Goal: Task Accomplishment & Management: Complete application form

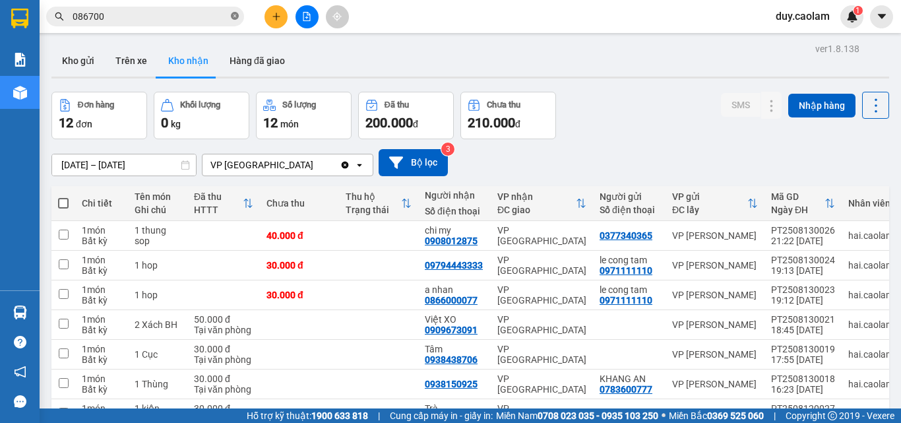
click at [235, 11] on span at bounding box center [235, 17] width 8 height 13
click at [270, 18] on button at bounding box center [275, 16] width 23 height 23
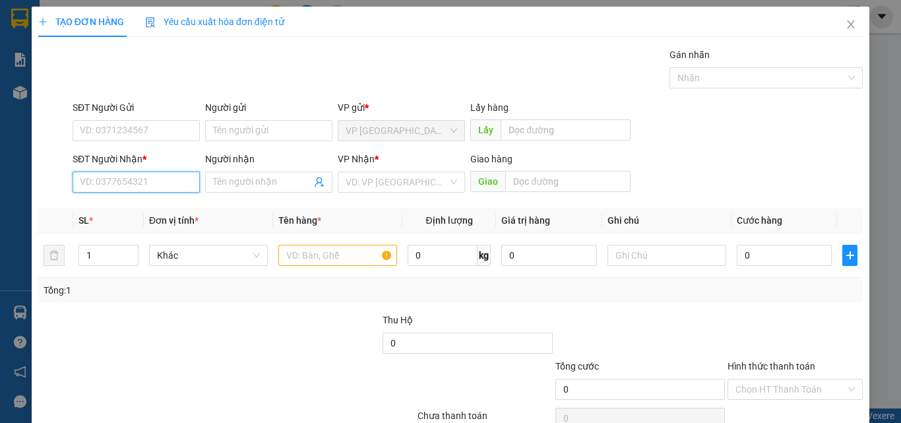
click at [131, 179] on input "SĐT Người Nhận *" at bounding box center [136, 181] width 127 height 21
click at [146, 205] on div "0978084717 - PHAT - TRAM" at bounding box center [137, 208] width 114 height 15
type input "0978084717"
type input "PHAT - TRAM"
type input "KM 30"
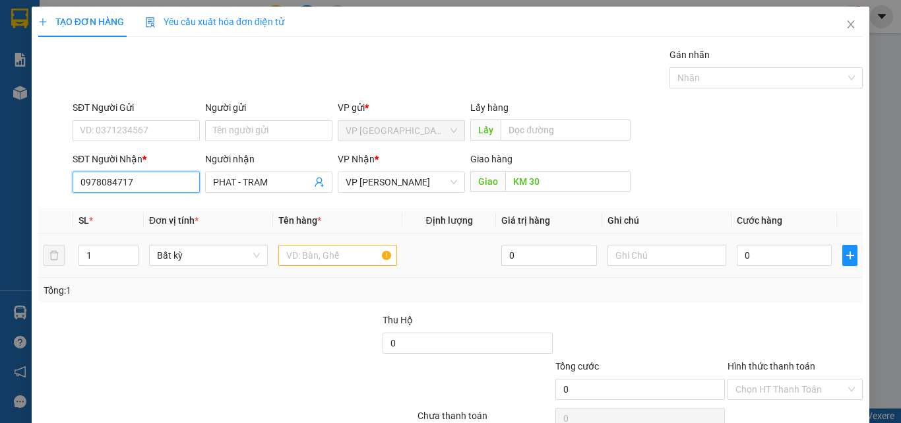
type input "0978084717"
click at [332, 253] on input "text" at bounding box center [337, 255] width 119 height 21
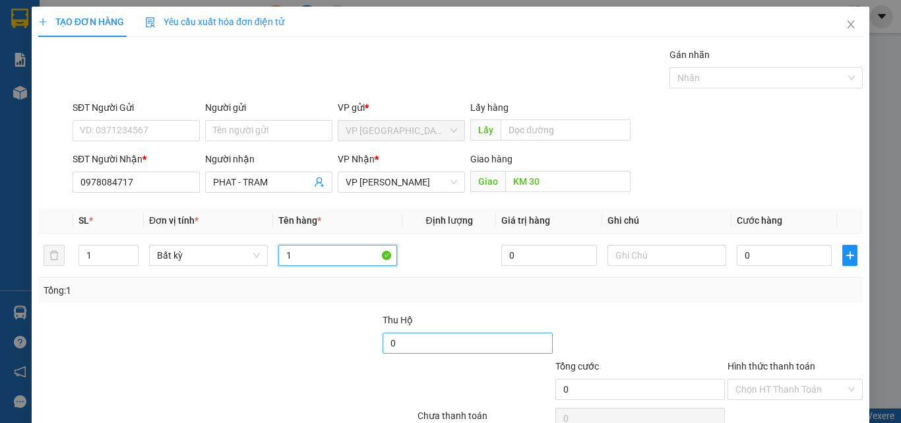
type input "1"
click at [389, 334] on input "0" at bounding box center [466, 342] width 169 height 21
type input "0"
click at [299, 264] on input "1" at bounding box center [337, 255] width 119 height 21
type input "1 KIEN"
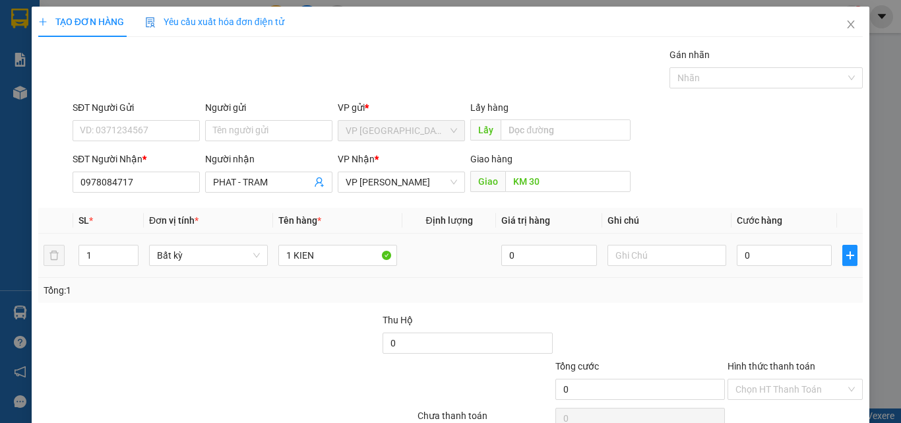
click at [754, 243] on div "0" at bounding box center [784, 255] width 95 height 26
click at [754, 252] on input "0" at bounding box center [784, 255] width 95 height 21
type input "3"
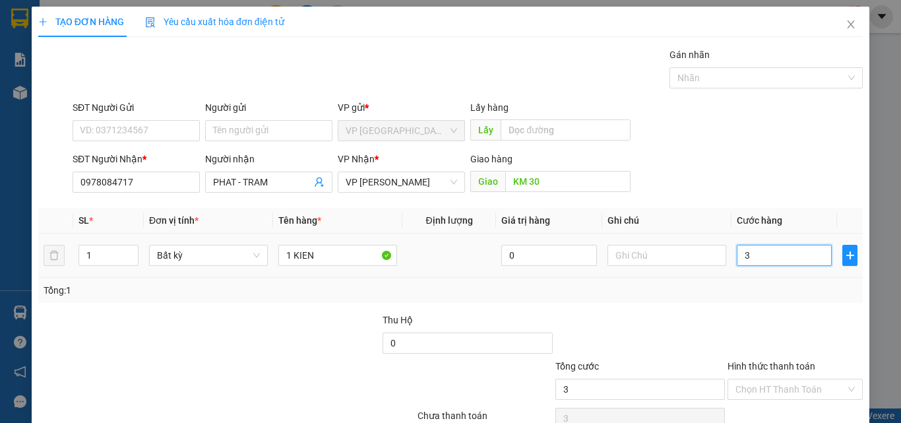
type input "30"
type input "300"
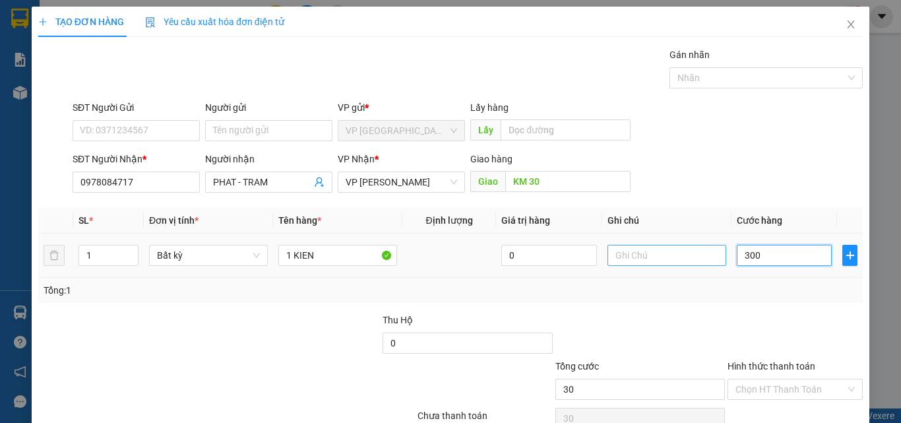
type input "300"
type input "3.000"
type input "30.000"
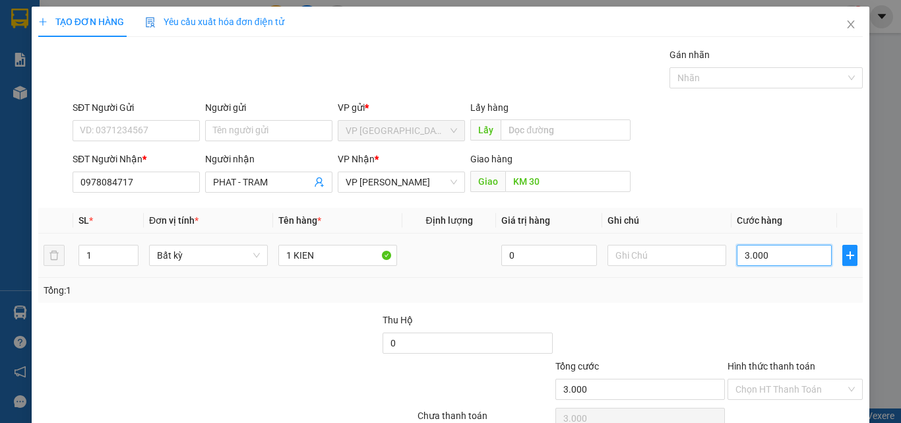
type input "30.000"
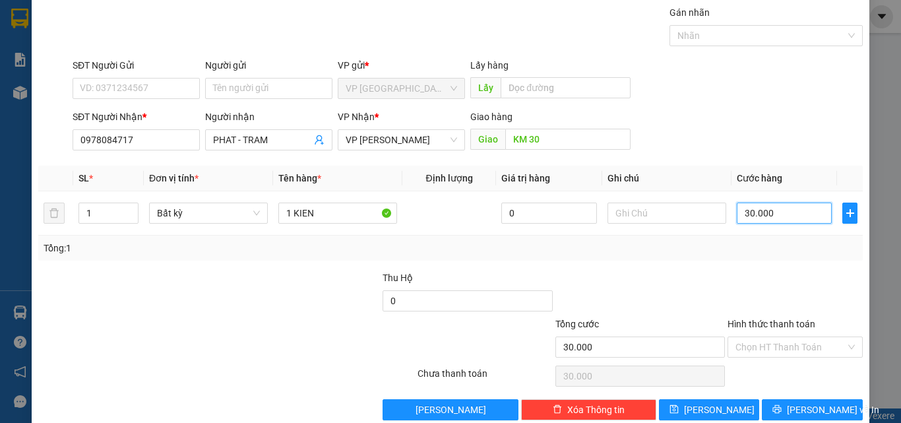
scroll to position [65, 0]
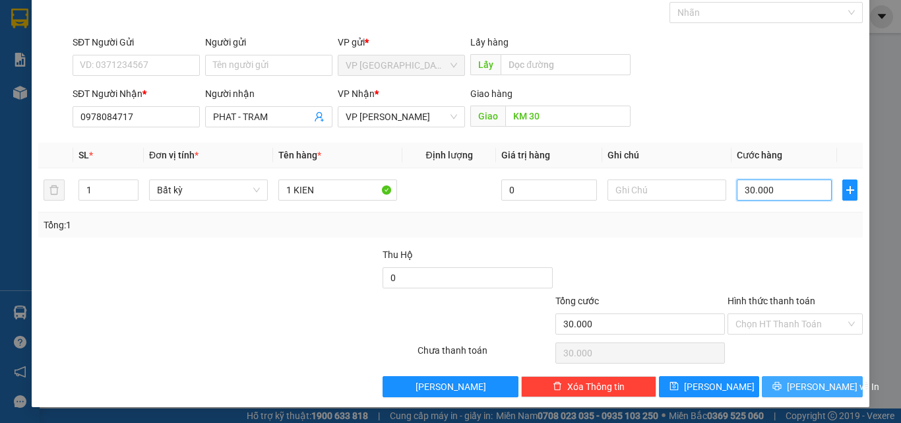
type input "30.000"
click at [803, 390] on span "[PERSON_NAME] và In" at bounding box center [833, 386] width 92 height 15
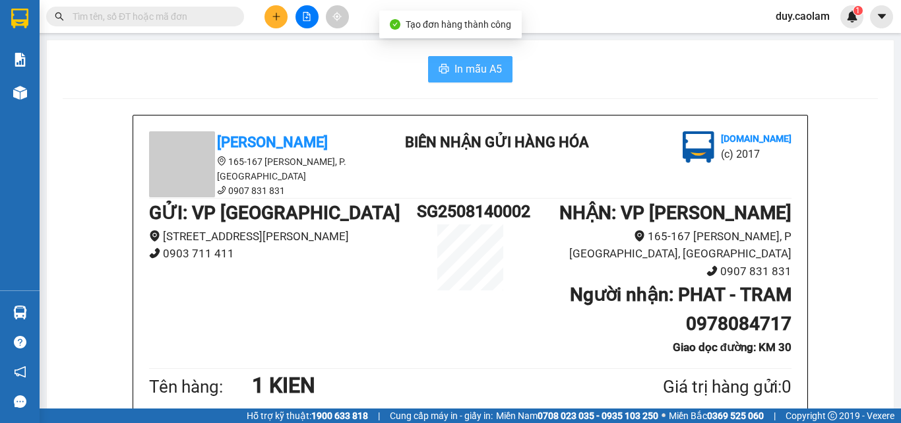
drag, startPoint x: 474, startPoint y: 75, endPoint x: 527, endPoint y: 55, distance: 56.3
click at [475, 72] on span "In mẫu A5" at bounding box center [477, 69] width 47 height 16
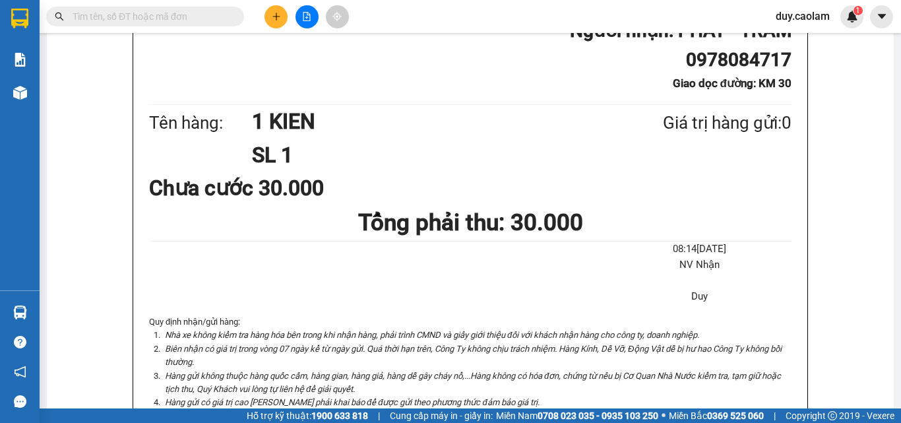
scroll to position [66, 0]
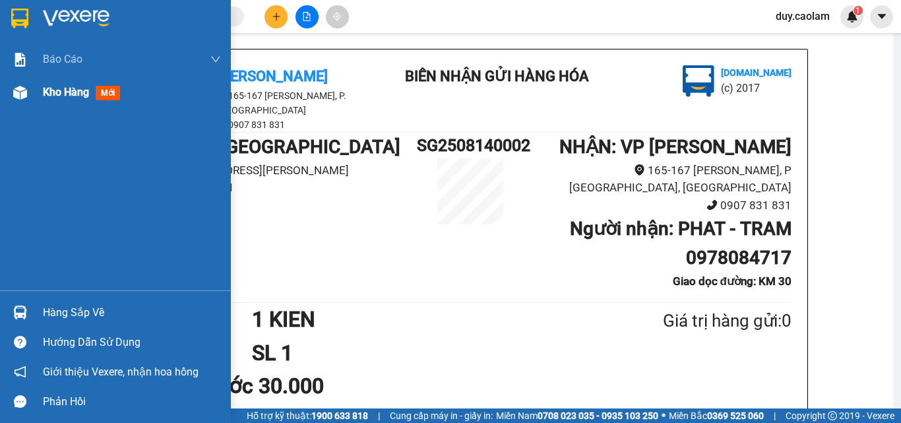
click at [46, 94] on span "Kho hàng" at bounding box center [66, 92] width 46 height 13
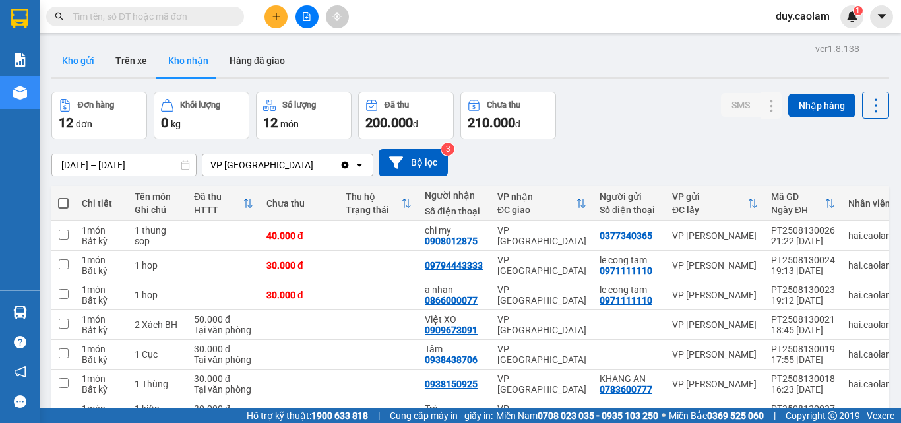
click at [83, 63] on button "Kho gửi" at bounding box center [77, 61] width 53 height 32
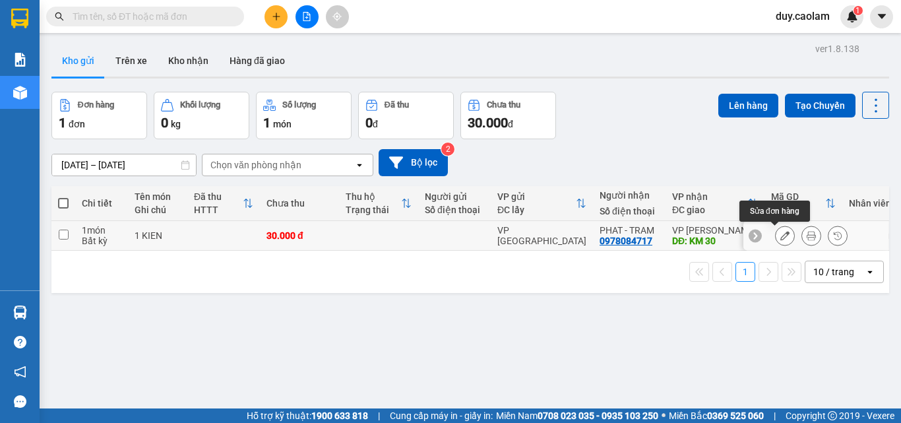
click at [780, 236] on icon at bounding box center [784, 235] width 9 height 9
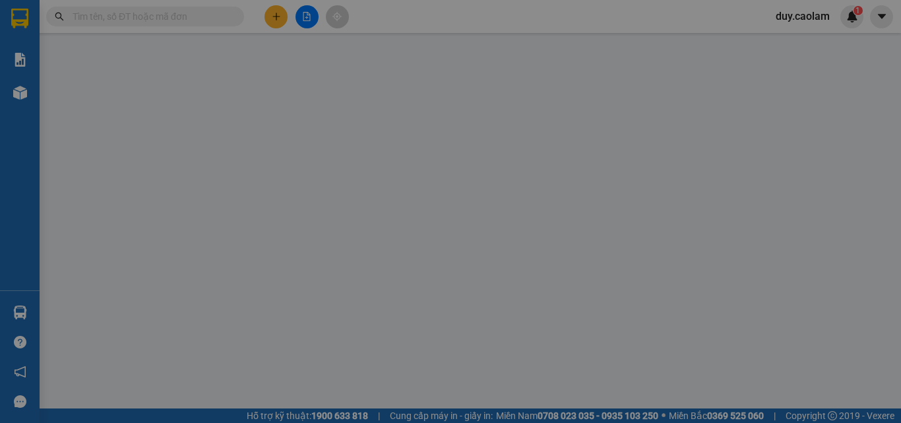
type input "0978084717"
type input "KM 30"
type input "30.000"
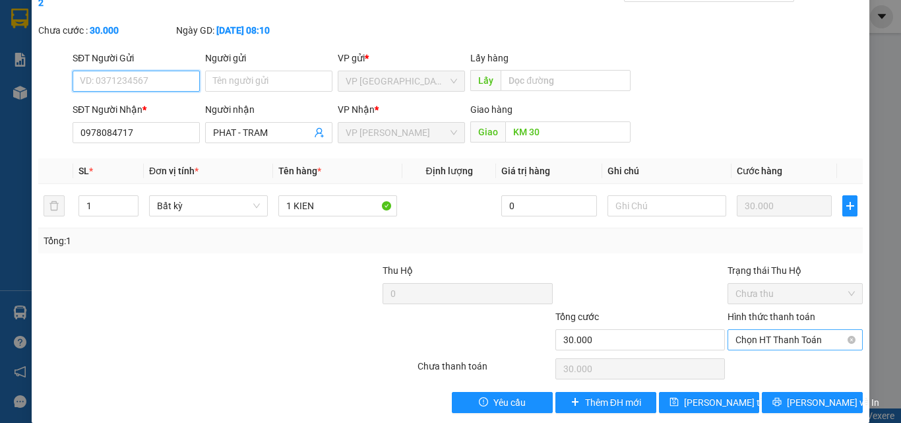
scroll to position [68, 0]
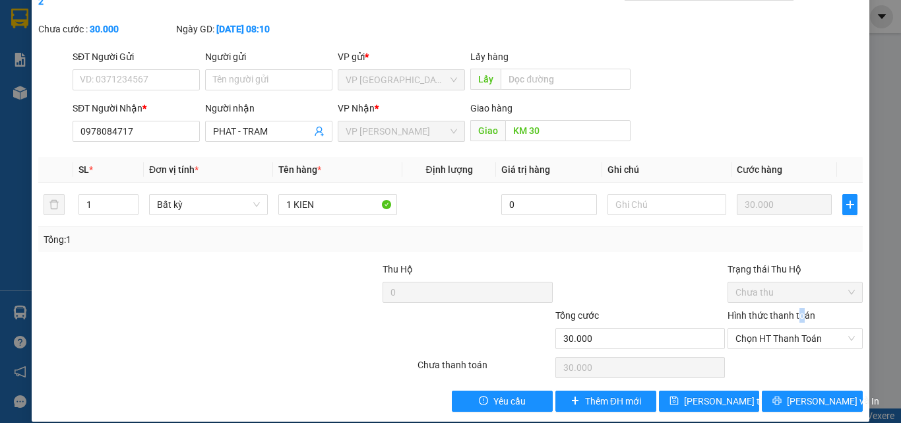
click at [793, 310] on label "Hình thức thanh toán" at bounding box center [771, 315] width 88 height 11
click at [793, 328] on input "Hình thức thanh toán" at bounding box center [790, 338] width 110 height 20
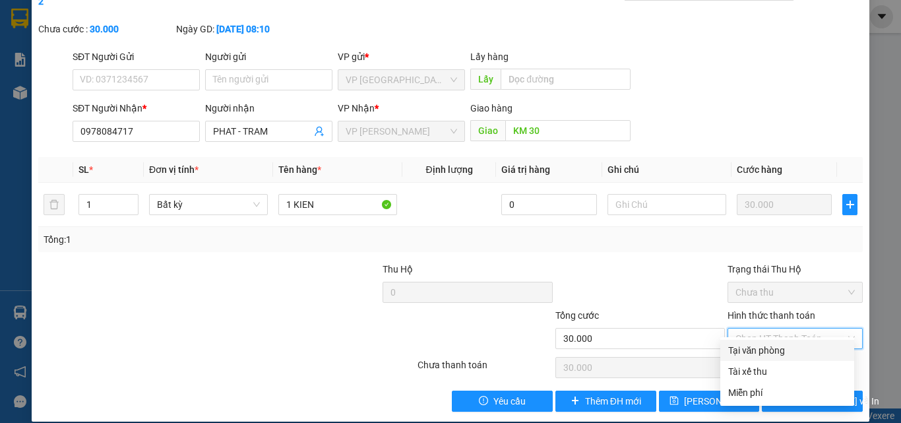
click at [778, 353] on div "Tại văn phòng" at bounding box center [787, 350] width 118 height 15
type input "0"
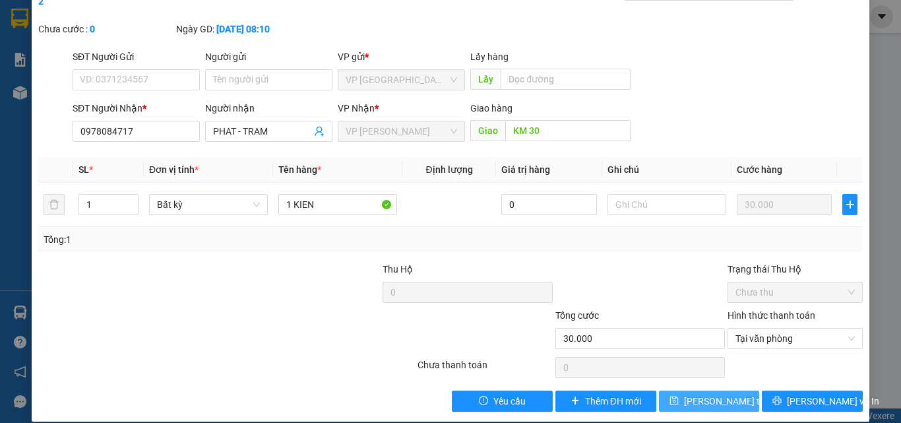
click at [722, 394] on span "[PERSON_NAME] thay đổi" at bounding box center [736, 401] width 105 height 15
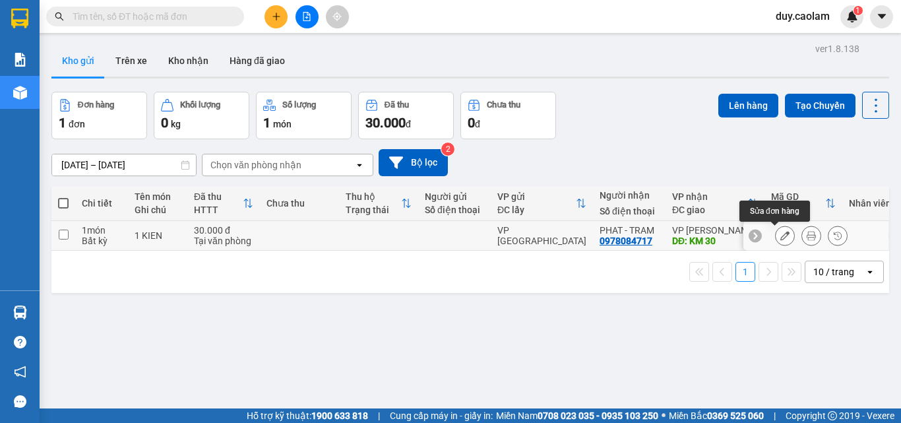
click at [780, 235] on icon at bounding box center [784, 235] width 9 height 9
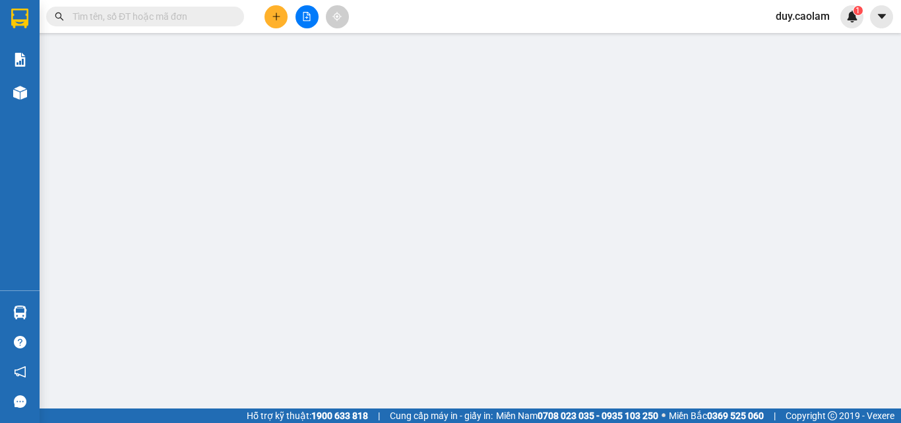
type input "0978084717"
type input "KM 30"
type input "30.000"
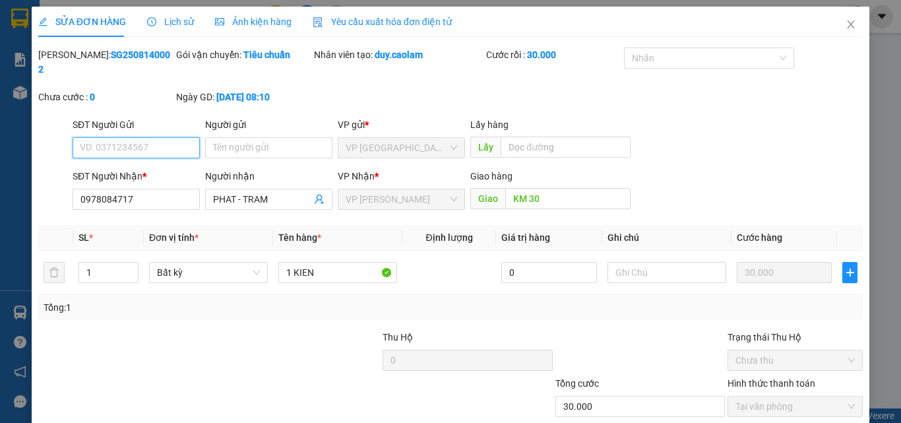
scroll to position [68, 0]
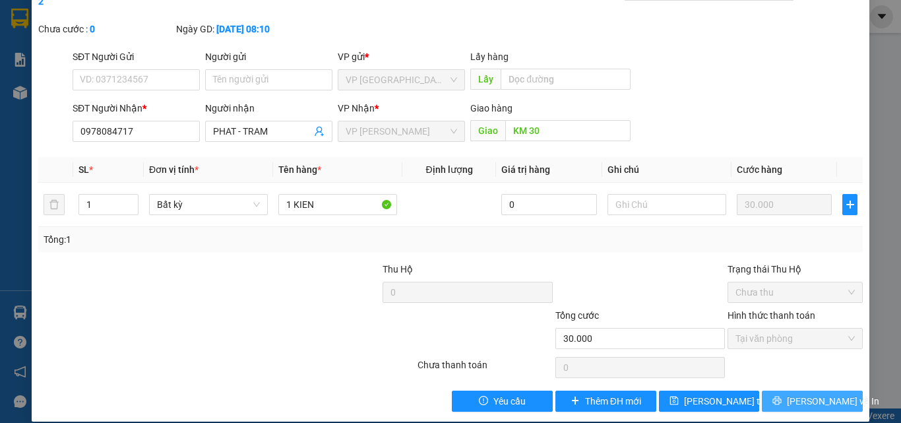
click at [784, 390] on button "[PERSON_NAME] và In" at bounding box center [812, 400] width 101 height 21
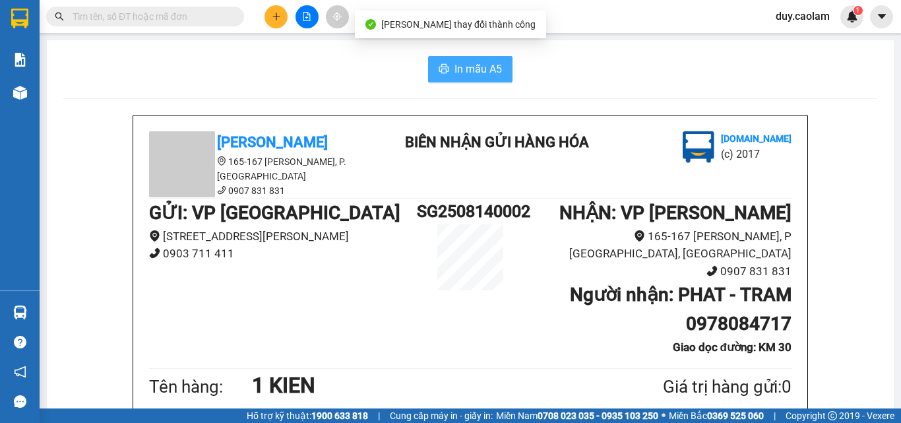
drag, startPoint x: 485, startPoint y: 71, endPoint x: 533, endPoint y: 57, distance: 49.5
click at [485, 71] on span "In mẫu A5" at bounding box center [477, 69] width 47 height 16
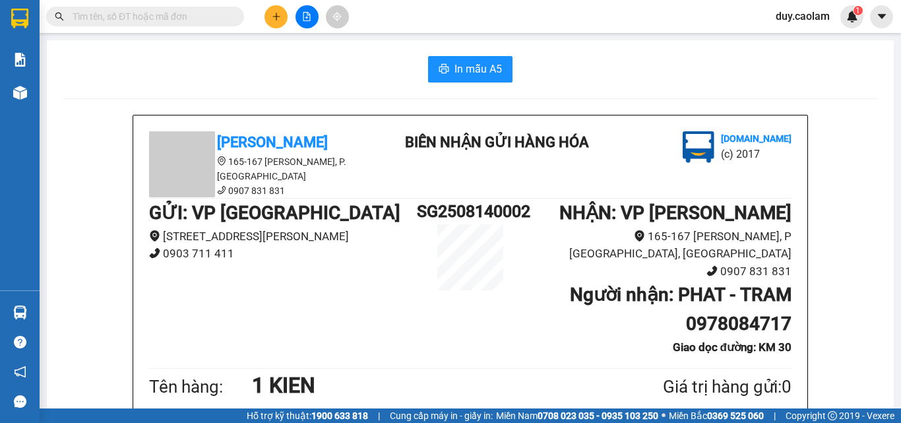
click at [276, 22] on button at bounding box center [275, 16] width 23 height 23
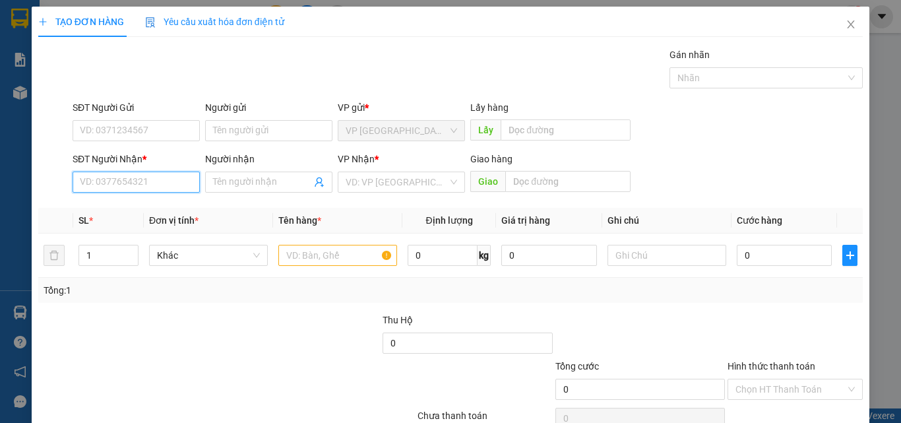
click at [150, 183] on input "SĐT Người Nhận *" at bounding box center [136, 181] width 127 height 21
drag, startPoint x: 129, startPoint y: 183, endPoint x: 153, endPoint y: 185, distance: 23.8
click at [130, 183] on input "365" at bounding box center [136, 181] width 127 height 21
drag, startPoint x: 157, startPoint y: 204, endPoint x: 291, endPoint y: 240, distance: 139.3
click at [158, 204] on div "0989966365 - THU" at bounding box center [135, 208] width 110 height 15
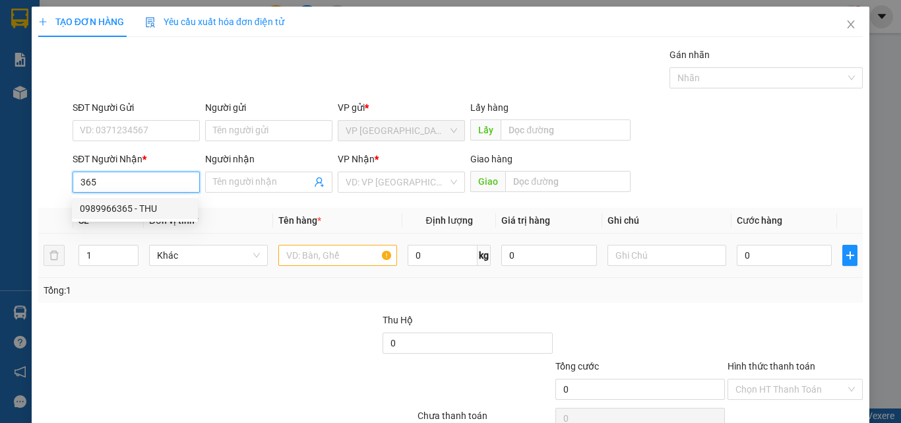
type input "0989966365"
type input "THU"
type input "KM 6"
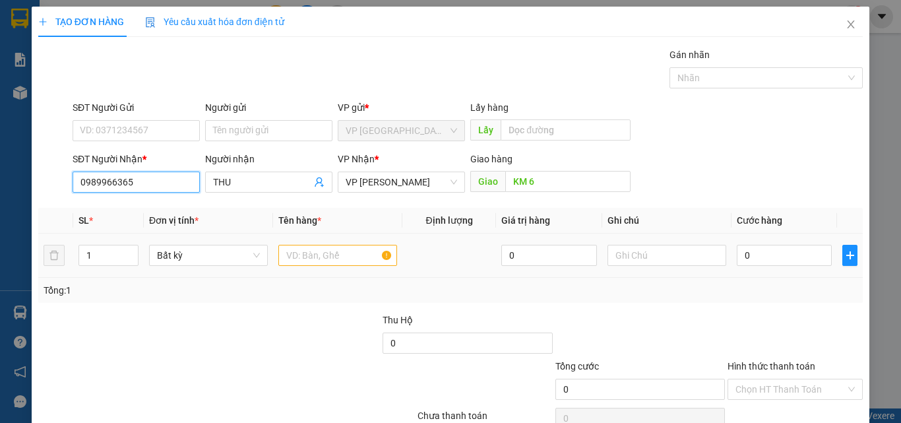
type input "0989966365"
click at [311, 249] on input "text" at bounding box center [337, 255] width 119 height 21
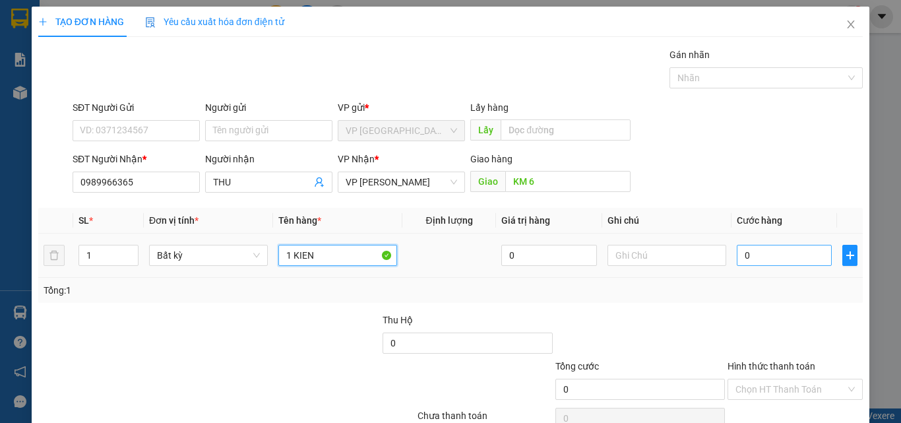
type input "1 KIEN"
click at [770, 258] on input "0" at bounding box center [784, 255] width 95 height 21
type input "4"
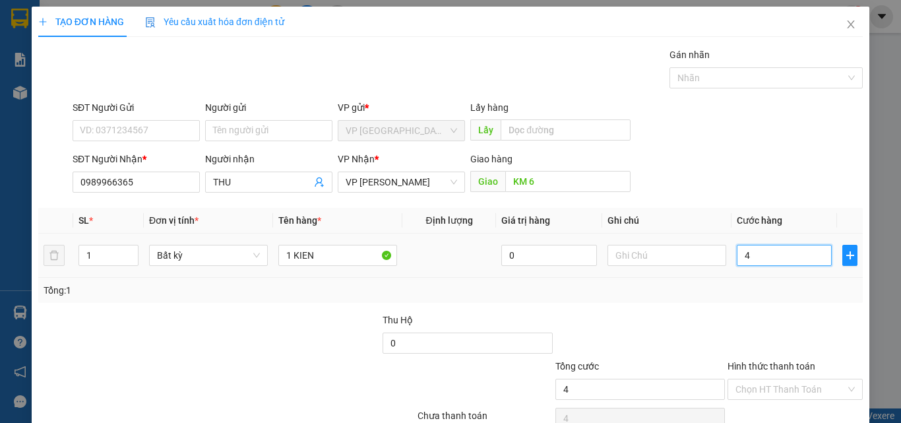
type input "40"
type input "400"
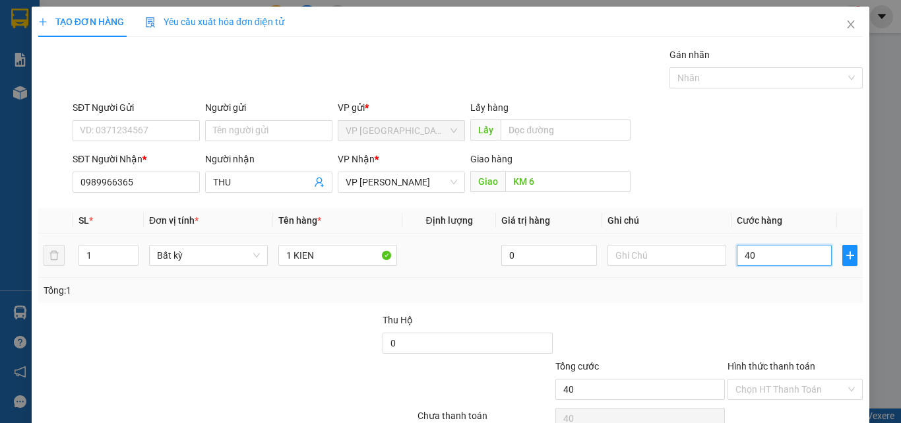
type input "400"
type input "4.000"
type input "40.000"
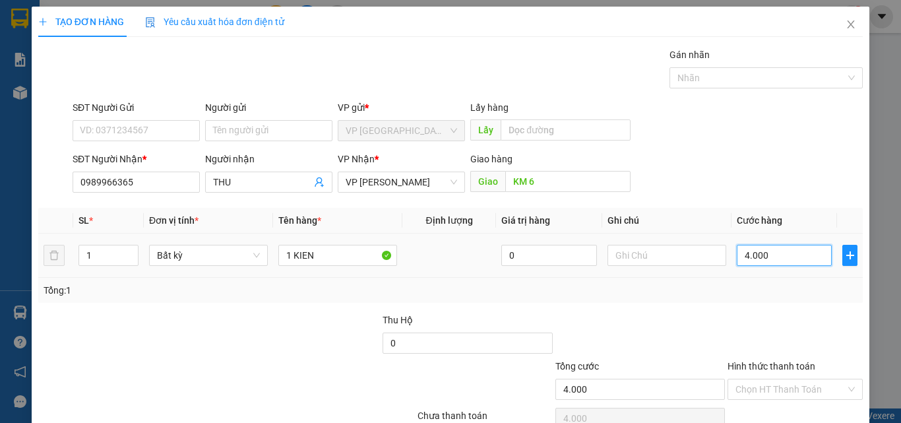
type input "40.000"
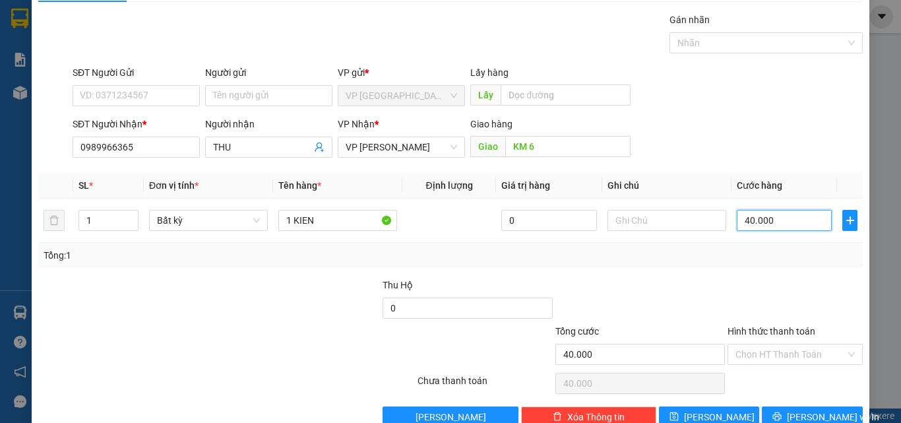
scroll to position [65, 0]
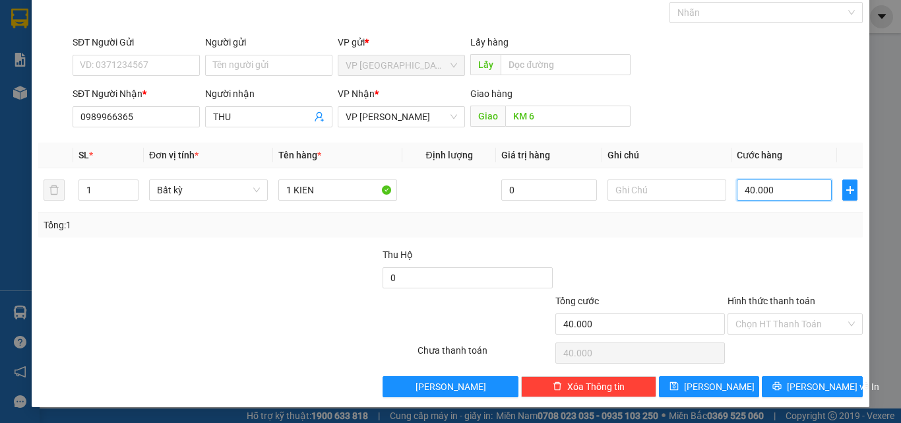
type input "40.000"
click at [782, 303] on label "Hình thức thanh toán" at bounding box center [771, 300] width 88 height 11
click at [782, 314] on input "Hình thức thanh toán" at bounding box center [790, 324] width 110 height 20
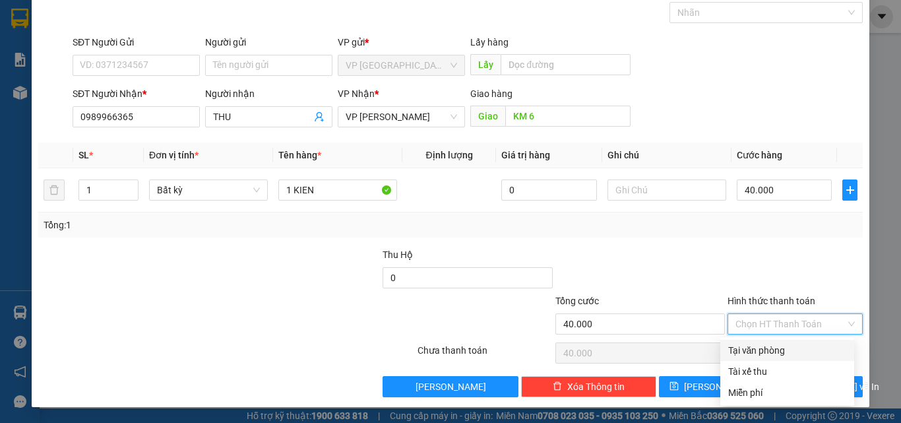
click at [775, 351] on div "Tại văn phòng" at bounding box center [787, 350] width 118 height 15
type input "0"
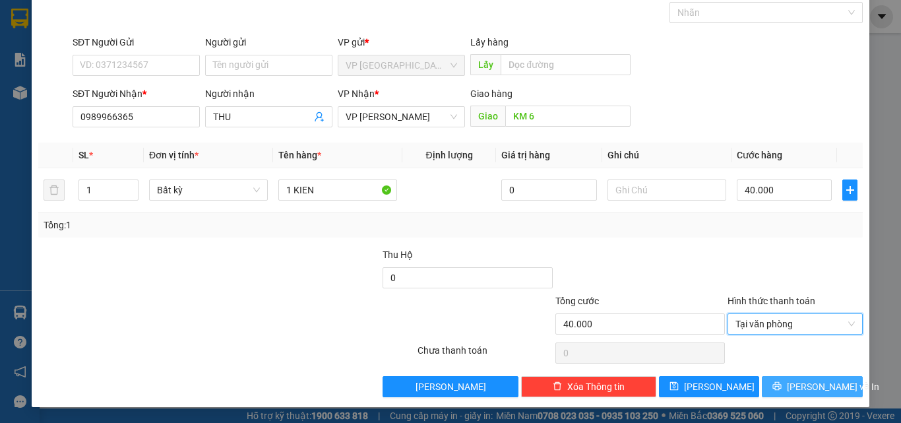
click at [788, 384] on button "[PERSON_NAME] và In" at bounding box center [812, 386] width 101 height 21
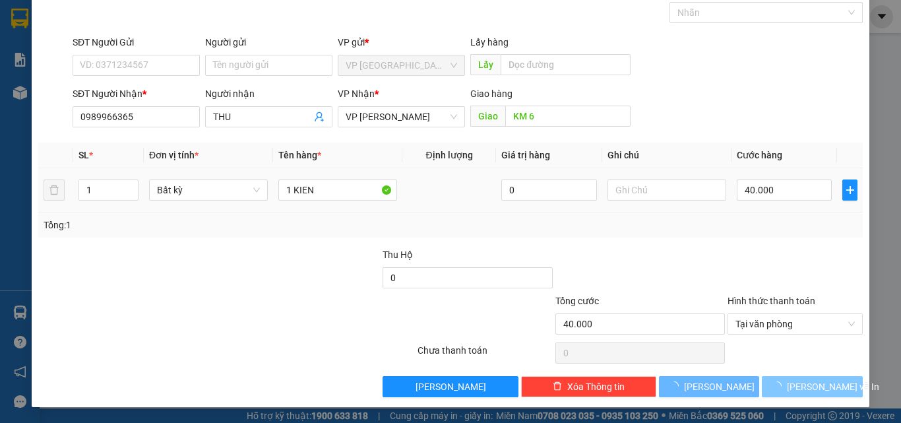
scroll to position [32, 0]
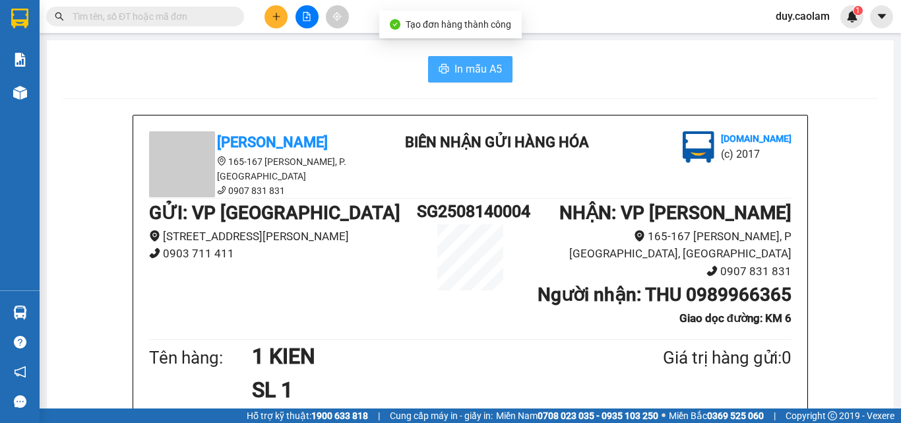
click at [483, 57] on button "In mẫu A5" at bounding box center [470, 69] width 84 height 26
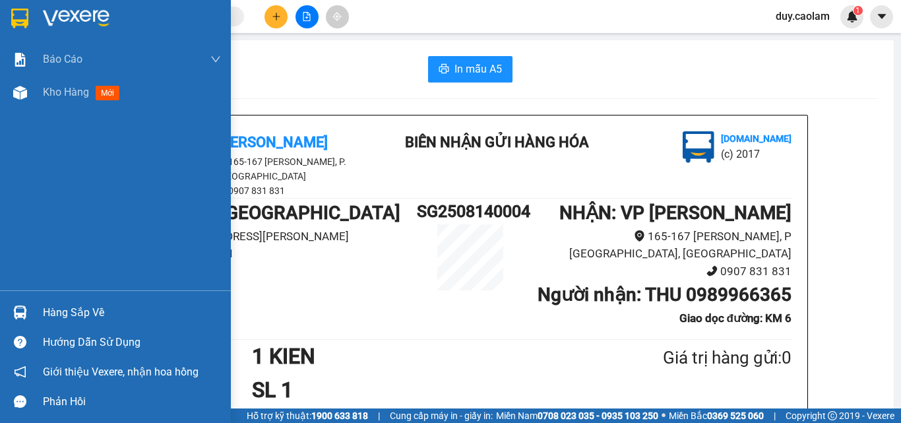
click at [45, 111] on div "Báo cáo BC Tiền NV thu được hàng ngày 2.0. Báo cáo dòng tiền (nhà xe) Báo cáo d…" at bounding box center [115, 166] width 231 height 247
click at [56, 91] on span "Kho hàng" at bounding box center [66, 92] width 46 height 13
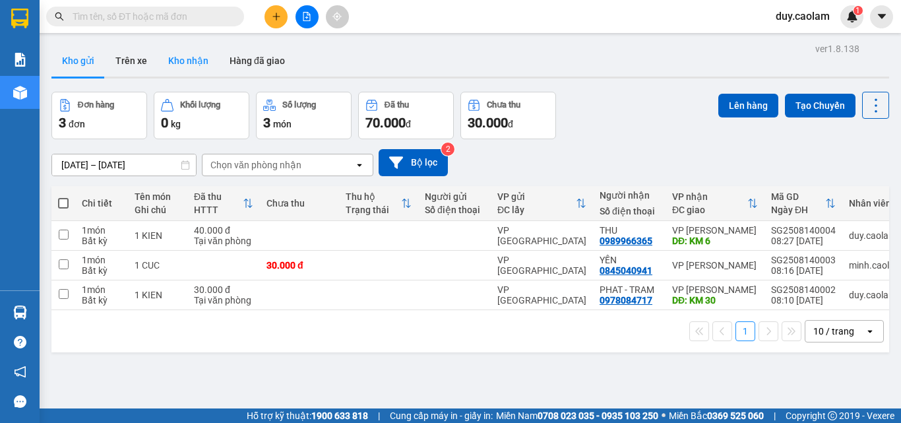
click at [191, 64] on button "Kho nhận" at bounding box center [188, 61] width 61 height 32
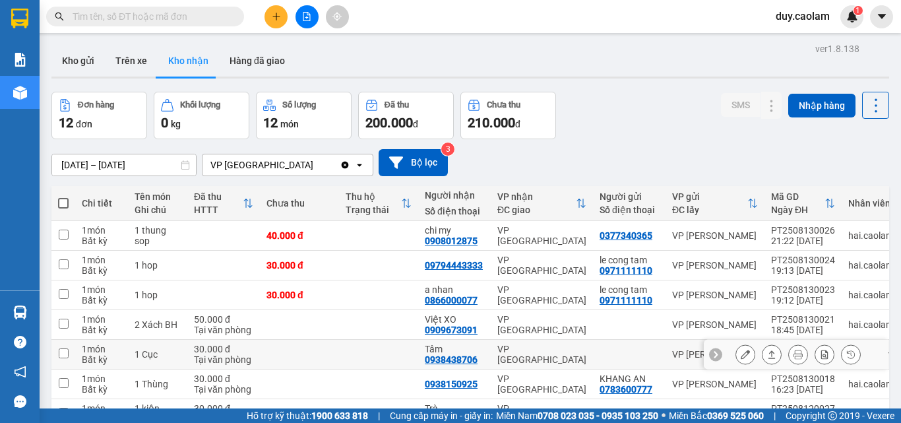
scroll to position [66, 0]
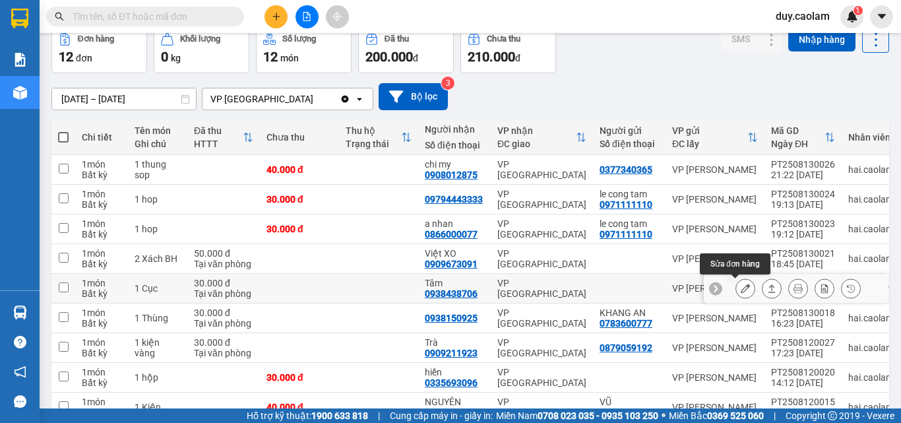
click at [736, 282] on button at bounding box center [745, 288] width 18 height 23
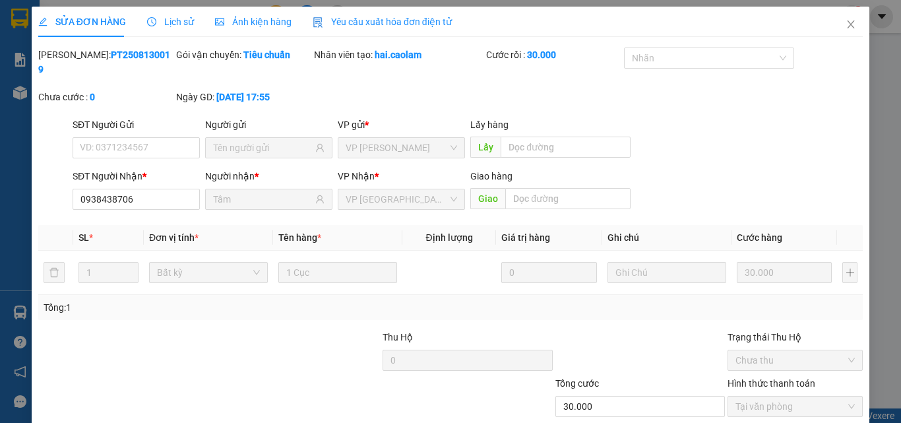
type input "0938438706"
type input "Tâm"
type input "30.000"
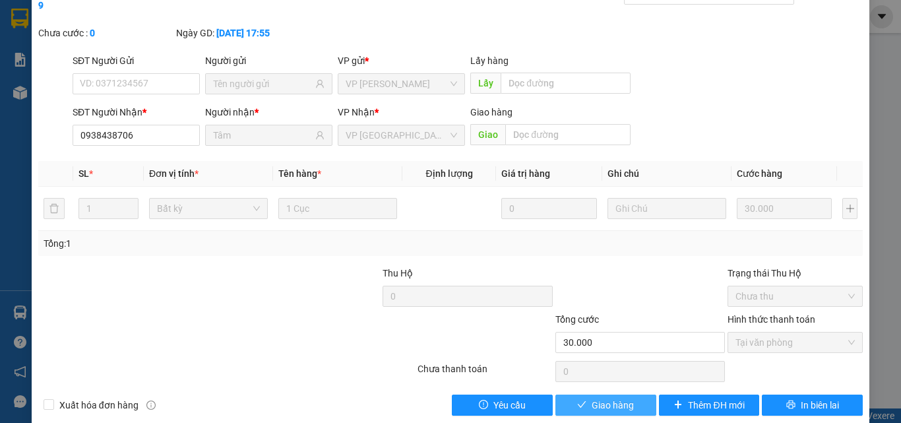
click at [605, 398] on span "Giao hàng" at bounding box center [612, 405] width 42 height 15
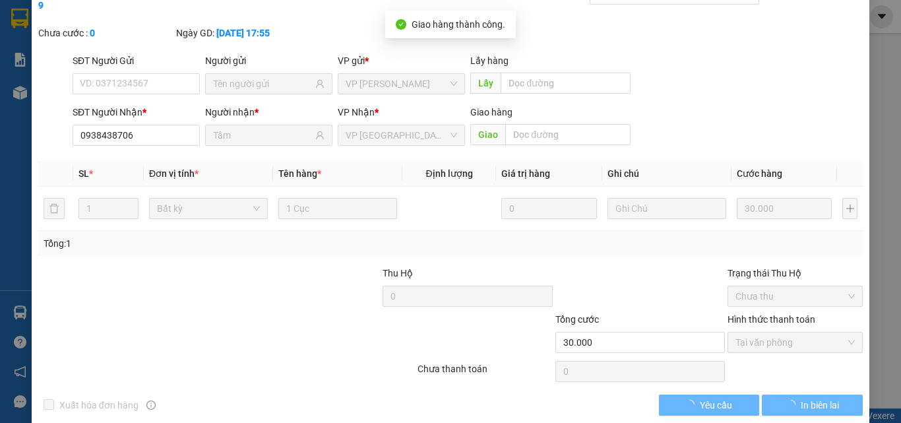
scroll to position [0, 0]
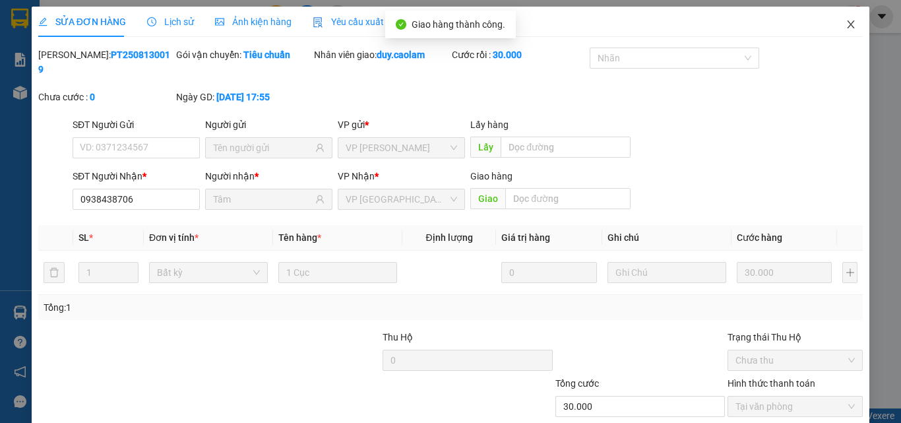
click at [845, 30] on icon "close" at bounding box center [850, 24] width 11 height 11
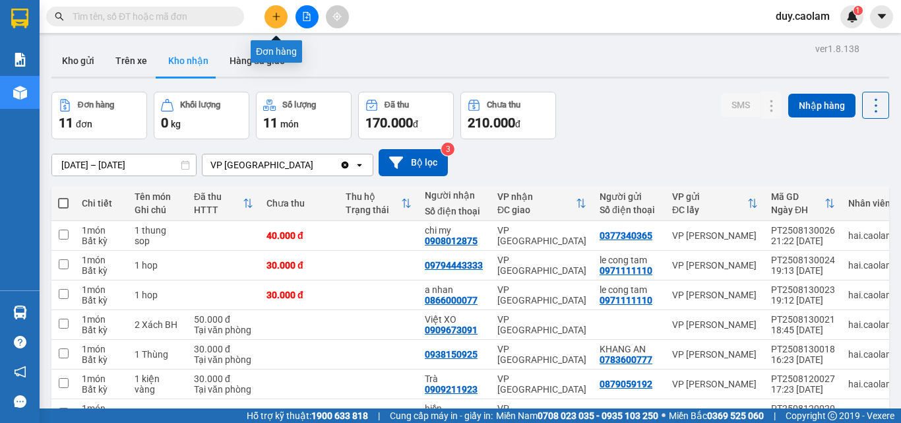
click at [269, 11] on button at bounding box center [275, 16] width 23 height 23
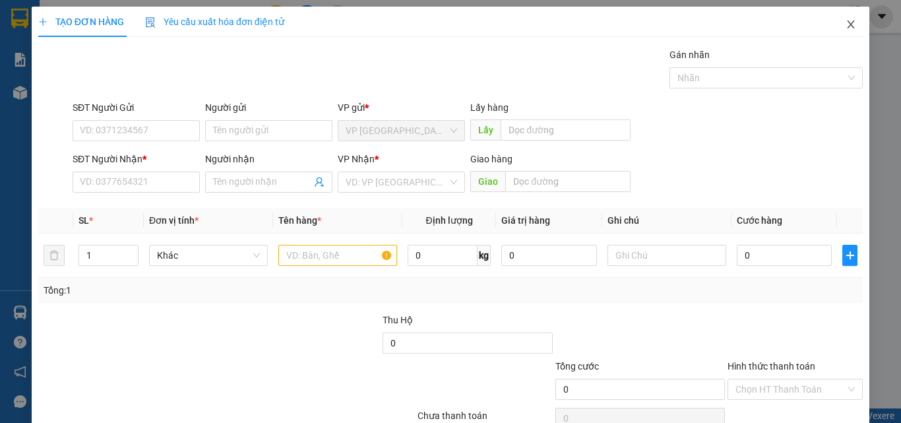
click at [847, 24] on icon "close" at bounding box center [850, 24] width 7 height 8
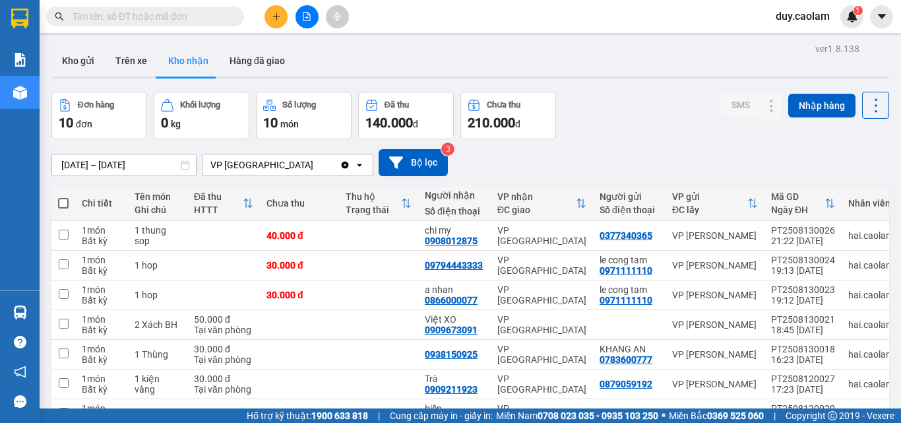
click at [182, 15] on input "text" at bounding box center [151, 16] width 156 height 15
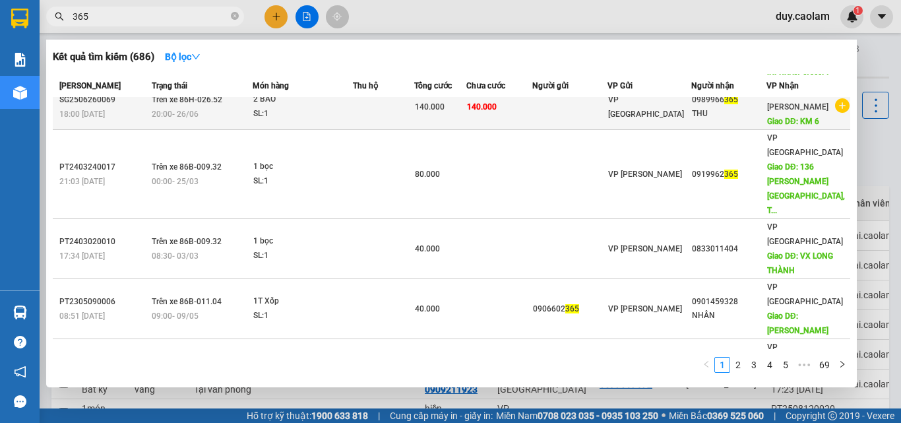
scroll to position [131, 0]
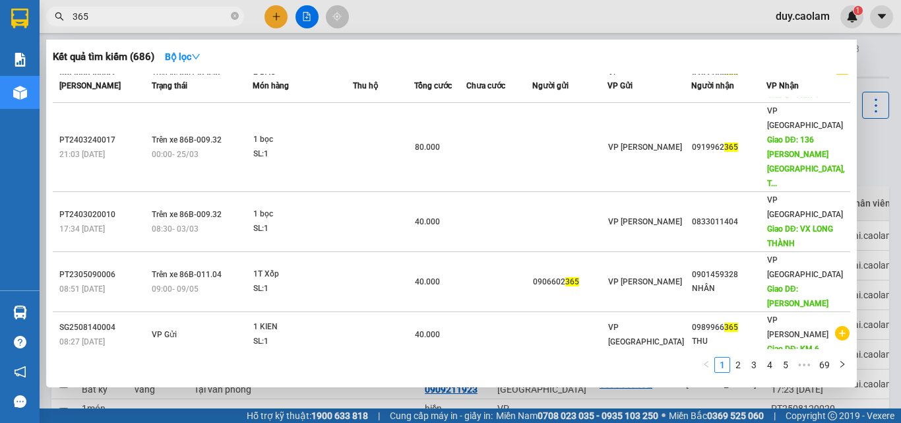
type input "365"
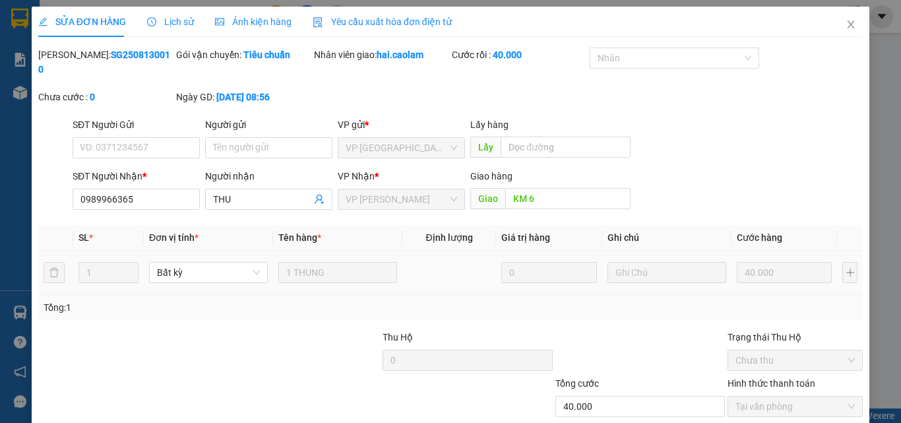
type input "0989966365"
type input "KM 6"
type input "40.000"
click at [845, 24] on icon "close" at bounding box center [850, 24] width 11 height 11
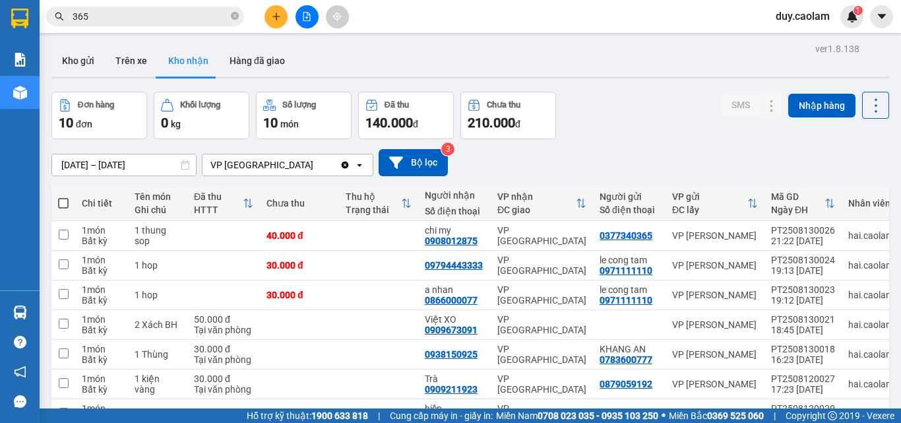
click at [276, 24] on button at bounding box center [275, 16] width 23 height 23
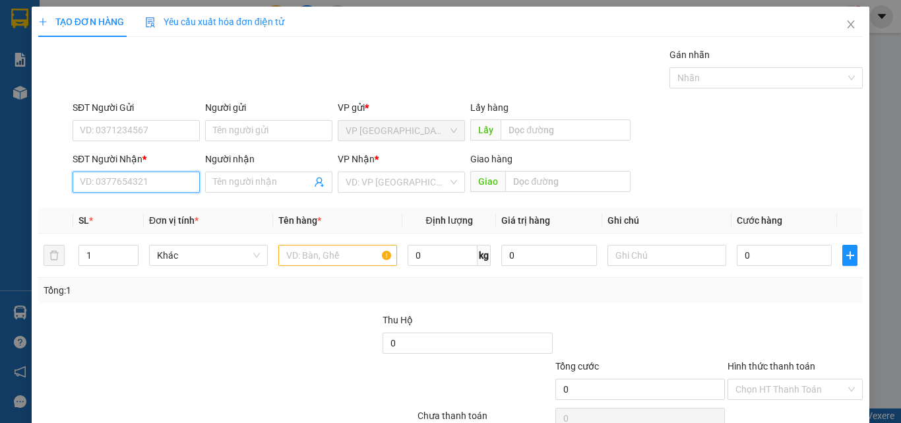
click at [144, 187] on input "SĐT Người Nhận *" at bounding box center [136, 181] width 127 height 21
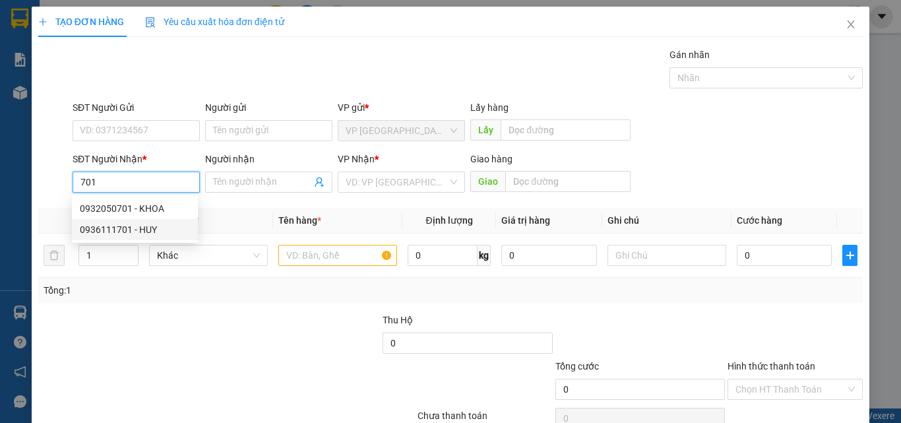
click at [141, 229] on div "0936111701 - HUY" at bounding box center [135, 229] width 110 height 15
type input "0936111701"
type input "HUY"
type input "KM 19"
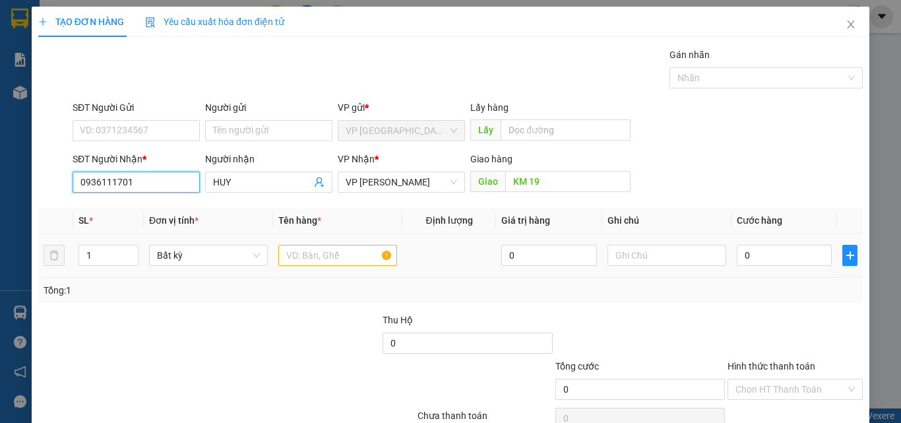
type input "0936111701"
click at [305, 252] on input "text" at bounding box center [337, 255] width 119 height 21
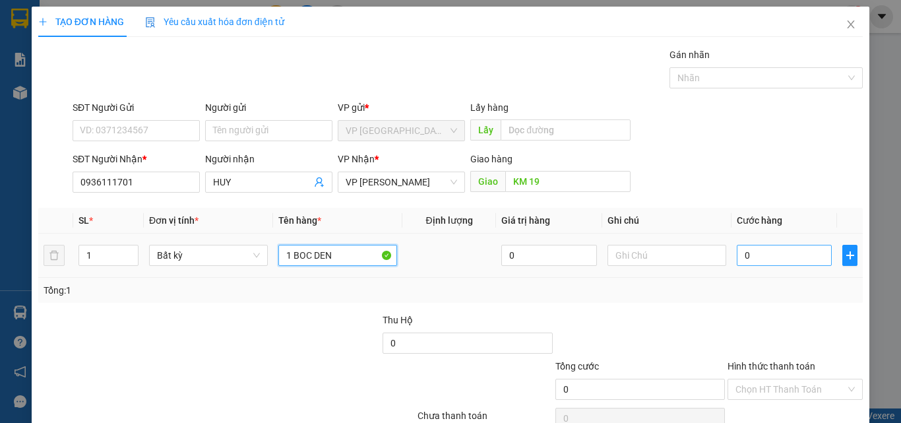
type input "1 BOC DEN"
click at [749, 253] on input "0" at bounding box center [784, 255] width 95 height 21
type input "3"
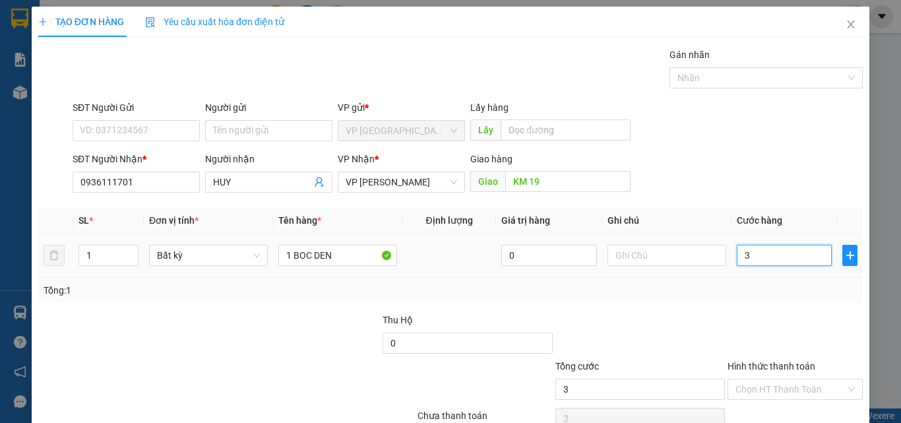
type input "30"
type input "300"
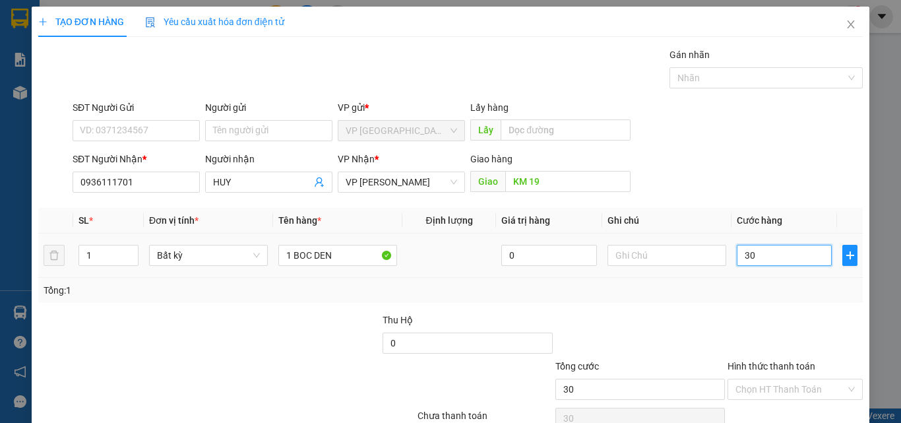
type input "300"
type input "3.000"
type input "30.000"
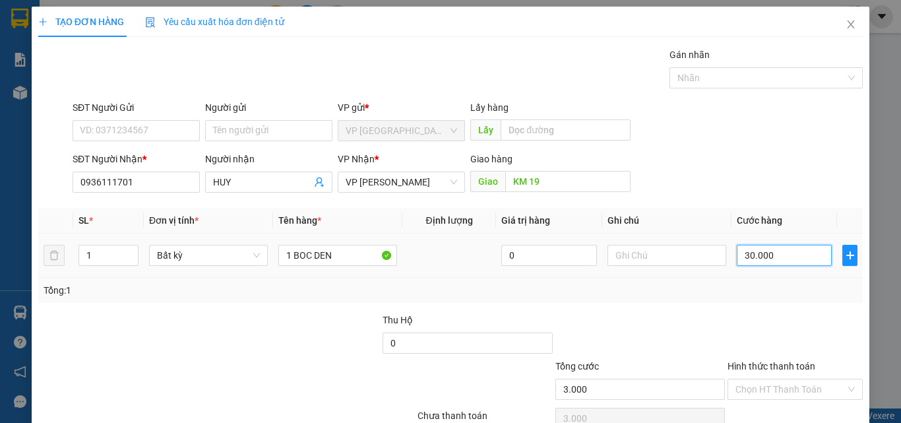
type input "30.000"
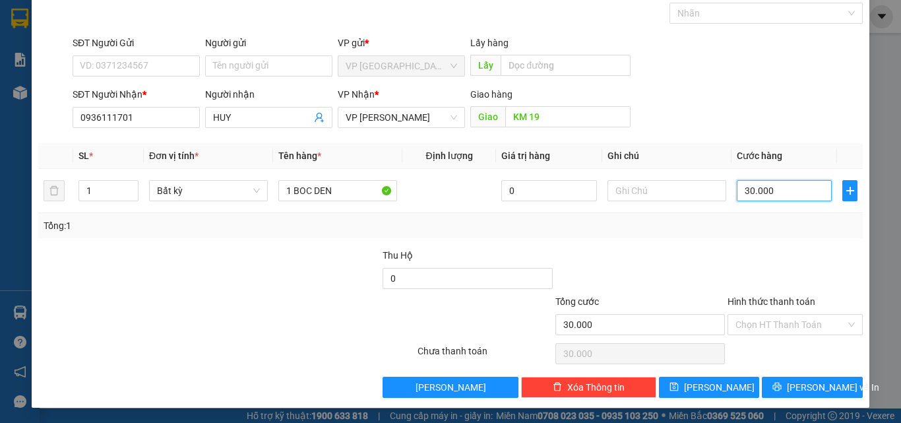
scroll to position [65, 0]
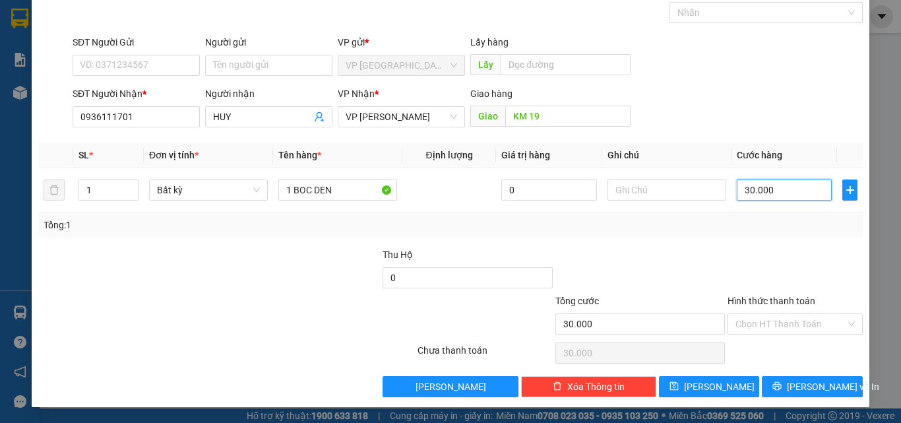
type input "30.000"
click at [775, 305] on label "Hình thức thanh toán" at bounding box center [771, 300] width 88 height 11
click at [775, 314] on input "Hình thức thanh toán" at bounding box center [790, 324] width 110 height 20
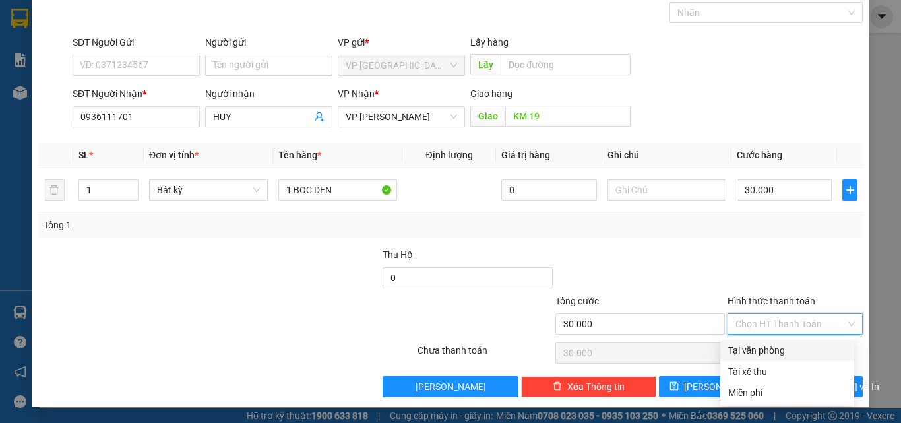
click at [764, 351] on div "Tại văn phòng" at bounding box center [787, 350] width 118 height 15
type input "0"
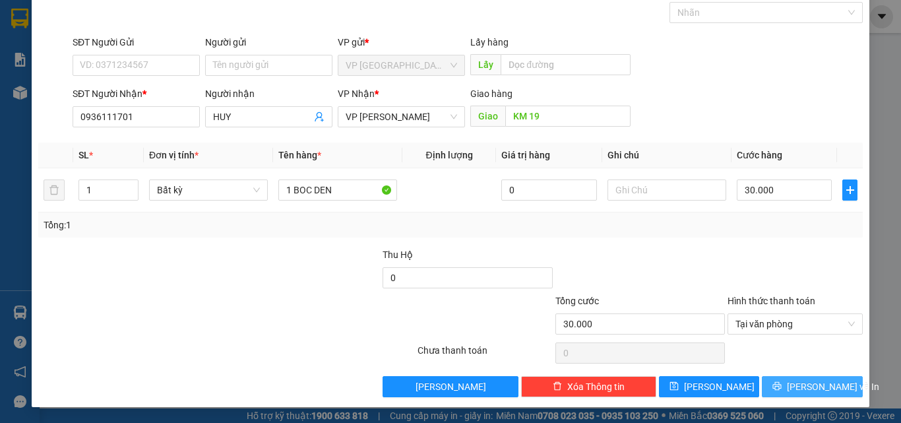
click at [777, 383] on button "[PERSON_NAME] và In" at bounding box center [812, 386] width 101 height 21
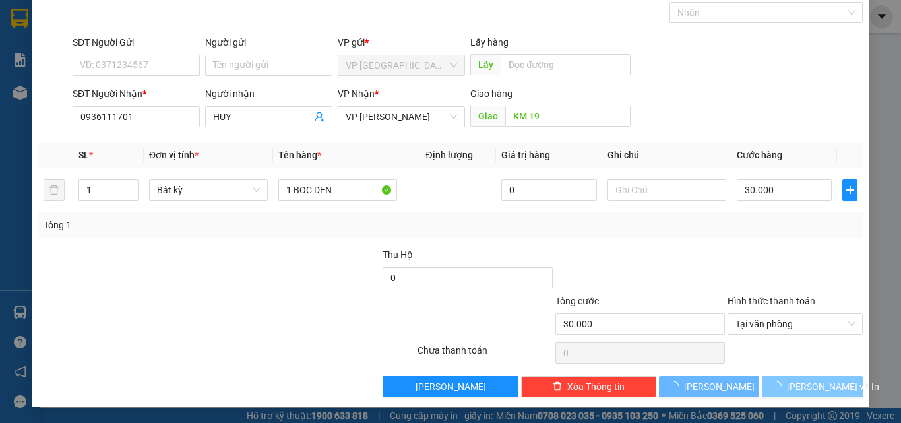
scroll to position [23, 0]
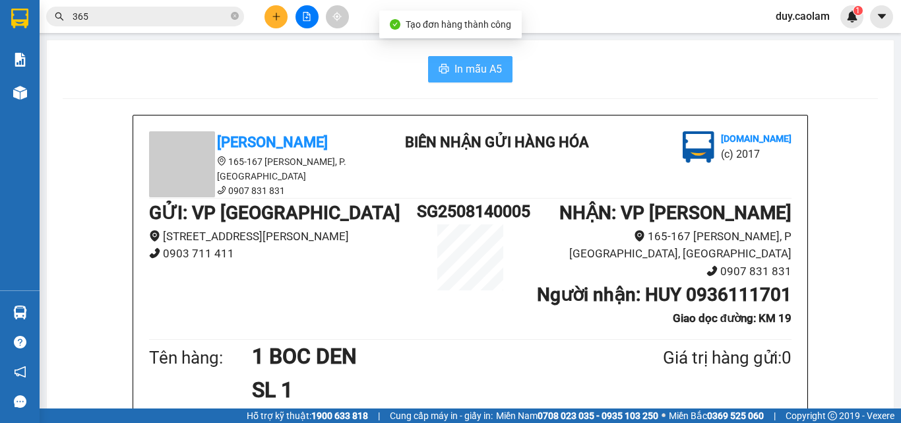
drag, startPoint x: 474, startPoint y: 73, endPoint x: 506, endPoint y: 95, distance: 38.4
click at [474, 73] on span "In mẫu A5" at bounding box center [477, 69] width 47 height 16
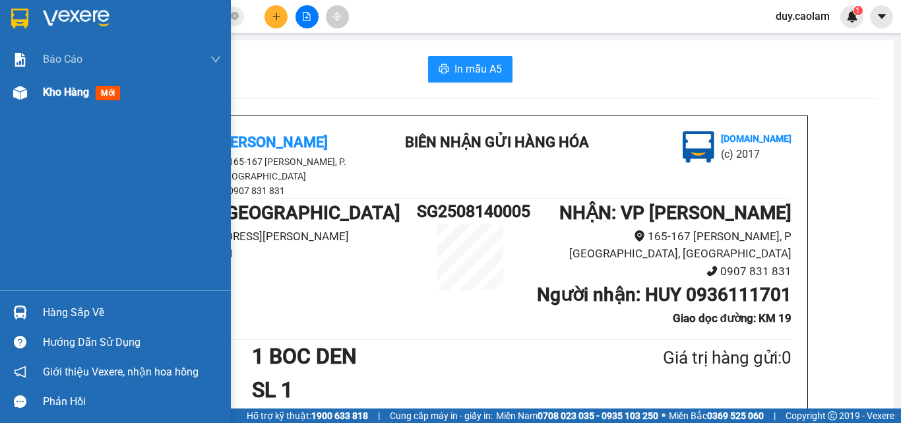
drag, startPoint x: 69, startPoint y: 108, endPoint x: 224, endPoint y: 78, distance: 157.9
click at [70, 105] on div "Kho hàng mới" at bounding box center [132, 92] width 178 height 33
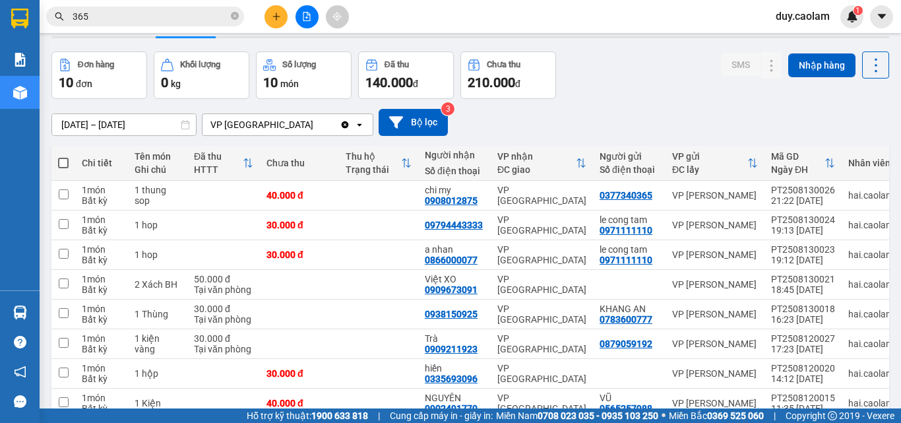
scroll to position [37, 0]
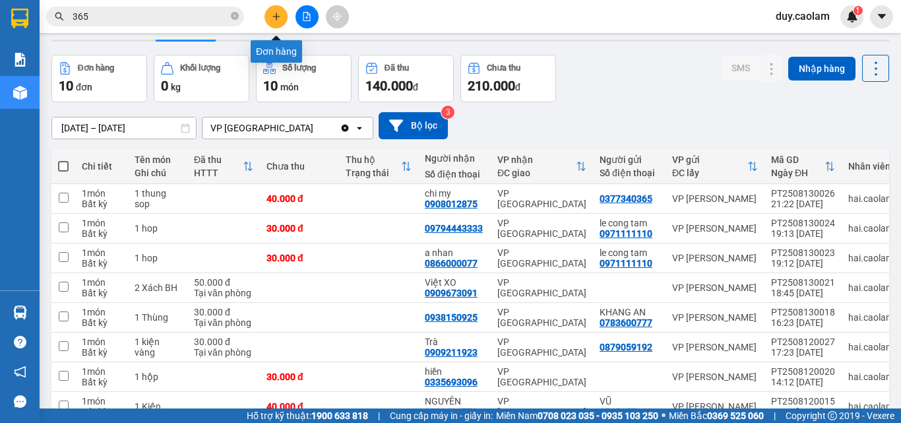
click at [272, 17] on icon "plus" at bounding box center [276, 16] width 9 height 9
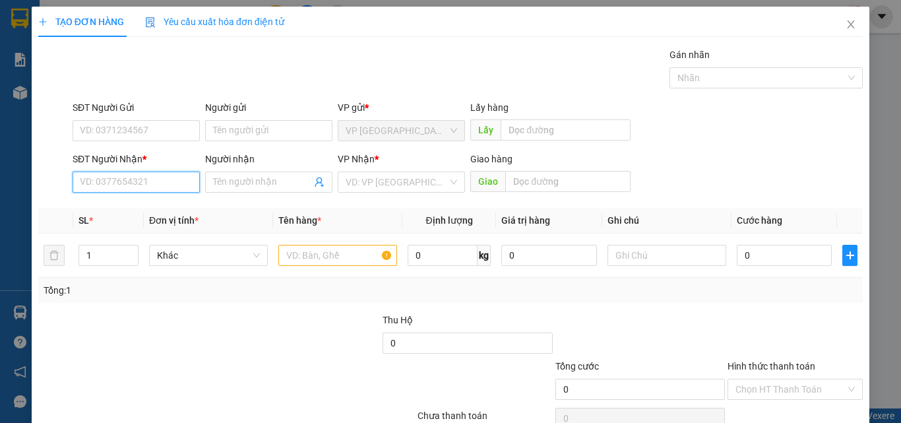
click at [164, 185] on input "SĐT Người Nhận *" at bounding box center [136, 181] width 127 height 21
click at [845, 22] on icon "close" at bounding box center [850, 24] width 11 height 11
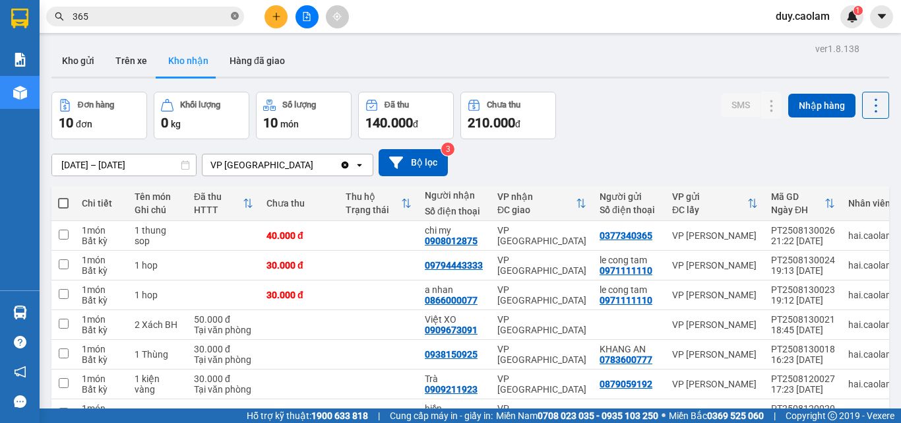
click at [237, 22] on span at bounding box center [235, 17] width 8 height 13
click at [174, 15] on input "text" at bounding box center [151, 16] width 156 height 15
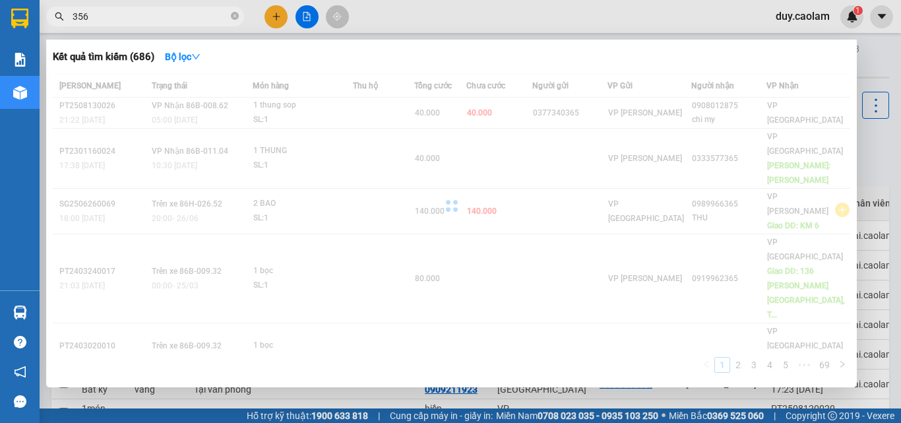
click at [160, 22] on input "356" at bounding box center [151, 16] width 156 height 15
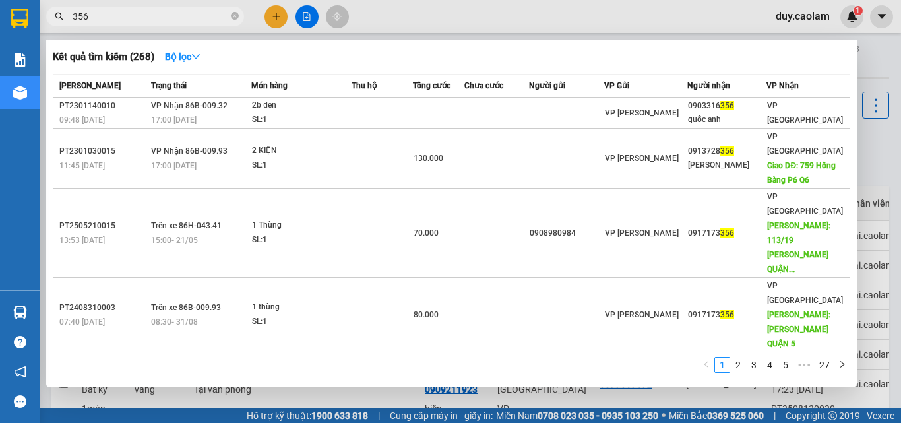
type input "356"
click at [272, 20] on div at bounding box center [450, 211] width 901 height 423
click at [235, 14] on icon "close-circle" at bounding box center [235, 16] width 8 height 8
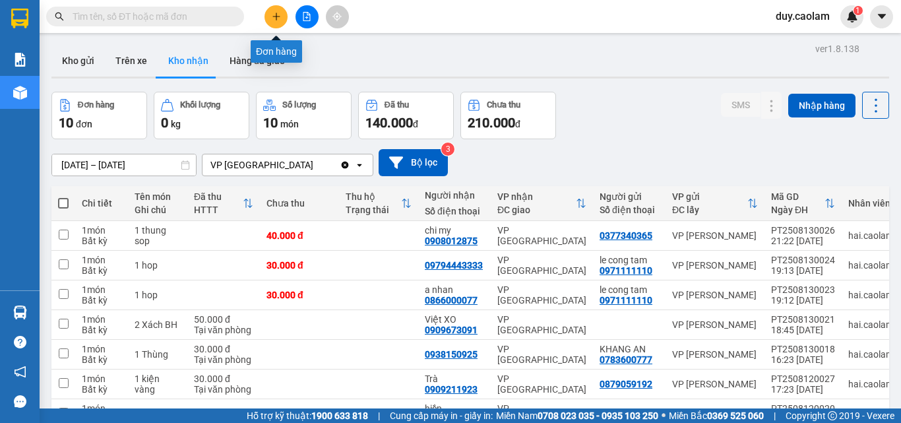
click at [282, 16] on button at bounding box center [275, 16] width 23 height 23
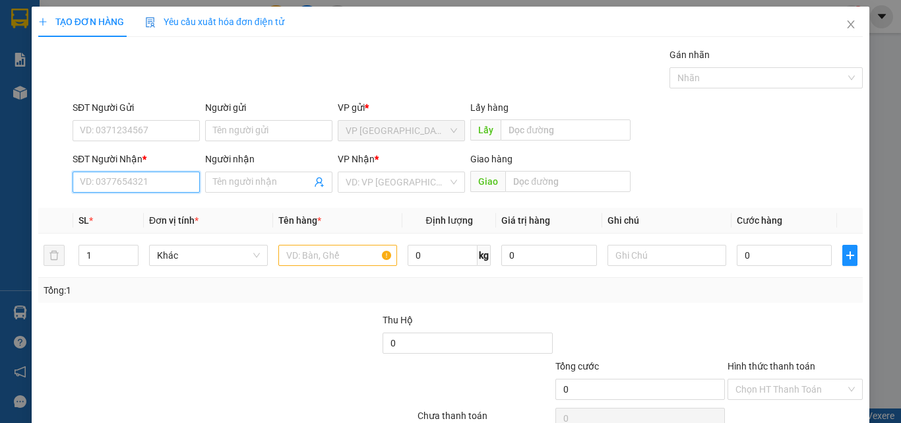
click at [102, 183] on input "SĐT Người Nhận *" at bounding box center [136, 181] width 127 height 21
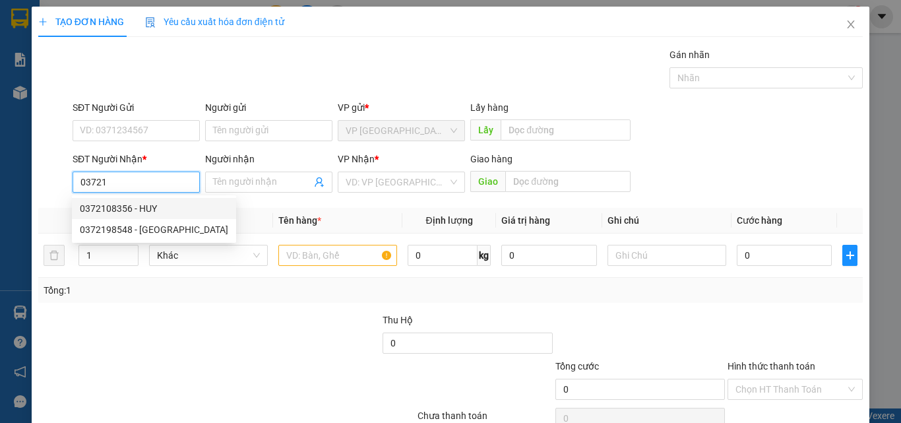
click at [135, 208] on div "0372108356 - HUY" at bounding box center [154, 208] width 148 height 15
type input "0372108356"
type input "HUY"
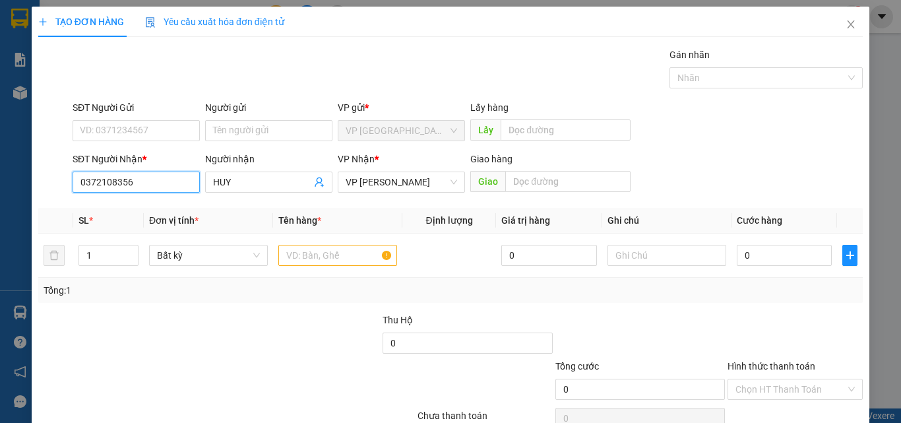
drag, startPoint x: 144, startPoint y: 182, endPoint x: 0, endPoint y: 187, distance: 143.8
click at [0, 187] on div "TẠO ĐƠN HÀNG Yêu cầu xuất hóa đơn điện tử Transit Pickup Surcharge Ids Transit …" at bounding box center [450, 211] width 901 height 423
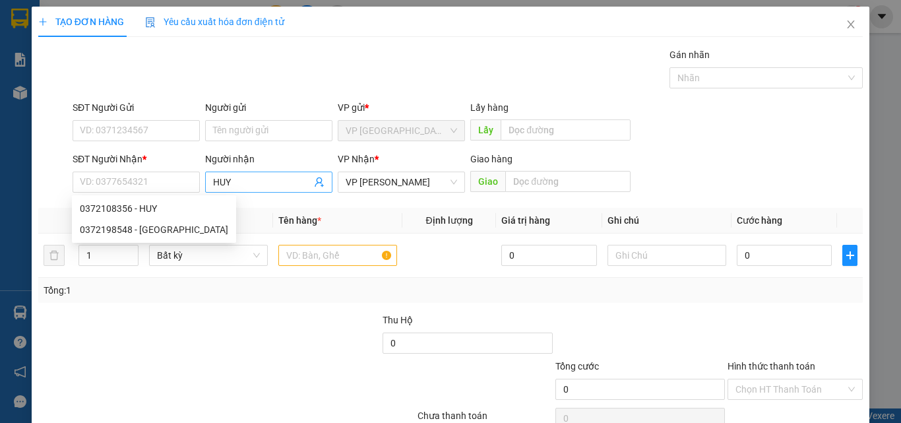
click at [267, 179] on input "HUY" at bounding box center [262, 182] width 98 height 15
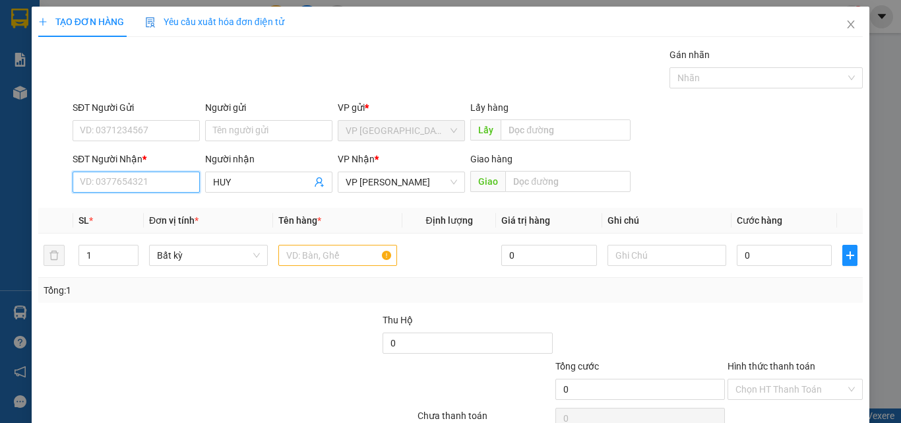
click at [189, 183] on input "SĐT Người Nhận *" at bounding box center [136, 181] width 127 height 21
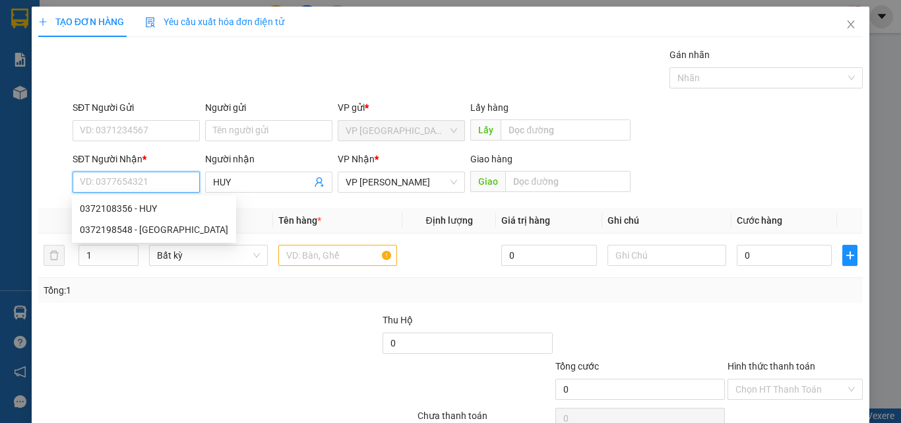
click at [163, 185] on input "SĐT Người Nhận *" at bounding box center [136, 181] width 127 height 21
click at [119, 206] on div "0372108356 - HUY" at bounding box center [154, 208] width 148 height 15
type input "0372108356"
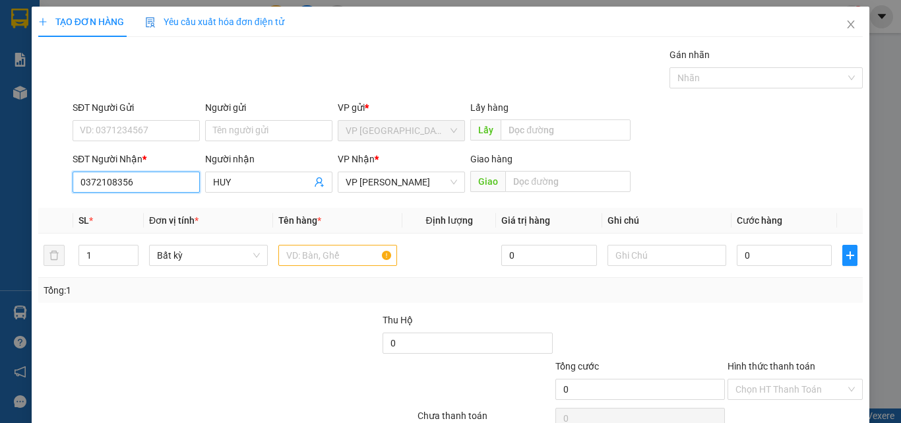
drag, startPoint x: 144, startPoint y: 183, endPoint x: 0, endPoint y: 140, distance: 150.0
click at [0, 140] on div "TẠO ĐƠN HÀNG Yêu cầu xuất hóa đơn điện tử Transit Pickup Surcharge Ids Transit …" at bounding box center [450, 211] width 901 height 423
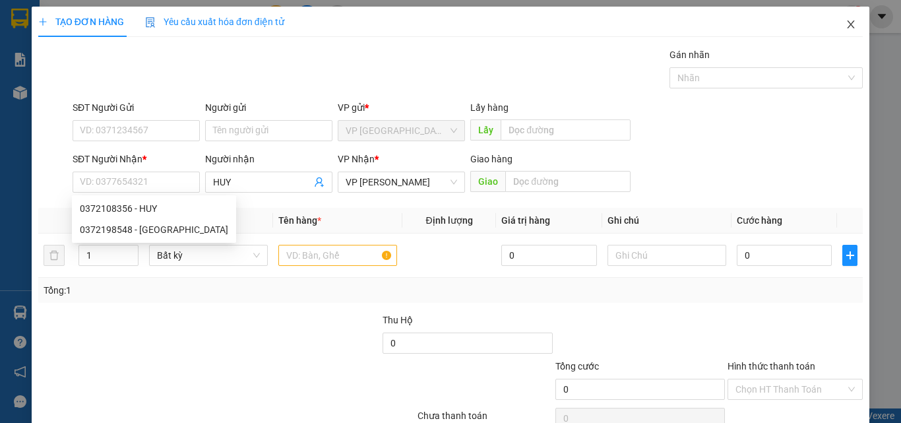
click at [845, 25] on icon "close" at bounding box center [850, 24] width 11 height 11
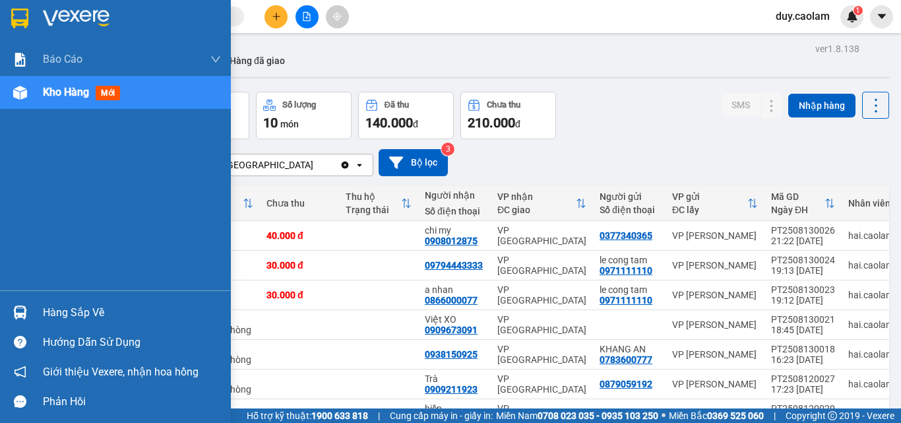
drag, startPoint x: 40, startPoint y: 98, endPoint x: 320, endPoint y: 115, distance: 280.8
click at [42, 98] on div "Kho hàng mới" at bounding box center [115, 92] width 231 height 33
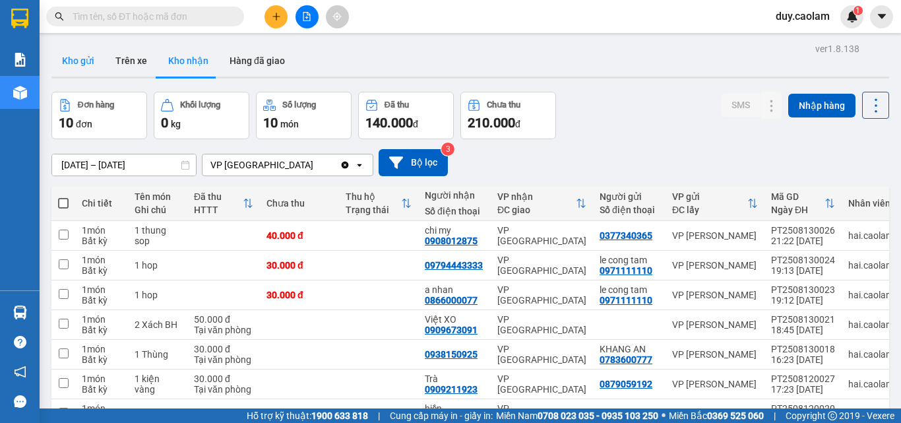
drag, startPoint x: 69, startPoint y: 54, endPoint x: 81, endPoint y: 56, distance: 12.7
click at [69, 55] on button "Kho gửi" at bounding box center [77, 61] width 53 height 32
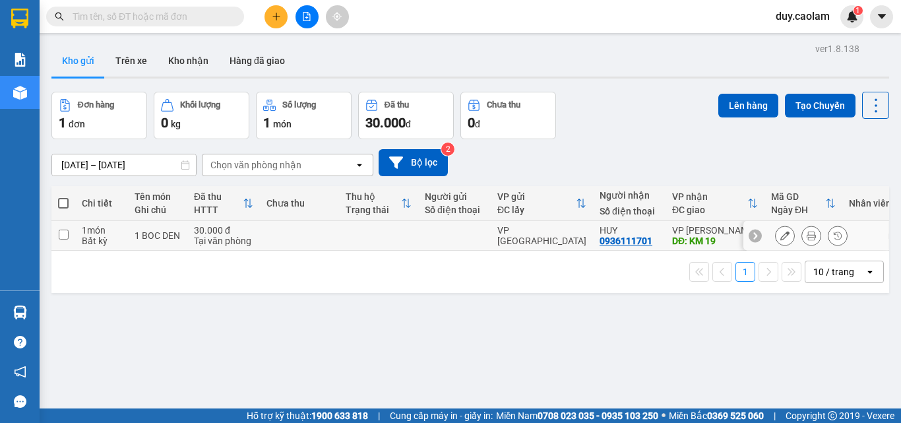
click at [780, 238] on icon at bounding box center [784, 235] width 9 height 9
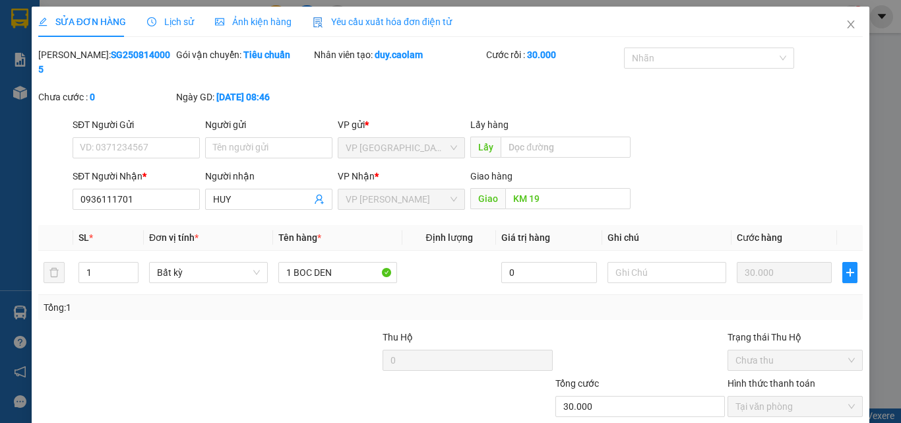
type input "0936111701"
type input "KM 19"
type input "30.000"
click at [847, 23] on icon "close" at bounding box center [850, 24] width 7 height 8
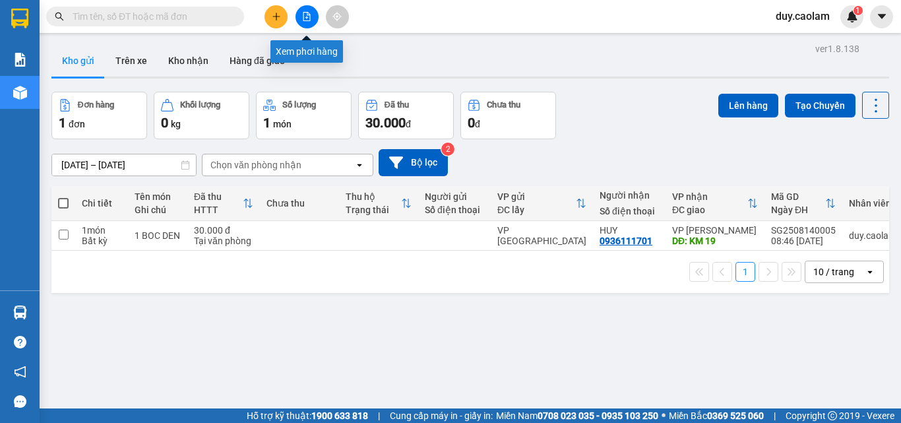
click at [304, 22] on button at bounding box center [306, 16] width 23 height 23
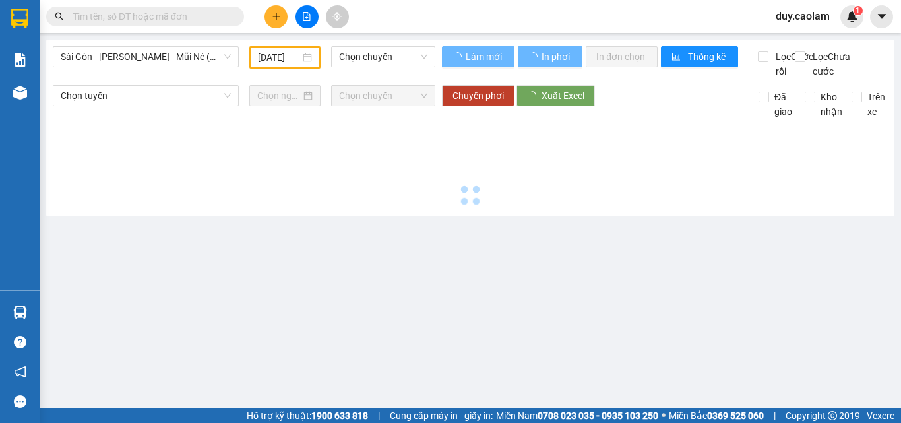
type input "[DATE]"
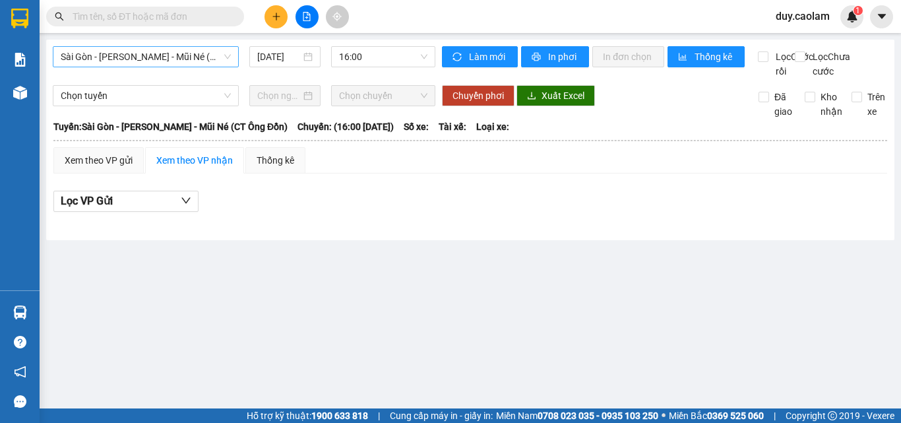
click at [136, 54] on span "Sài Gòn - [PERSON_NAME] - Mũi Né (CT Ông Đồn)" at bounding box center [146, 57] width 170 height 20
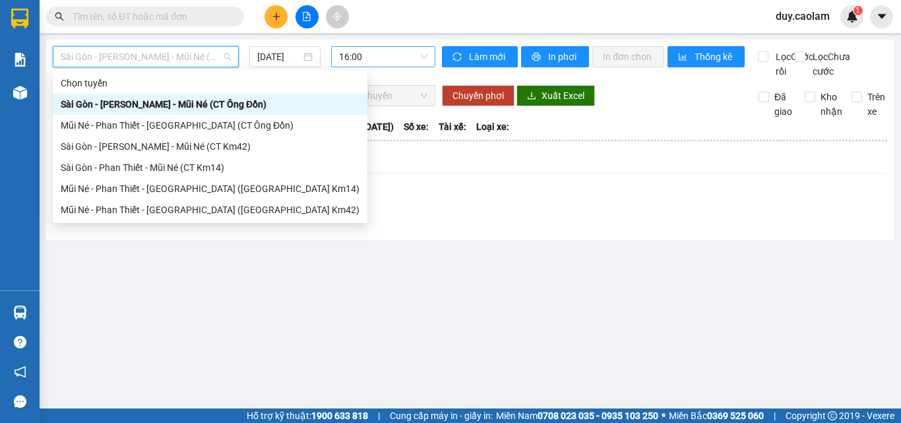
click at [378, 61] on span "16:00" at bounding box center [383, 57] width 88 height 20
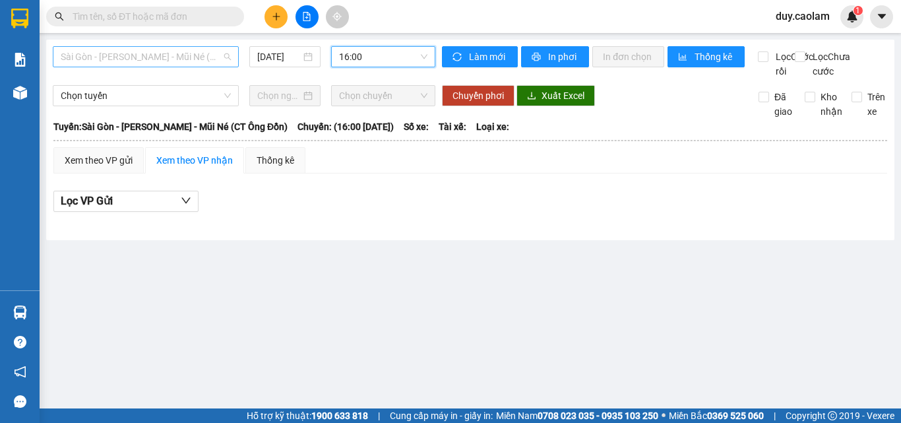
click at [163, 61] on span "Sài Gòn - [PERSON_NAME] - Mũi Né (CT Ông Đồn)" at bounding box center [146, 57] width 170 height 20
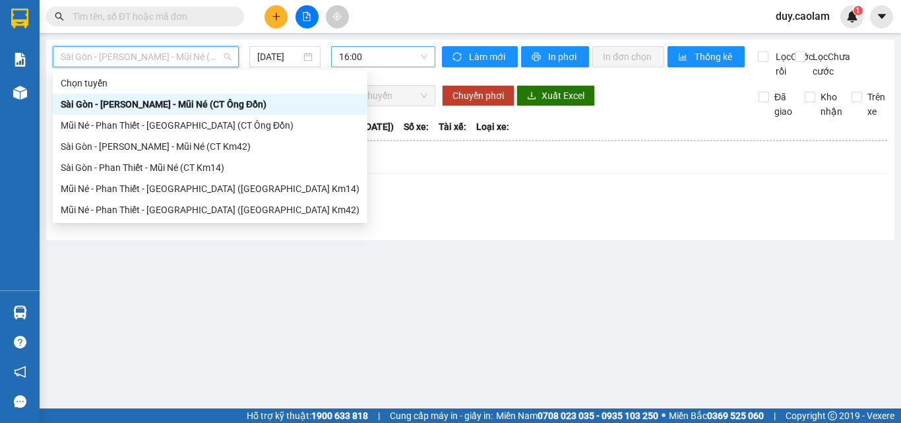
click at [385, 58] on span "16:00" at bounding box center [383, 57] width 88 height 20
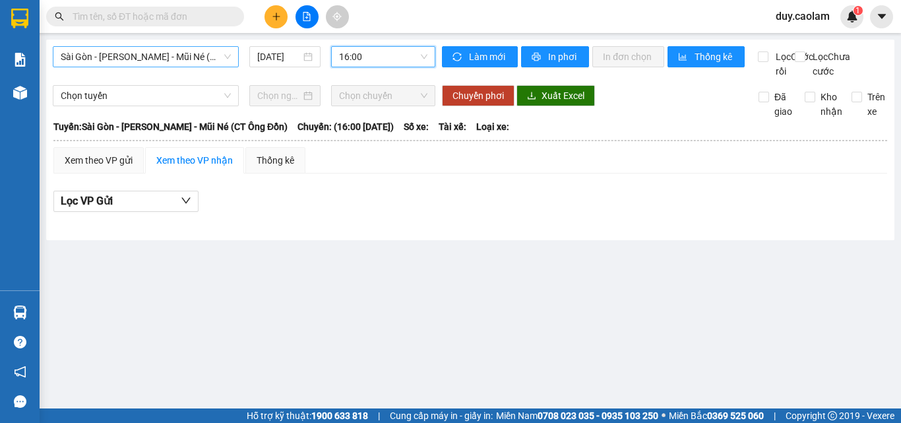
click at [162, 60] on span "Sài Gòn - [PERSON_NAME] - Mũi Né (CT Ông Đồn)" at bounding box center [146, 57] width 170 height 20
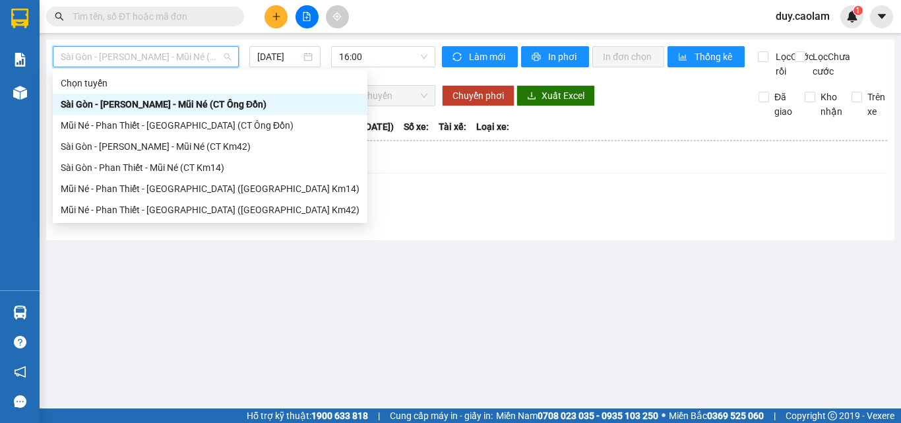
click at [148, 100] on div "Sài Gòn - [PERSON_NAME] - Mũi Né (CT Ông Đồn)" at bounding box center [210, 104] width 299 height 15
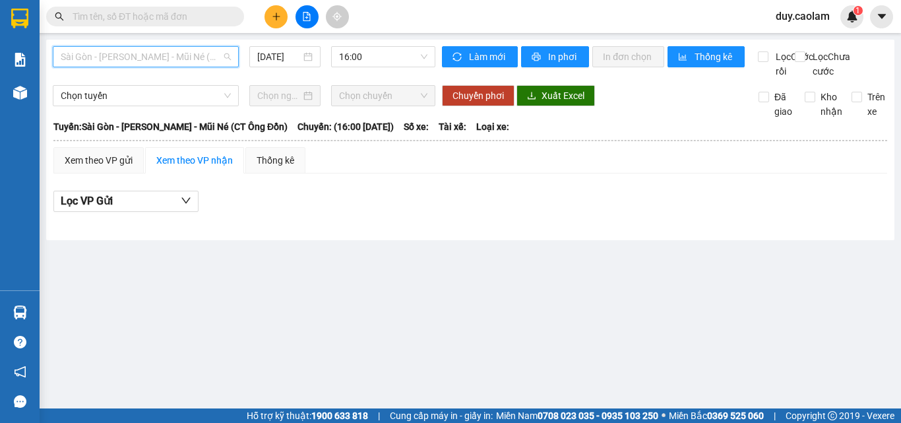
click at [173, 52] on span "Sài Gòn - [PERSON_NAME] - Mũi Né (CT Ông Đồn)" at bounding box center [146, 57] width 170 height 20
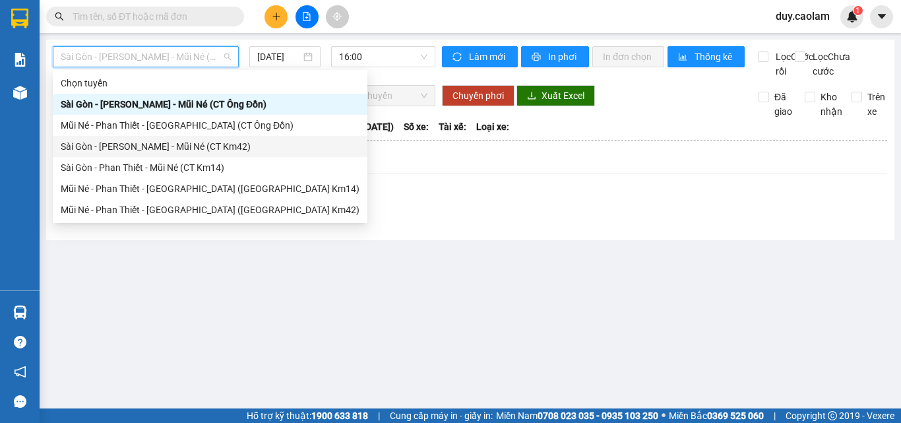
click at [142, 144] on div "Sài Gòn - [PERSON_NAME] - Mũi Né (CT Km42)" at bounding box center [210, 146] width 299 height 15
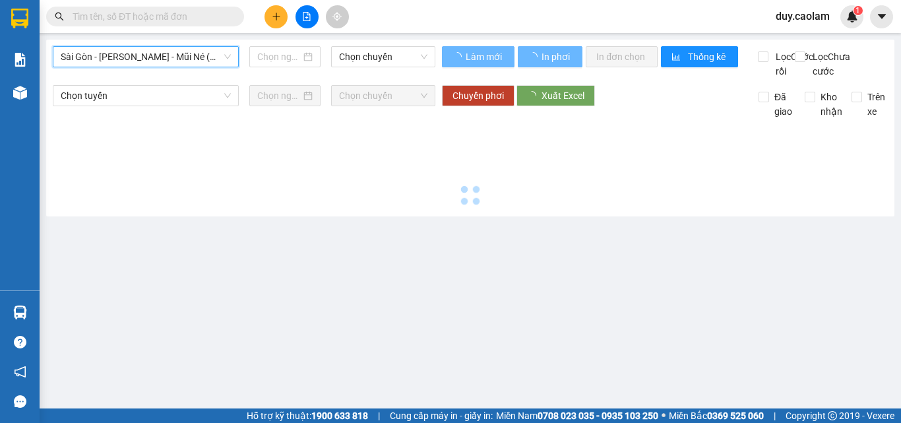
type input "[DATE]"
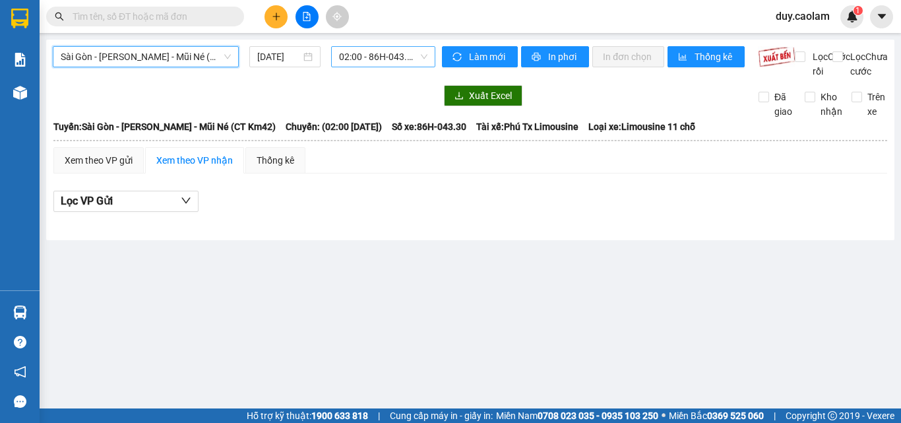
click at [385, 57] on span "02:00 - 86H-043.30" at bounding box center [383, 57] width 88 height 20
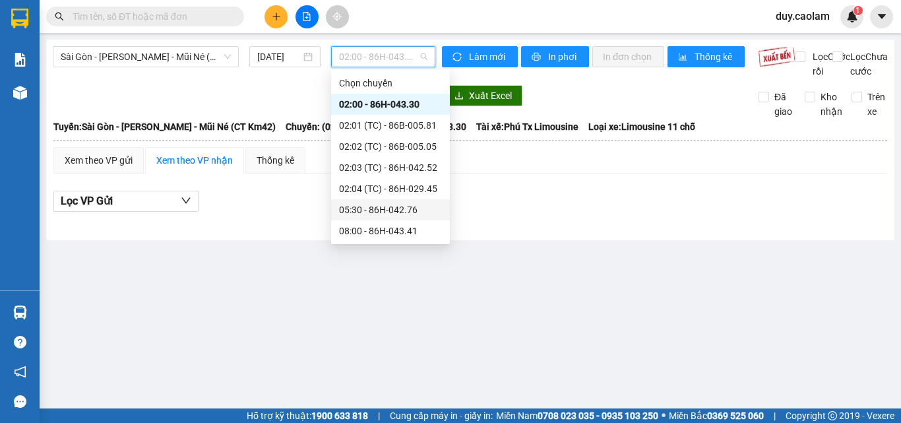
scroll to position [132, 0]
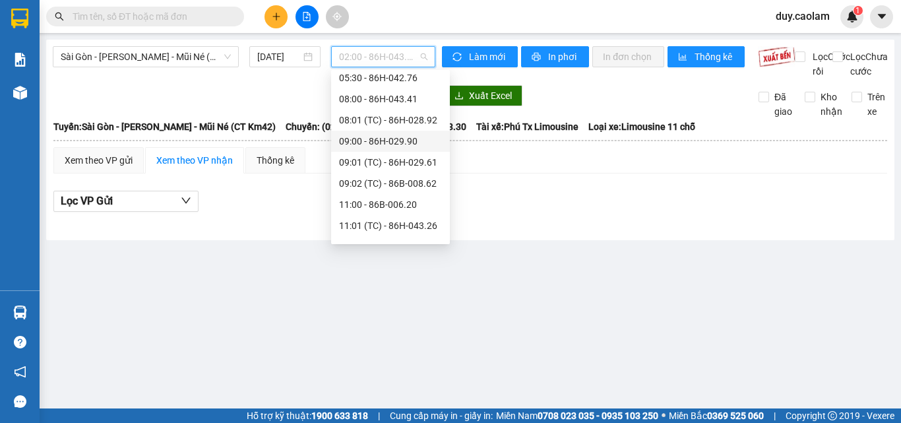
click at [384, 140] on div "09:00 - 86H-029.90" at bounding box center [390, 141] width 103 height 15
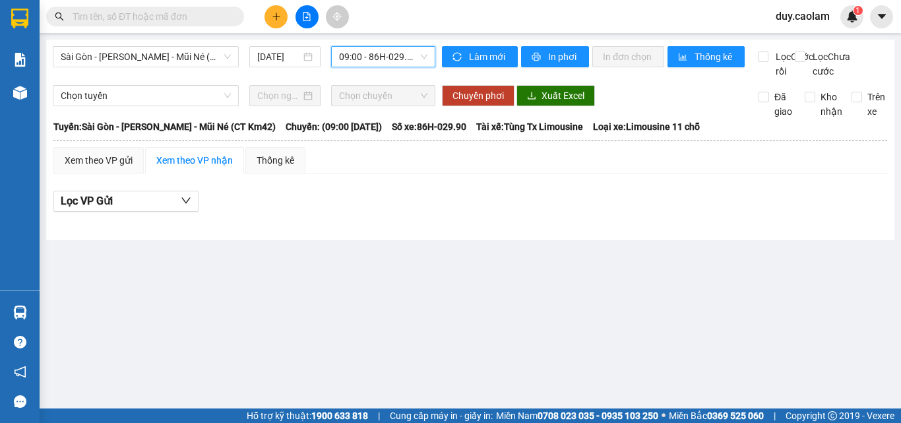
click at [395, 59] on span "09:00 - 86H-029.90" at bounding box center [383, 57] width 88 height 20
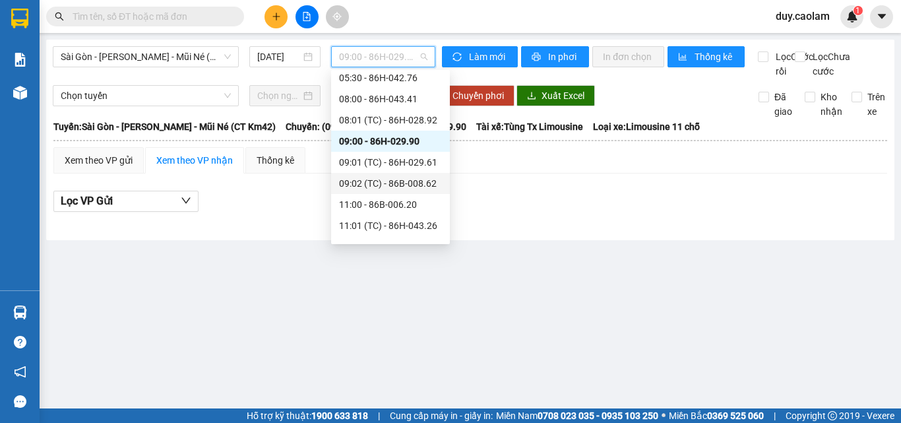
click at [390, 177] on div "09:02 (TC) - 86B-008.62" at bounding box center [390, 183] width 103 height 15
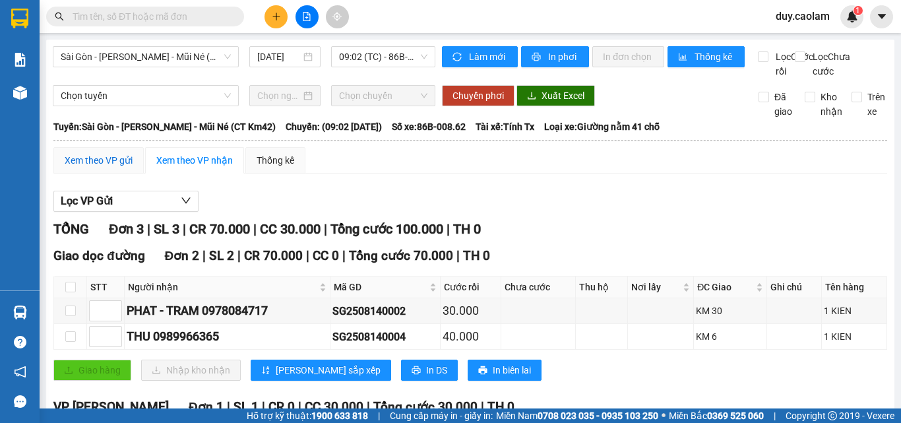
click at [100, 167] on div "Xem theo VP gửi" at bounding box center [99, 160] width 68 height 15
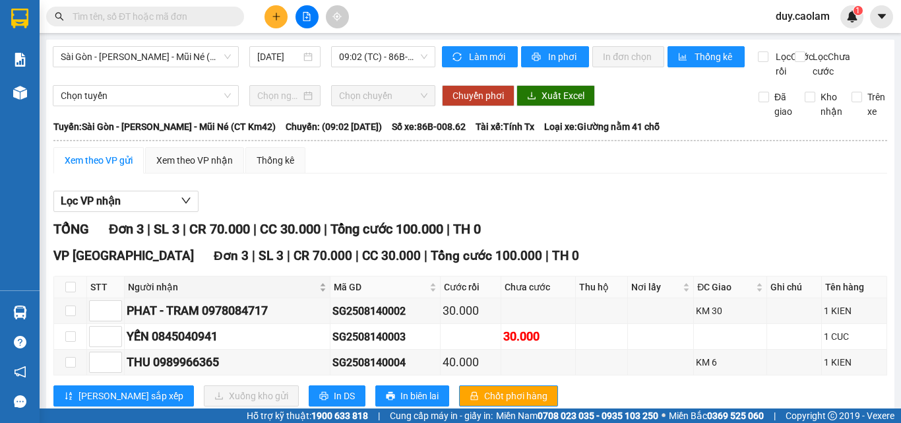
scroll to position [49, 0]
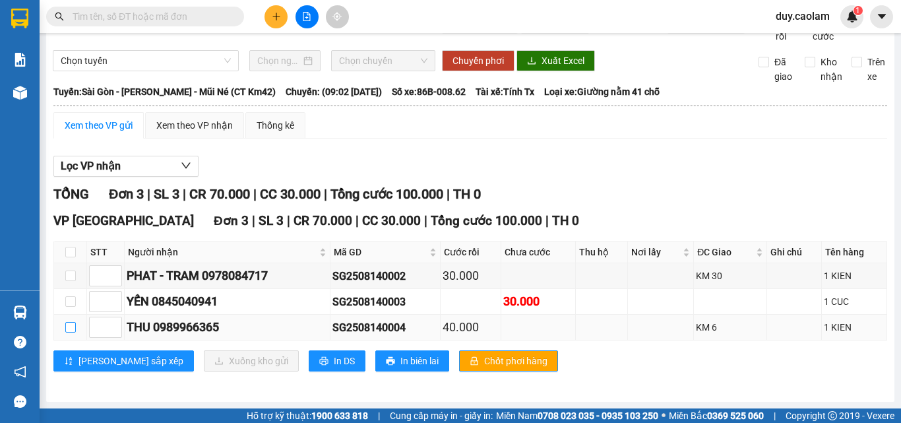
drag, startPoint x: 72, startPoint y: 330, endPoint x: 80, endPoint y: 331, distance: 7.9
click at [73, 331] on input "checkbox" at bounding box center [70, 327] width 11 height 11
checkbox input "true"
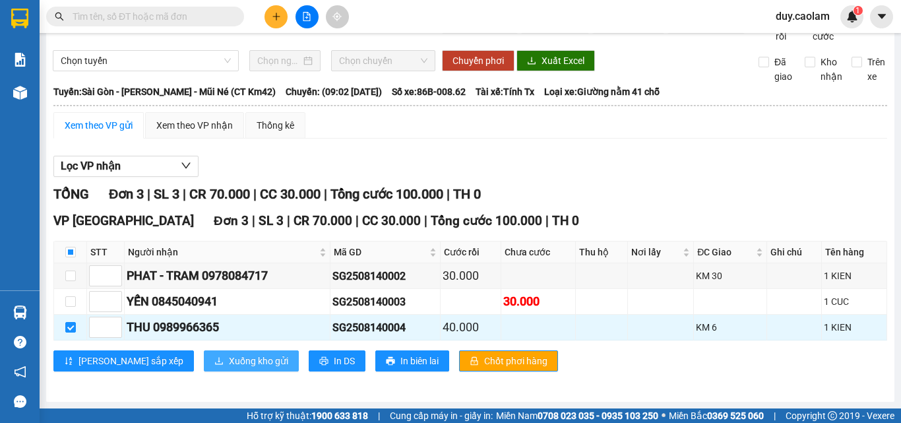
click at [229, 365] on span "Xuống kho gửi" at bounding box center [258, 360] width 59 height 15
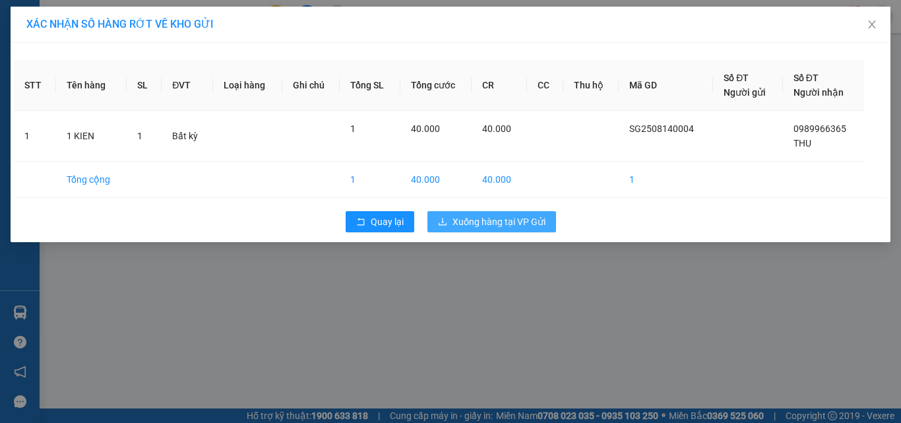
click at [524, 221] on span "Xuống hàng tại VP Gửi" at bounding box center [498, 221] width 93 height 15
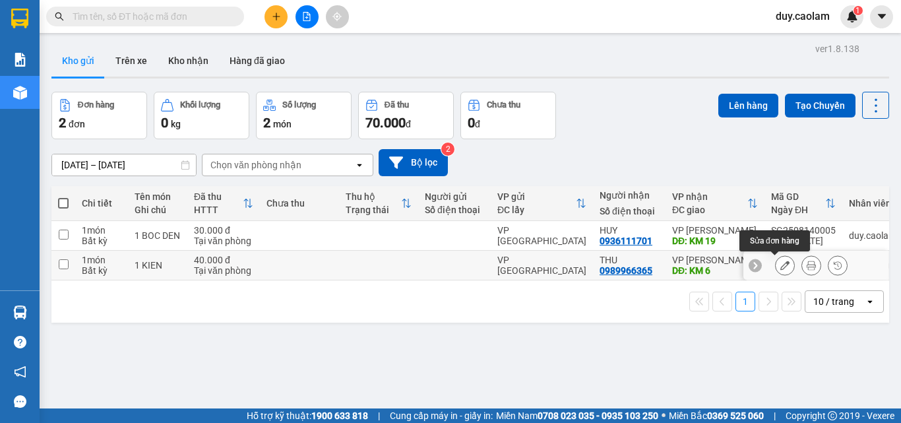
click at [780, 262] on icon at bounding box center [784, 264] width 9 height 9
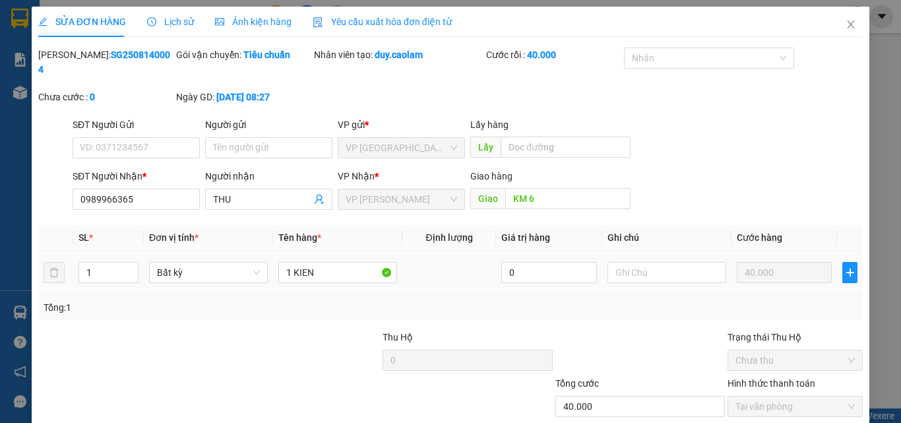
type input "0989966365"
type input "KM 6"
type input "40.000"
click at [158, 189] on input "0989966365" at bounding box center [136, 199] width 127 height 21
type input "0"
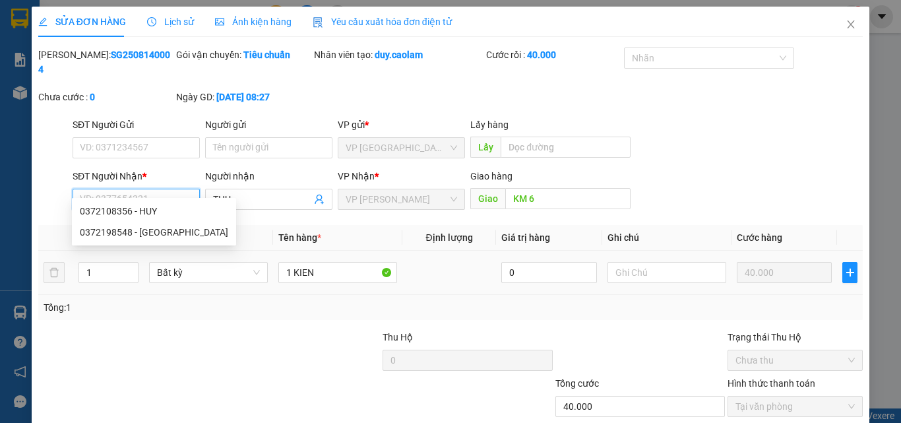
click at [158, 189] on input "SĐT Người Nhận *" at bounding box center [136, 199] width 127 height 21
paste input "0372108356"
type input "0372108356"
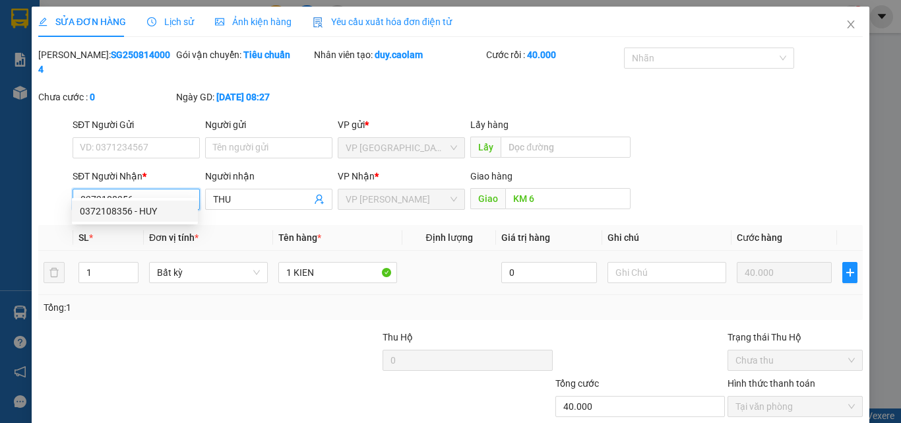
click at [143, 205] on div "0372108356 - HUY" at bounding box center [135, 211] width 110 height 15
type input "HUY"
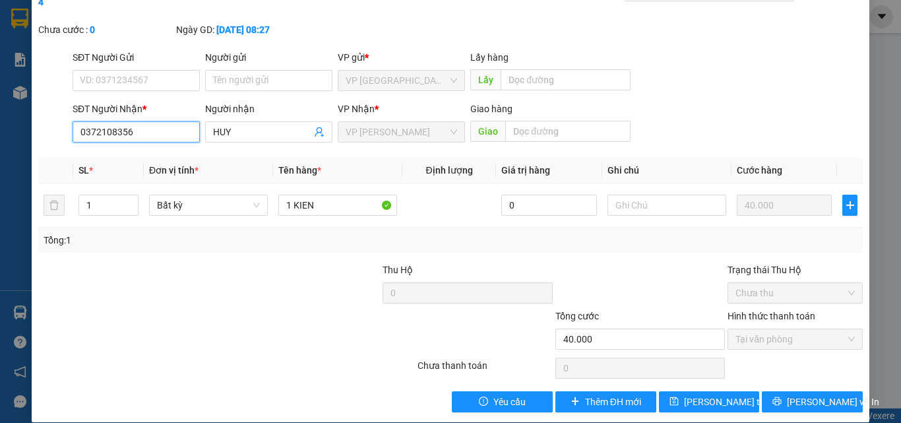
scroll to position [68, 0]
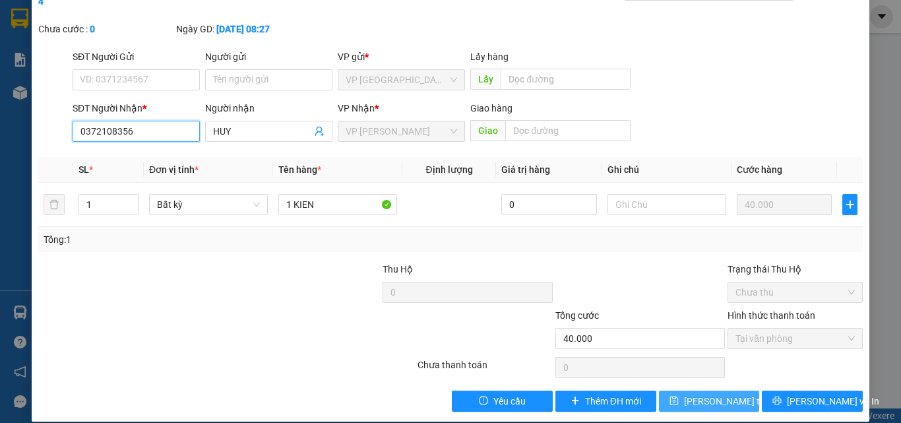
type input "0372108356"
click at [678, 390] on button "[PERSON_NAME] thay đổi" at bounding box center [709, 400] width 101 height 21
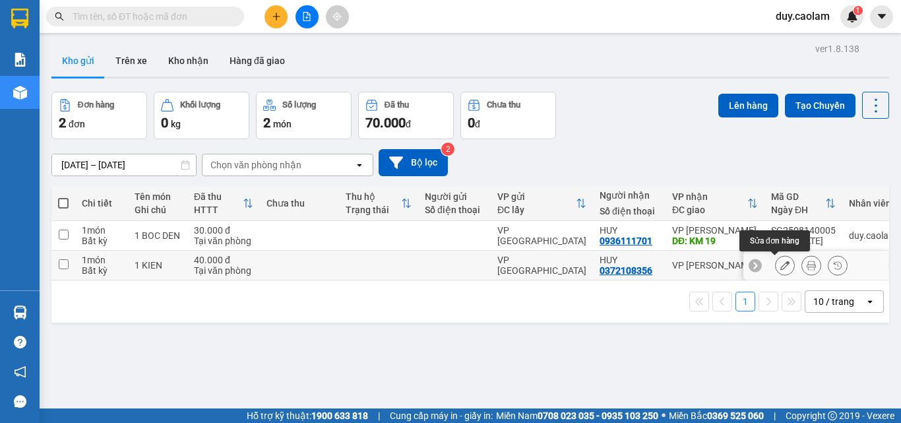
click at [780, 269] on icon at bounding box center [784, 264] width 9 height 9
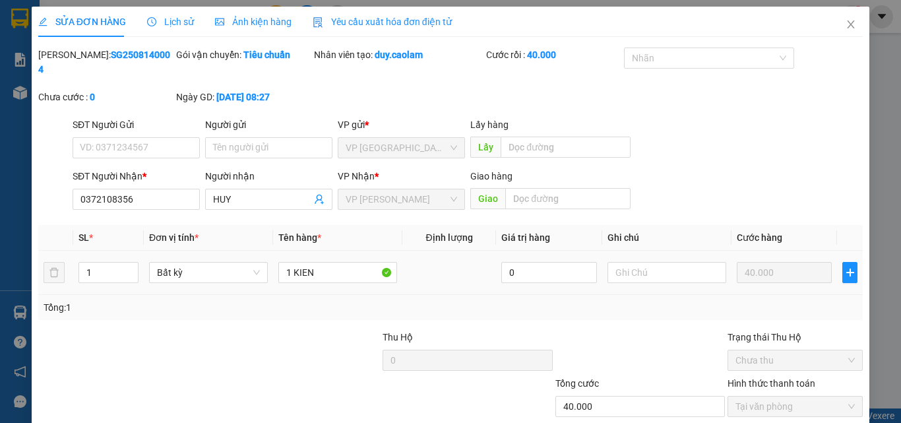
type input "0372108356"
type input "40.000"
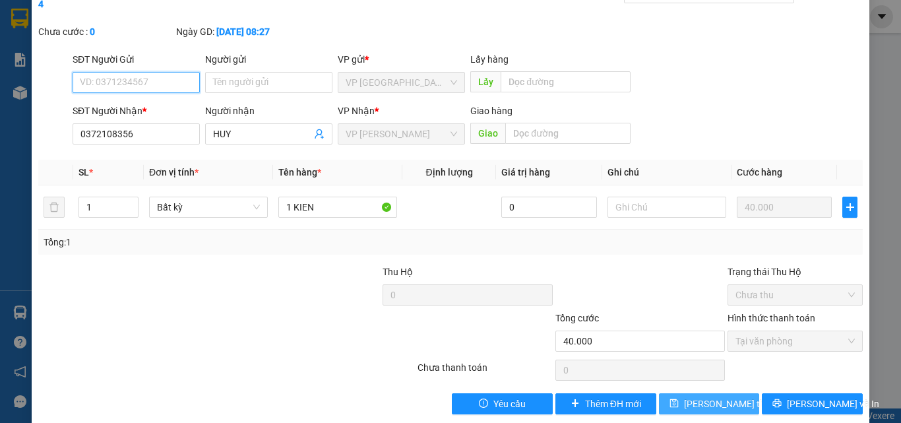
scroll to position [68, 0]
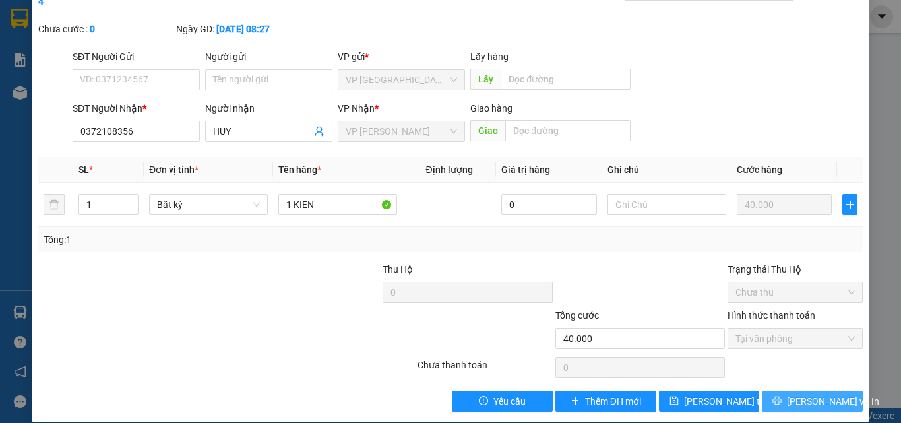
click at [791, 390] on button "[PERSON_NAME] và In" at bounding box center [812, 400] width 101 height 21
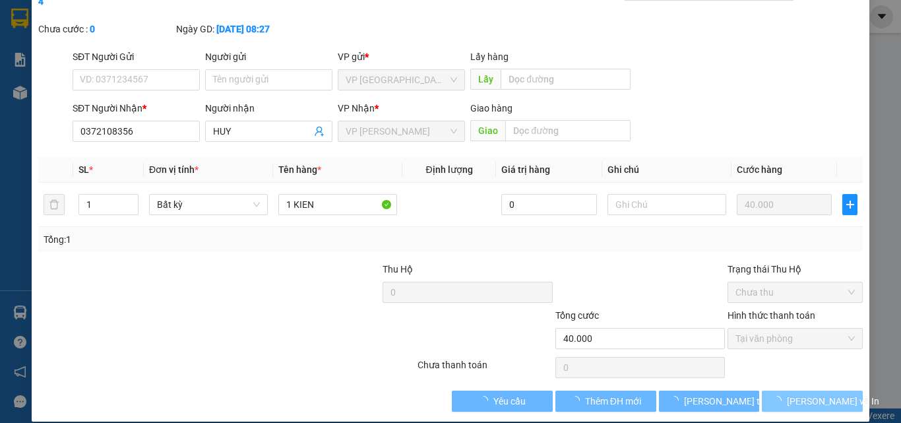
scroll to position [33, 0]
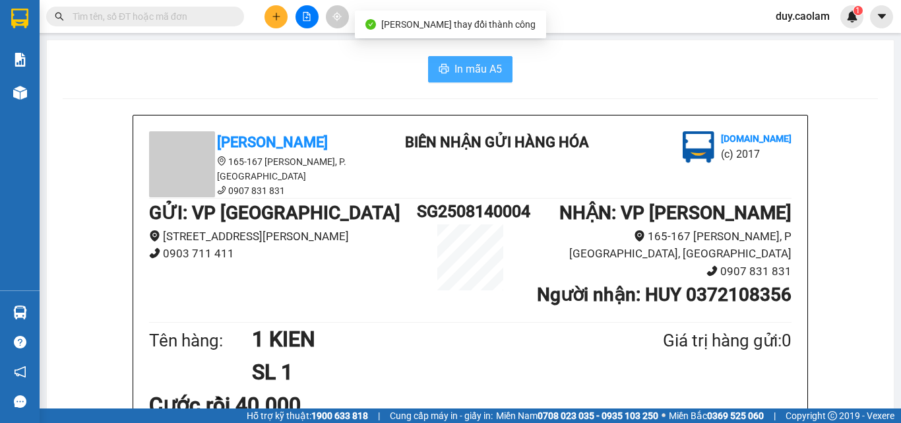
drag, startPoint x: 471, startPoint y: 65, endPoint x: 488, endPoint y: 69, distance: 17.1
click at [471, 65] on span "In mẫu A5" at bounding box center [477, 69] width 47 height 16
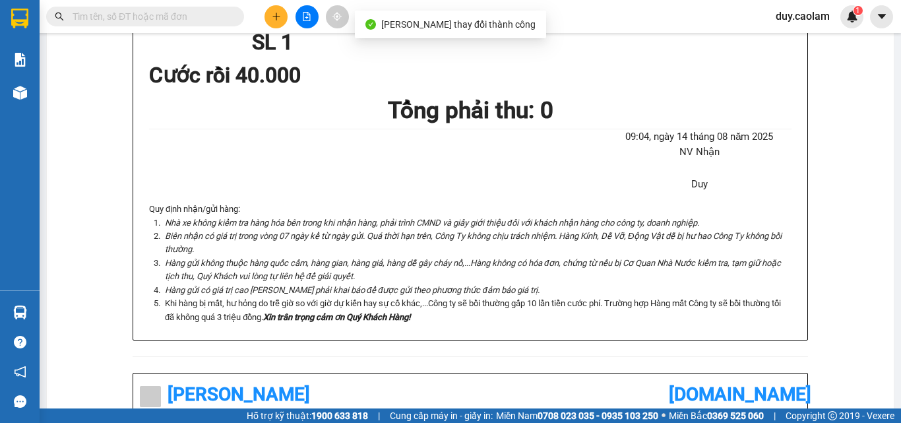
scroll to position [66, 0]
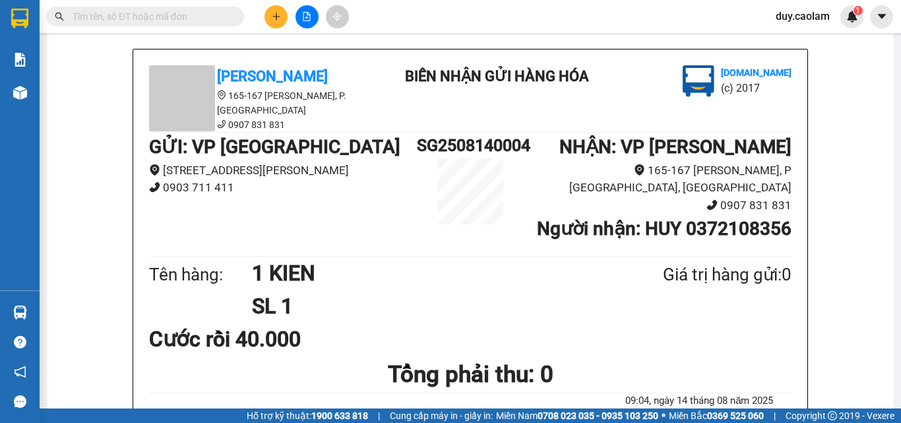
click at [274, 18] on icon "plus" at bounding box center [276, 16] width 9 height 9
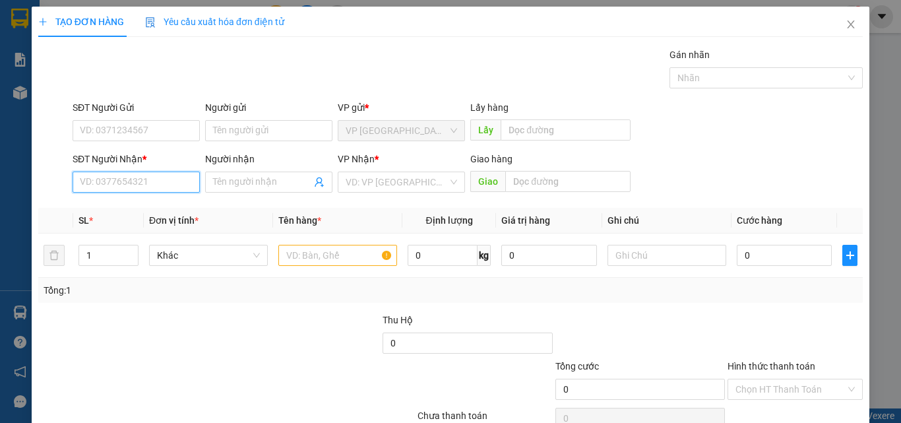
click at [149, 184] on input "SĐT Người Nhận *" at bounding box center [136, 181] width 127 height 21
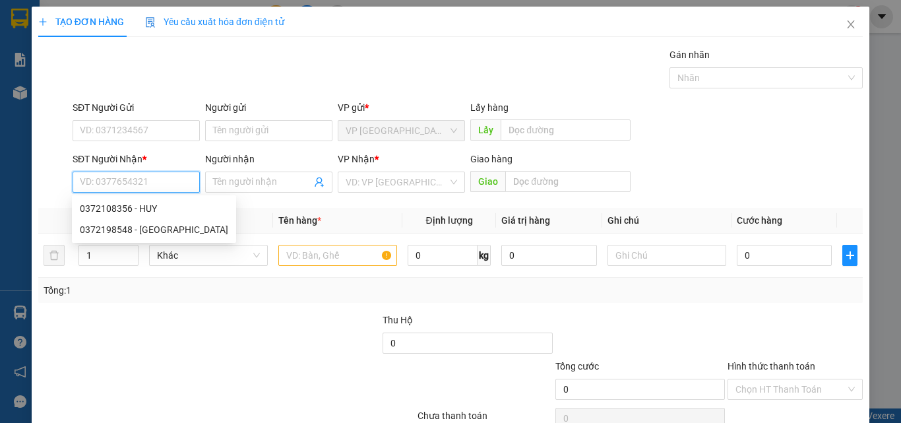
paste input "0372108356"
type input "0372108356"
drag, startPoint x: 140, startPoint y: 206, endPoint x: 149, endPoint y: 206, distance: 8.6
click at [141, 206] on div "0372108356 - HUY" at bounding box center [135, 208] width 110 height 15
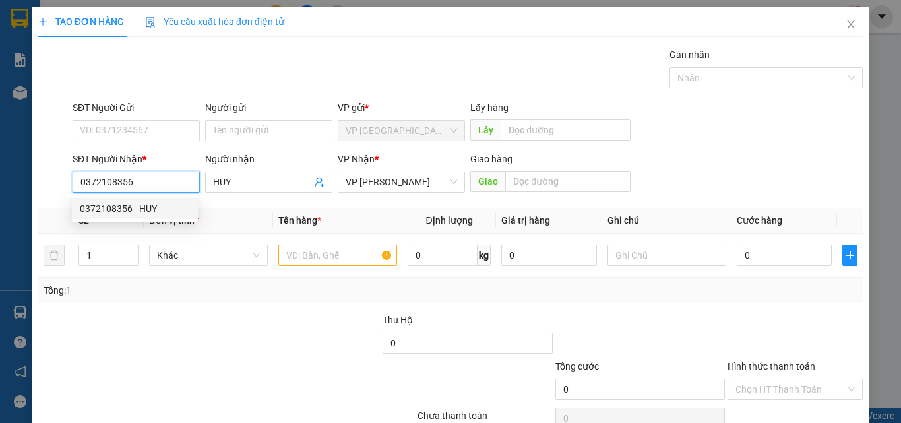
type input "HUY"
type input "0372108356"
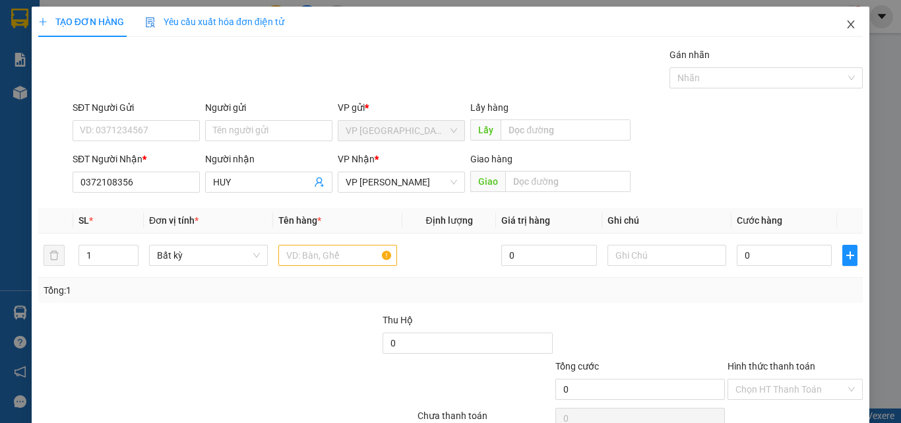
click at [845, 29] on icon "close" at bounding box center [850, 24] width 11 height 11
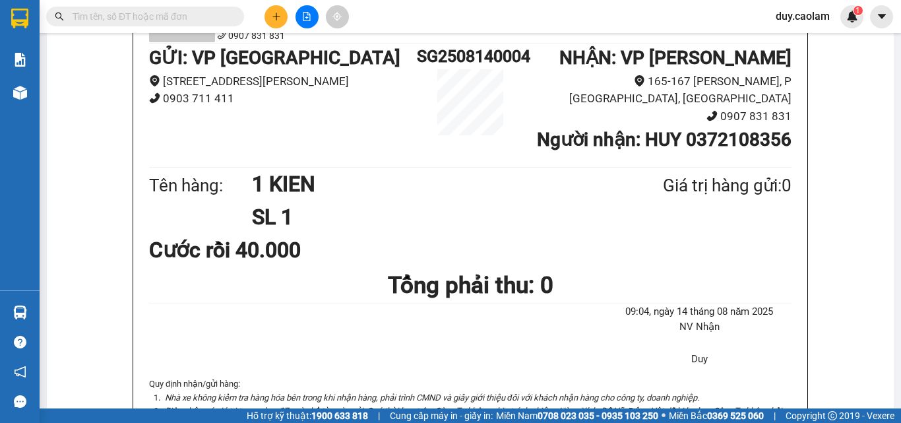
scroll to position [132, 0]
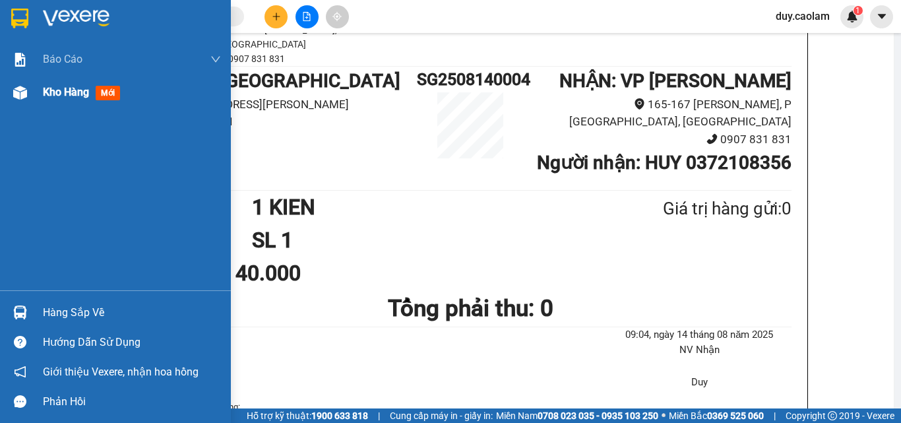
click at [47, 104] on div "Kho hàng mới" at bounding box center [132, 92] width 178 height 33
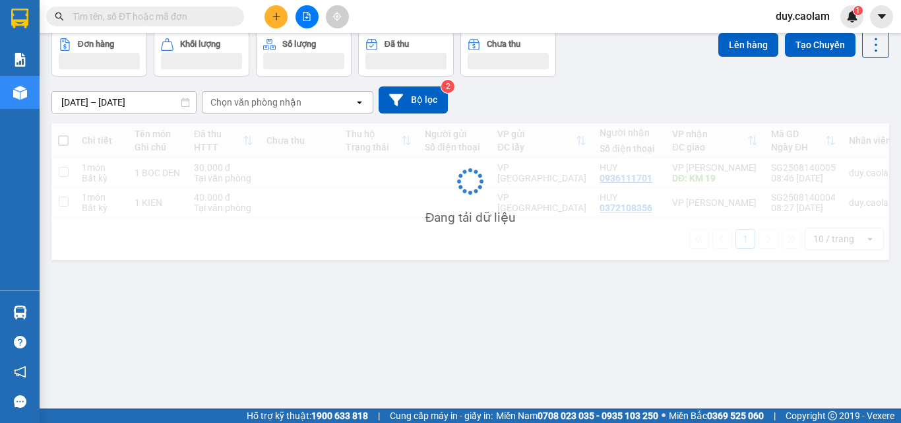
scroll to position [61, 0]
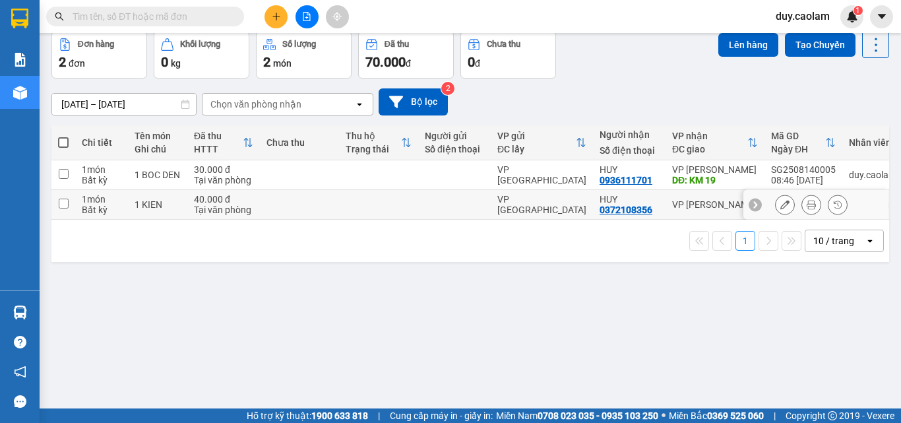
drag, startPoint x: 65, startPoint y: 201, endPoint x: 92, endPoint y: 198, distance: 26.6
click at [66, 201] on input "checkbox" at bounding box center [64, 203] width 10 height 10
checkbox input "true"
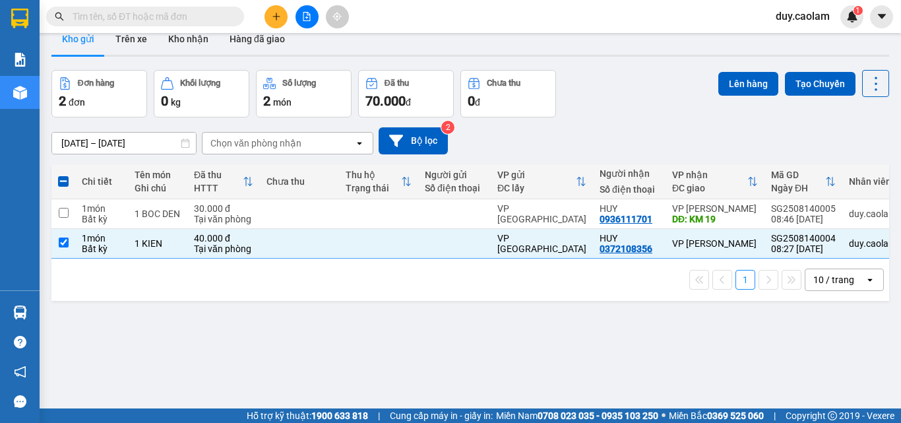
scroll to position [0, 0]
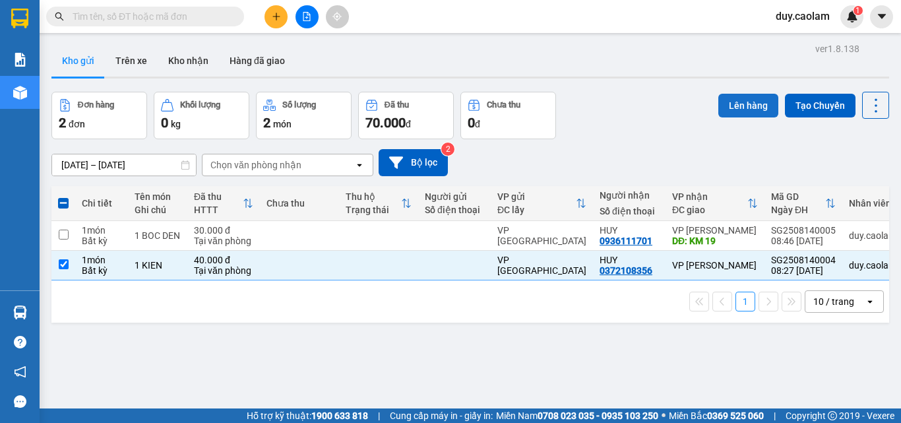
click at [758, 105] on button "Lên hàng" at bounding box center [748, 106] width 60 height 24
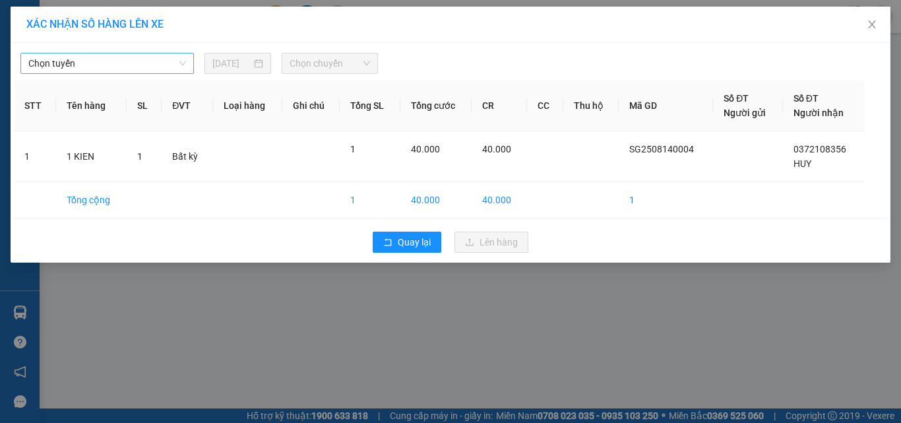
click at [115, 64] on span "Chọn tuyến" at bounding box center [107, 63] width 158 height 20
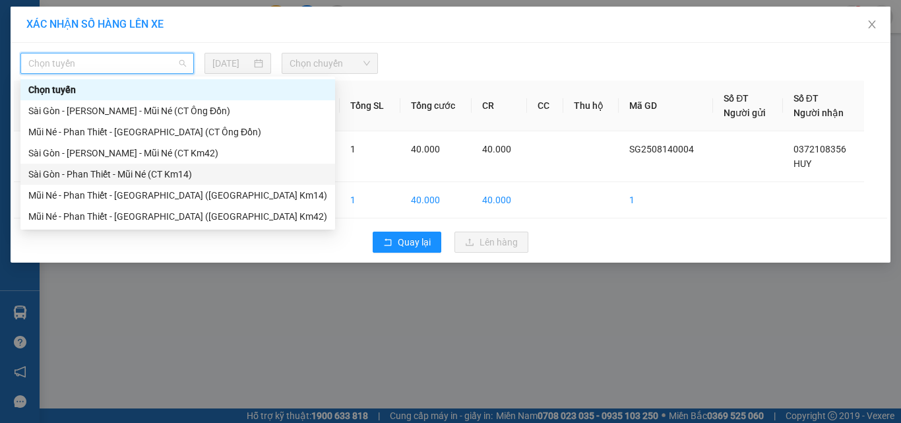
click at [111, 173] on div "Sài Gòn - Phan Thiết - Mũi Né (CT Km14)" at bounding box center [177, 174] width 299 height 15
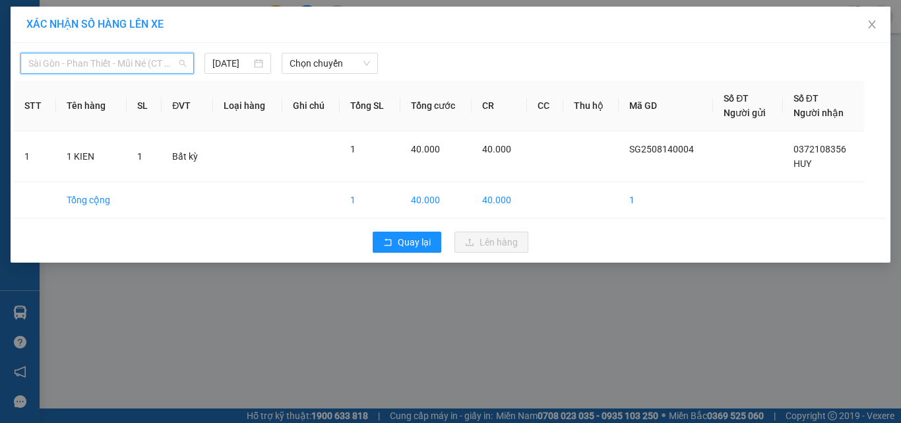
click at [137, 65] on span "Sài Gòn - Phan Thiết - Mũi Né (CT Km14)" at bounding box center [107, 63] width 158 height 20
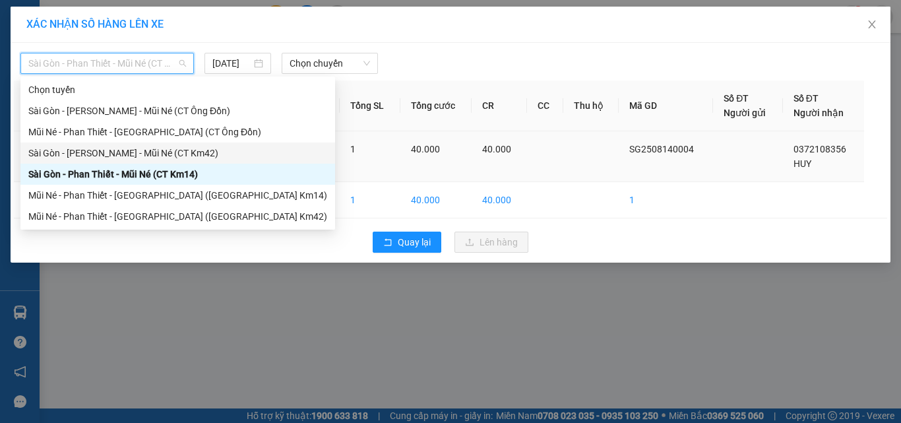
drag, startPoint x: 137, startPoint y: 155, endPoint x: 148, endPoint y: 149, distance: 12.1
click at [138, 155] on div "Sài Gòn - [PERSON_NAME] - Mũi Né (CT Km42)" at bounding box center [177, 153] width 299 height 15
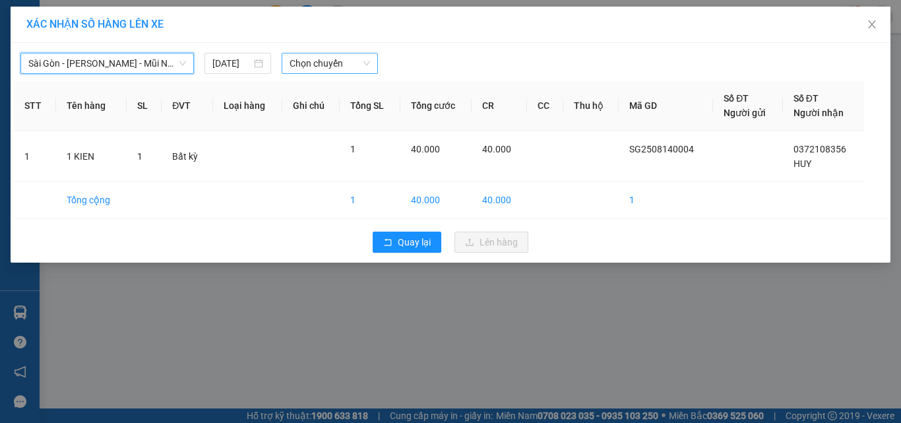
click at [318, 62] on span "Chọn chuyến" at bounding box center [329, 63] width 81 height 20
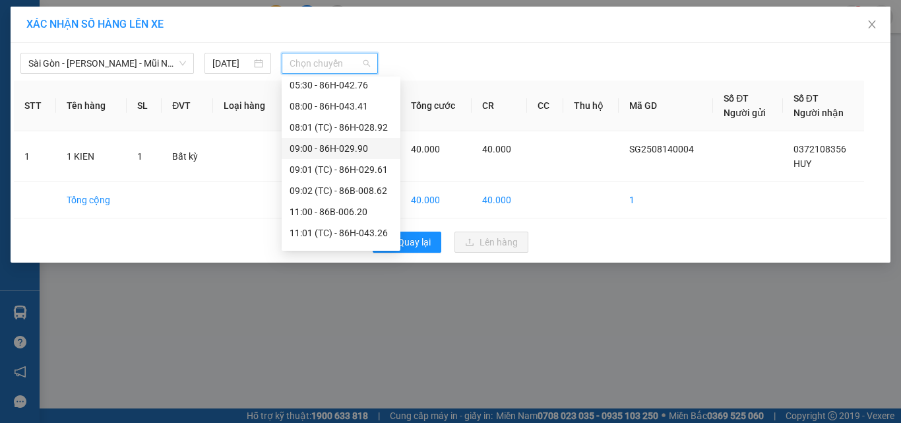
scroll to position [132, 0]
click at [347, 188] on div "09:02 (TC) - 86B-008.62" at bounding box center [340, 190] width 103 height 15
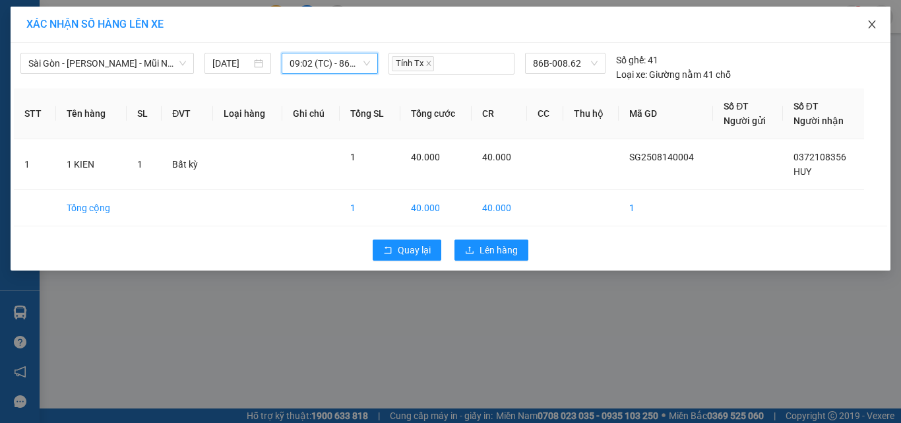
click at [871, 22] on icon "close" at bounding box center [871, 24] width 11 height 11
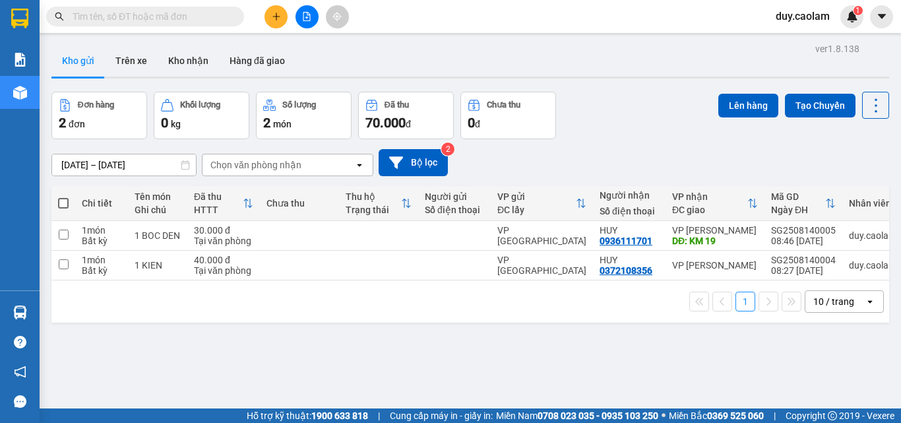
click at [308, 18] on icon "file-add" at bounding box center [306, 16] width 9 height 9
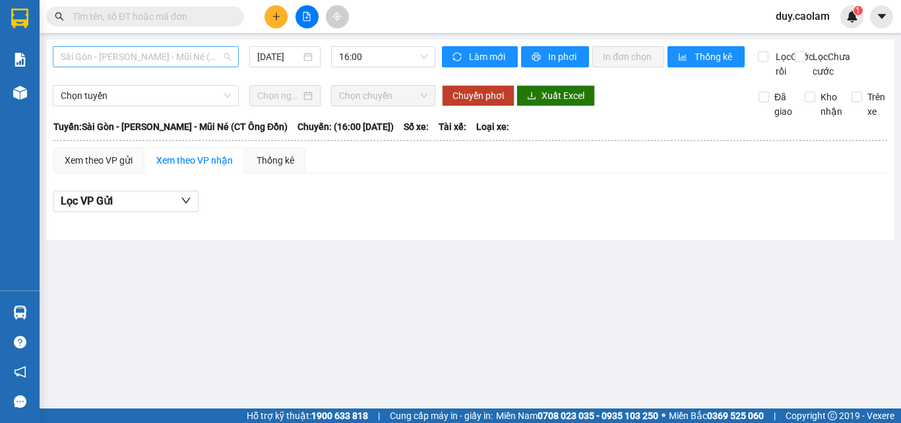
click at [150, 60] on span "Sài Gòn - [PERSON_NAME] - Mũi Né (CT Ông Đồn)" at bounding box center [146, 57] width 170 height 20
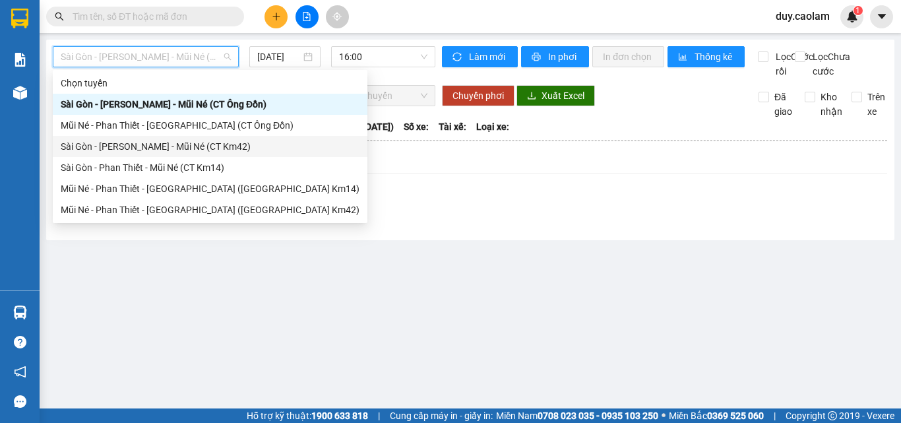
drag, startPoint x: 158, startPoint y: 165, endPoint x: 162, endPoint y: 142, distance: 24.2
click at [162, 142] on div "Chọn tuyến [GEOGRAPHIC_DATA] - [GEOGRAPHIC_DATA] - Mũi Né (CT Ông Đồn) Mũi Né -…" at bounding box center [210, 147] width 315 height 148
click at [163, 142] on div "Sài Gòn - [PERSON_NAME] - Mũi Né (CT Km42)" at bounding box center [210, 146] width 299 height 15
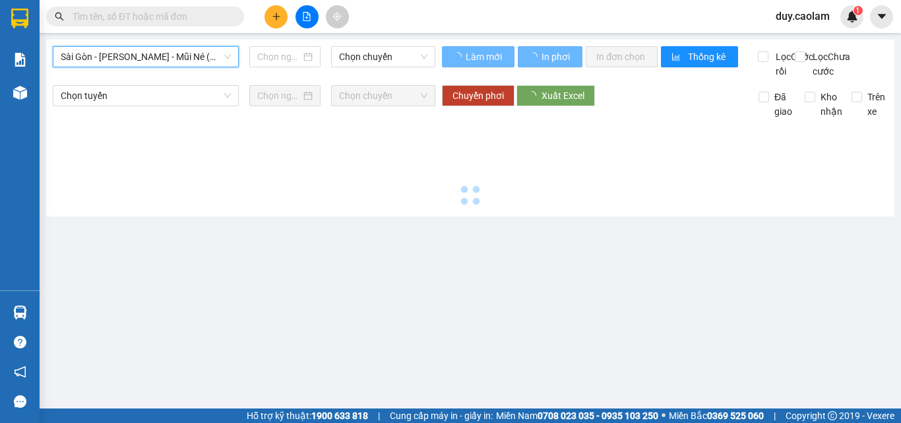
type input "[DATE]"
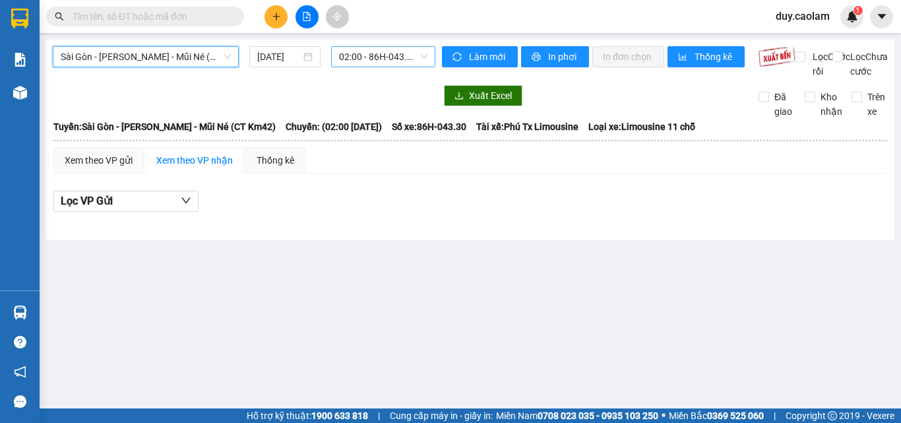
click at [384, 53] on span "02:00 - 86H-043.30" at bounding box center [383, 57] width 88 height 20
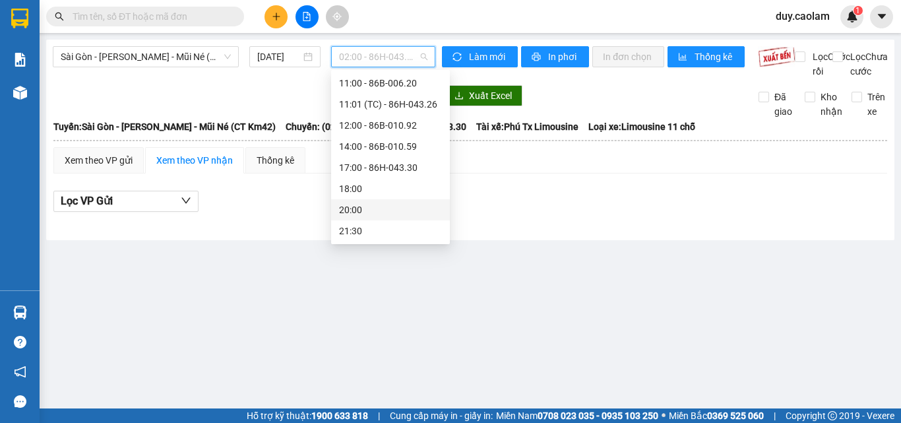
scroll to position [121, 0]
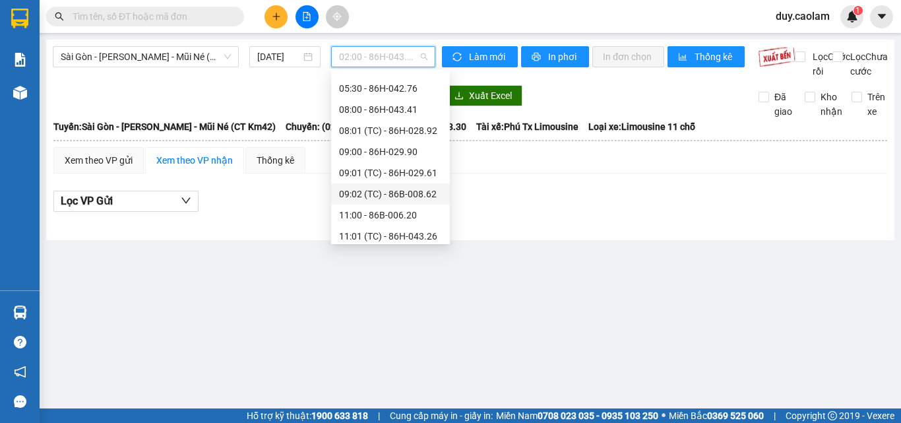
click at [398, 196] on div "09:02 (TC) - 86B-008.62" at bounding box center [390, 194] width 103 height 15
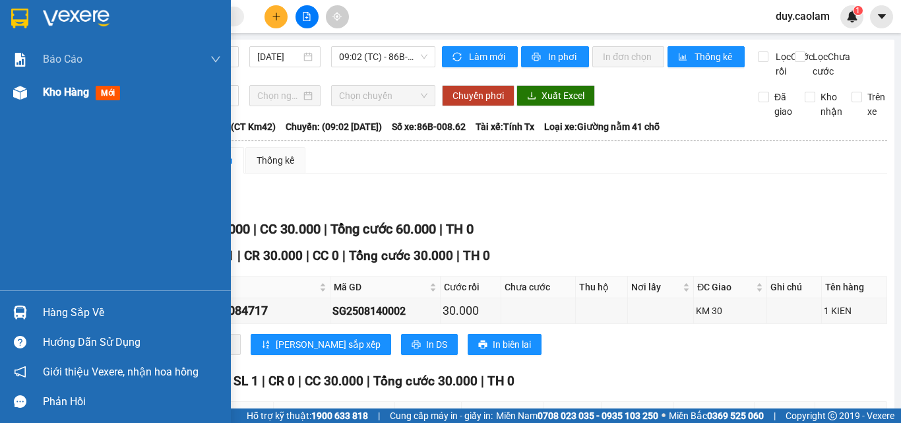
click at [86, 96] on span "Kho hàng" at bounding box center [66, 92] width 46 height 13
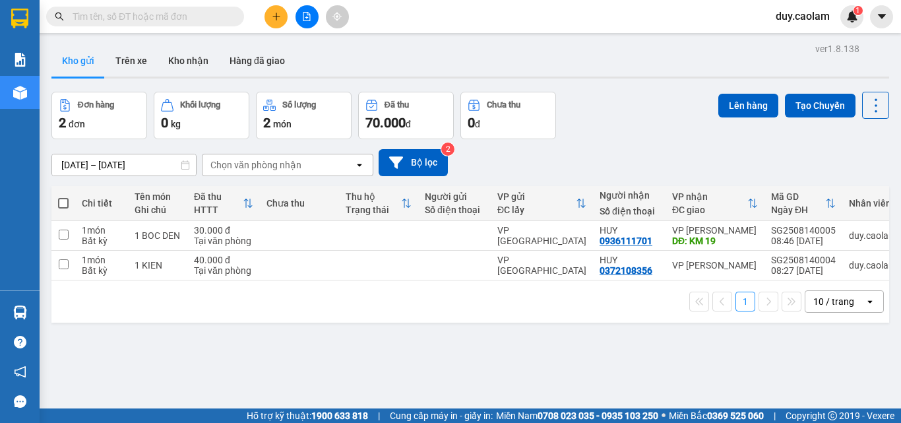
drag, startPoint x: 63, startPoint y: 198, endPoint x: 78, endPoint y: 200, distance: 15.2
click at [63, 200] on span at bounding box center [63, 203] width 11 height 11
click at [63, 196] on input "checkbox" at bounding box center [63, 196] width 0 height 0
checkbox input "true"
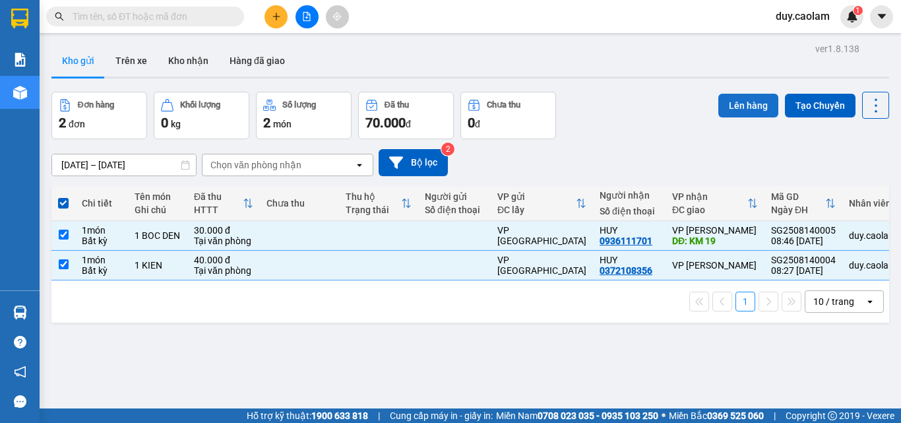
click at [743, 107] on button "Lên hàng" at bounding box center [748, 106] width 60 height 24
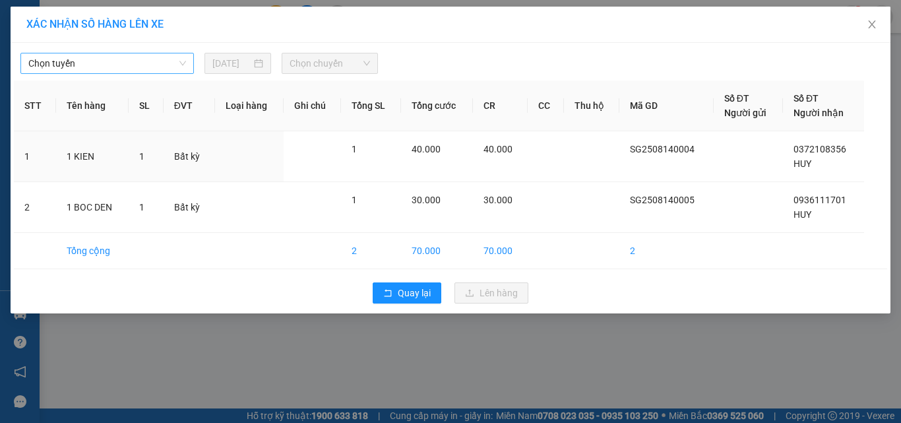
click at [129, 55] on span "Chọn tuyến" at bounding box center [107, 63] width 158 height 20
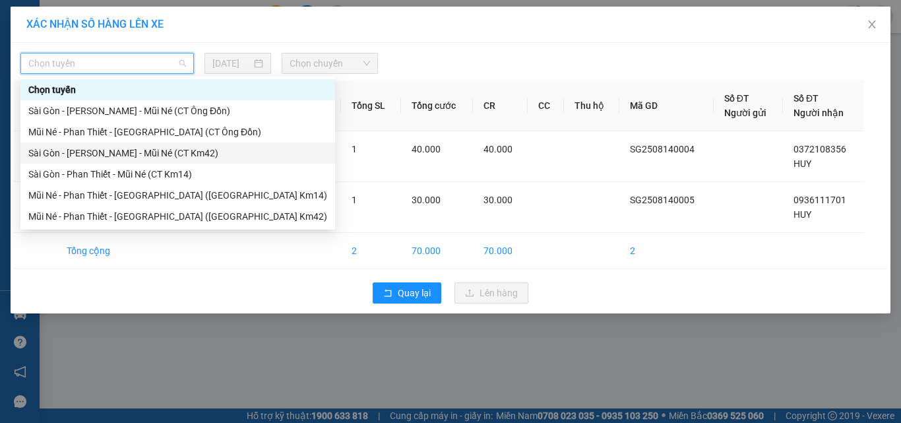
click at [154, 157] on div "Sài Gòn - [PERSON_NAME] - Mũi Né (CT Km42)" at bounding box center [177, 153] width 299 height 15
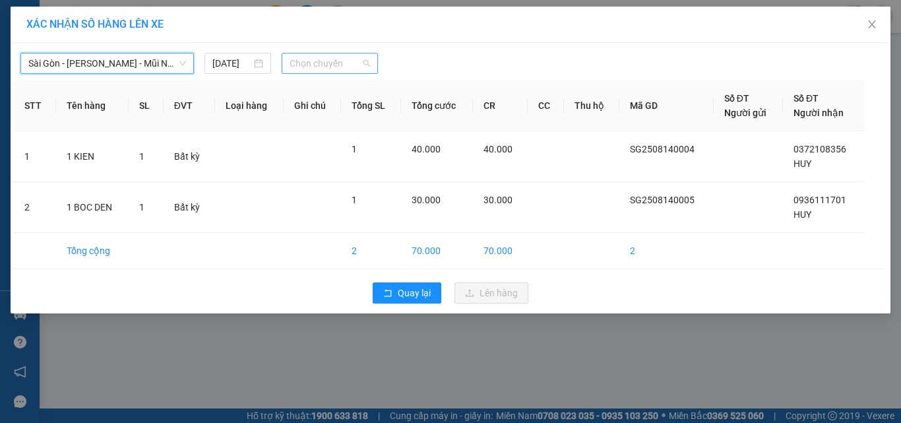
click at [330, 67] on span "Chọn chuyến" at bounding box center [329, 63] width 81 height 20
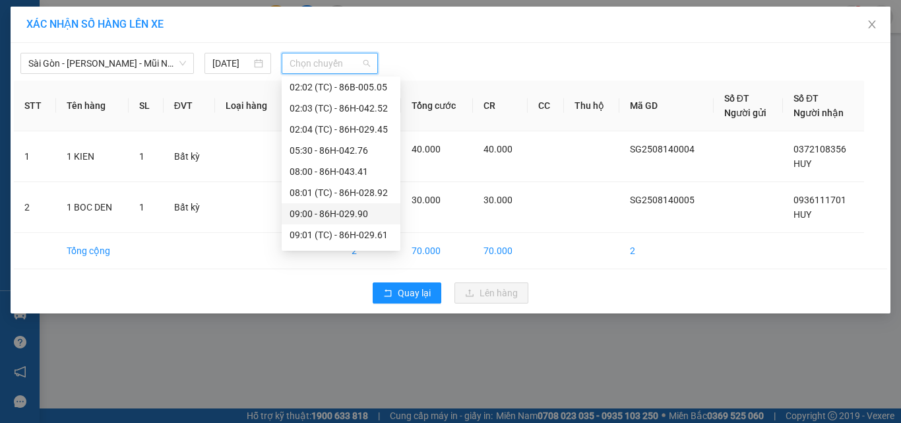
scroll to position [132, 0]
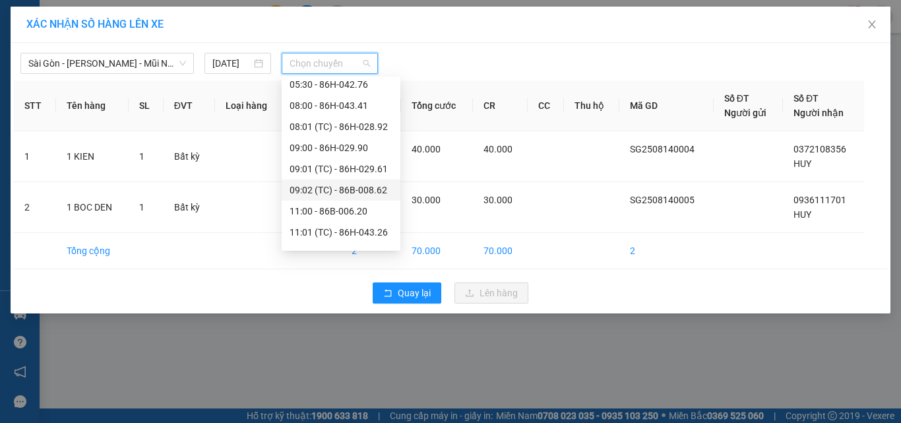
click at [344, 193] on div "09:02 (TC) - 86B-008.62" at bounding box center [340, 190] width 103 height 15
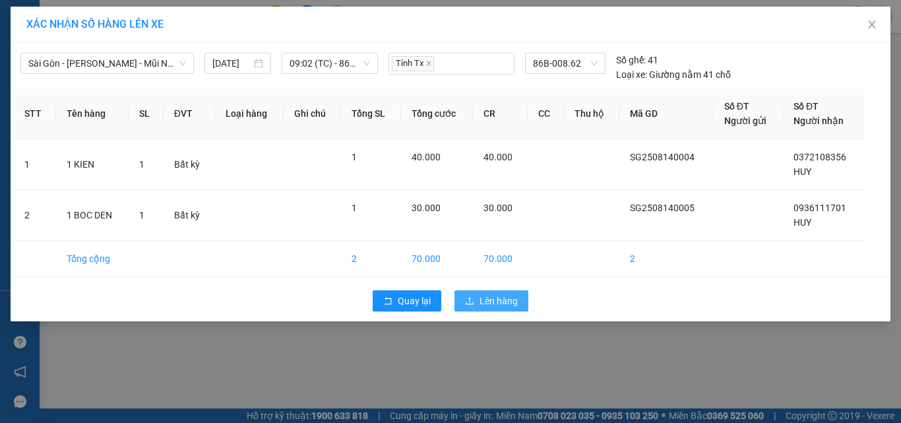
click at [494, 300] on span "Lên hàng" at bounding box center [498, 300] width 38 height 15
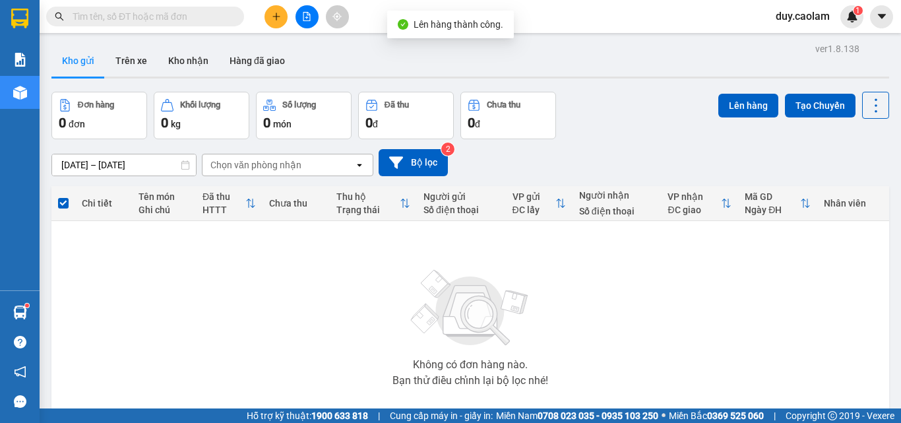
click at [306, 21] on button at bounding box center [306, 16] width 23 height 23
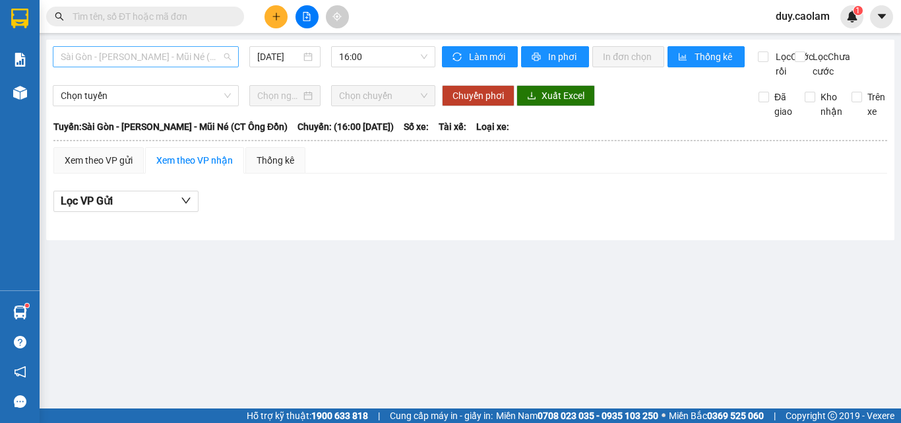
click at [158, 59] on span "Sài Gòn - [PERSON_NAME] - Mũi Né (CT Ông Đồn)" at bounding box center [146, 57] width 170 height 20
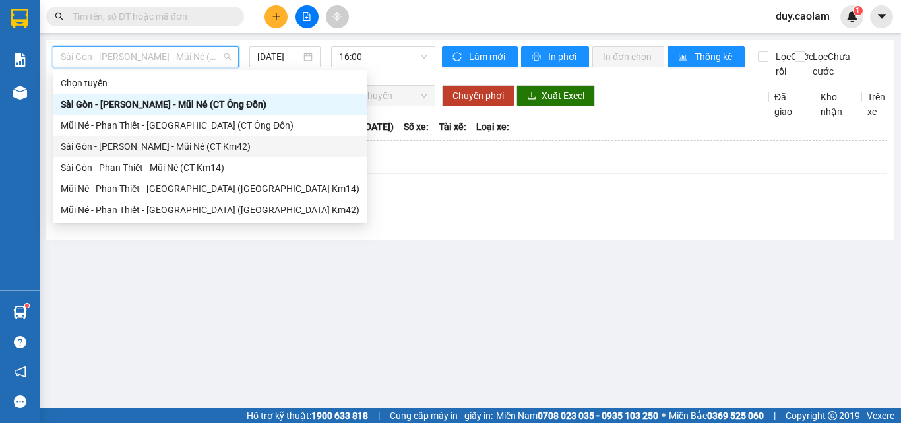
drag, startPoint x: 181, startPoint y: 142, endPoint x: 237, endPoint y: 125, distance: 58.8
click at [181, 143] on div "Sài Gòn - [PERSON_NAME] - Mũi Né (CT Km42)" at bounding box center [210, 146] width 299 height 15
type input "[DATE]"
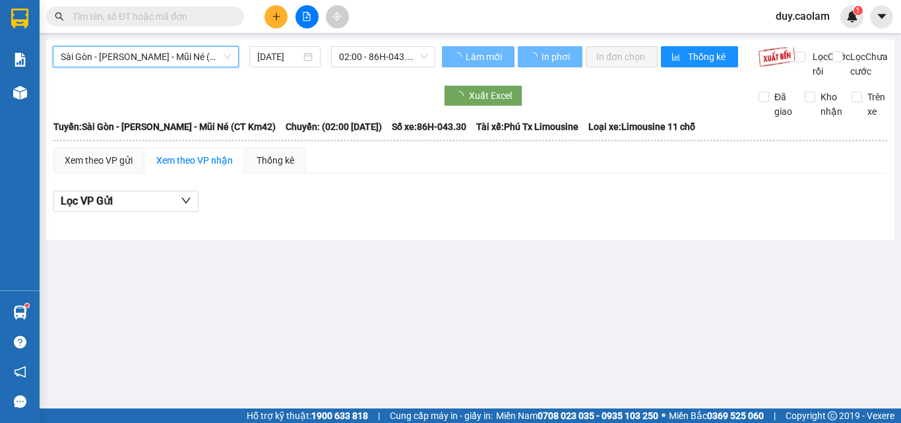
click at [371, 45] on div "Sài Gòn - [PERSON_NAME] - Mũi Né (CT Km42) [GEOGRAPHIC_DATA] - [GEOGRAPHIC_DATA…" at bounding box center [470, 140] width 848 height 200
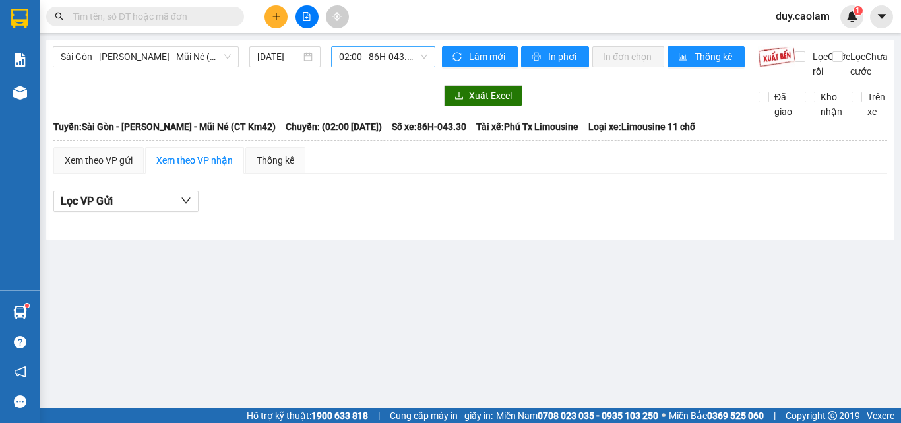
click at [398, 64] on span "02:00 - 86H-043.30" at bounding box center [383, 57] width 88 height 20
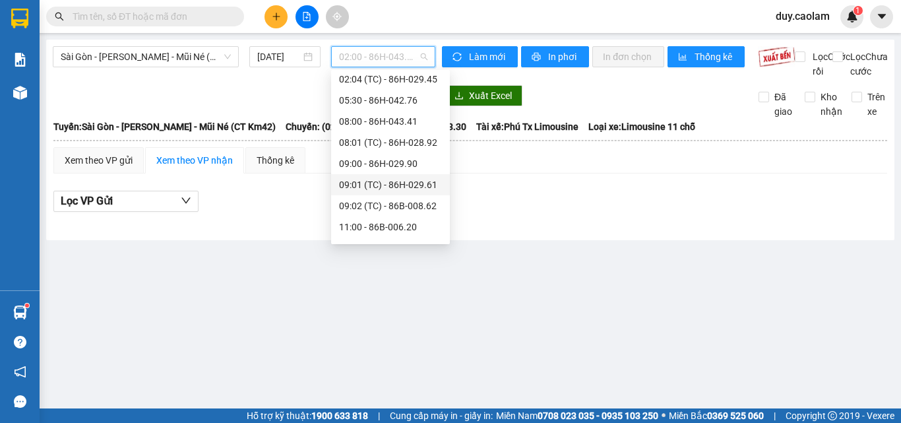
scroll to position [132, 0]
click at [396, 182] on div "09:02 (TC) - 86B-008.62" at bounding box center [390, 183] width 103 height 15
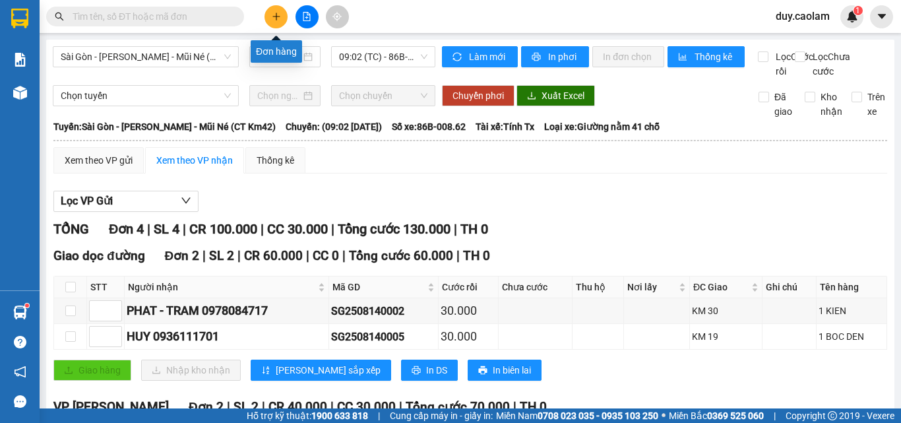
click at [272, 20] on icon "plus" at bounding box center [276, 16] width 9 height 9
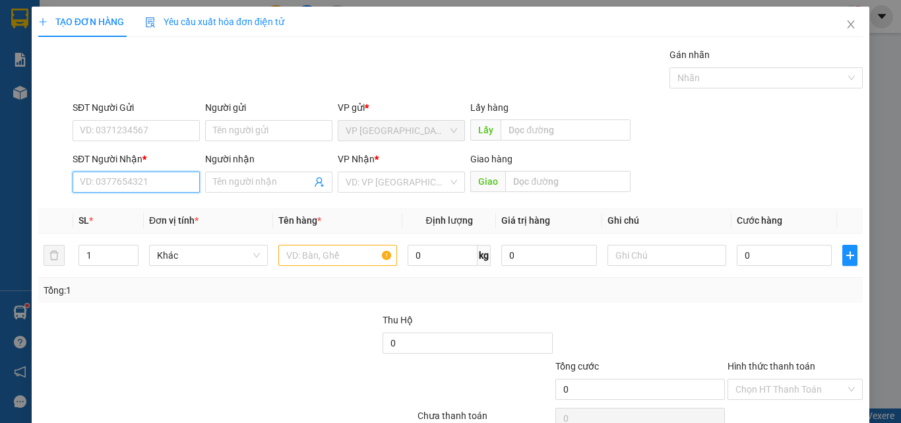
click at [135, 185] on input "SĐT Người Nhận *" at bounding box center [136, 181] width 127 height 21
click at [135, 181] on input "0939392329" at bounding box center [136, 181] width 127 height 21
type input "0"
click at [150, 182] on input "SĐT Người Nhận *" at bounding box center [136, 181] width 127 height 21
type input "0939392329"
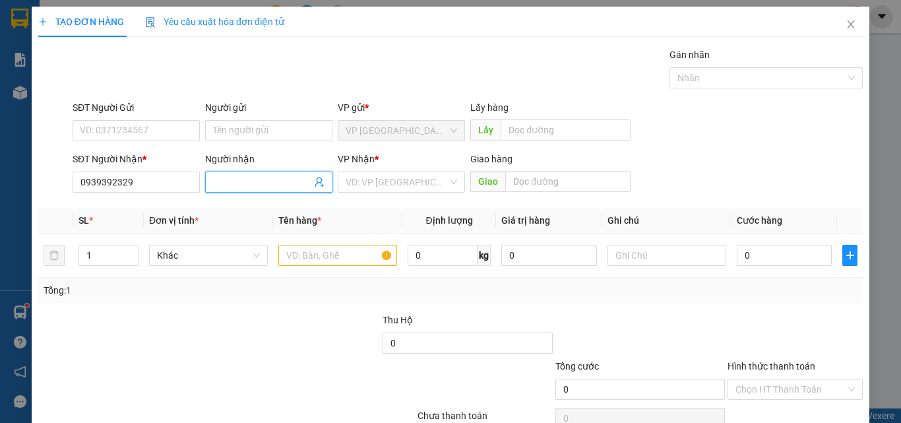
click at [239, 181] on input "Người nhận" at bounding box center [262, 182] width 98 height 15
type input "[PERSON_NAME]"
click at [744, 253] on input "0" at bounding box center [784, 255] width 95 height 21
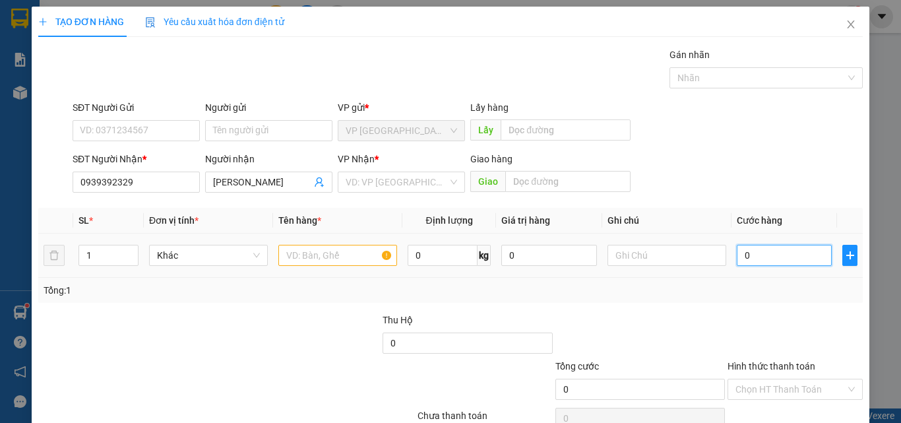
type input "3"
type input "30"
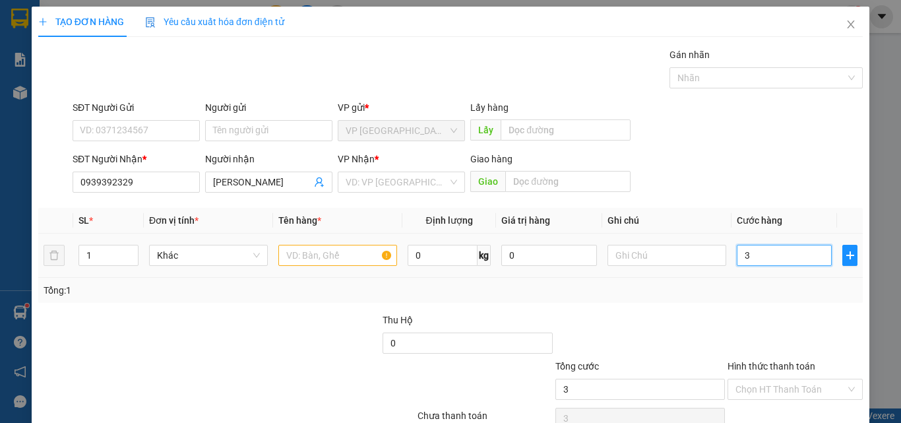
type input "30"
type input "300"
type input "3.000"
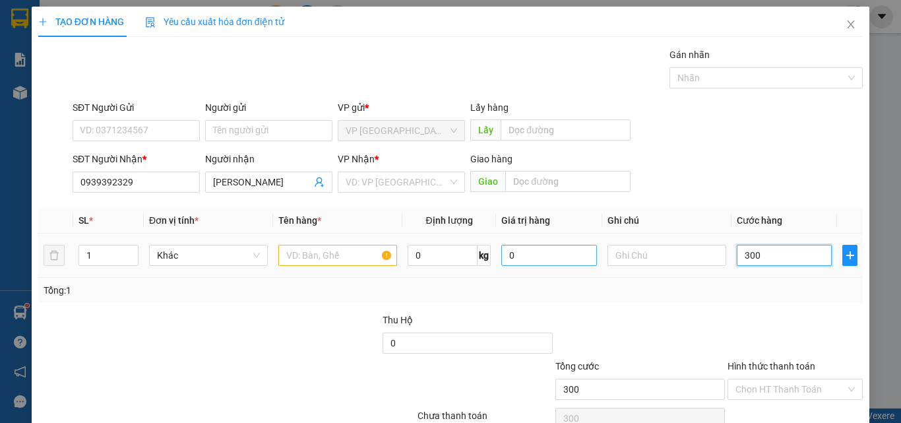
type input "3.000"
type input "30.000"
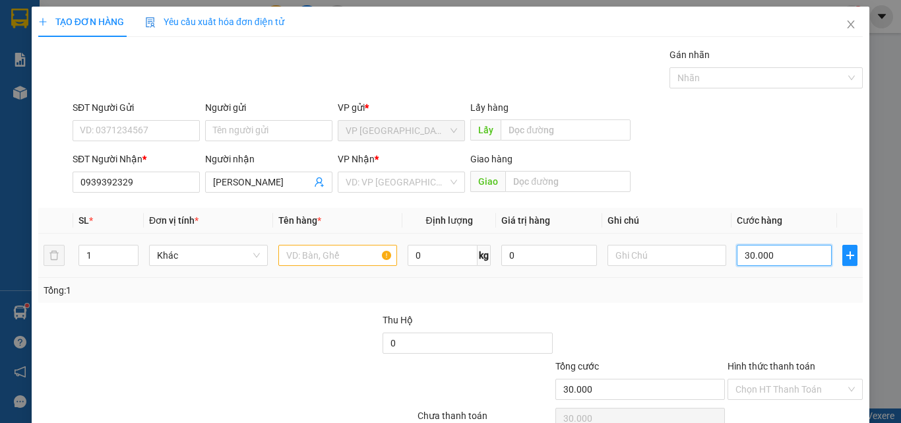
type input "30.000"
click at [322, 257] on input "text" at bounding box center [337, 255] width 119 height 21
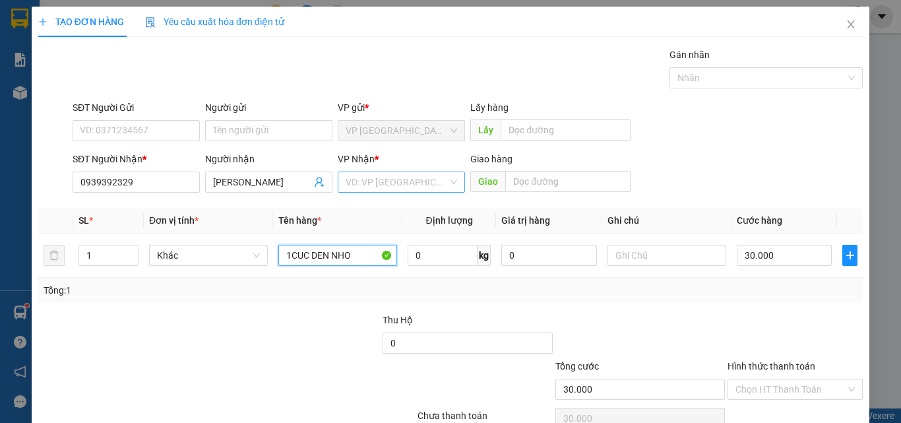
type input "1CUC DEN NHO"
click at [410, 187] on input "search" at bounding box center [397, 182] width 102 height 20
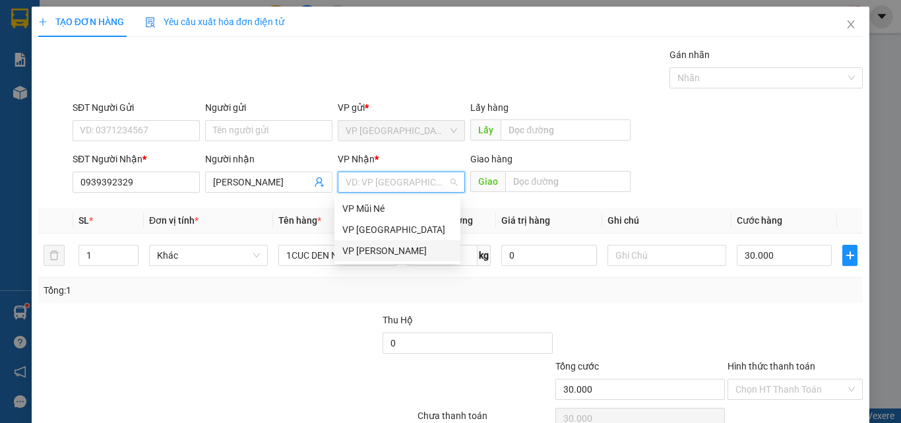
click at [384, 253] on div "VP [PERSON_NAME]" at bounding box center [397, 250] width 110 height 15
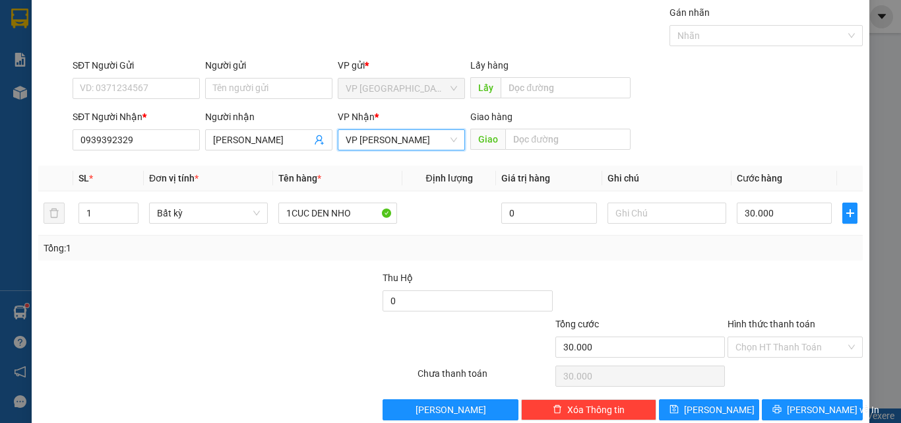
scroll to position [65, 0]
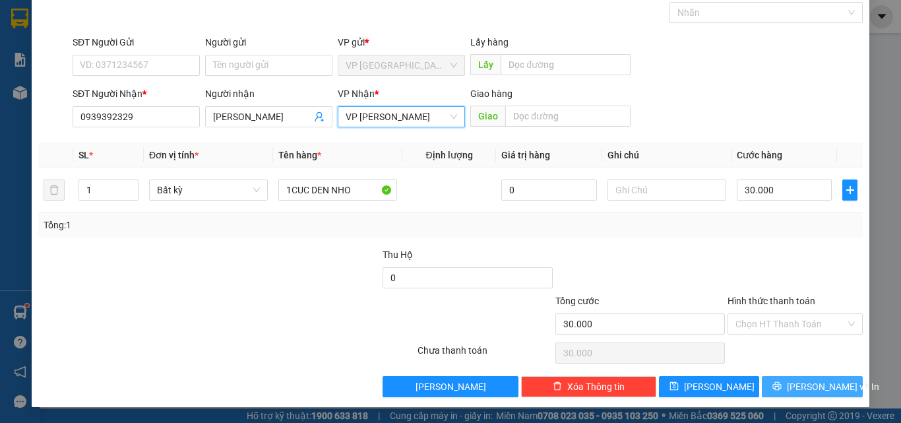
drag, startPoint x: 831, startPoint y: 389, endPoint x: 819, endPoint y: 379, distance: 16.0
click at [828, 386] on button "[PERSON_NAME] và In" at bounding box center [812, 386] width 101 height 21
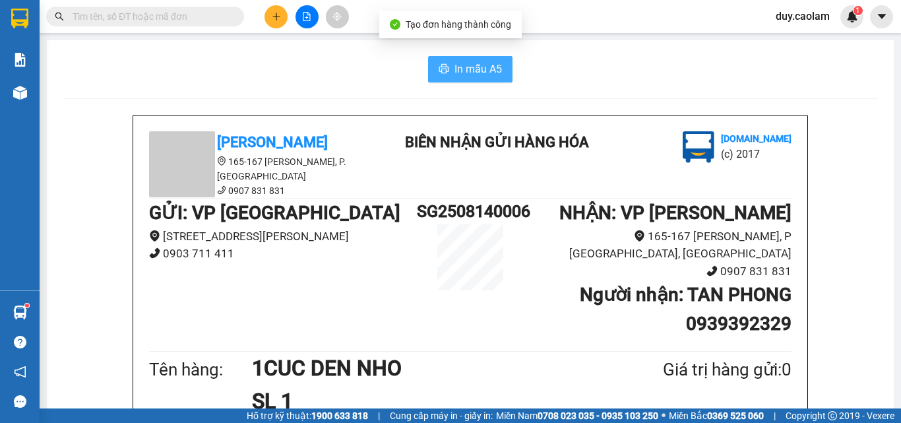
click at [451, 57] on button "In mẫu A5" at bounding box center [470, 69] width 84 height 26
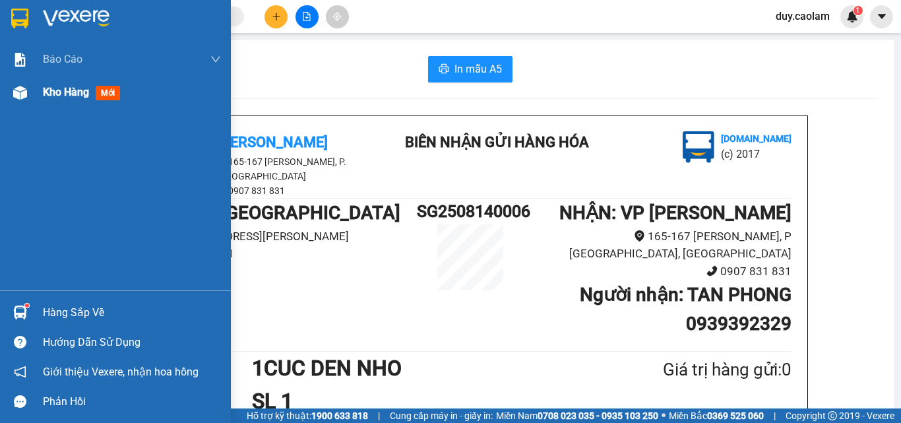
click at [59, 91] on span "Kho hàng" at bounding box center [66, 92] width 46 height 13
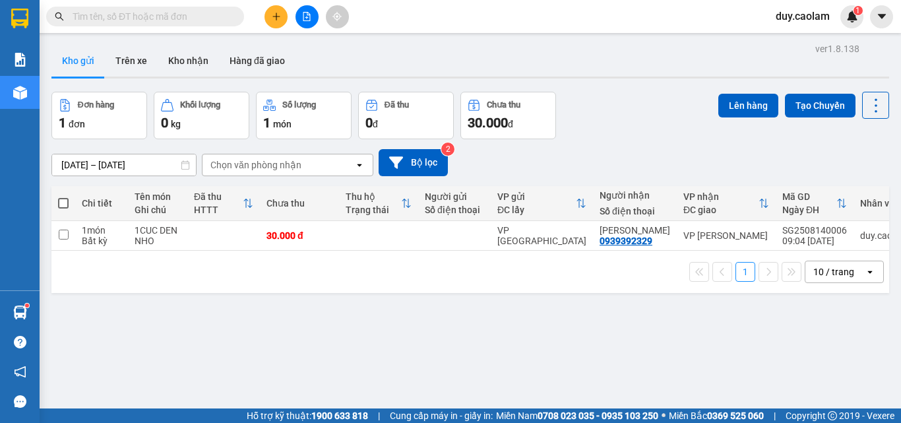
click at [63, 204] on span at bounding box center [63, 203] width 11 height 11
click at [63, 196] on input "checkbox" at bounding box center [63, 196] width 0 height 0
checkbox input "true"
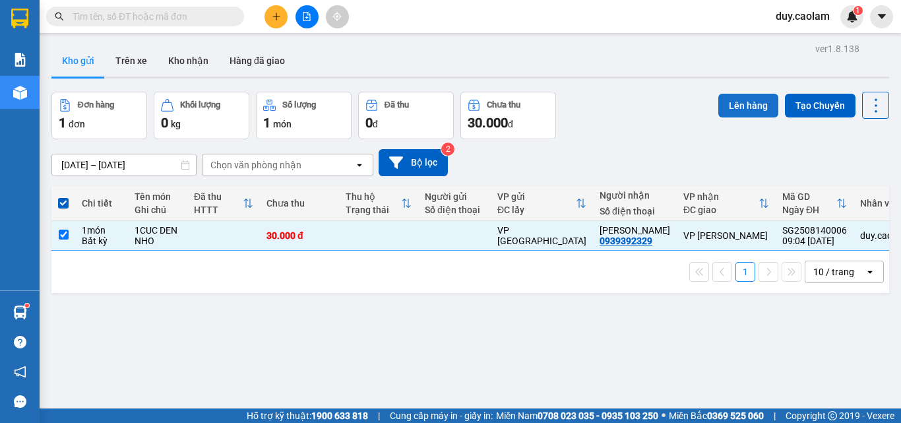
click at [744, 107] on button "Lên hàng" at bounding box center [748, 106] width 60 height 24
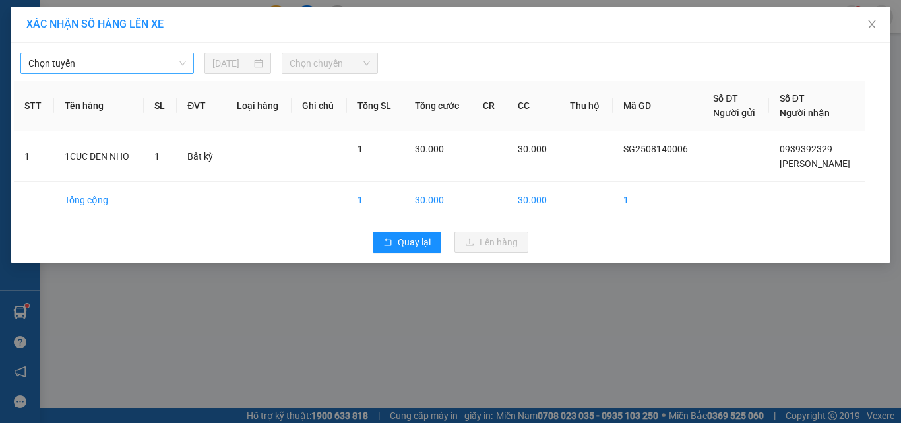
click at [115, 71] on span "Chọn tuyến" at bounding box center [107, 63] width 158 height 20
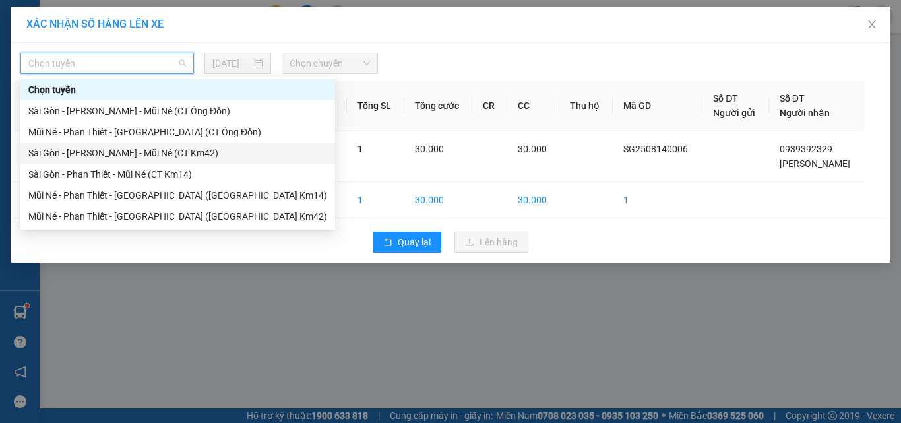
click at [115, 148] on div "Sài Gòn - [PERSON_NAME] - Mũi Né (CT Km42)" at bounding box center [177, 153] width 299 height 15
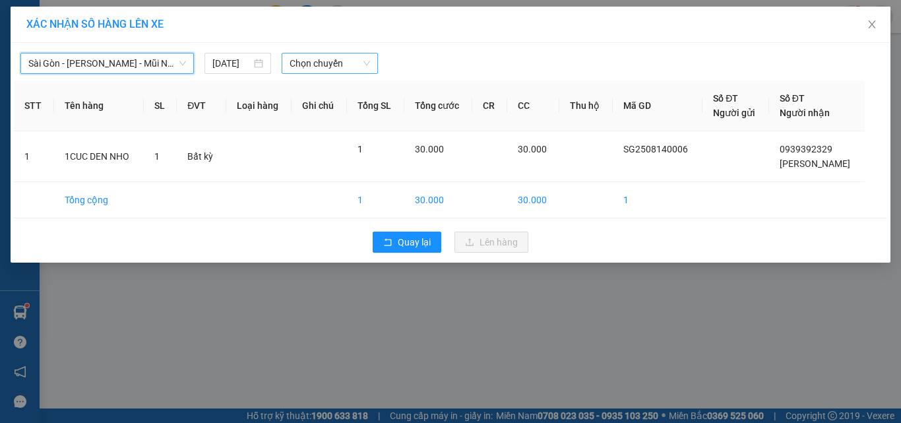
click at [328, 69] on span "Chọn chuyến" at bounding box center [329, 63] width 81 height 20
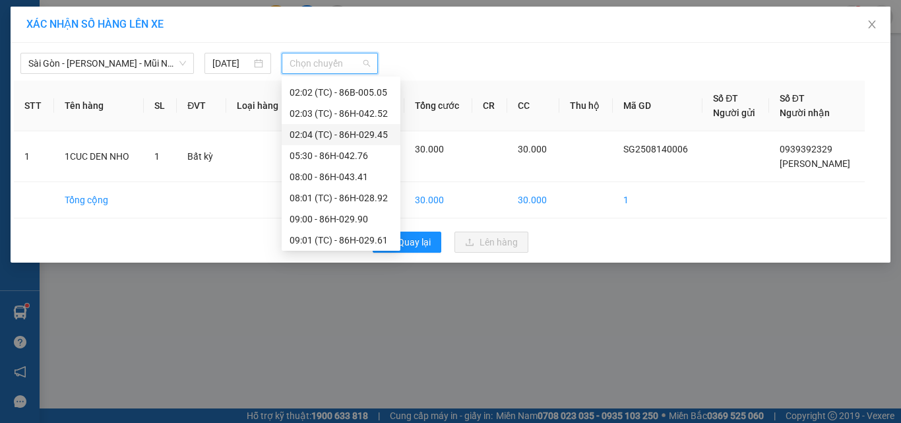
scroll to position [132, 0]
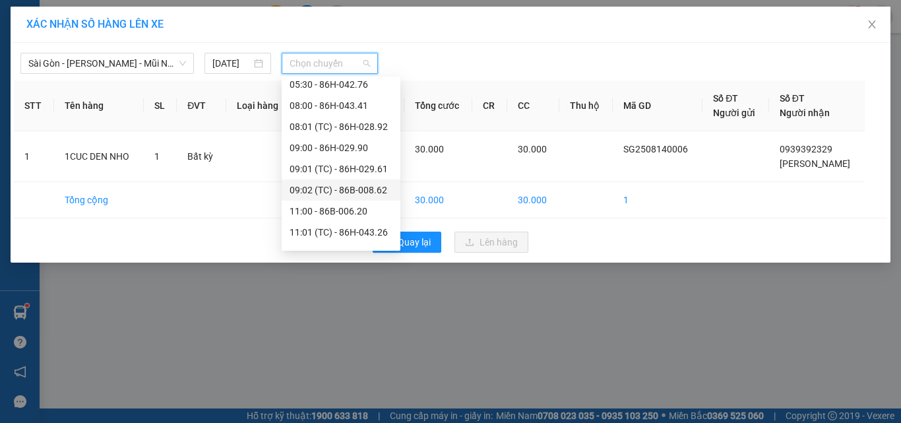
click at [342, 190] on div "09:02 (TC) - 86B-008.62" at bounding box center [340, 190] width 103 height 15
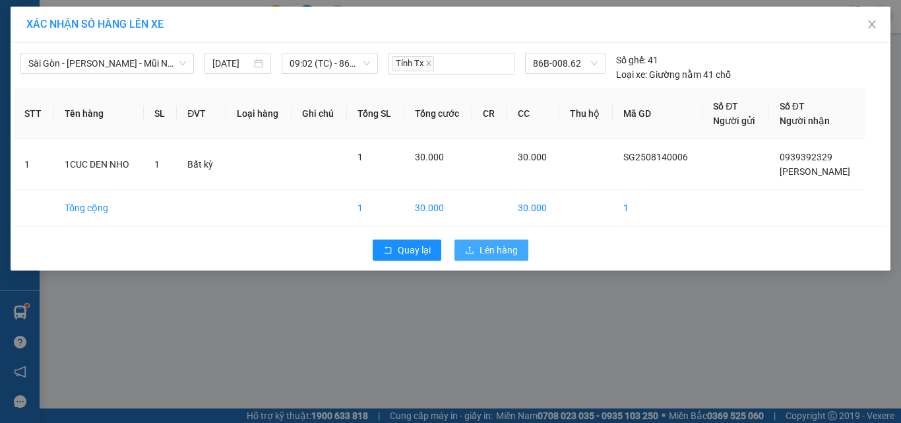
click at [485, 251] on span "Lên hàng" at bounding box center [498, 250] width 38 height 15
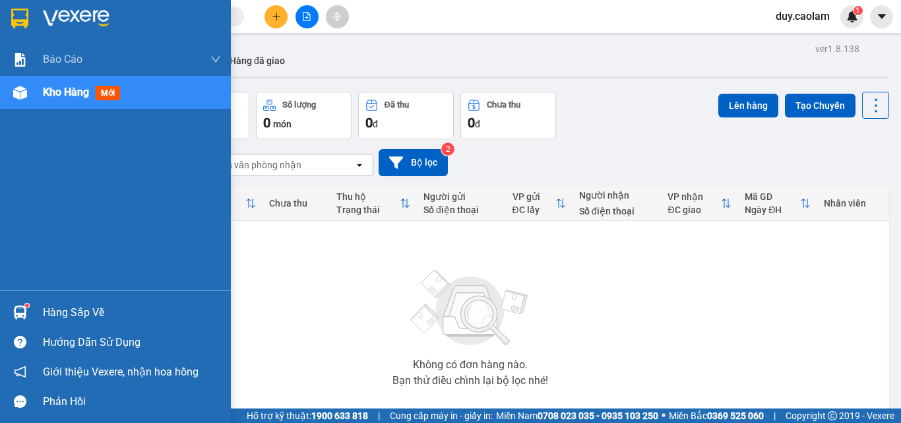
drag, startPoint x: 37, startPoint y: 103, endPoint x: 275, endPoint y: 83, distance: 238.8
click at [50, 99] on div "Kho hàng mới" at bounding box center [115, 92] width 231 height 33
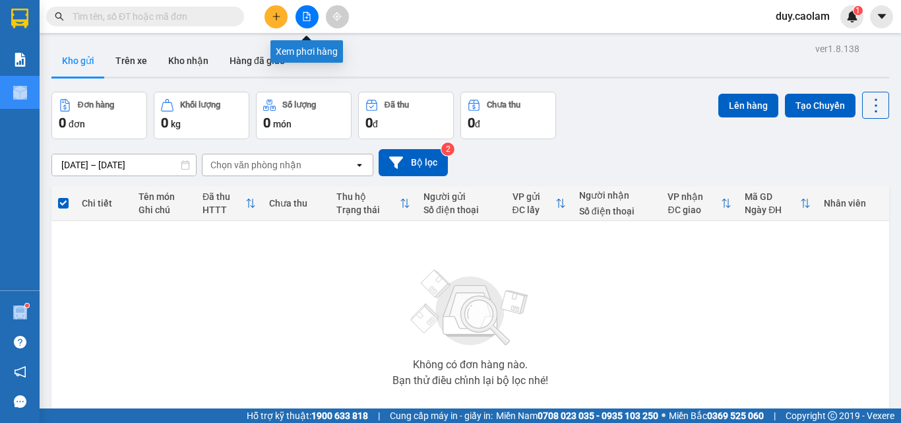
click at [305, 22] on button at bounding box center [306, 16] width 23 height 23
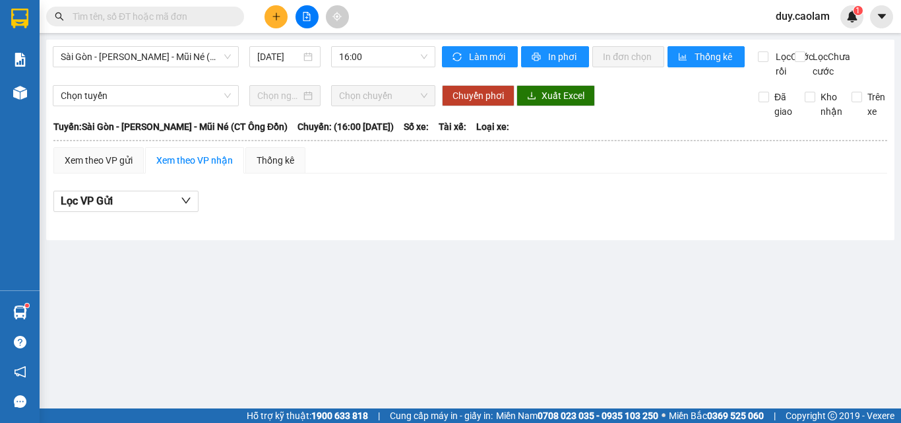
click at [274, 15] on icon "plus" at bounding box center [276, 16] width 9 height 9
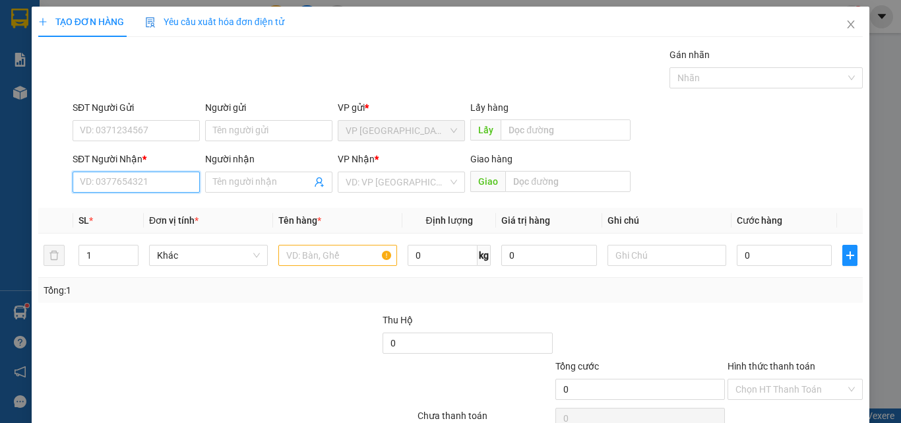
click at [121, 185] on input "SĐT Người Nhận *" at bounding box center [136, 181] width 127 height 21
click at [126, 188] on input "012" at bounding box center [136, 181] width 127 height 21
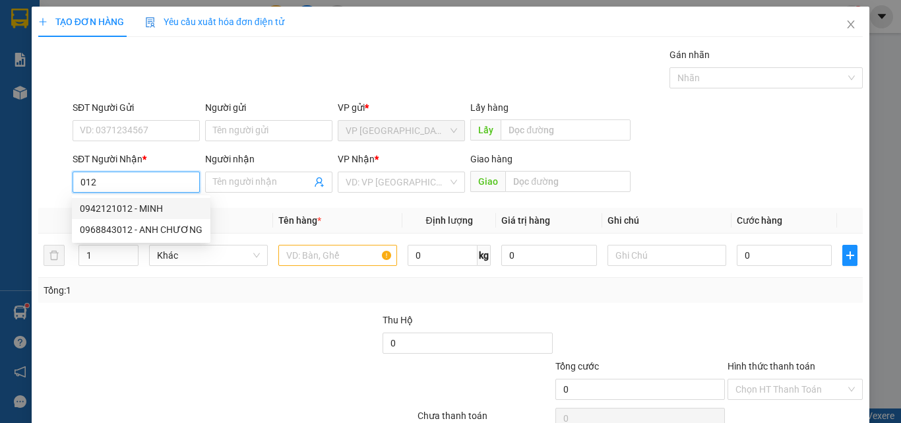
click at [78, 184] on input "012" at bounding box center [136, 181] width 127 height 21
click at [128, 229] on div "0839373012 - A6" at bounding box center [141, 229] width 123 height 15
type input "0839373012"
type input "A6"
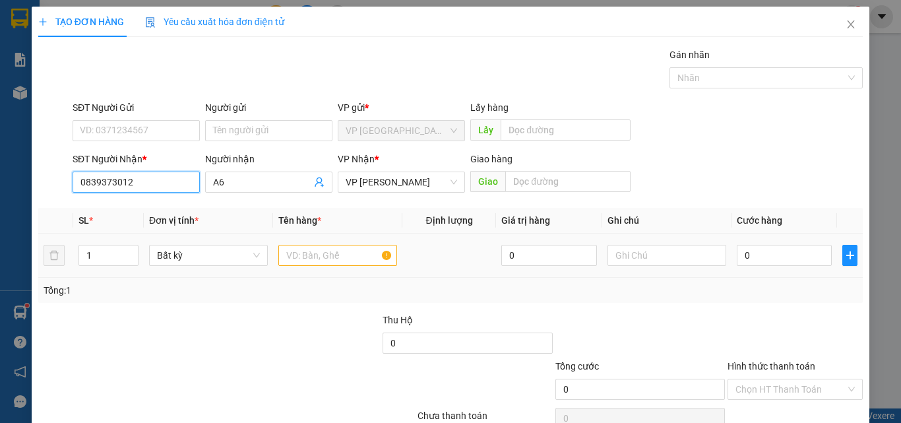
type input "0839373012"
click at [311, 255] on input "text" at bounding box center [337, 255] width 119 height 21
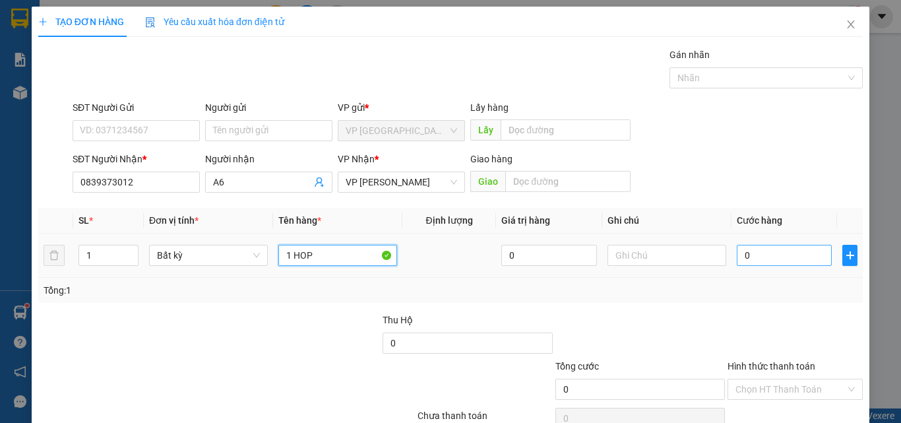
type input "1 HOP"
click at [737, 256] on input "0" at bounding box center [784, 255] width 95 height 21
type input "3"
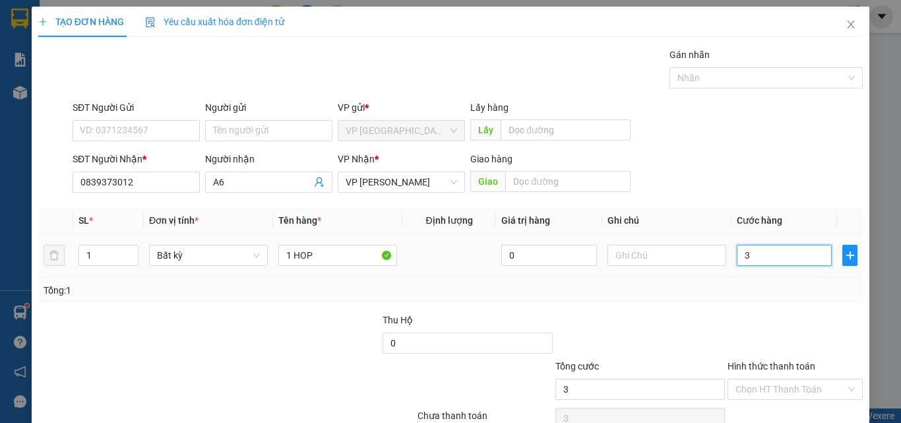
type input "30"
type input "300"
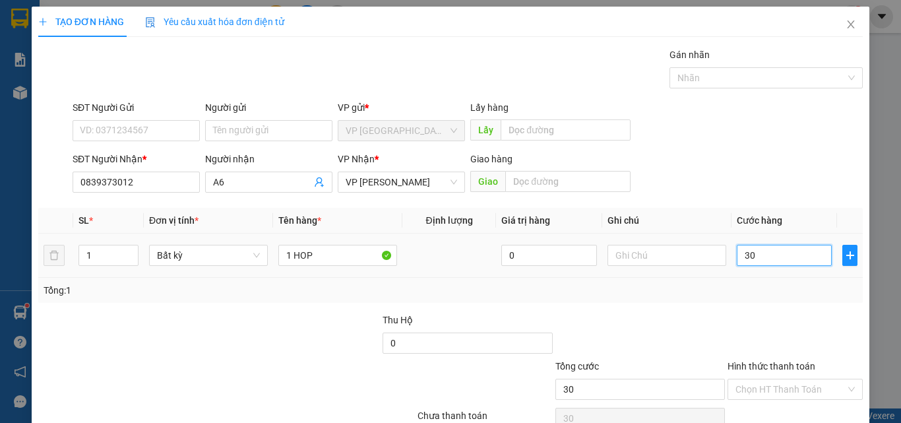
type input "300"
type input "3.000"
type input "30.000"
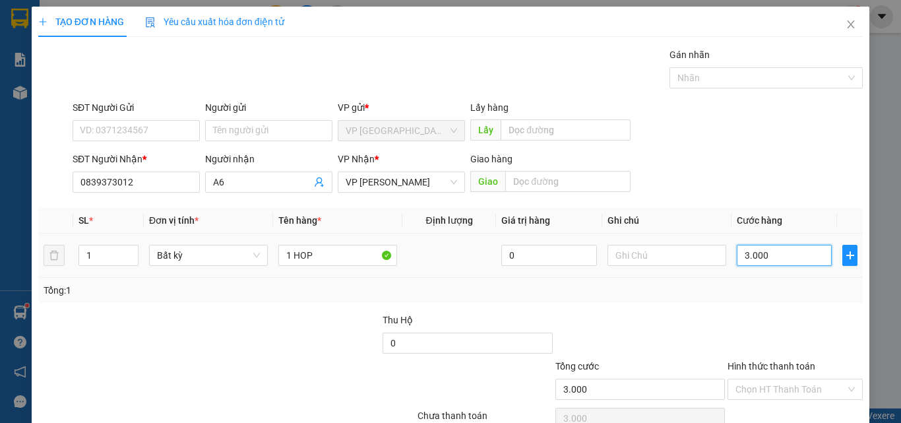
type input "30.000"
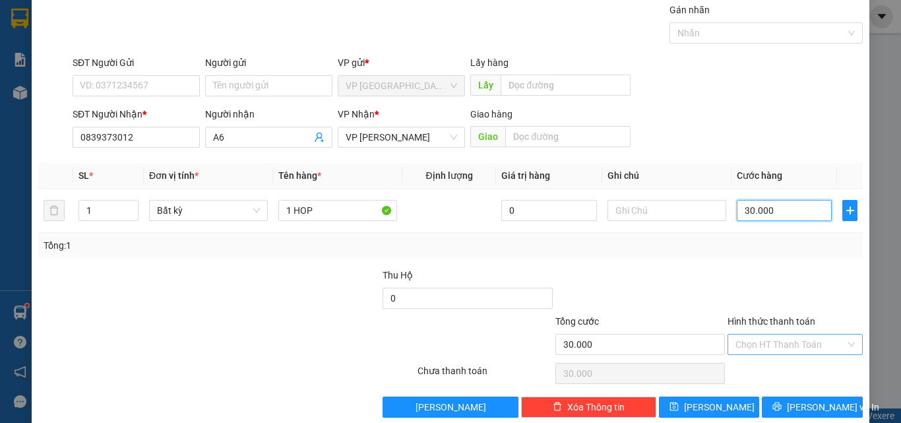
scroll to position [65, 0]
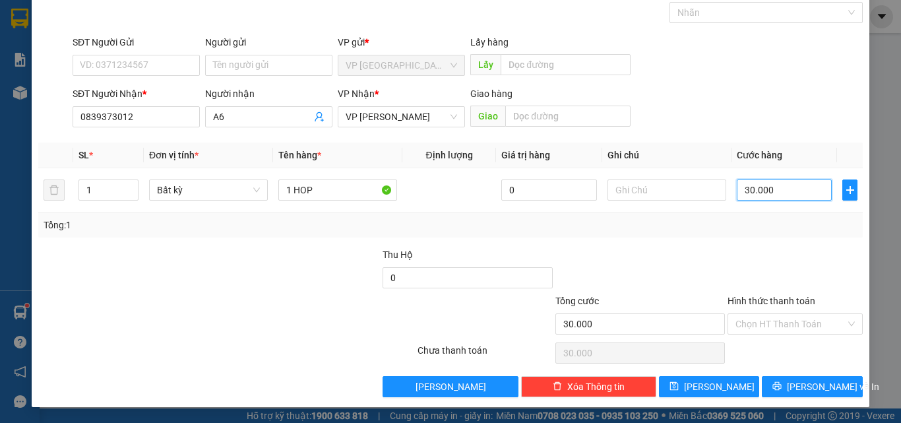
type input "30.000"
click at [798, 375] on div "Transit Pickup Surcharge Ids Transit Deliver Surcharge Ids Transit Deliver Surc…" at bounding box center [450, 189] width 824 height 415
click at [793, 386] on span "[PERSON_NAME] và In" at bounding box center [833, 386] width 92 height 15
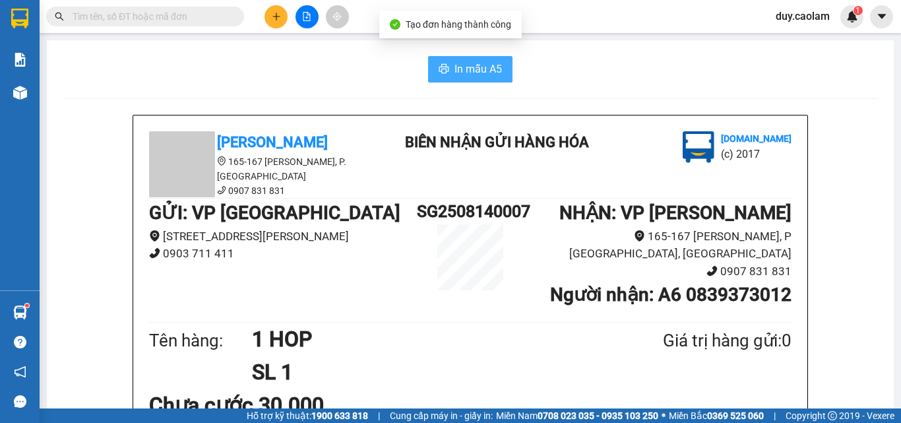
click at [496, 71] on span "In mẫu A5" at bounding box center [477, 69] width 47 height 16
click at [283, 19] on button at bounding box center [275, 16] width 23 height 23
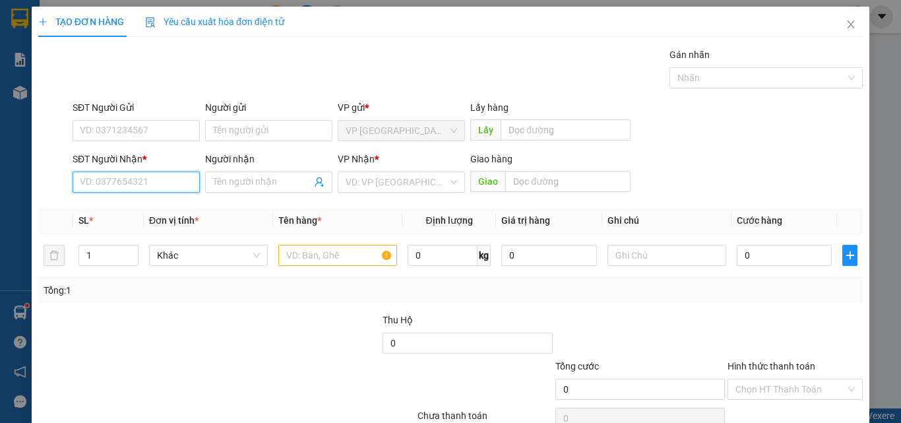
click at [153, 182] on input "SĐT Người Nhận *" at bounding box center [136, 181] width 127 height 21
click at [146, 181] on input "294" at bounding box center [136, 181] width 127 height 21
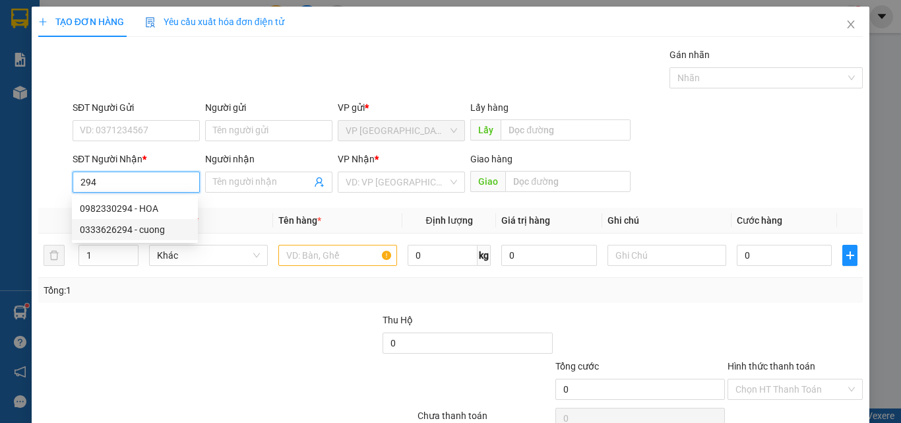
click at [149, 227] on div "0333626294 - cuong" at bounding box center [135, 229] width 110 height 15
type input "0333626294"
type input "cuong"
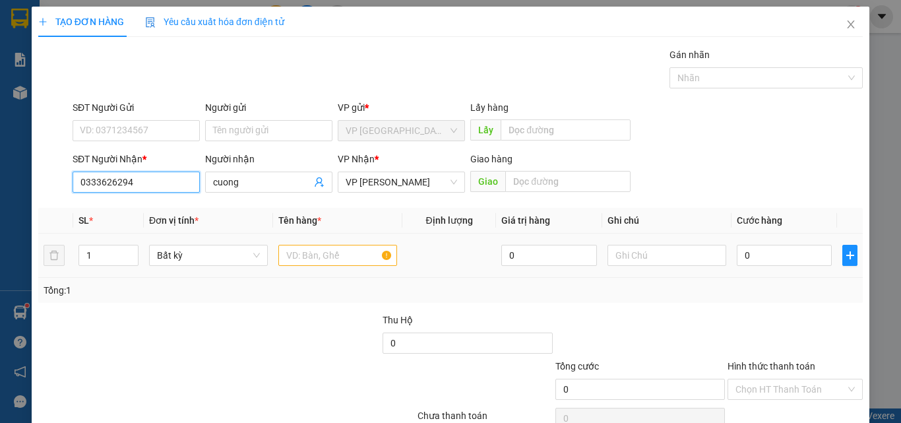
type input "0333626294"
click at [372, 256] on input "text" at bounding box center [337, 255] width 119 height 21
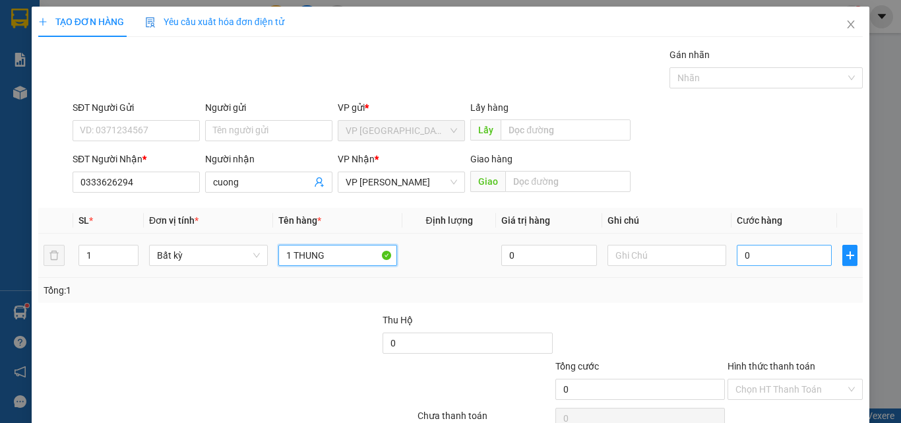
type input "1 THUNG"
click at [756, 253] on input "0" at bounding box center [784, 255] width 95 height 21
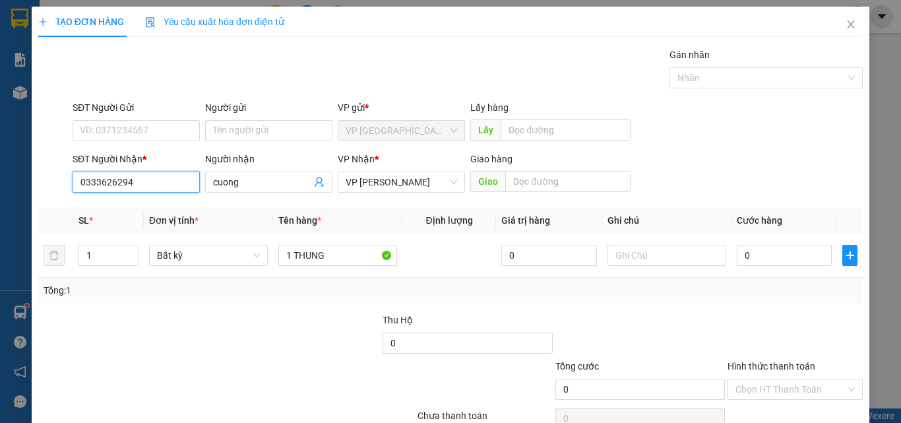
drag, startPoint x: 113, startPoint y: 178, endPoint x: 0, endPoint y: 159, distance: 115.0
click at [0, 159] on div "TẠO ĐƠN HÀNG Yêu cầu xuất hóa đơn điện tử Transit Pickup Surcharge Ids Transit …" at bounding box center [450, 211] width 901 height 423
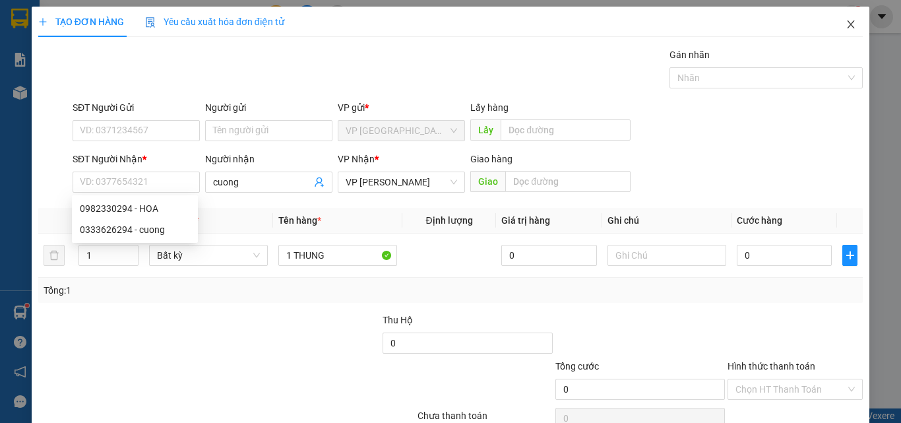
click at [846, 26] on icon "close" at bounding box center [850, 24] width 11 height 11
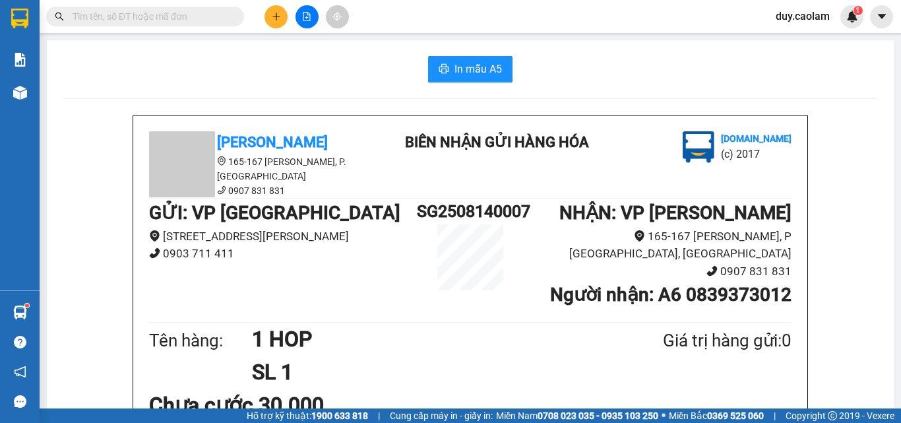
click at [141, 20] on input "text" at bounding box center [151, 16] width 156 height 15
paste input "0333626294"
type input "0333626294"
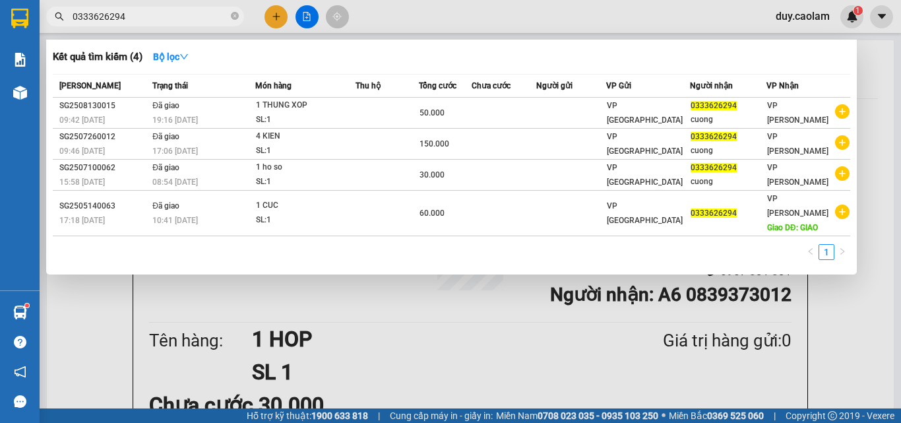
click at [235, 18] on icon "close-circle" at bounding box center [235, 16] width 8 height 8
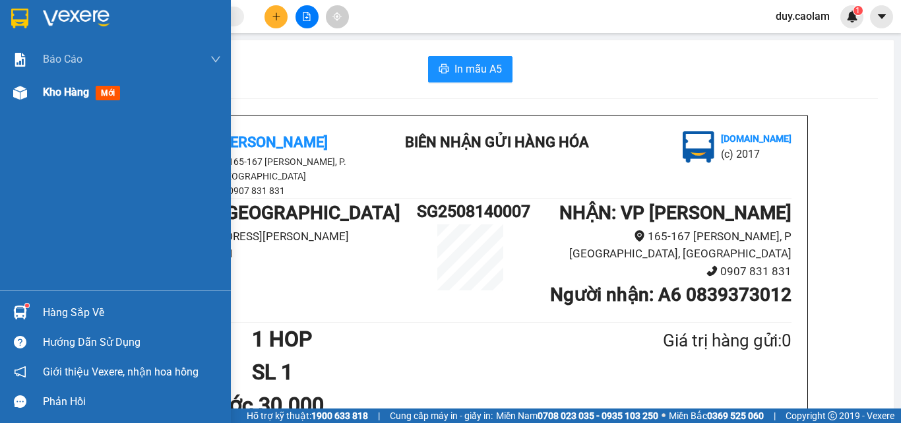
click at [99, 88] on span "mới" at bounding box center [108, 93] width 24 height 15
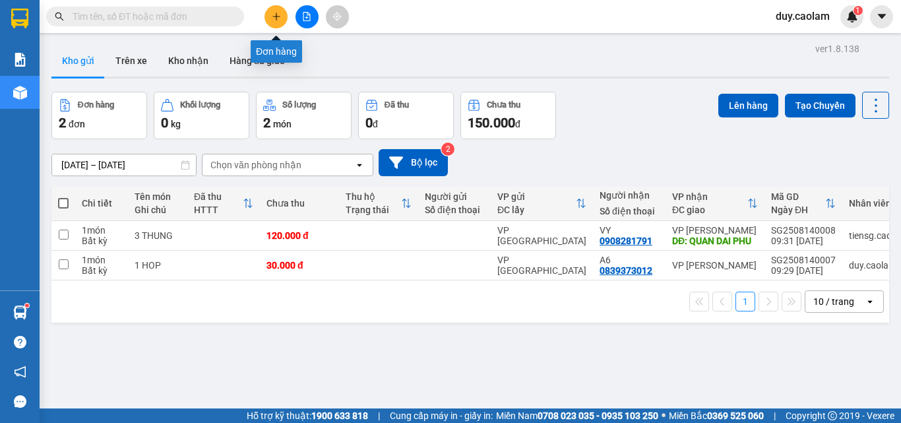
click at [274, 22] on button at bounding box center [275, 16] width 23 height 23
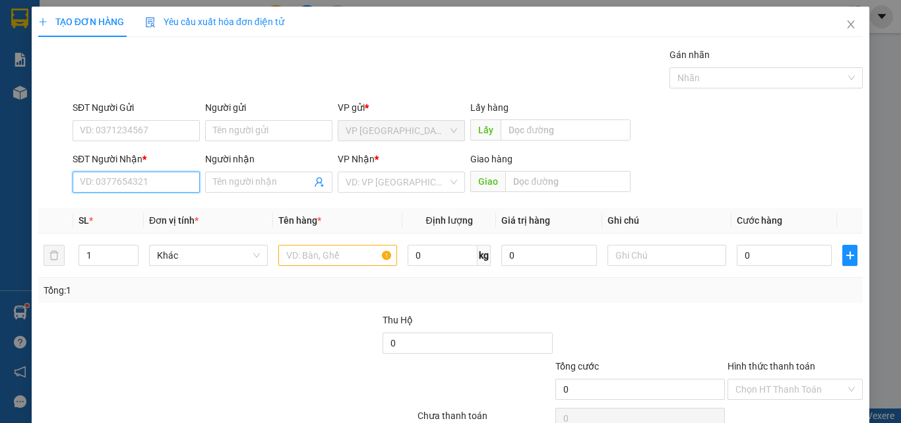
click at [144, 181] on input "SĐT Người Nhận *" at bounding box center [136, 181] width 127 height 21
paste input "0333626294"
type input "0333626294"
click at [148, 208] on div "0333626294 - cuong" at bounding box center [135, 208] width 110 height 15
type input "cuong"
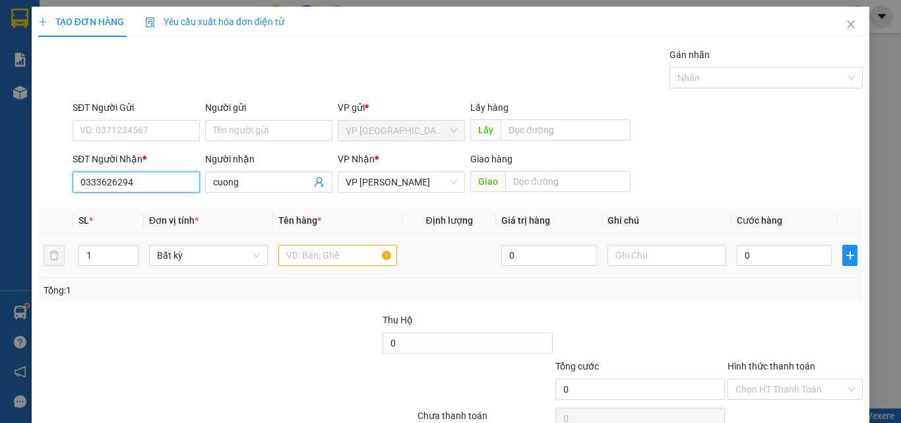
type input "0333626294"
click at [322, 254] on input "text" at bounding box center [337, 255] width 119 height 21
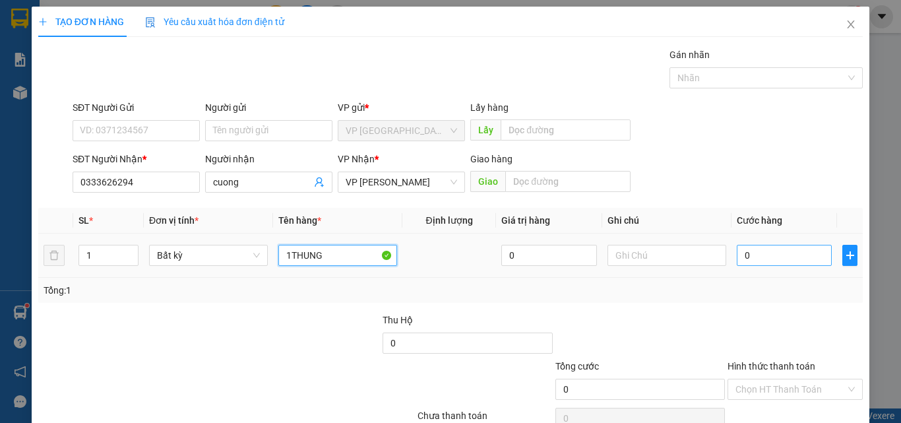
type input "1THUNG"
click at [758, 262] on input "0" at bounding box center [784, 255] width 95 height 21
type input "5"
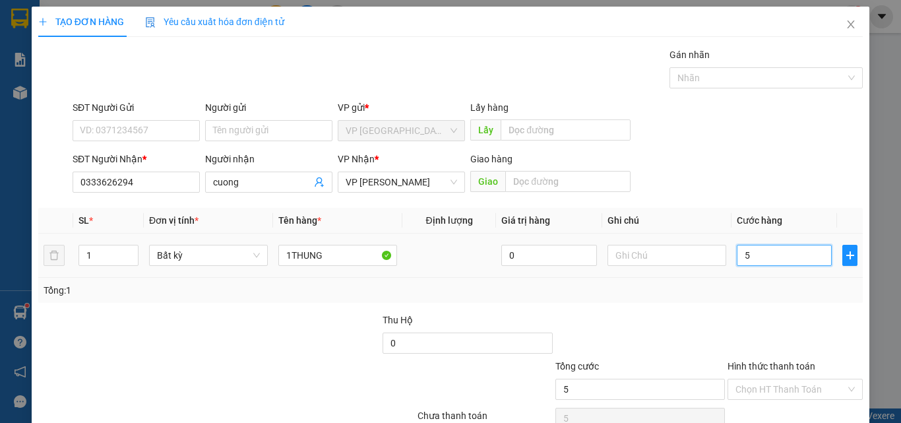
type input "50"
type input "500"
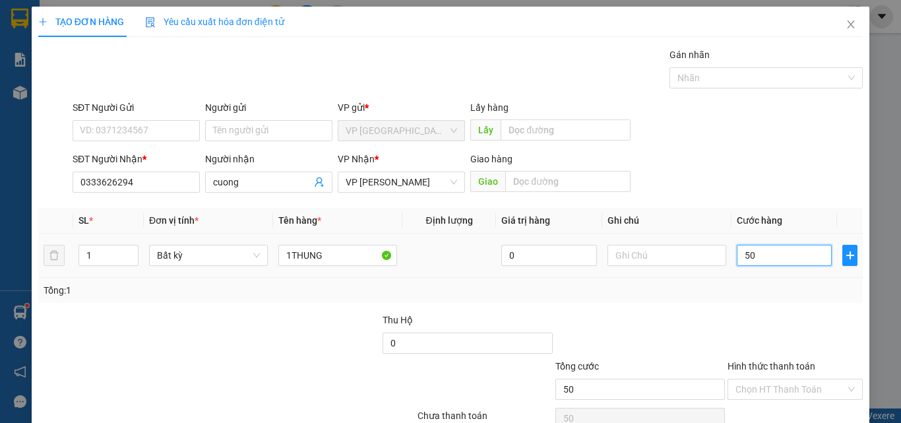
type input "500"
type input "5.000"
type input "50.000"
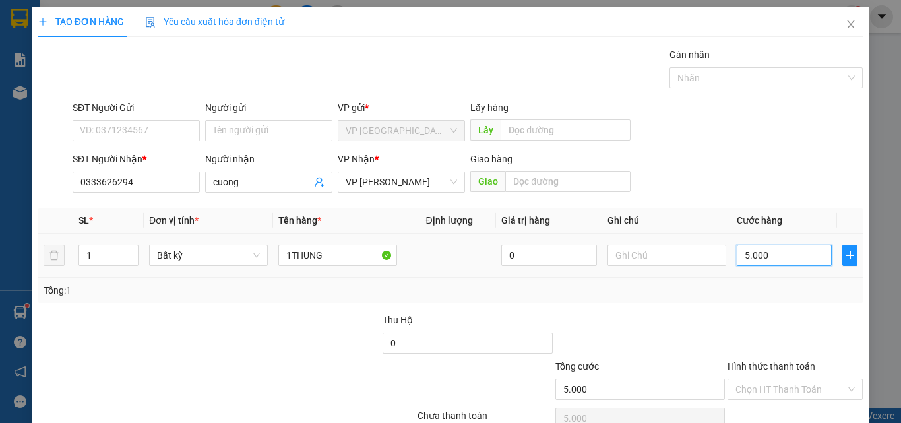
type input "50.000"
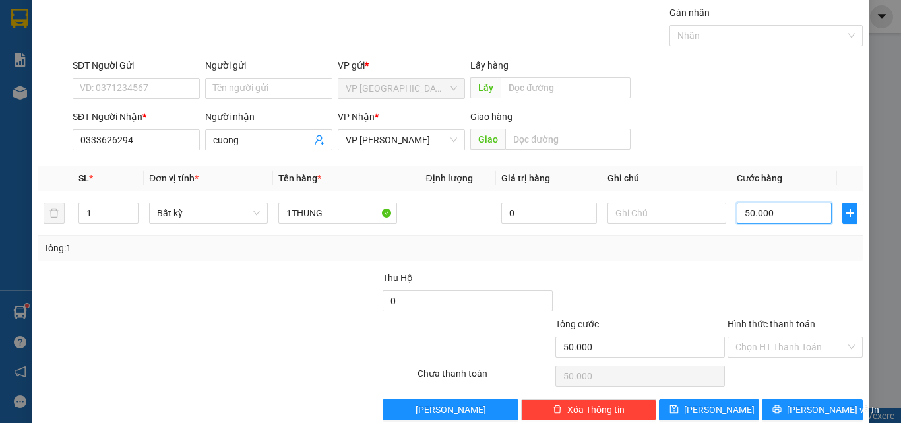
scroll to position [65, 0]
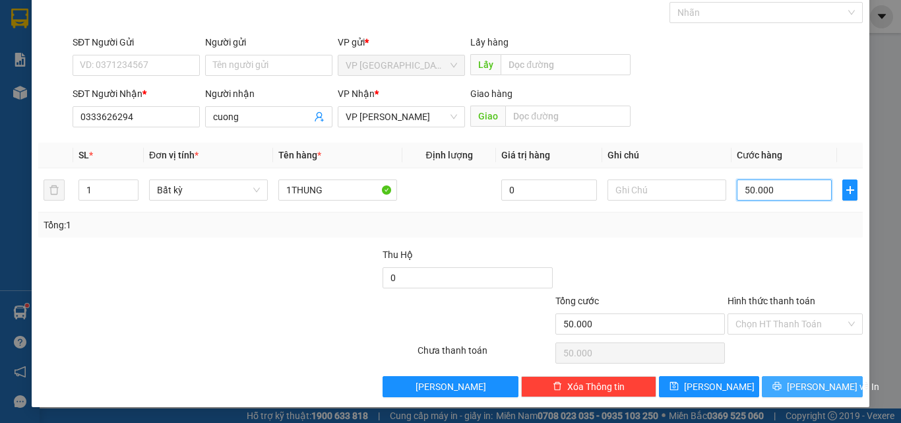
type input "50.000"
click at [827, 388] on span "[PERSON_NAME] và In" at bounding box center [833, 386] width 92 height 15
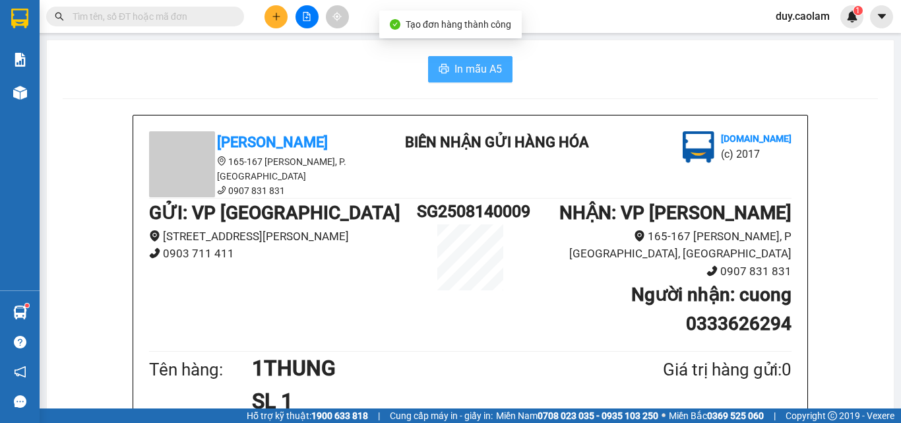
drag, startPoint x: 486, startPoint y: 72, endPoint x: 500, endPoint y: 75, distance: 14.9
click at [486, 73] on span "In mẫu A5" at bounding box center [477, 69] width 47 height 16
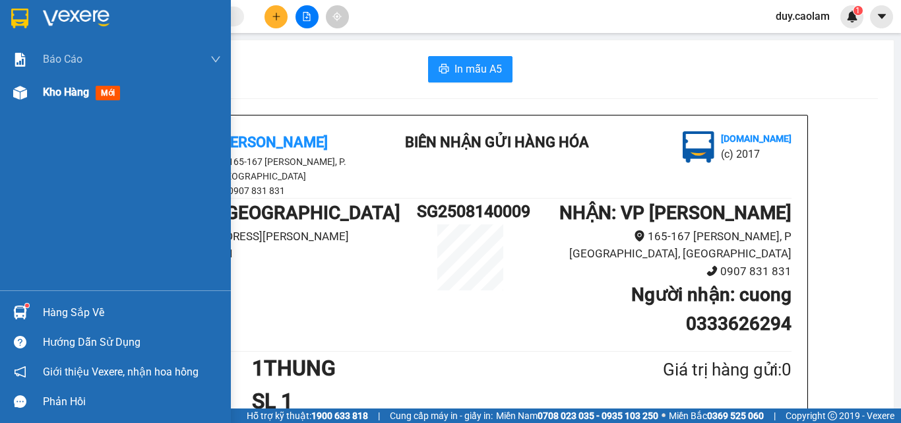
click at [16, 91] on div at bounding box center [20, 92] width 23 height 23
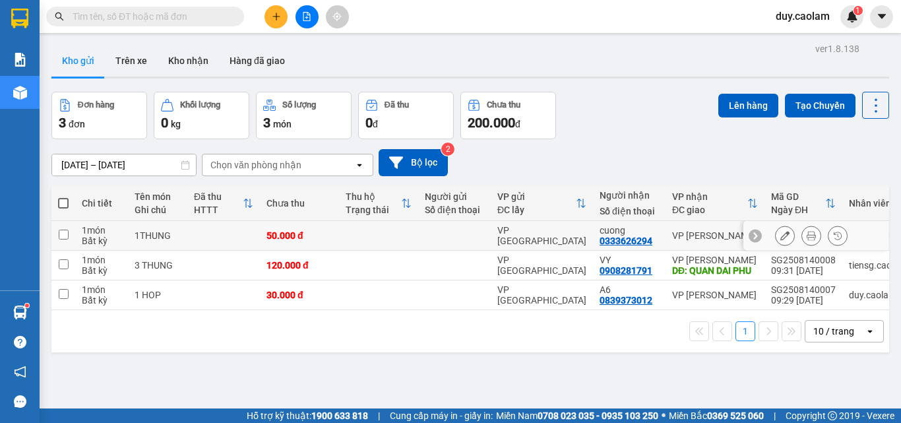
click at [780, 238] on icon at bounding box center [784, 235] width 9 height 9
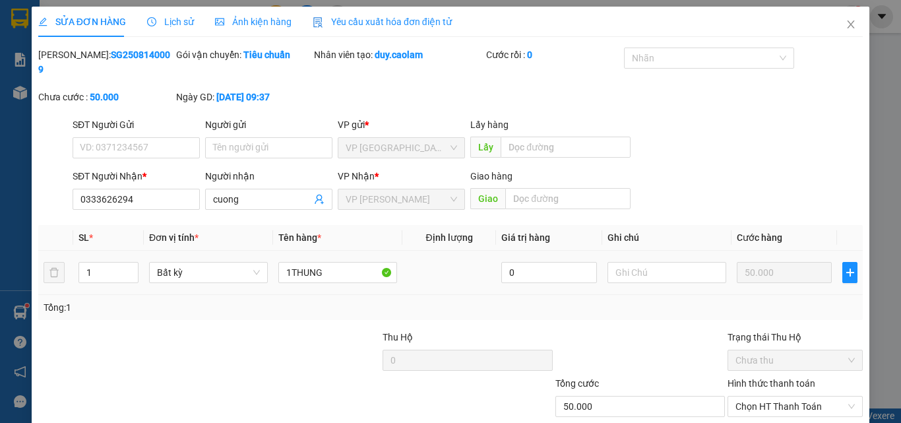
type input "0333626294"
type input "50.000"
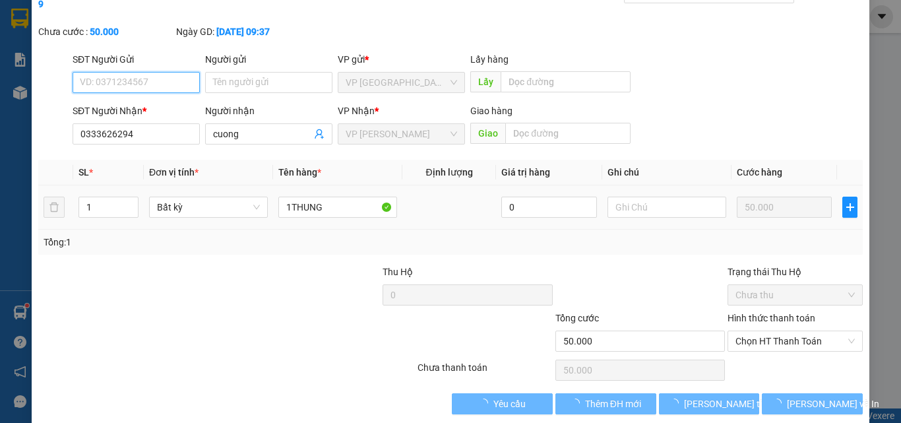
scroll to position [68, 0]
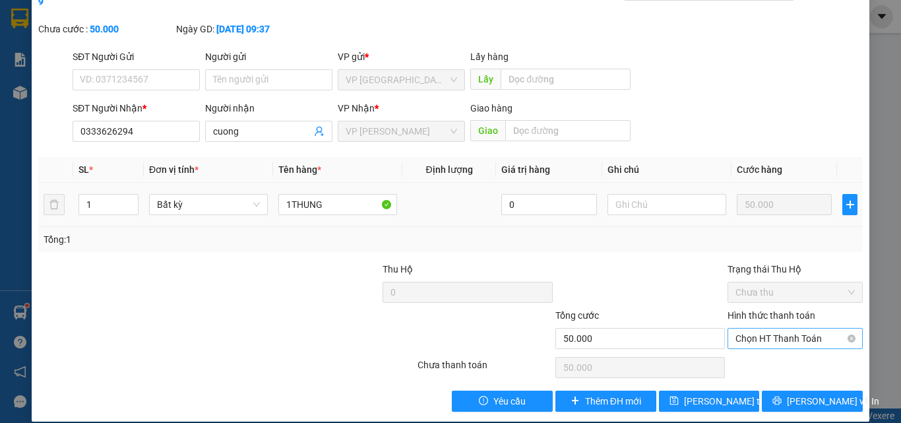
drag, startPoint x: 795, startPoint y: 293, endPoint x: 787, endPoint y: 320, distance: 28.6
click at [794, 308] on div "Hình thức thanh toán" at bounding box center [794, 318] width 135 height 20
click at [789, 310] on label "Hình thức thanh toán" at bounding box center [771, 315] width 88 height 11
click at [789, 328] on input "Hình thức thanh toán" at bounding box center [790, 338] width 110 height 20
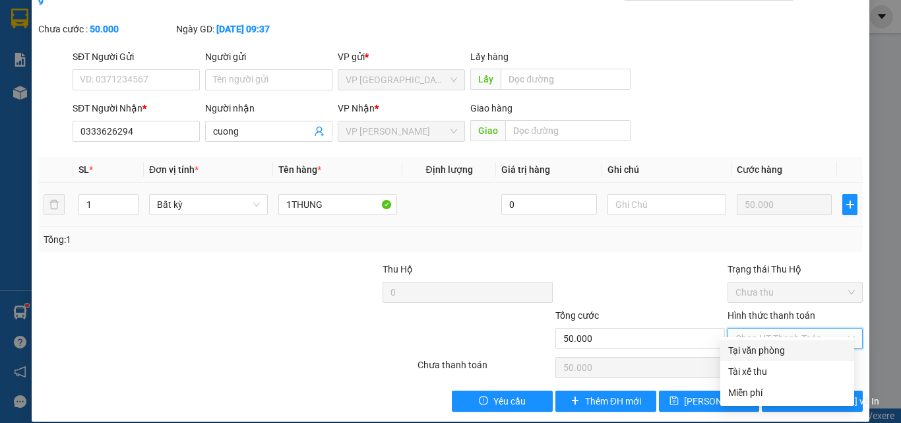
click at [776, 348] on div "Tại văn phòng" at bounding box center [787, 350] width 118 height 15
type input "0"
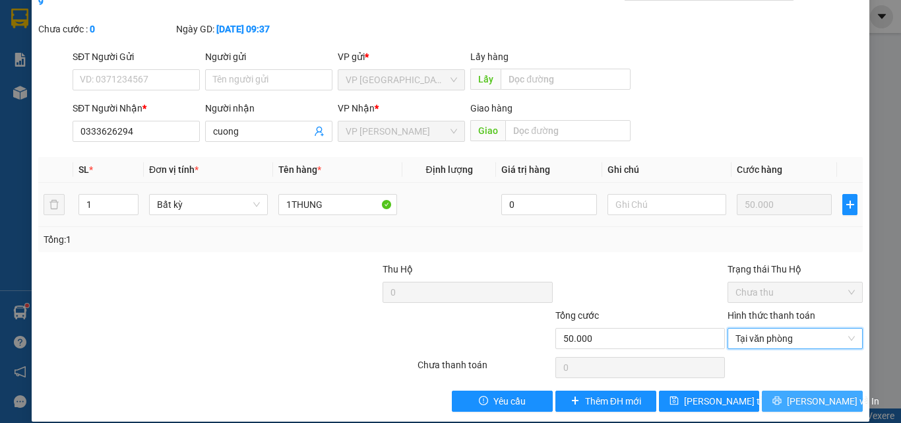
click at [781, 396] on icon "printer" at bounding box center [776, 400] width 9 height 9
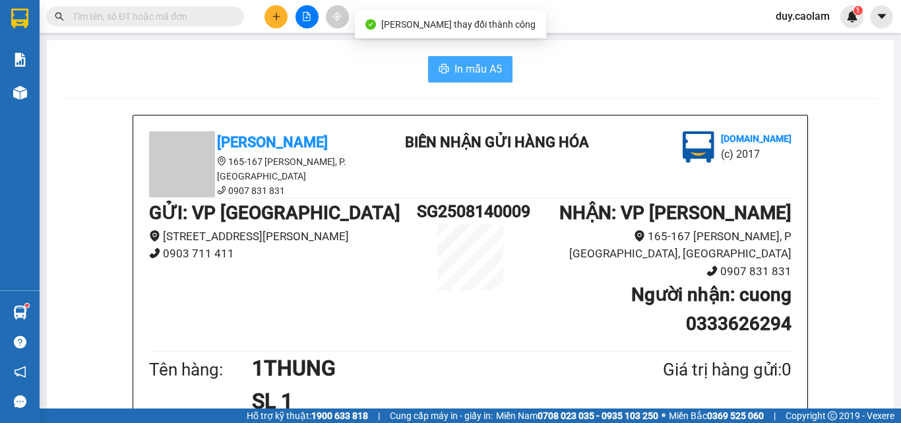
click at [488, 70] on span "In mẫu A5" at bounding box center [477, 69] width 47 height 16
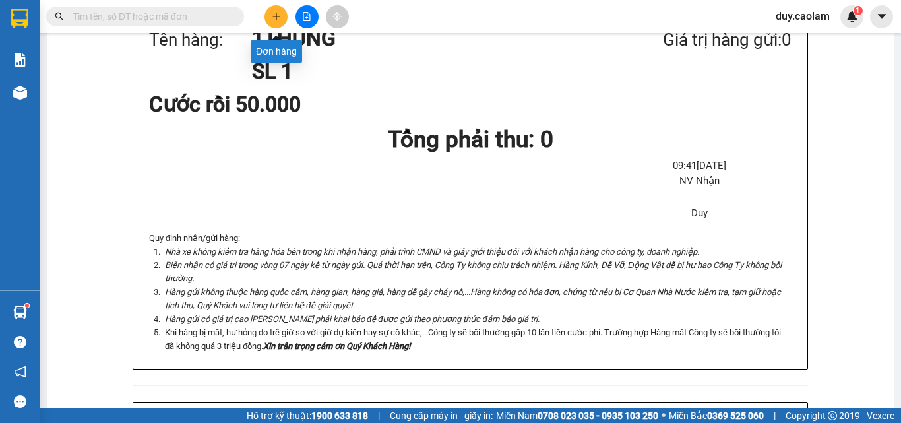
click at [269, 15] on button at bounding box center [275, 16] width 23 height 23
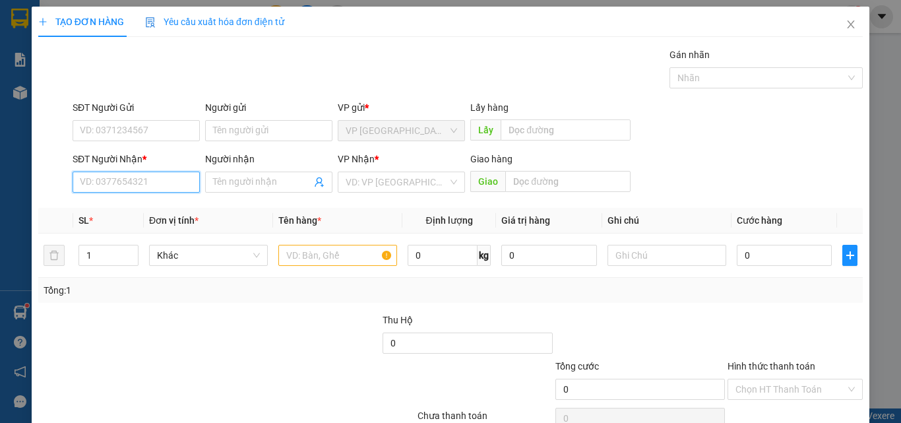
click at [142, 189] on input "SĐT Người Nhận *" at bounding box center [136, 181] width 127 height 21
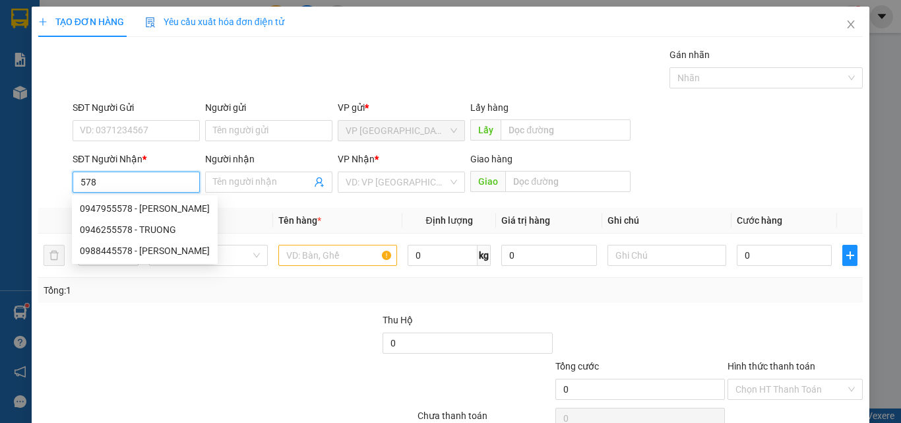
click at [143, 186] on input "578" at bounding box center [136, 181] width 127 height 21
click at [121, 179] on input "578" at bounding box center [136, 181] width 127 height 21
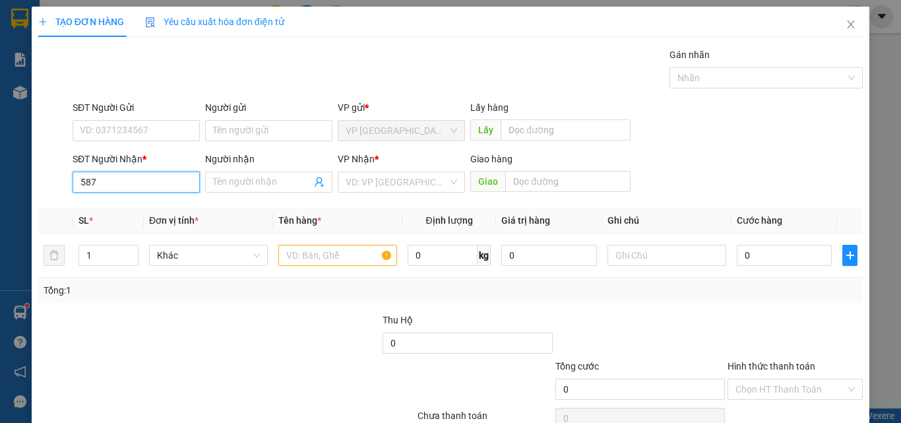
click at [124, 183] on input "587" at bounding box center [136, 181] width 127 height 21
click at [136, 204] on div "0792160587 - GIÀU" at bounding box center [135, 208] width 110 height 15
type input "0792160587"
type input "GIÀU"
type input "0792160587"
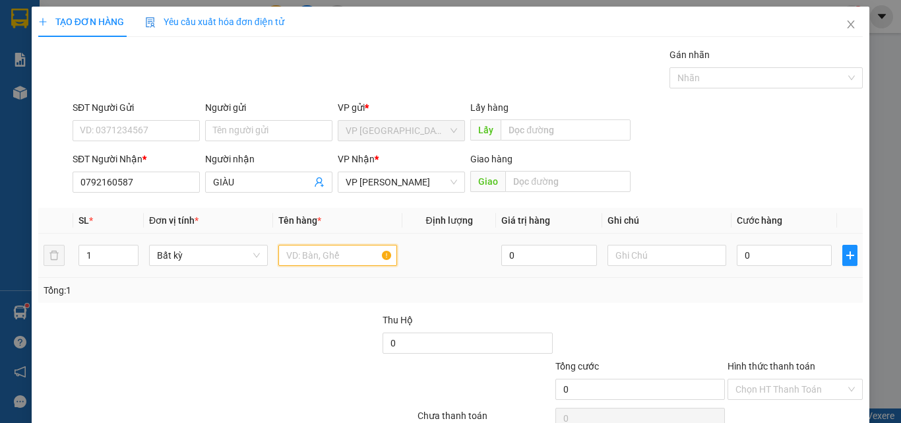
click at [306, 249] on input "text" at bounding box center [337, 255] width 119 height 21
type input "1 KIEN"
type input "7"
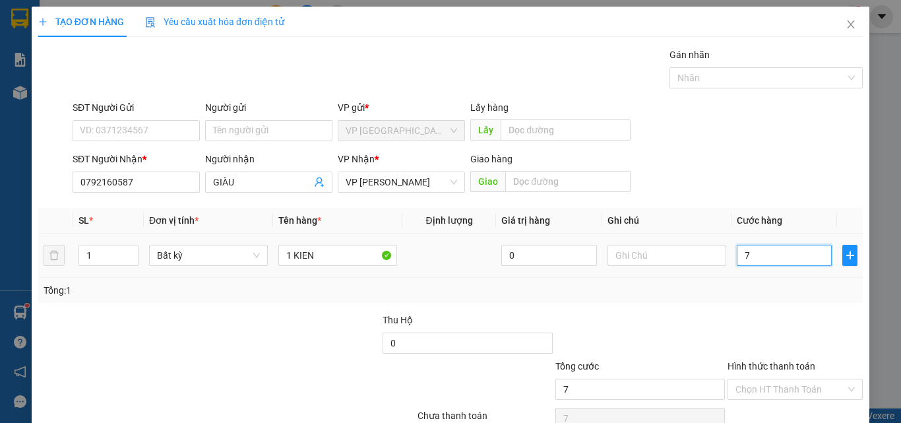
type input "70"
type input "700"
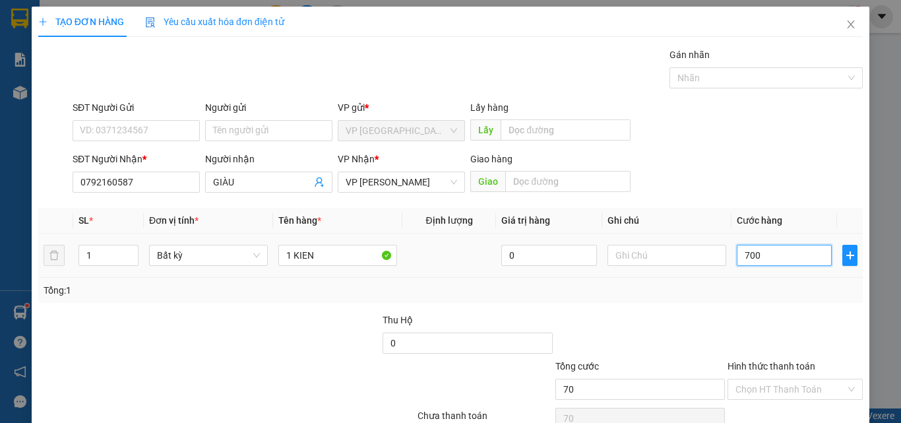
type input "700"
type input "7.000"
type input "70.000"
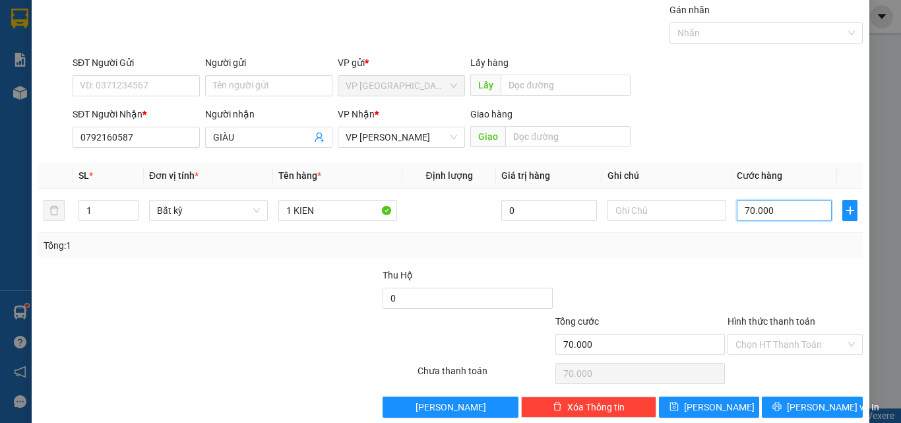
scroll to position [65, 0]
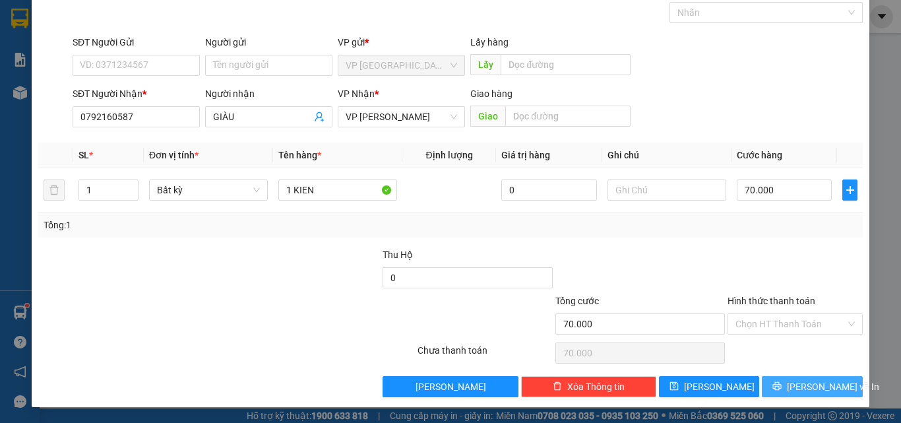
click at [791, 393] on button "[PERSON_NAME] và In" at bounding box center [812, 386] width 101 height 21
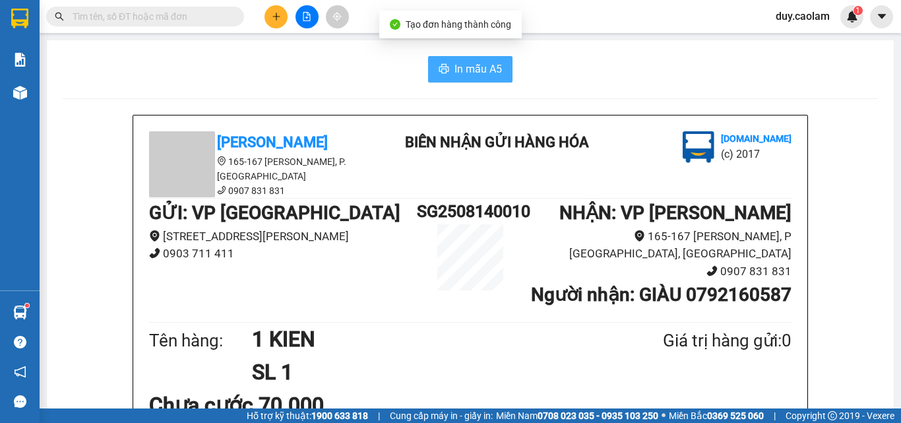
drag, startPoint x: 455, startPoint y: 69, endPoint x: 470, endPoint y: 79, distance: 18.5
click at [455, 68] on span "In mẫu A5" at bounding box center [477, 69] width 47 height 16
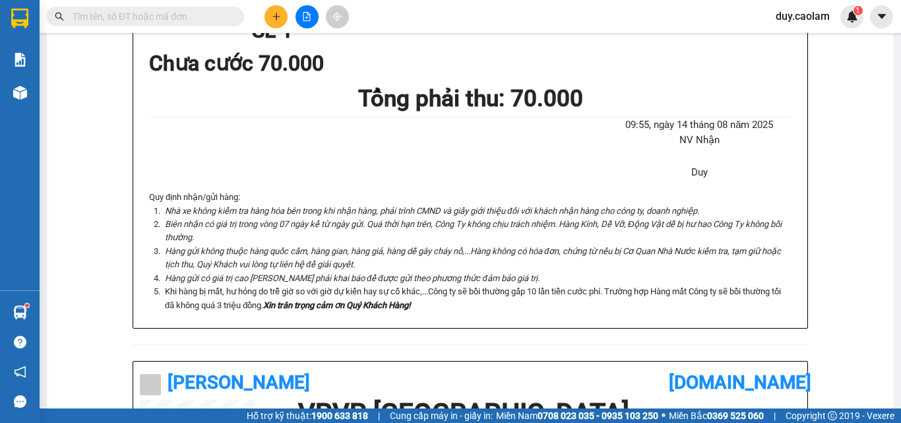
scroll to position [330, 0]
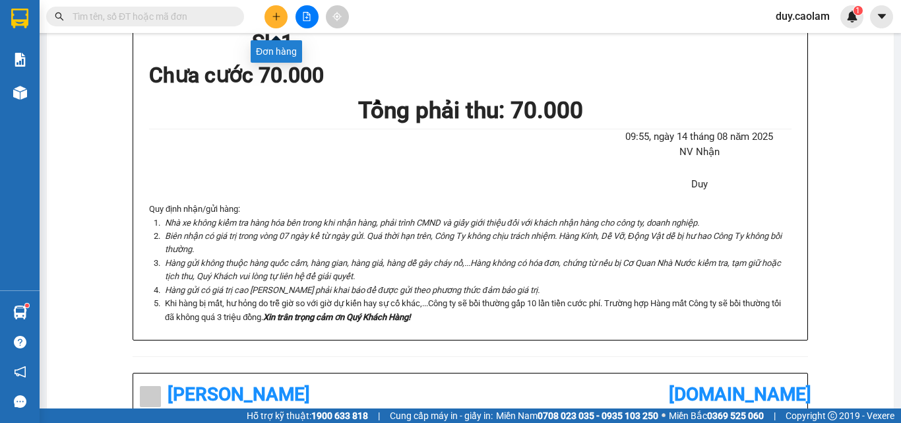
click at [274, 18] on icon "plus" at bounding box center [276, 16] width 9 height 9
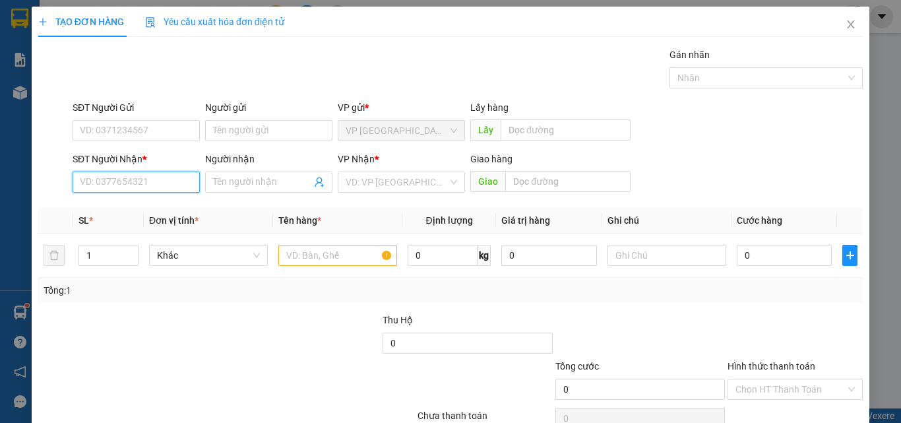
click at [140, 179] on input "SĐT Người Nhận *" at bounding box center [136, 181] width 127 height 21
click at [129, 210] on div "0908608420 - LY" at bounding box center [135, 208] width 110 height 15
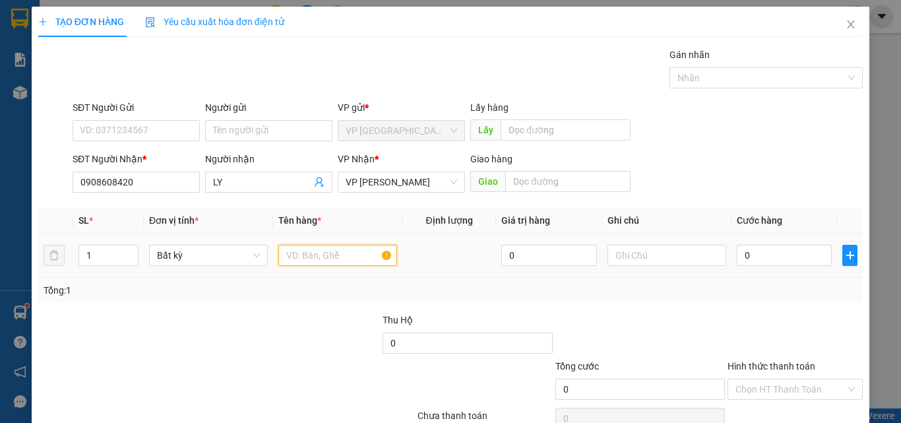
click at [313, 259] on input "text" at bounding box center [337, 255] width 119 height 21
click at [756, 255] on input "0" at bounding box center [784, 255] width 95 height 21
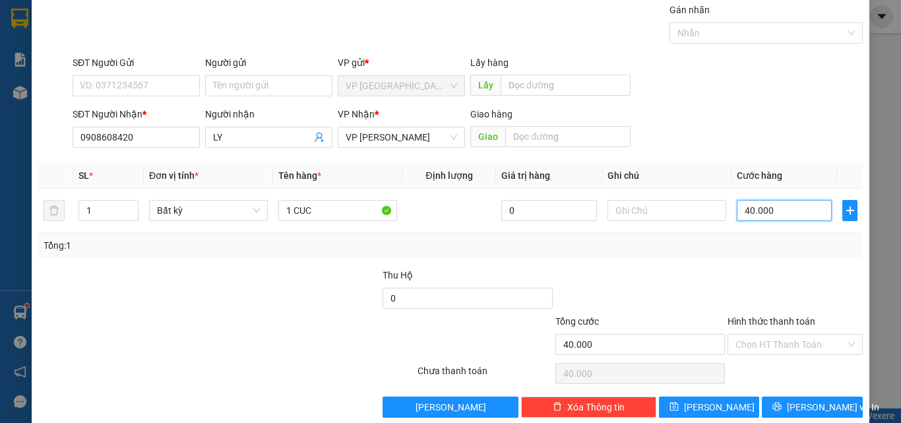
scroll to position [65, 0]
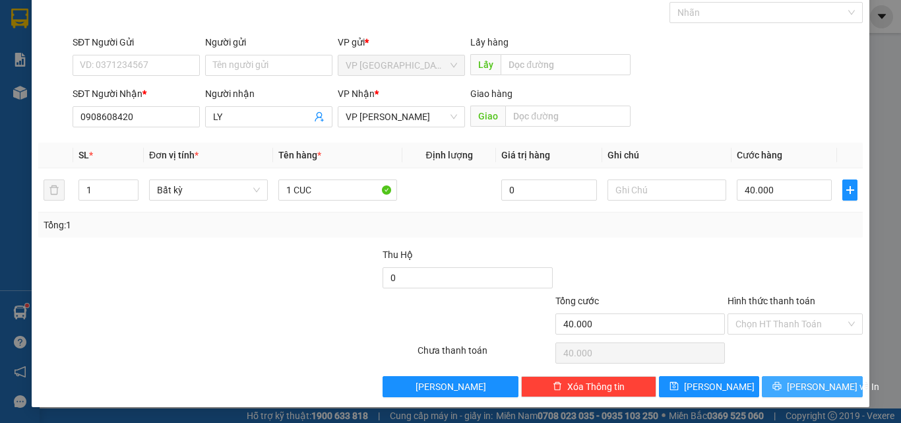
click at [794, 390] on span "[PERSON_NAME] và In" at bounding box center [833, 386] width 92 height 15
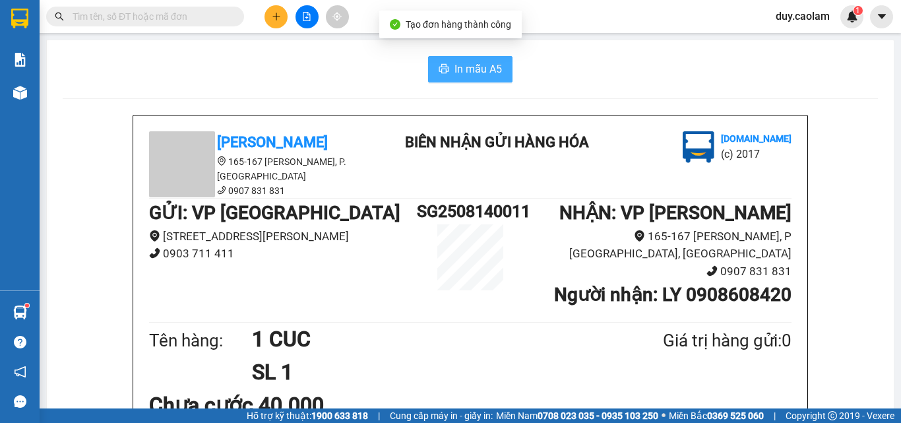
click at [462, 71] on span "In mẫu A5" at bounding box center [477, 69] width 47 height 16
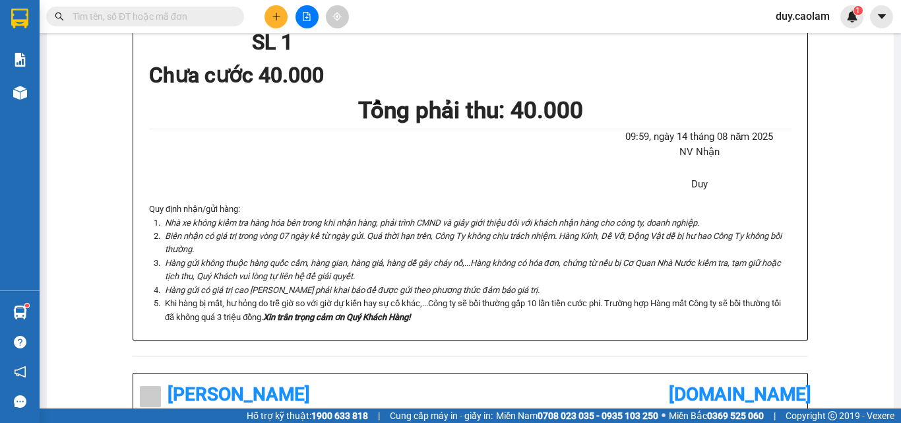
click at [583, 229] on li "Biên nhận có giá trị trong vòng 07 ngày kể từ ngày gửi. Quá thời hạn trên, Công…" at bounding box center [476, 242] width 629 height 27
click at [282, 9] on button at bounding box center [275, 16] width 23 height 23
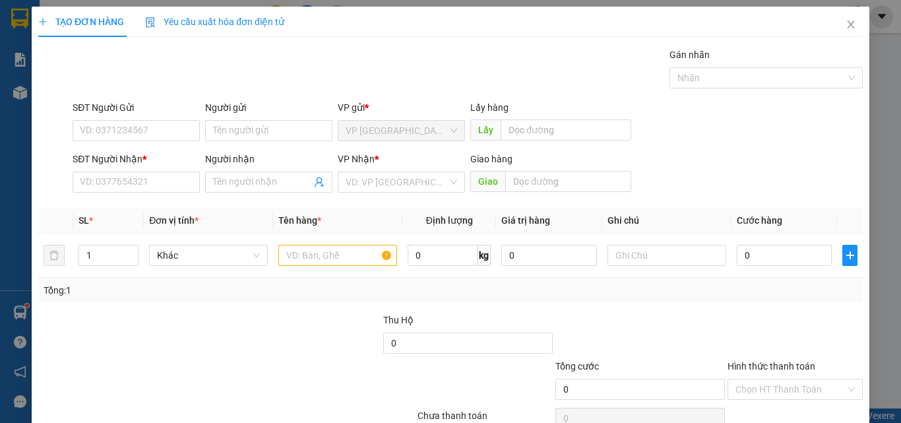
click at [272, 27] on div "Yêu cầu xuất hóa đơn điện tử" at bounding box center [214, 22] width 139 height 30
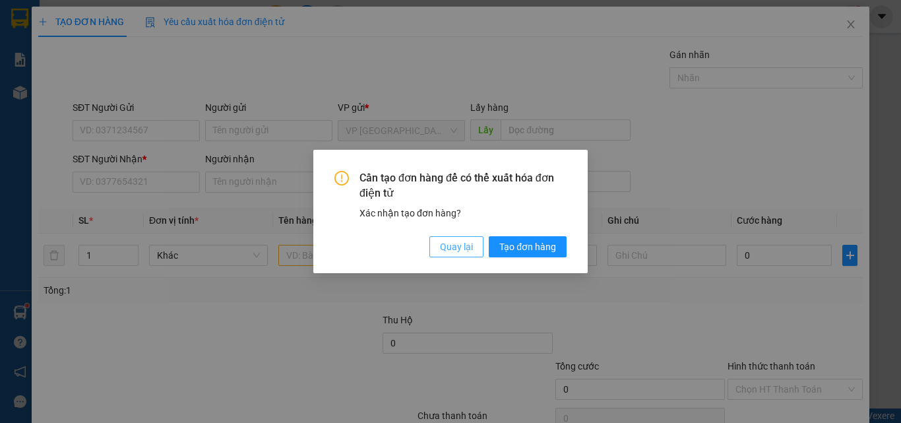
click at [448, 242] on span "Quay lại" at bounding box center [456, 246] width 33 height 15
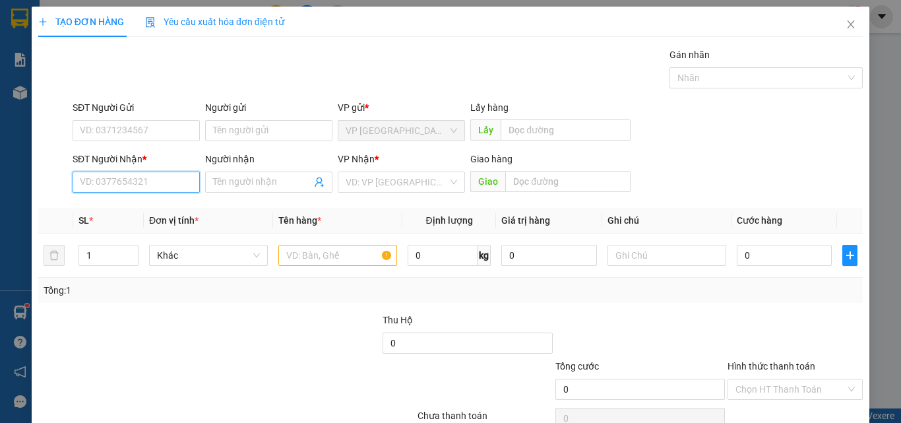
click at [129, 179] on input "SĐT Người Nhận *" at bounding box center [136, 181] width 127 height 21
click at [124, 190] on input "1219" at bounding box center [136, 181] width 127 height 21
drag, startPoint x: 159, startPoint y: 207, endPoint x: 169, endPoint y: 207, distance: 9.9
click at [160, 207] on div "0949001219 - CONG DINH CAR" at bounding box center [144, 208] width 129 height 15
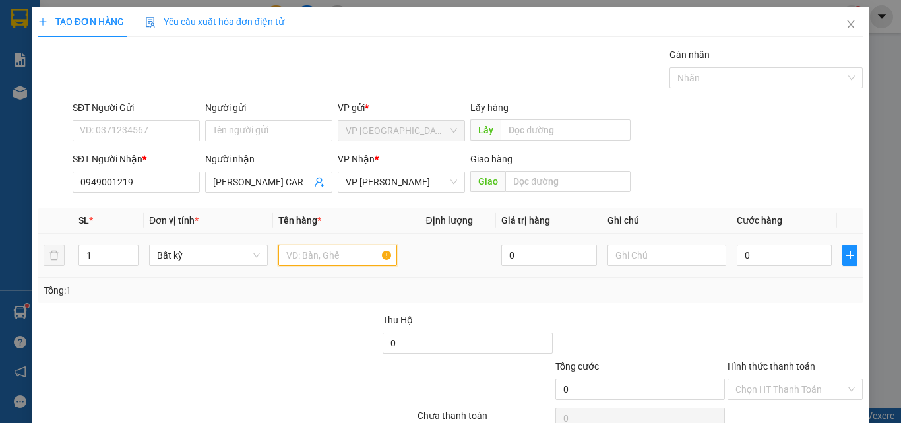
click at [320, 249] on input "text" at bounding box center [337, 255] width 119 height 21
click at [766, 255] on input "0" at bounding box center [784, 255] width 95 height 21
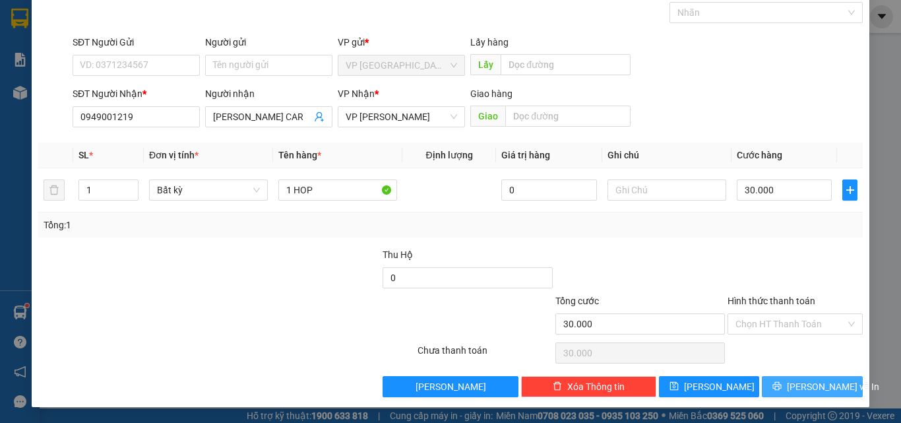
drag, startPoint x: 775, startPoint y: 394, endPoint x: 769, endPoint y: 386, distance: 9.5
click at [775, 392] on button "[PERSON_NAME] và In" at bounding box center [812, 386] width 101 height 21
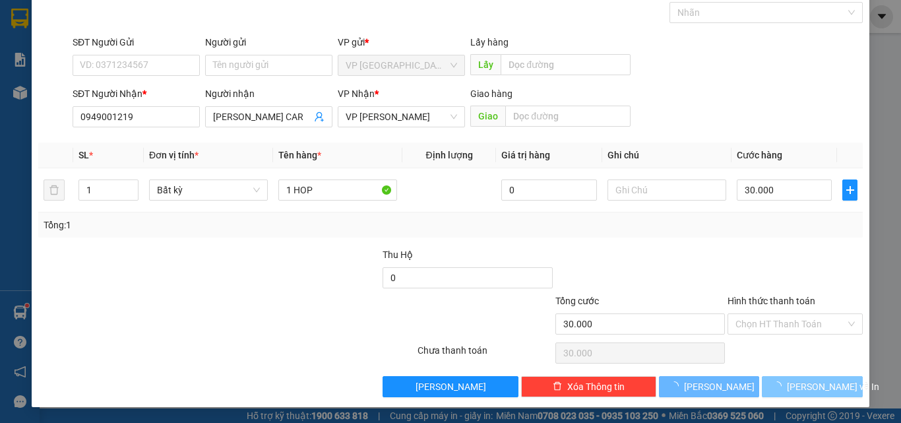
scroll to position [23, 0]
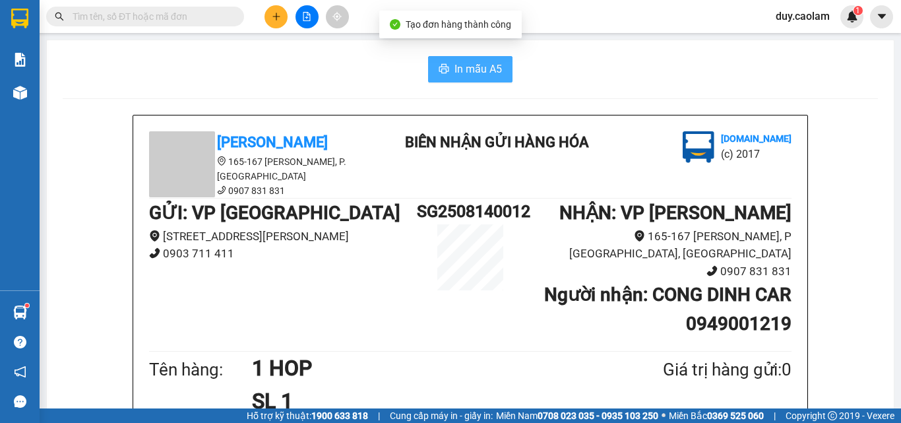
click at [478, 76] on span "In mẫu A5" at bounding box center [477, 69] width 47 height 16
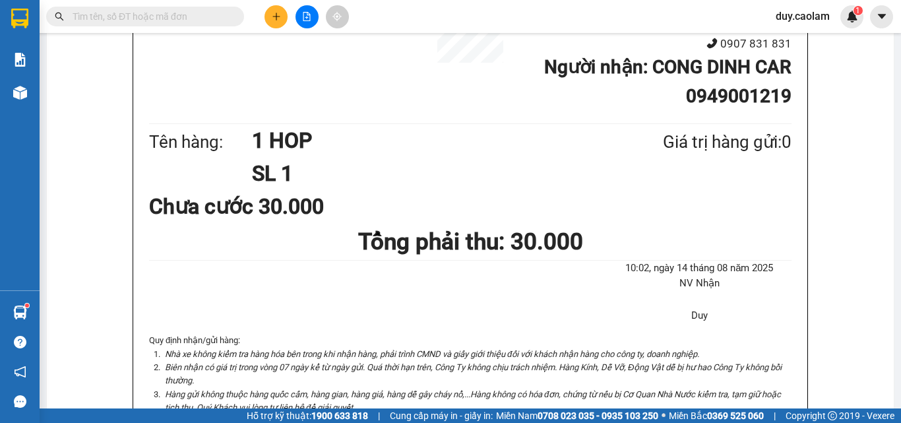
scroll to position [198, 0]
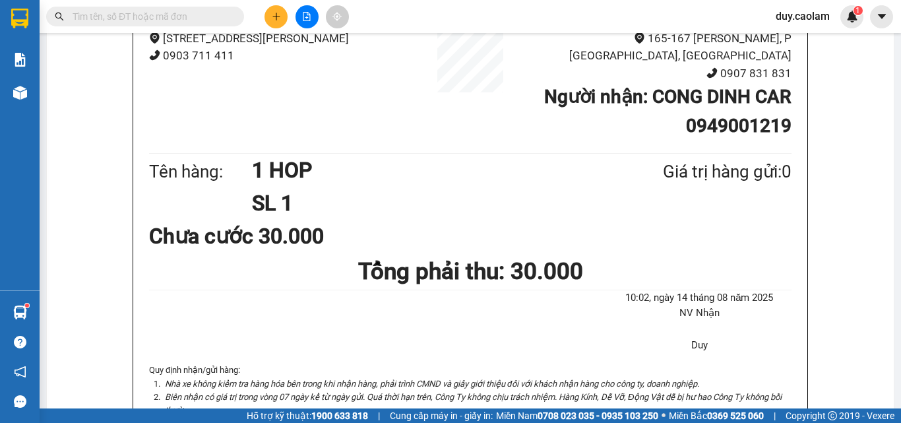
click at [276, 11] on button at bounding box center [275, 16] width 23 height 23
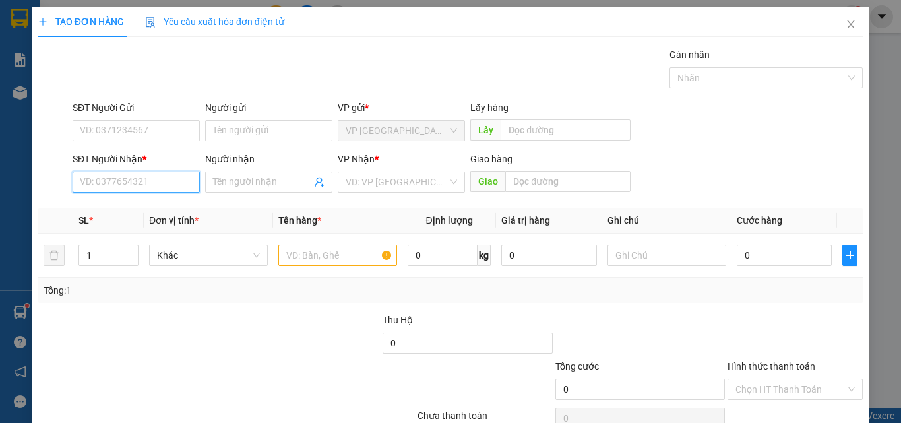
click at [129, 184] on input "SĐT Người Nhận *" at bounding box center [136, 181] width 127 height 21
click at [131, 176] on input "746" at bounding box center [136, 181] width 127 height 21
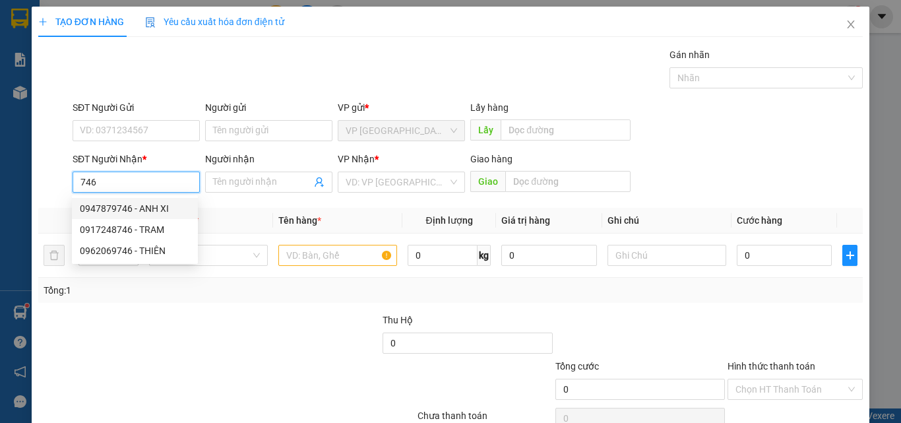
click at [148, 210] on div "0947879746 - ANH XI" at bounding box center [135, 208] width 110 height 15
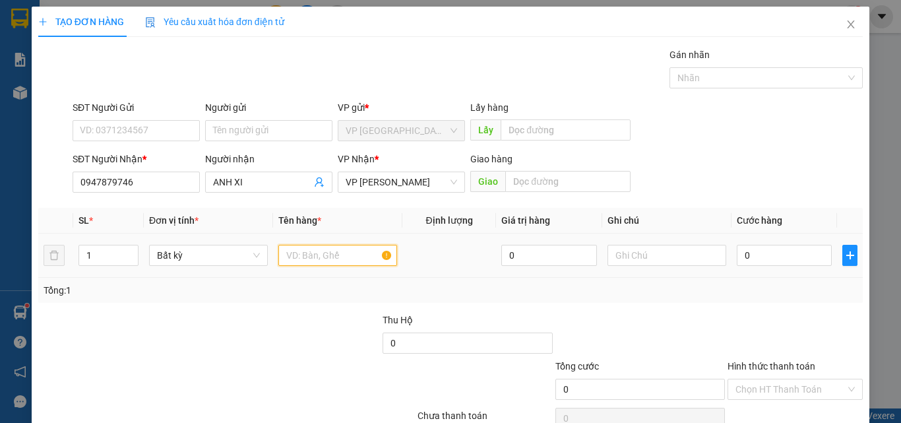
click at [310, 252] on input "text" at bounding box center [337, 255] width 119 height 21
click at [742, 247] on input "0" at bounding box center [784, 255] width 95 height 21
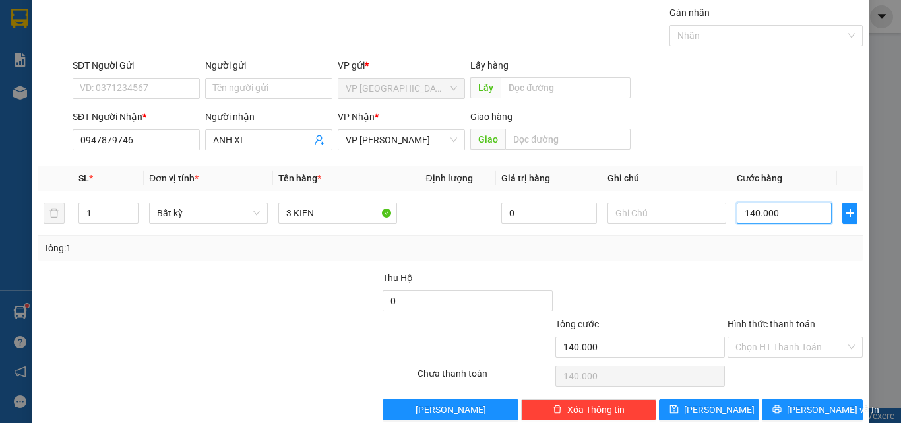
scroll to position [65, 0]
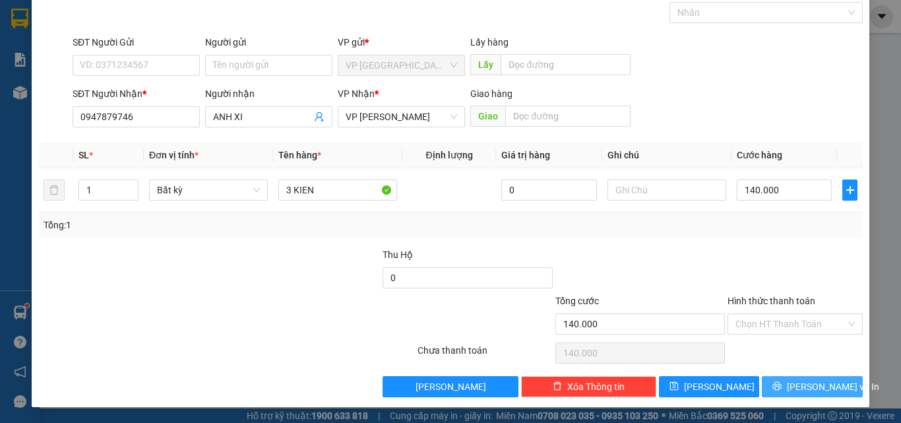
click at [798, 388] on span "[PERSON_NAME] và In" at bounding box center [833, 386] width 92 height 15
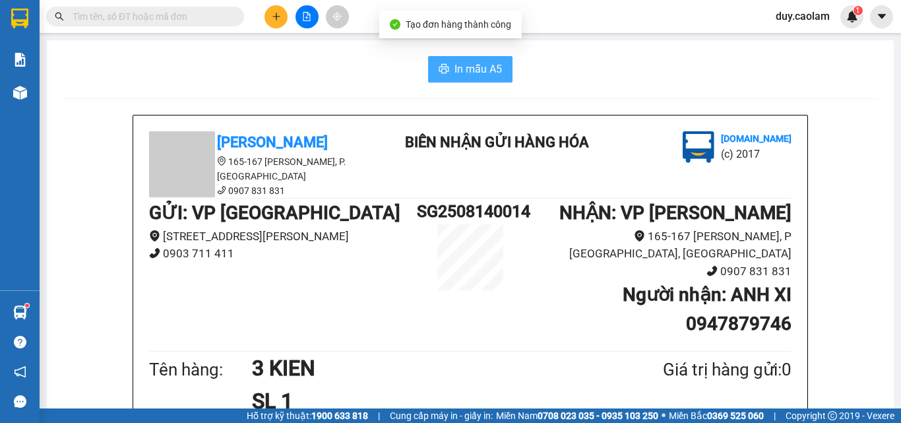
drag, startPoint x: 463, startPoint y: 69, endPoint x: 478, endPoint y: 58, distance: 18.5
click at [463, 68] on span "In mẫu A5" at bounding box center [477, 69] width 47 height 16
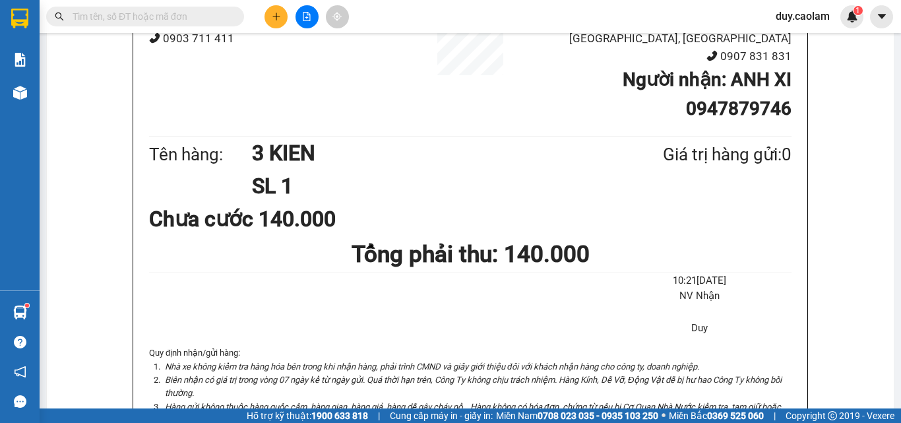
scroll to position [132, 0]
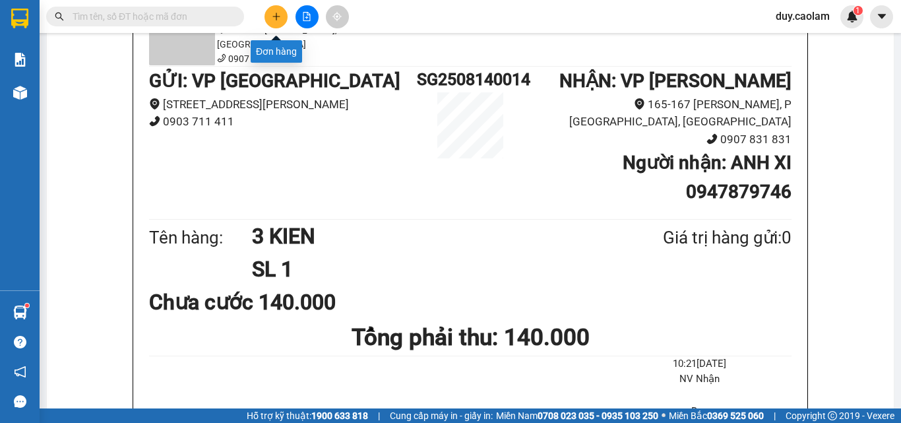
click at [280, 20] on icon "plus" at bounding box center [276, 16] width 9 height 9
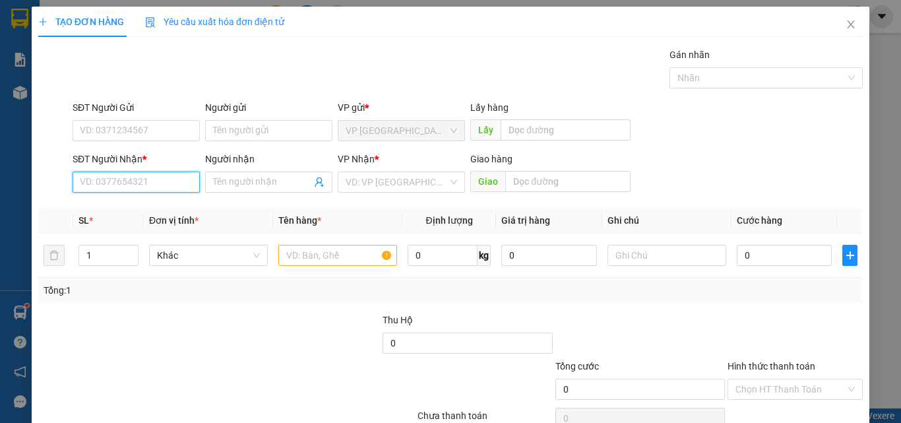
click at [139, 187] on input "SĐT Người Nhận *" at bounding box center [136, 181] width 127 height 21
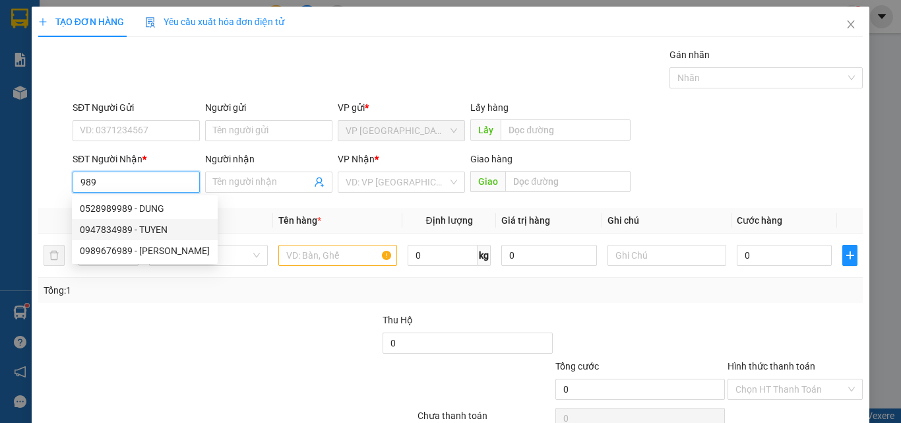
click at [165, 231] on div "0947834989 - TUYEN" at bounding box center [145, 229] width 130 height 15
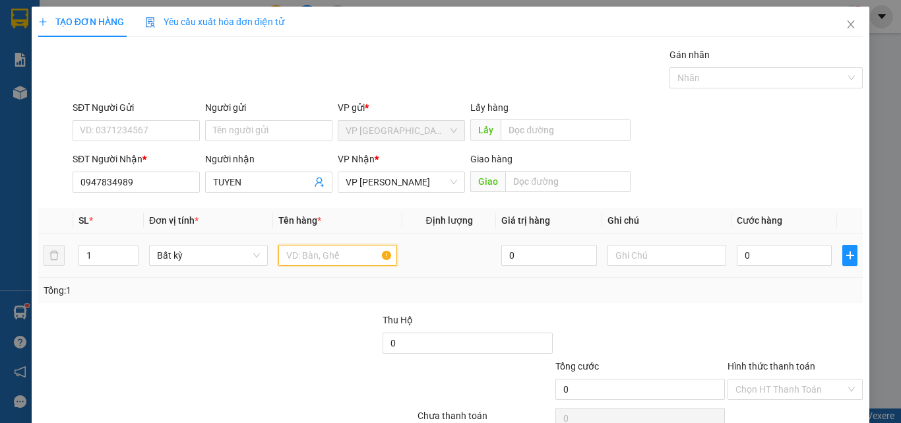
click at [338, 248] on input "text" at bounding box center [337, 255] width 119 height 21
click at [779, 258] on input "0" at bounding box center [784, 255] width 95 height 21
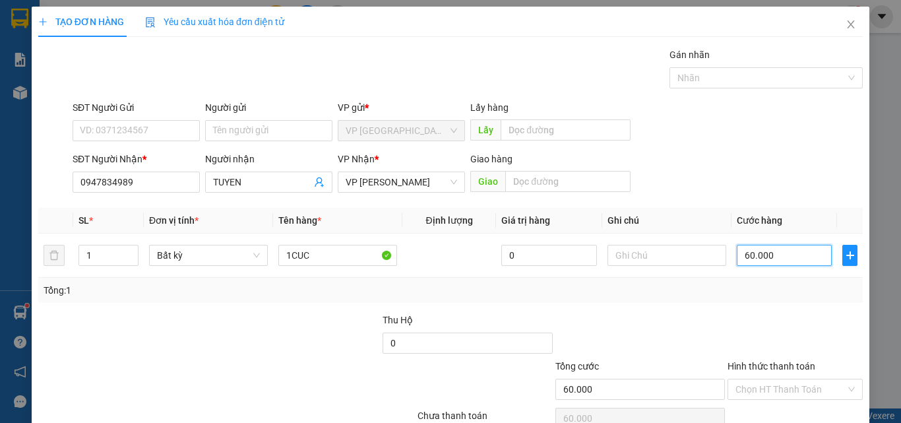
scroll to position [65, 0]
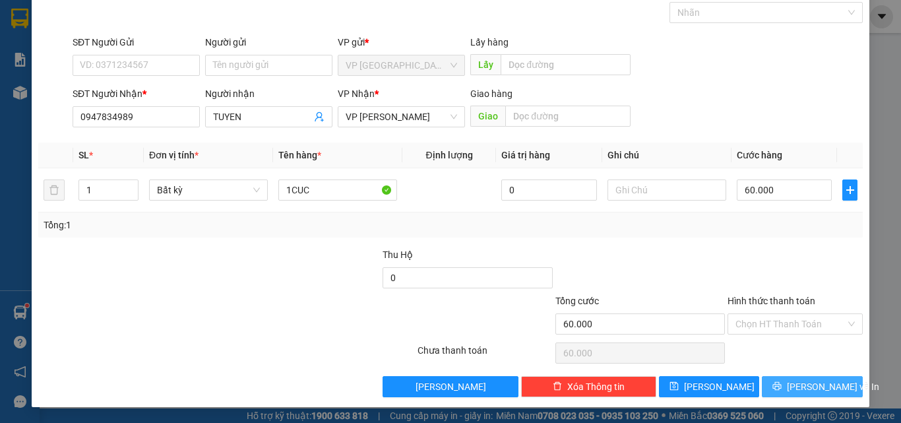
click at [801, 386] on span "[PERSON_NAME] và In" at bounding box center [833, 386] width 92 height 15
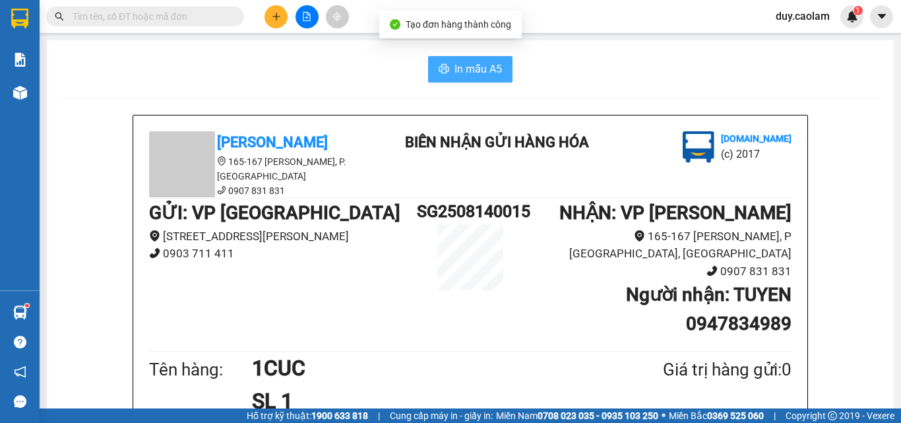
drag, startPoint x: 478, startPoint y: 67, endPoint x: 500, endPoint y: 102, distance: 41.5
click at [478, 67] on span "In mẫu A5" at bounding box center [477, 69] width 47 height 16
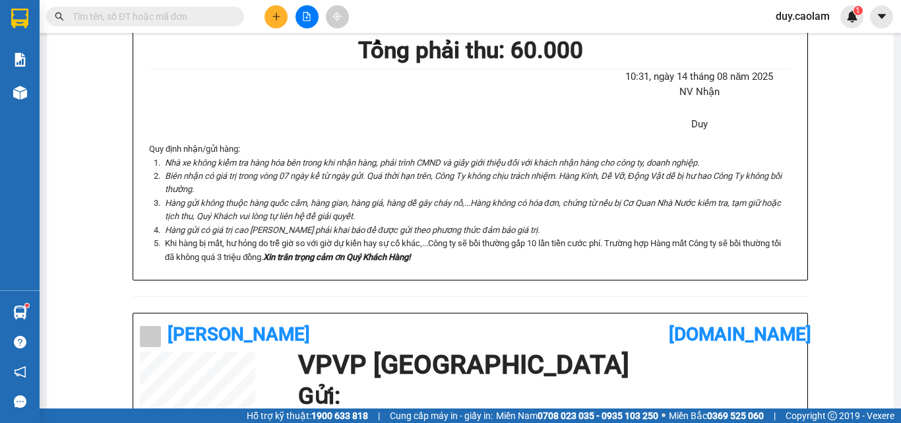
scroll to position [462, 0]
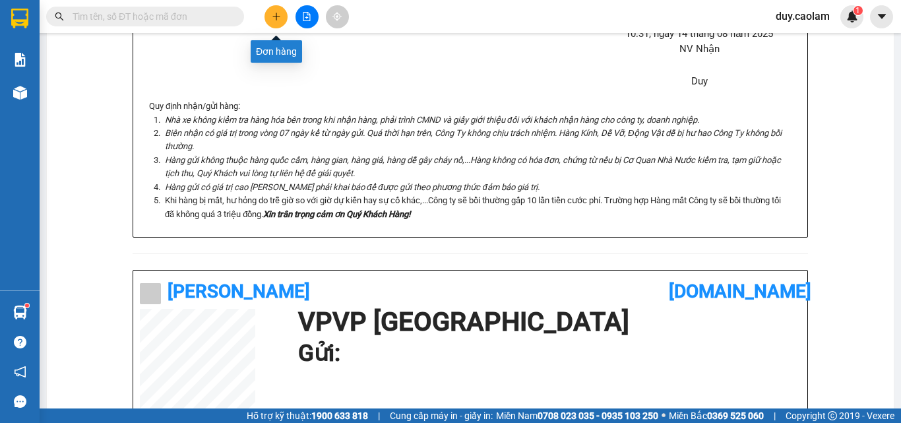
click at [274, 19] on icon "plus" at bounding box center [276, 16] width 9 height 9
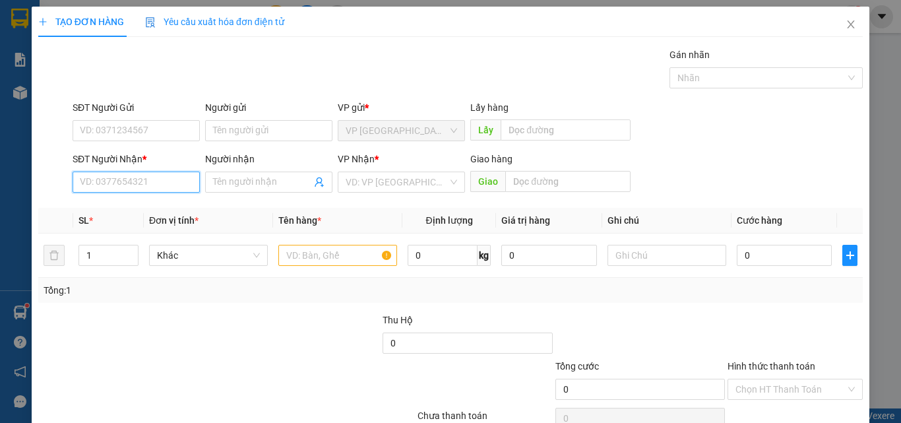
click at [133, 180] on input "SĐT Người Nhận *" at bounding box center [136, 181] width 127 height 21
drag, startPoint x: 135, startPoint y: 184, endPoint x: 142, endPoint y: 183, distance: 7.4
click at [136, 184] on input "661" at bounding box center [136, 181] width 127 height 21
click at [153, 206] on div "0943232661 - MAN" at bounding box center [135, 208] width 110 height 15
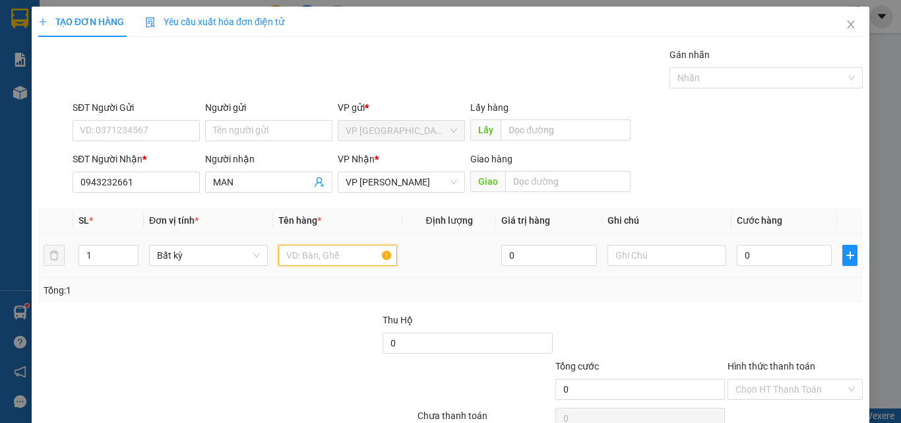
click at [330, 251] on input "text" at bounding box center [337, 255] width 119 height 21
click at [737, 259] on input "0" at bounding box center [784, 255] width 95 height 21
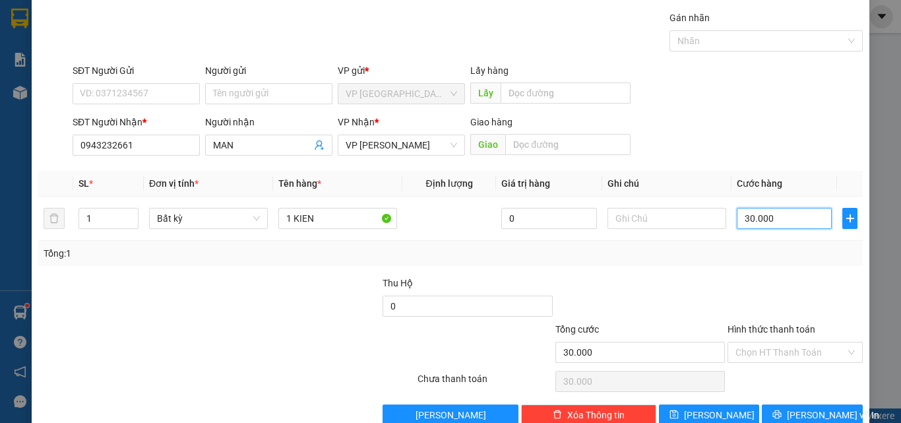
scroll to position [65, 0]
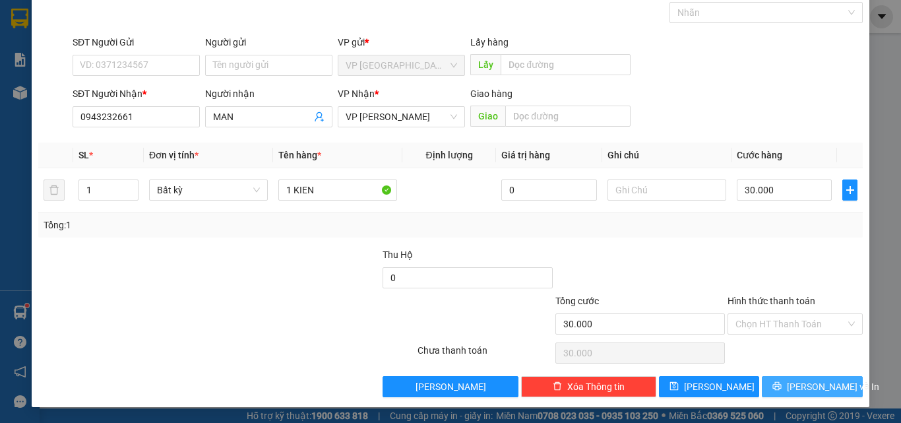
drag, startPoint x: 821, startPoint y: 388, endPoint x: 812, endPoint y: 376, distance: 14.6
click at [820, 386] on span "[PERSON_NAME] và In" at bounding box center [833, 386] width 92 height 15
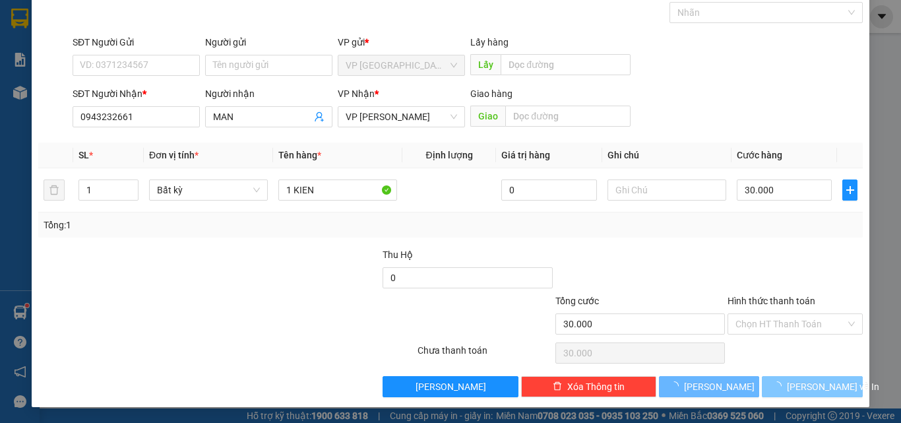
scroll to position [22, 0]
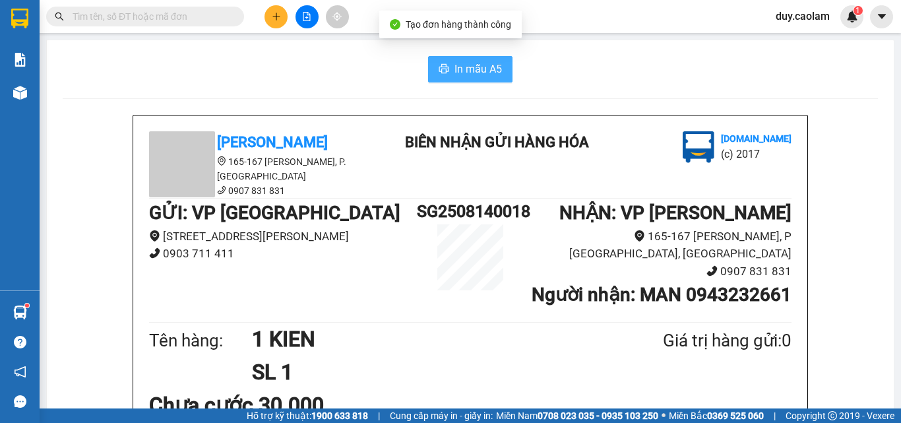
click at [475, 73] on span "In mẫu A5" at bounding box center [477, 69] width 47 height 16
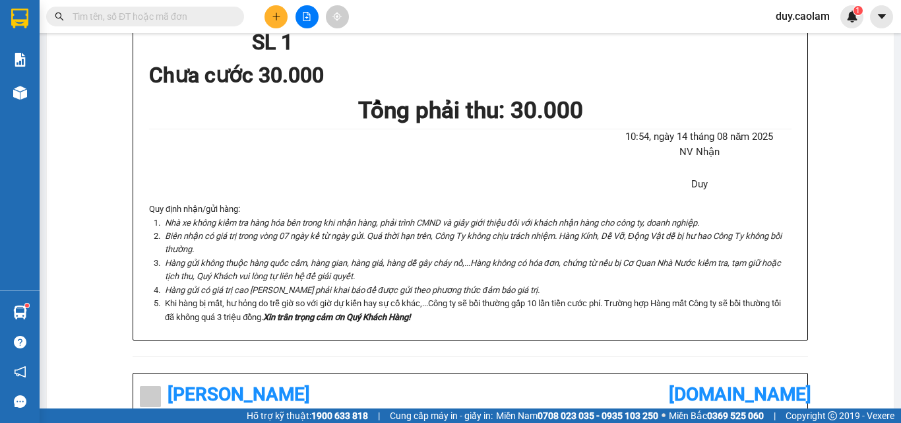
scroll to position [198, 0]
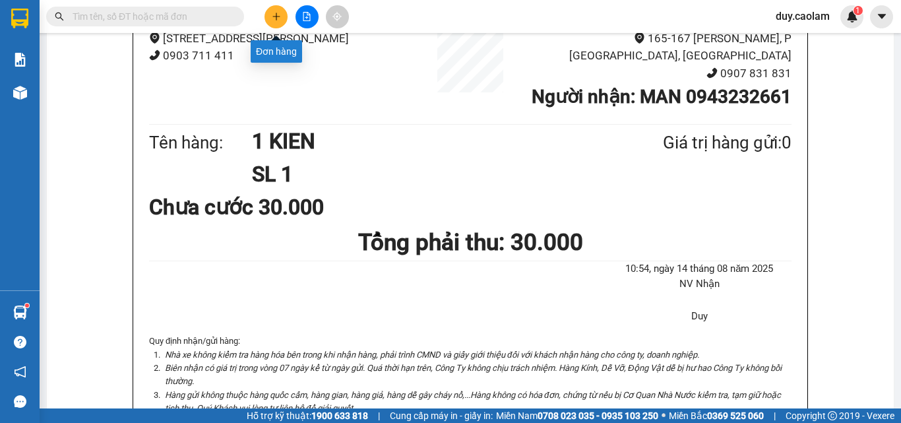
click at [279, 23] on button at bounding box center [275, 16] width 23 height 23
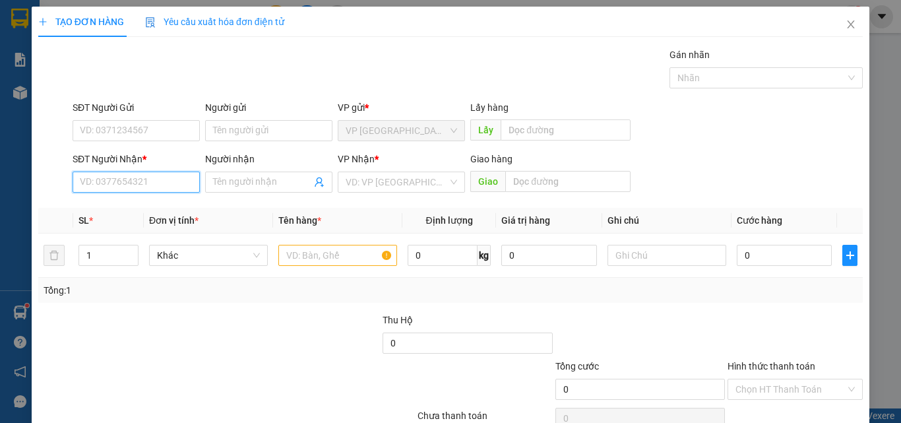
click at [129, 182] on input "SĐT Người Nhận *" at bounding box center [136, 181] width 127 height 21
click at [130, 209] on div "0377227173 - DUC" at bounding box center [135, 208] width 110 height 15
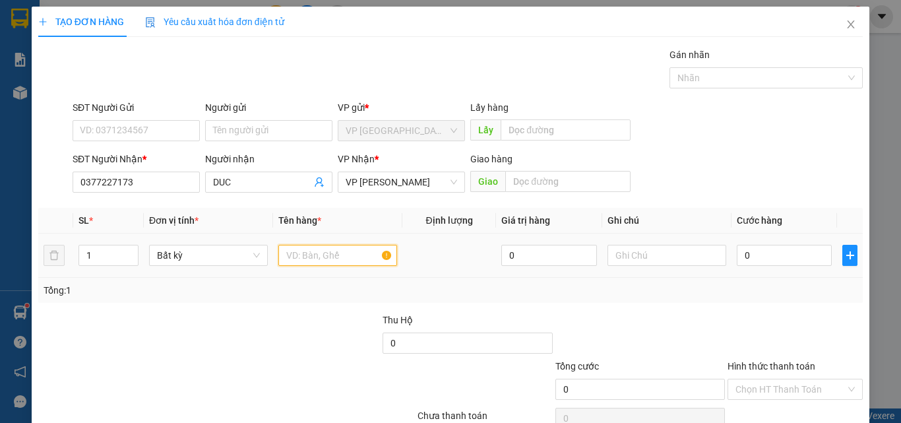
click at [347, 260] on input "text" at bounding box center [337, 255] width 119 height 21
click at [754, 246] on input "0" at bounding box center [784, 255] width 95 height 21
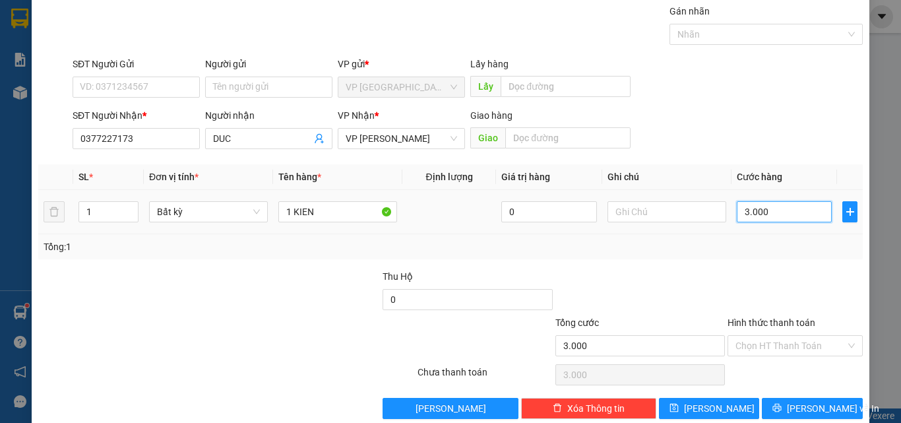
scroll to position [65, 0]
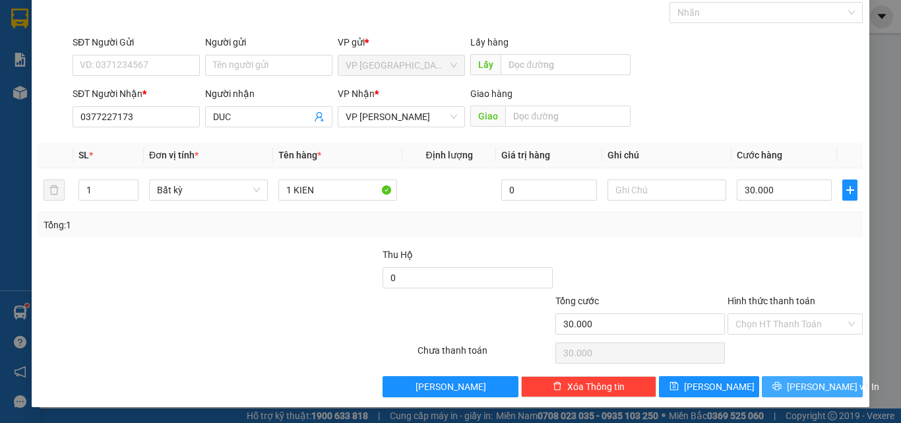
click at [790, 385] on button "[PERSON_NAME] và In" at bounding box center [812, 386] width 101 height 21
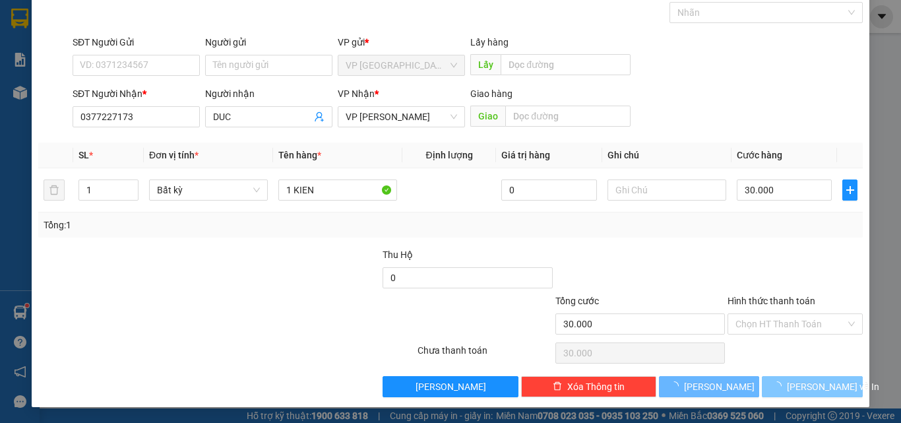
scroll to position [23, 0]
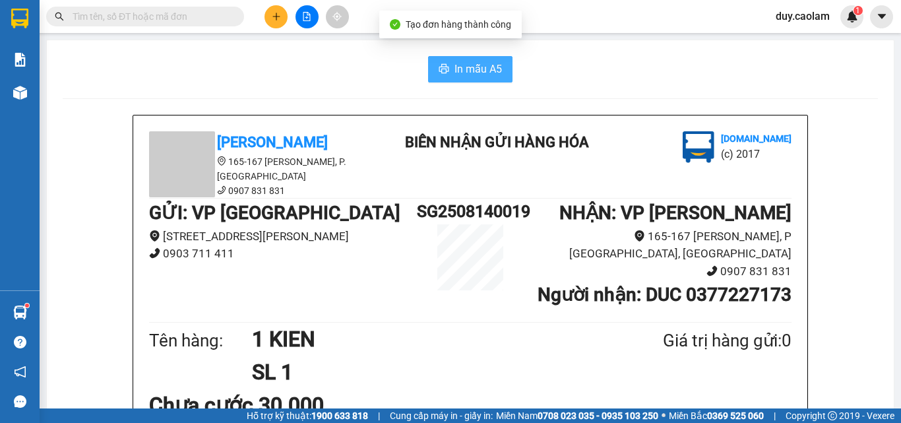
drag, startPoint x: 481, startPoint y: 66, endPoint x: 602, endPoint y: 127, distance: 135.4
click at [482, 66] on span "In mẫu A5" at bounding box center [477, 69] width 47 height 16
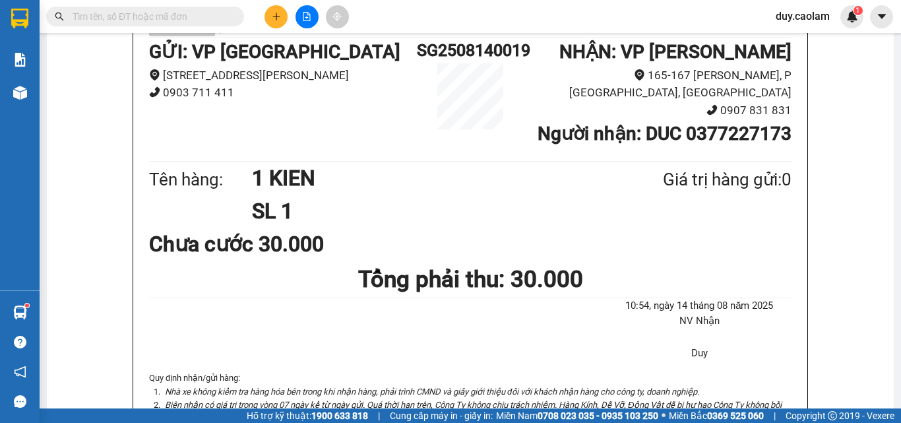
scroll to position [66, 0]
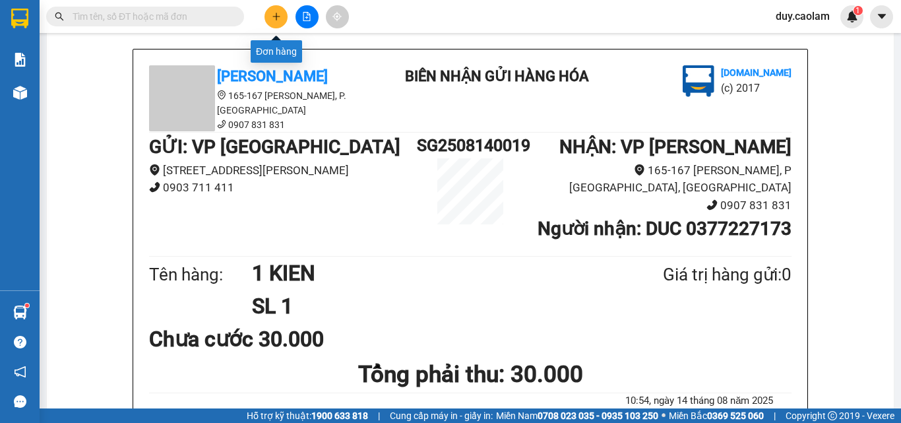
click at [273, 16] on icon "plus" at bounding box center [275, 16] width 7 height 1
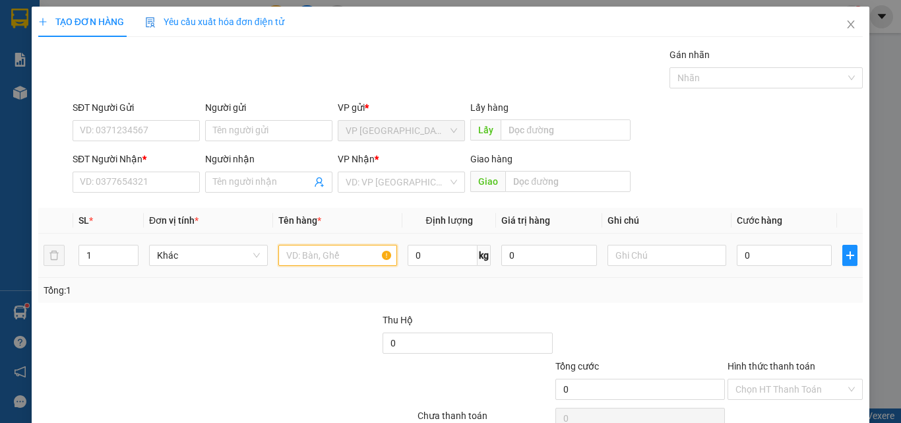
click at [351, 258] on input "text" at bounding box center [337, 255] width 119 height 21
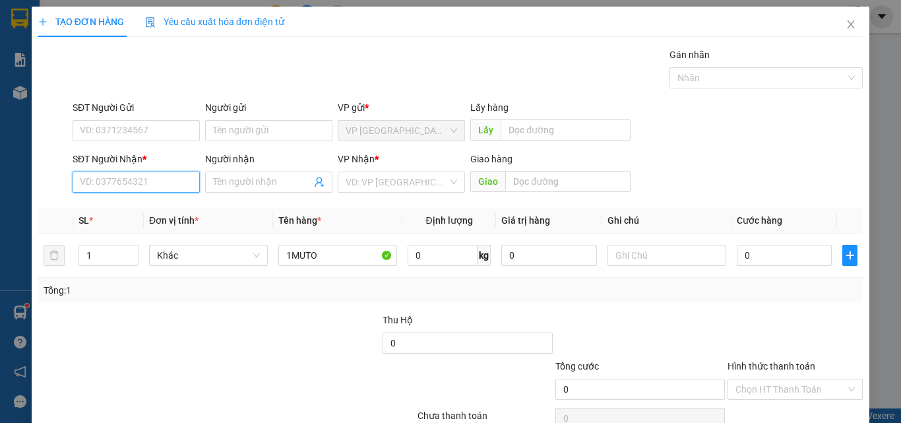
click at [111, 175] on input "SĐT Người Nhận *" at bounding box center [136, 181] width 127 height 21
click at [121, 189] on input "091455" at bounding box center [136, 181] width 127 height 21
click at [135, 212] on div "0914558526 - PHƯỚC" at bounding box center [135, 208] width 110 height 15
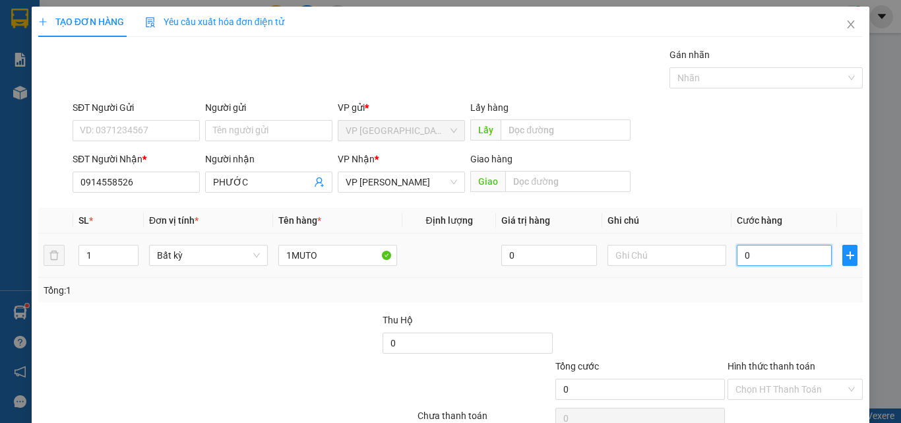
click at [761, 255] on input "0" at bounding box center [784, 255] width 95 height 21
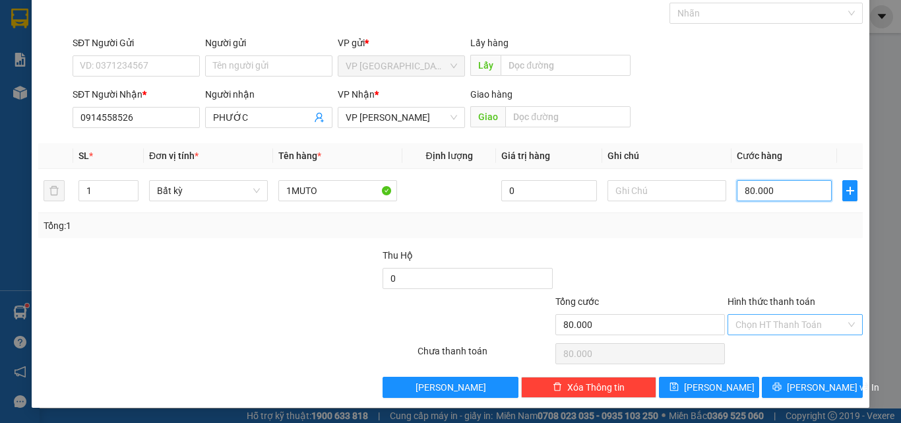
scroll to position [65, 0]
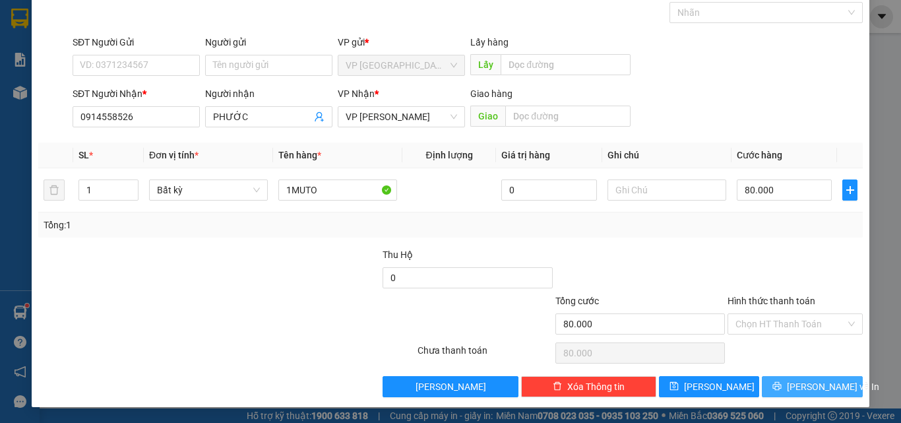
drag, startPoint x: 802, startPoint y: 386, endPoint x: 802, endPoint y: 375, distance: 11.2
click at [802, 383] on span "[PERSON_NAME] và In" at bounding box center [833, 386] width 92 height 15
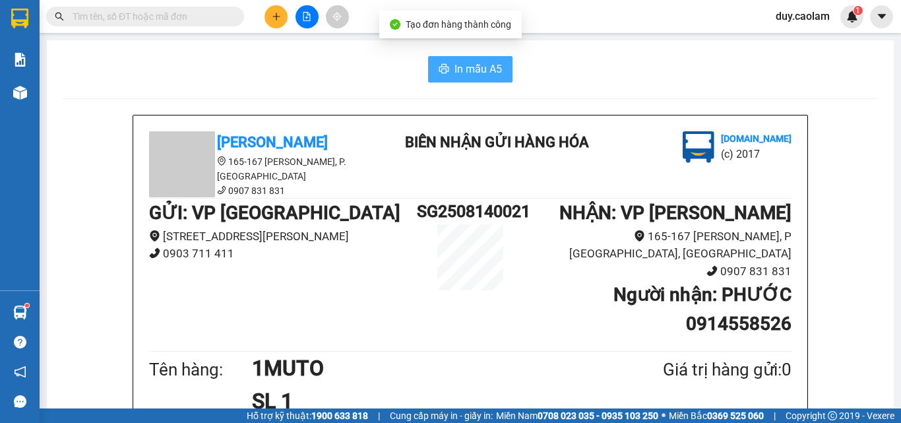
drag, startPoint x: 445, startPoint y: 64, endPoint x: 584, endPoint y: 122, distance: 150.7
click at [446, 65] on button "In mẫu A5" at bounding box center [470, 69] width 84 height 26
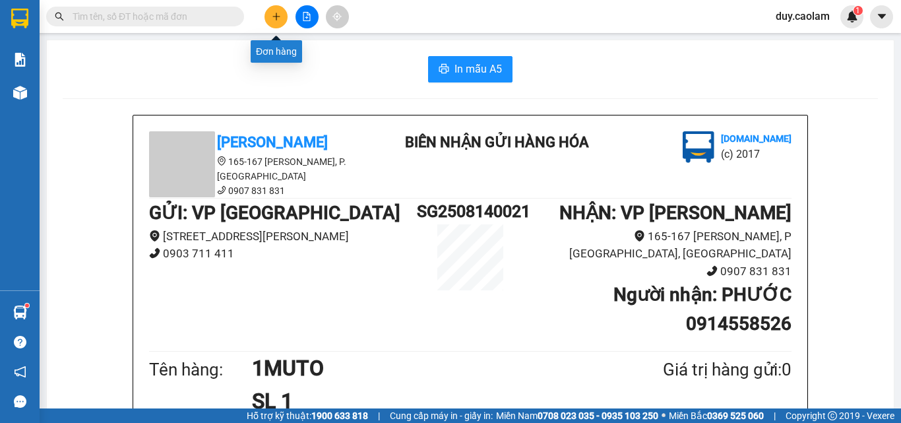
click at [274, 15] on icon "plus" at bounding box center [276, 16] width 9 height 9
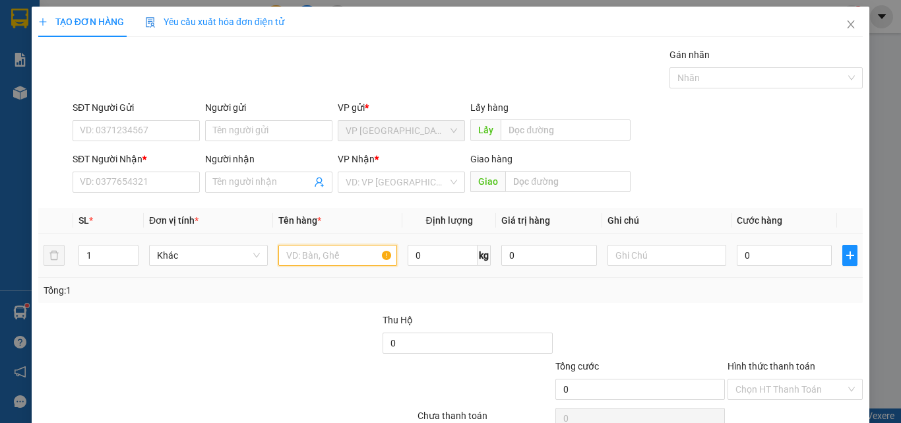
click at [321, 261] on input "text" at bounding box center [337, 255] width 119 height 21
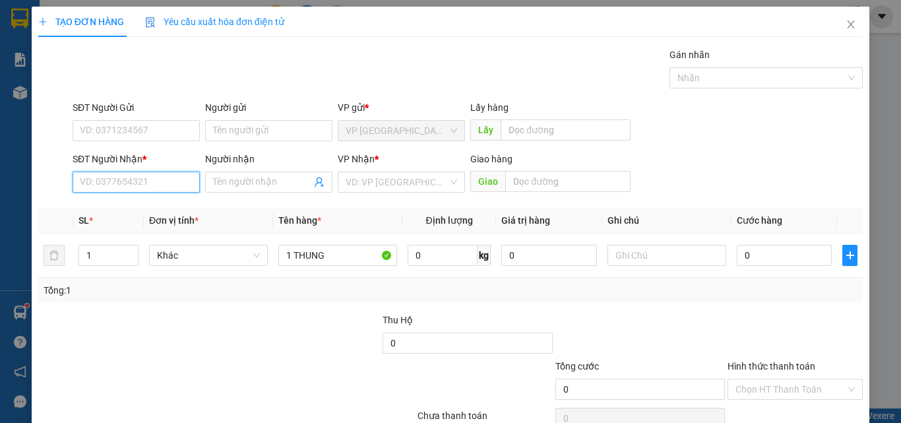
click at [165, 183] on input "SĐT Người Nhận *" at bounding box center [136, 181] width 127 height 21
click at [253, 172] on span at bounding box center [268, 181] width 127 height 21
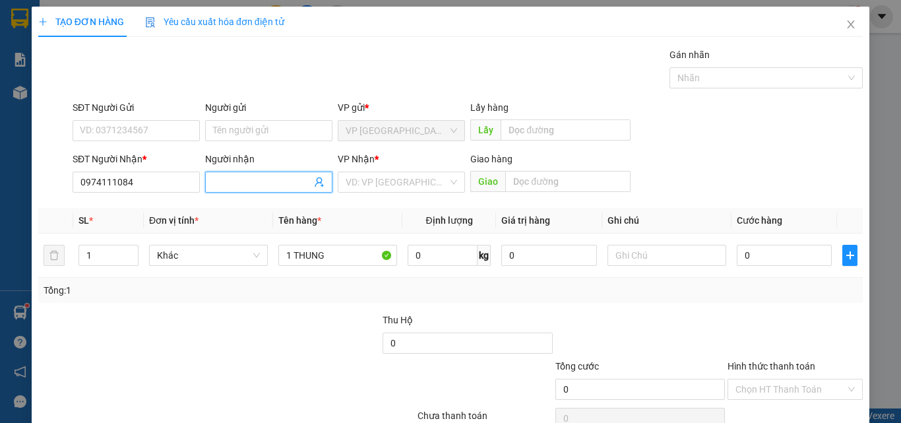
click at [272, 173] on span at bounding box center [268, 181] width 127 height 21
click at [847, 24] on icon "close" at bounding box center [850, 24] width 7 height 8
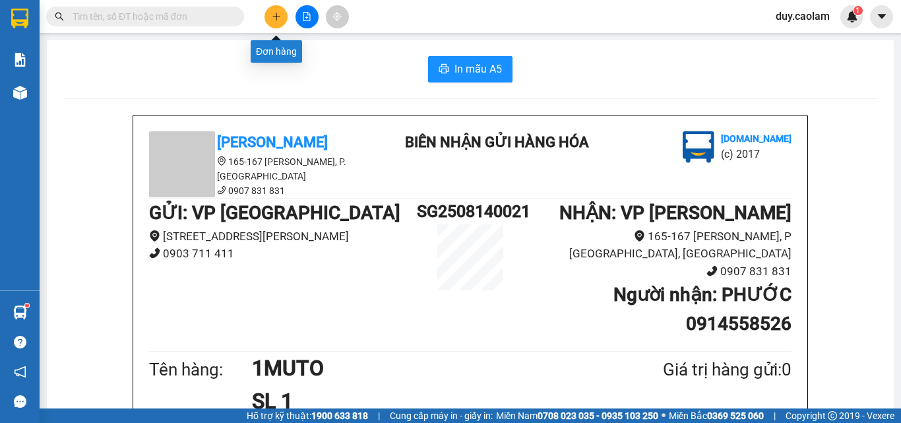
click at [277, 25] on button at bounding box center [275, 16] width 23 height 23
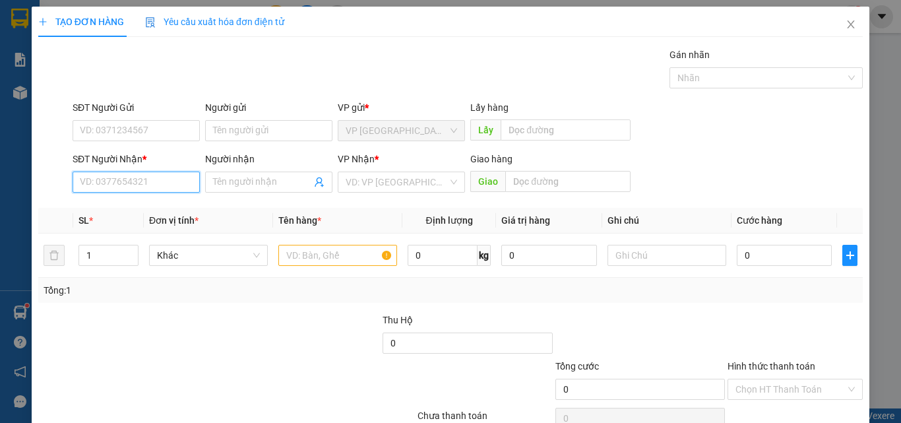
click at [169, 189] on input "SĐT Người Nhận *" at bounding box center [136, 181] width 127 height 21
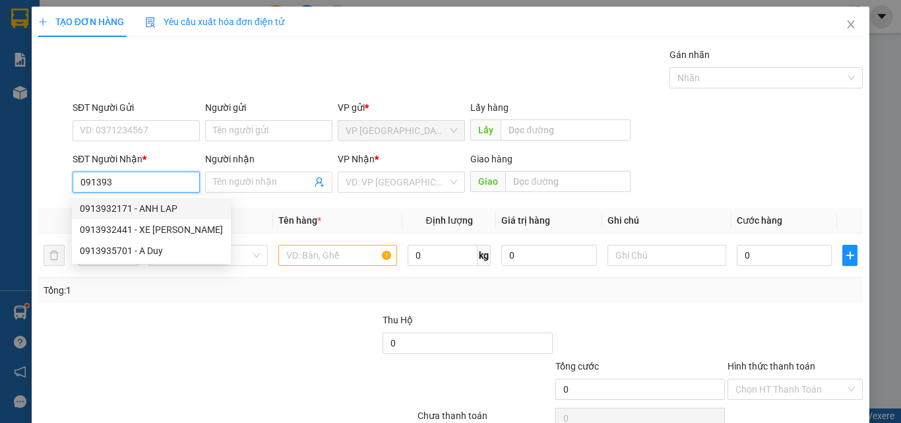
click at [147, 210] on div "0913932171 - ANH LAP" at bounding box center [151, 208] width 143 height 15
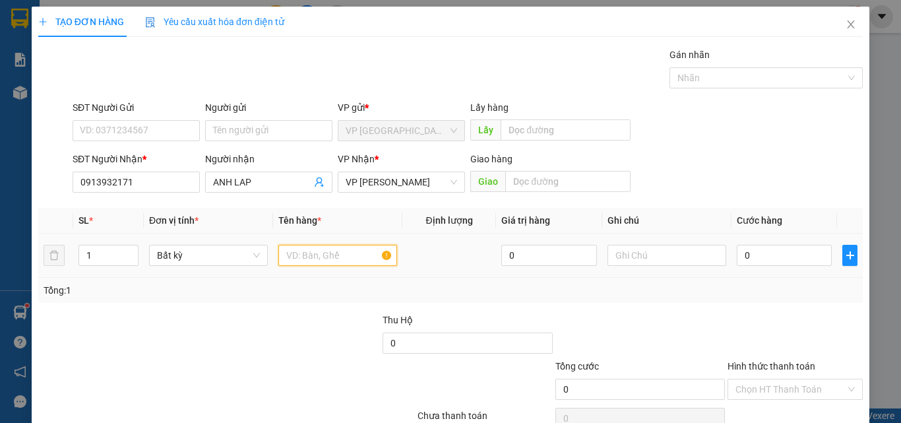
click at [320, 259] on input "text" at bounding box center [337, 255] width 119 height 21
click at [297, 252] on input "3 KEN" at bounding box center [337, 255] width 119 height 21
click at [769, 254] on input "0" at bounding box center [784, 255] width 95 height 21
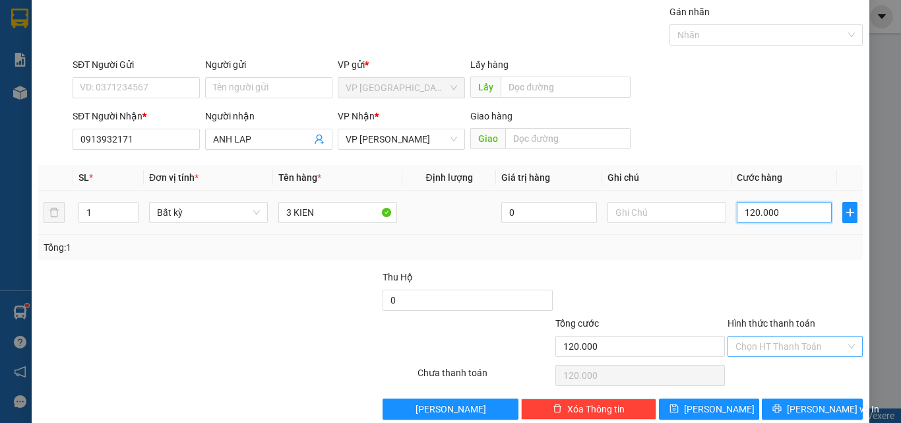
scroll to position [65, 0]
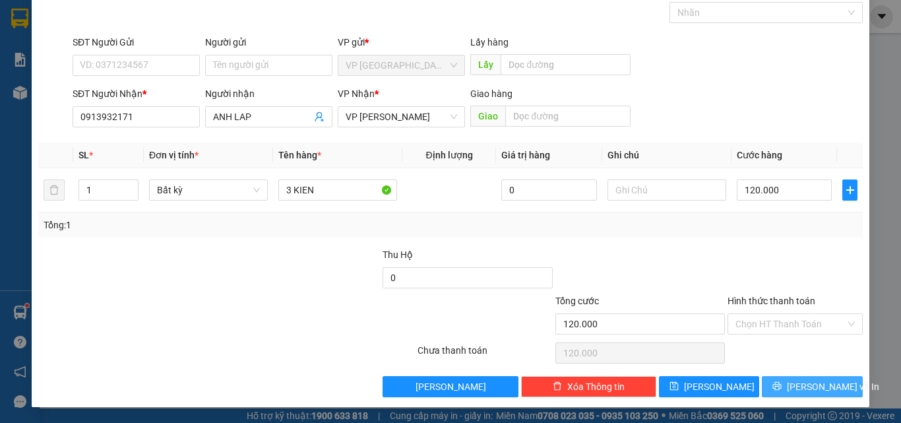
click at [770, 384] on button "[PERSON_NAME] và In" at bounding box center [812, 386] width 101 height 21
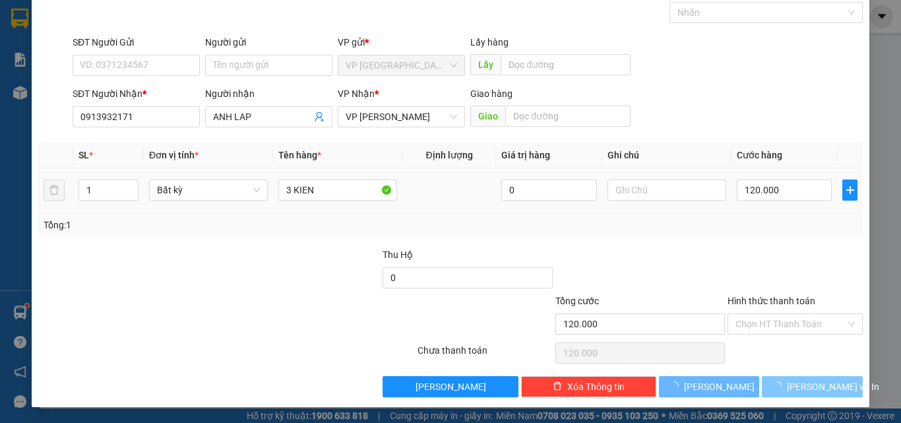
scroll to position [39, 0]
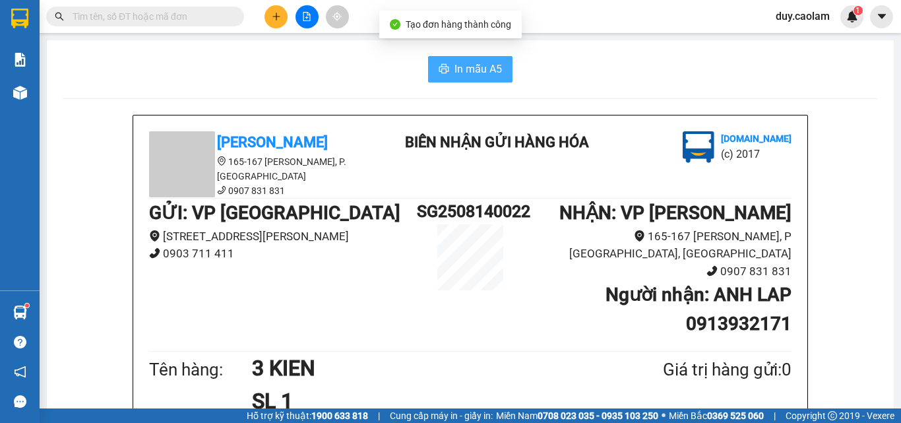
click at [459, 78] on button "In mẫu A5" at bounding box center [470, 69] width 84 height 26
click at [270, 11] on button at bounding box center [275, 16] width 23 height 23
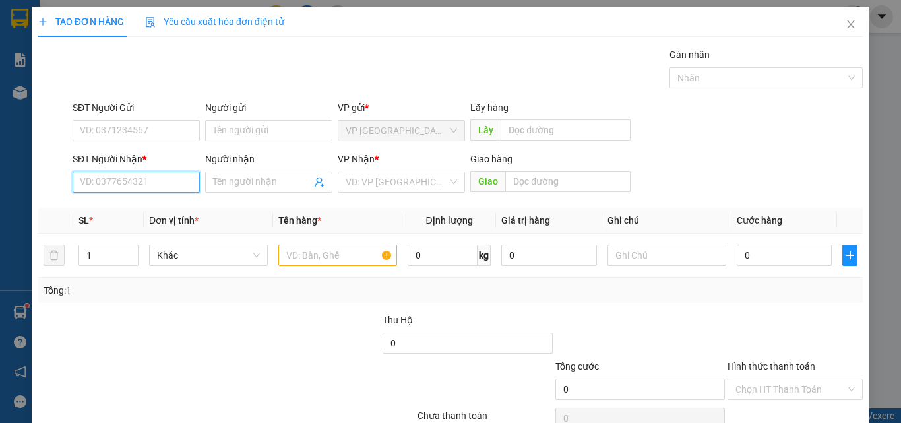
click at [123, 188] on input "SĐT Người Nhận *" at bounding box center [136, 181] width 127 height 21
drag, startPoint x: 125, startPoint y: 183, endPoint x: 137, endPoint y: 183, distance: 11.9
click at [127, 183] on input "596" at bounding box center [136, 181] width 127 height 21
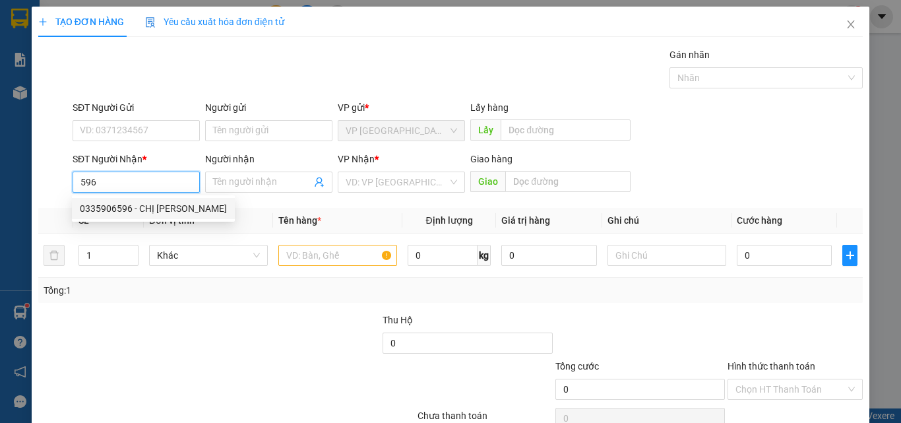
click at [152, 206] on div "0335906596 - CHỊ [PERSON_NAME]" at bounding box center [153, 208] width 147 height 15
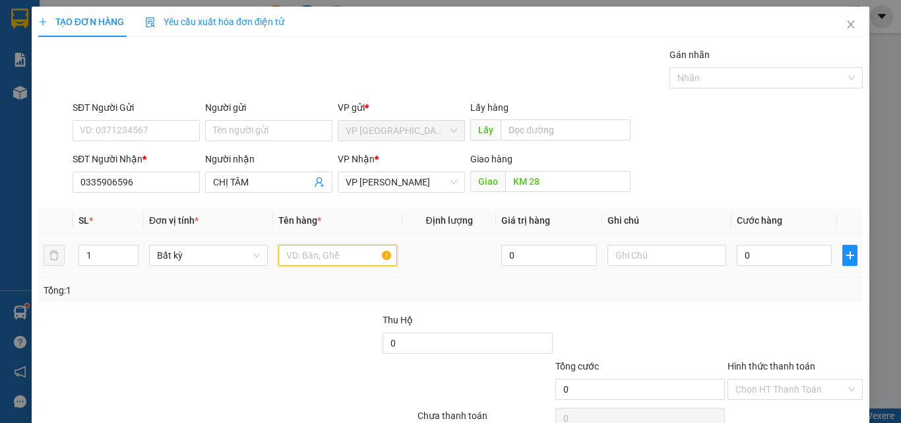
click at [336, 256] on input "text" at bounding box center [337, 255] width 119 height 21
click at [764, 249] on input "0" at bounding box center [784, 255] width 95 height 21
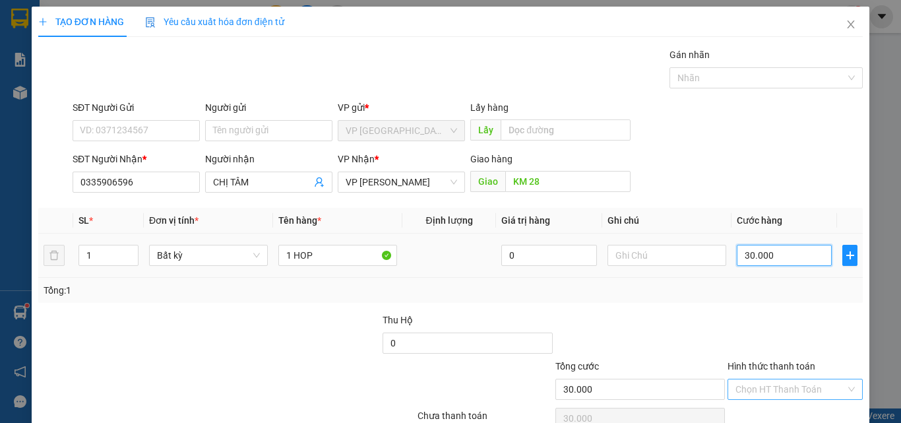
scroll to position [65, 0]
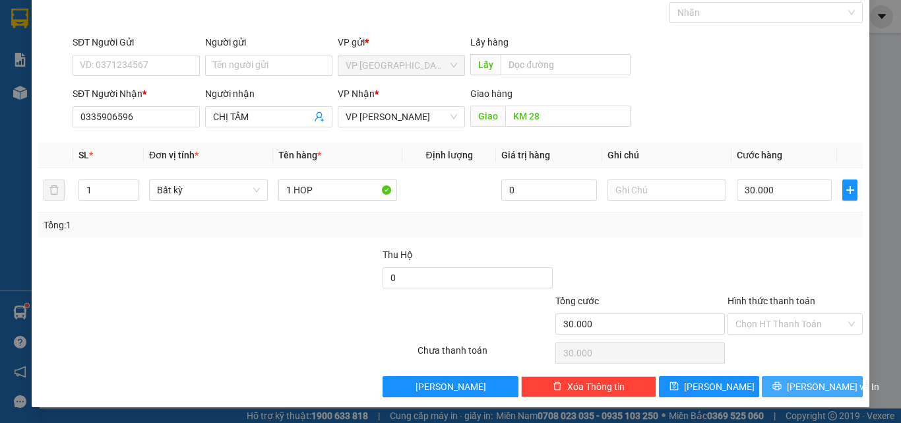
click at [781, 382] on icon "printer" at bounding box center [777, 386] width 9 height 9
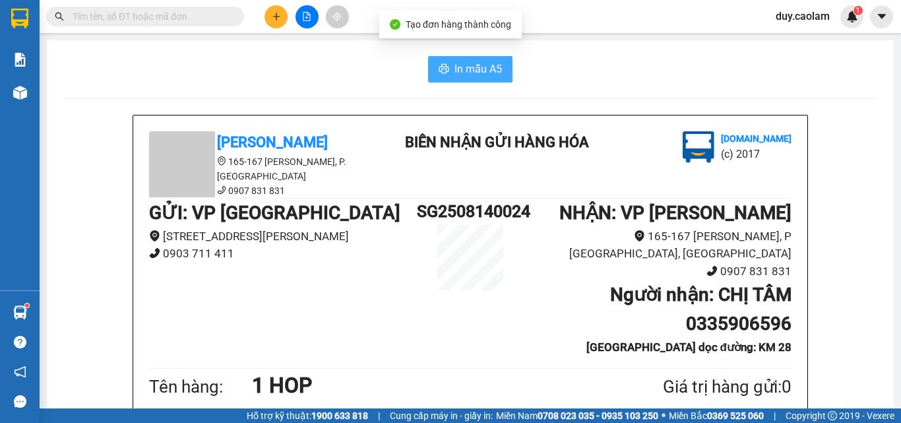
drag, startPoint x: 474, startPoint y: 71, endPoint x: 515, endPoint y: 90, distance: 45.1
click at [475, 70] on span "In mẫu A5" at bounding box center [477, 69] width 47 height 16
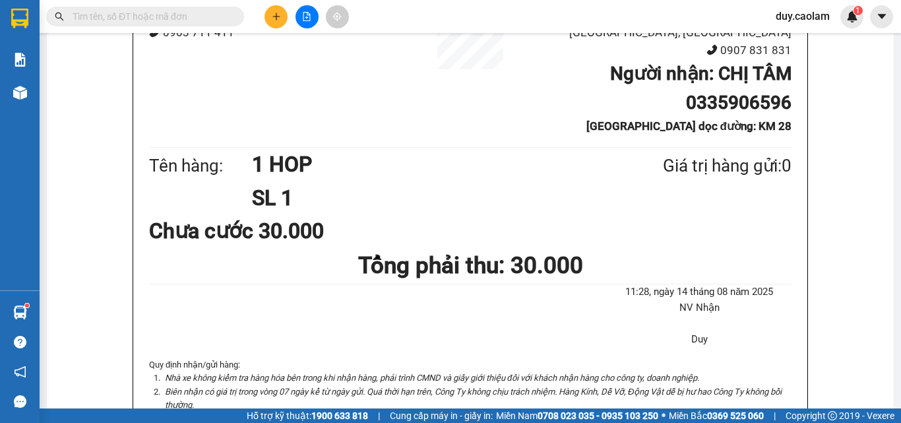
scroll to position [198, 0]
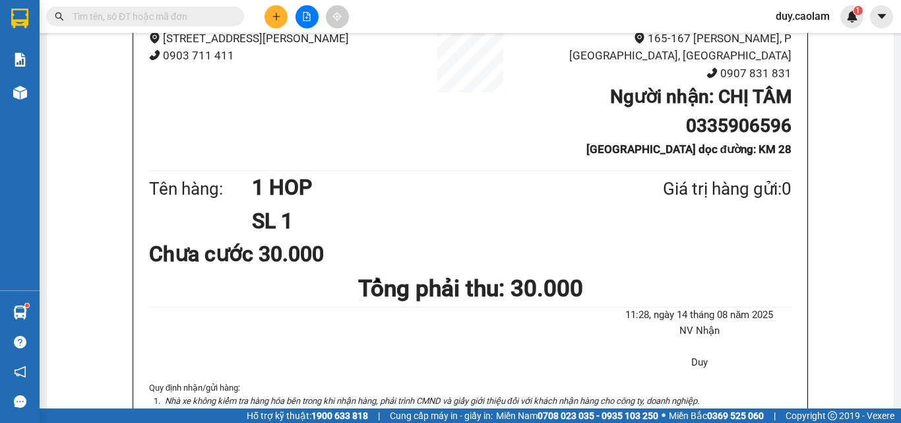
click at [278, 17] on icon "plus" at bounding box center [276, 16] width 9 height 9
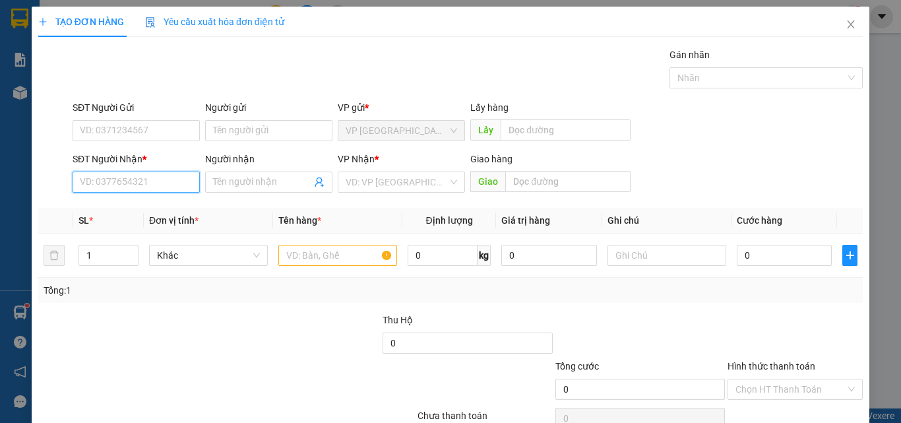
click at [142, 181] on input "SĐT Người Nhận *" at bounding box center [136, 181] width 127 height 21
click at [133, 189] on input "8384" at bounding box center [136, 181] width 127 height 21
drag, startPoint x: 150, startPoint y: 210, endPoint x: 160, endPoint y: 211, distance: 10.0
click at [150, 211] on div "0937288384 - BẢO" at bounding box center [135, 208] width 110 height 15
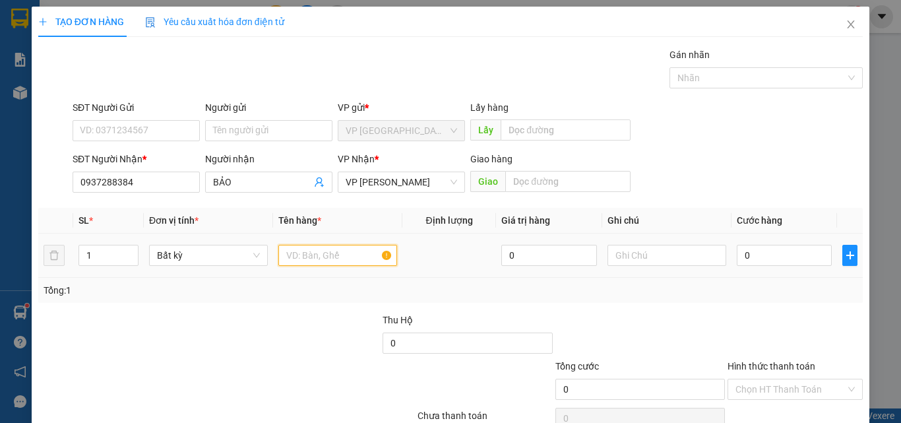
click at [340, 260] on input "text" at bounding box center [337, 255] width 119 height 21
click at [783, 264] on input "0" at bounding box center [784, 255] width 95 height 21
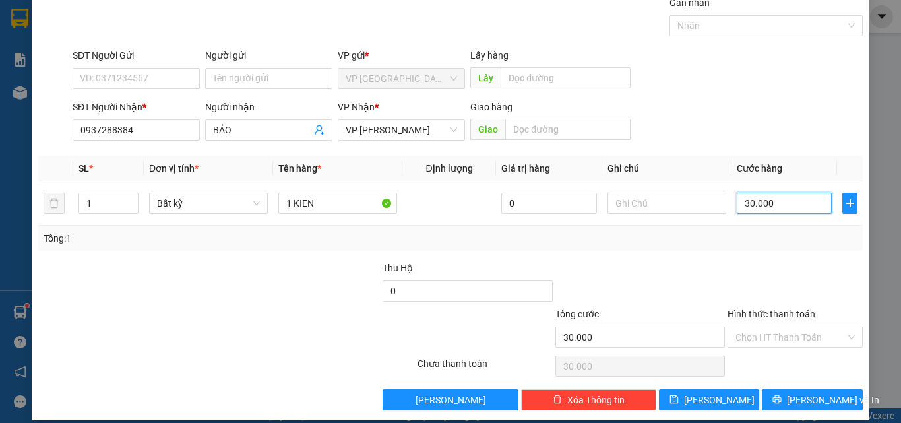
scroll to position [65, 0]
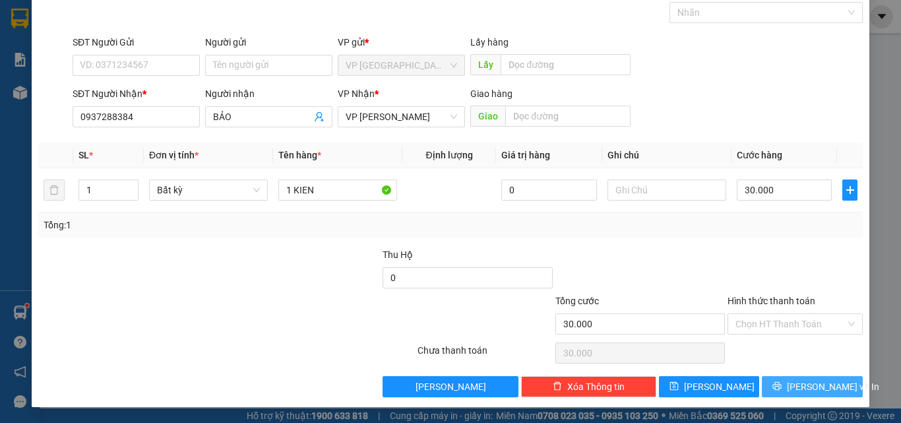
click at [801, 394] on div "TẠO ĐƠN HÀNG Yêu cầu xuất hóa đơn điện tử Transit Pickup Surcharge Ids Transit …" at bounding box center [450, 174] width 837 height 466
click at [802, 390] on span "[PERSON_NAME] và In" at bounding box center [833, 386] width 92 height 15
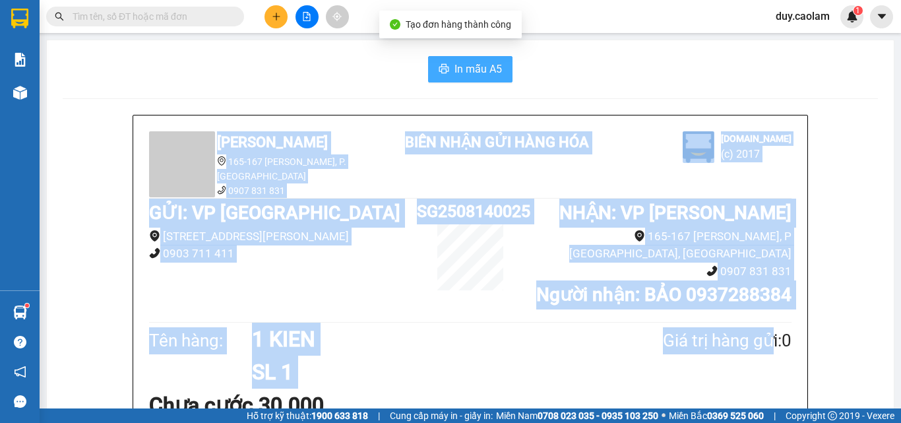
click at [481, 66] on span "In mẫu A5" at bounding box center [477, 69] width 47 height 16
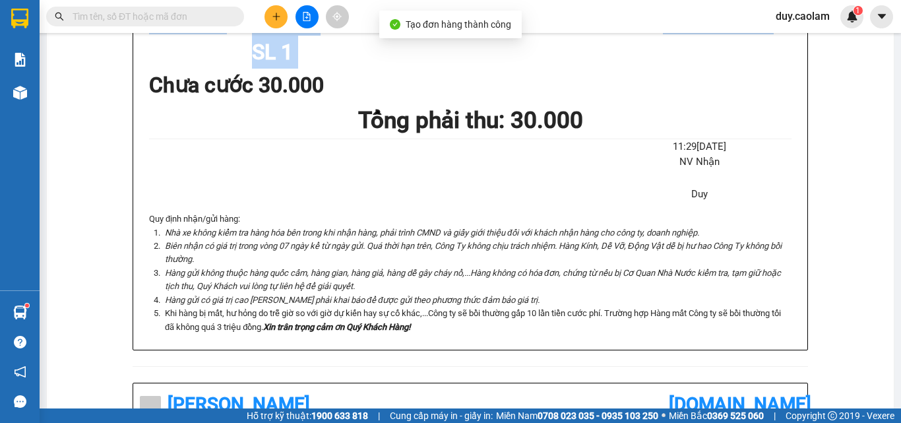
scroll to position [330, 0]
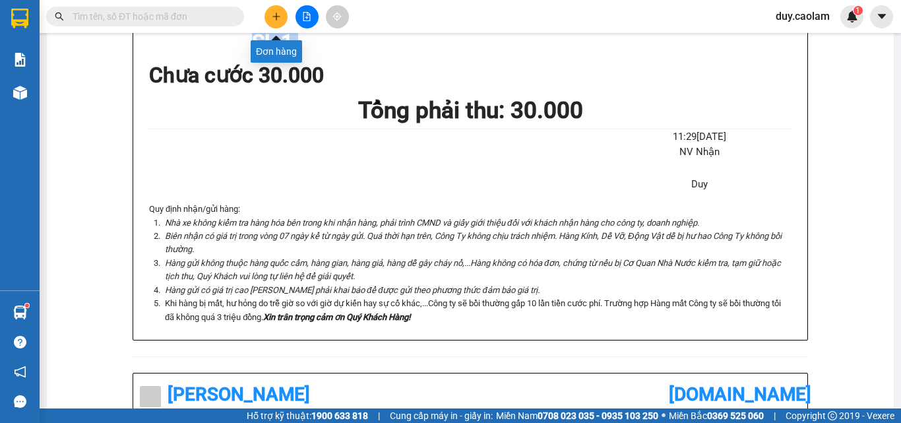
click at [281, 16] on button at bounding box center [275, 16] width 23 height 23
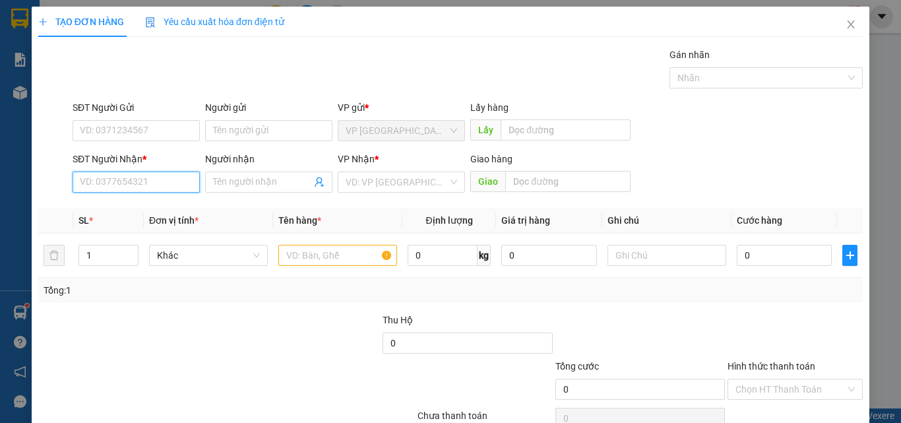
drag, startPoint x: 151, startPoint y: 189, endPoint x: 143, endPoint y: 187, distance: 8.2
click at [150, 189] on input "SĐT Người Nhận *" at bounding box center [136, 181] width 127 height 21
click at [150, 178] on input "775" at bounding box center [136, 181] width 127 height 21
click at [148, 202] on div "0774279775 - ĐẠT" at bounding box center [135, 208] width 110 height 15
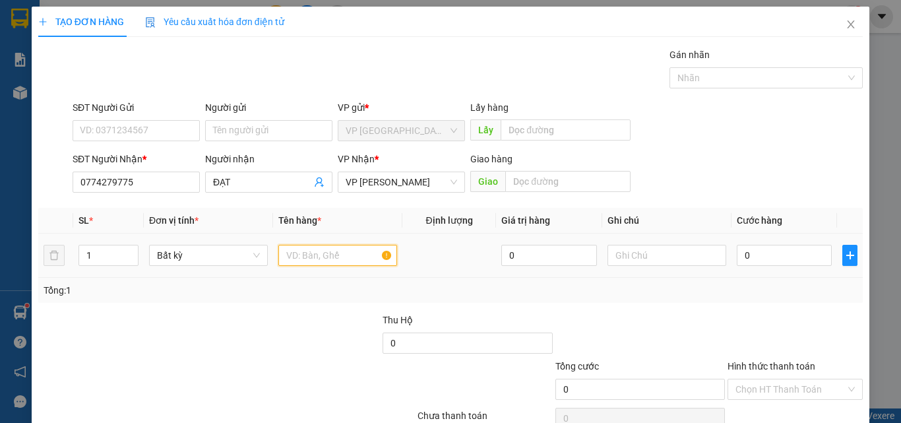
click at [324, 252] on input "text" at bounding box center [337, 255] width 119 height 21
click at [770, 247] on input "0" at bounding box center [784, 255] width 95 height 21
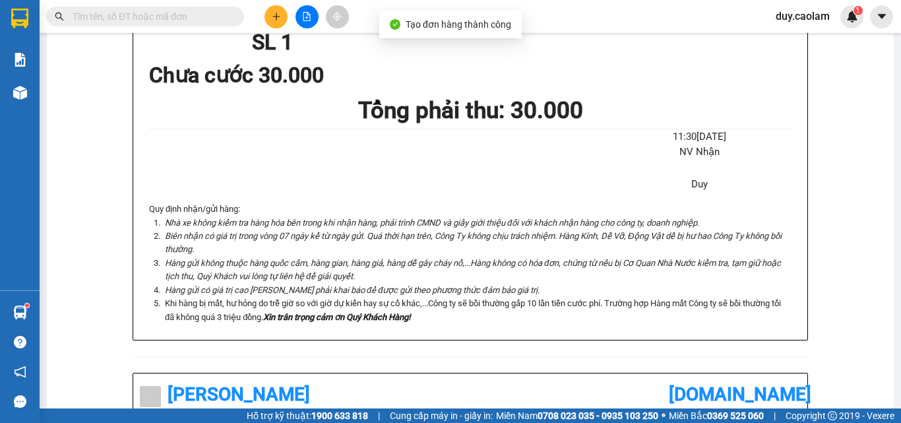
drag, startPoint x: 443, startPoint y: 65, endPoint x: 493, endPoint y: 72, distance: 49.9
drag, startPoint x: 473, startPoint y: 69, endPoint x: 520, endPoint y: 79, distance: 48.6
click at [274, 18] on icon "plus" at bounding box center [276, 16] width 9 height 9
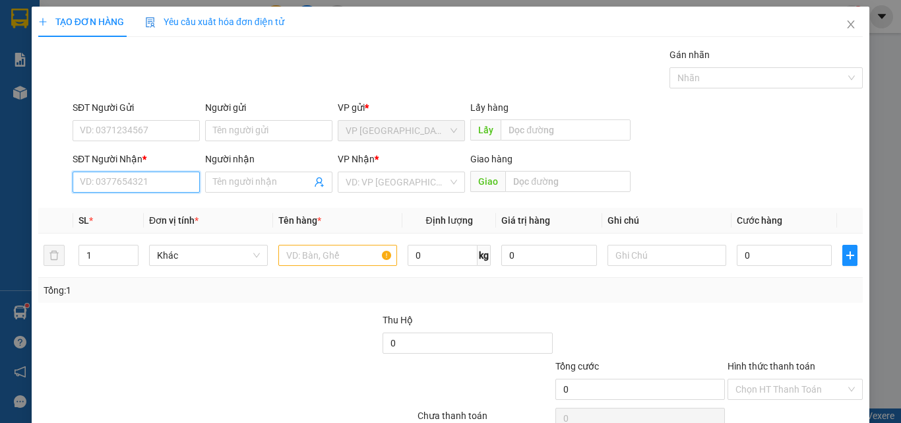
click at [123, 183] on input "SĐT Người Nhận *" at bounding box center [136, 181] width 127 height 21
click at [130, 184] on input "634" at bounding box center [136, 181] width 127 height 21
click at [142, 217] on div "0386782634 - [PERSON_NAME]" at bounding box center [145, 208] width 146 height 21
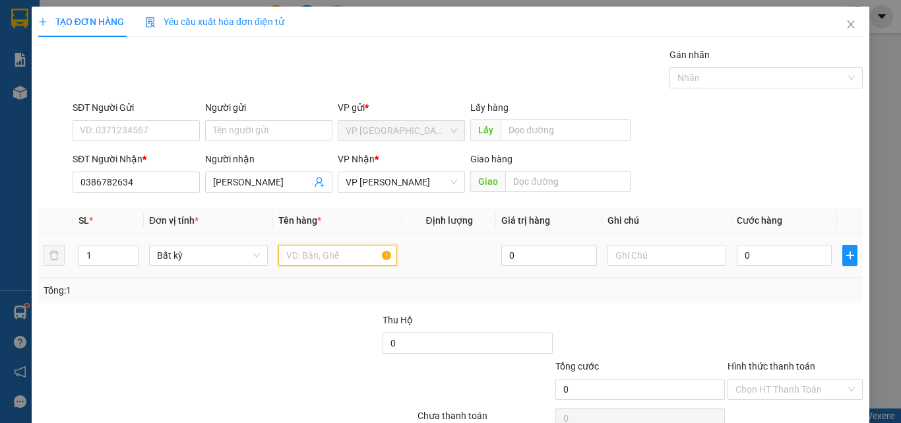
click at [319, 249] on input "text" at bounding box center [337, 255] width 119 height 21
click at [771, 257] on input "0" at bounding box center [784, 255] width 95 height 21
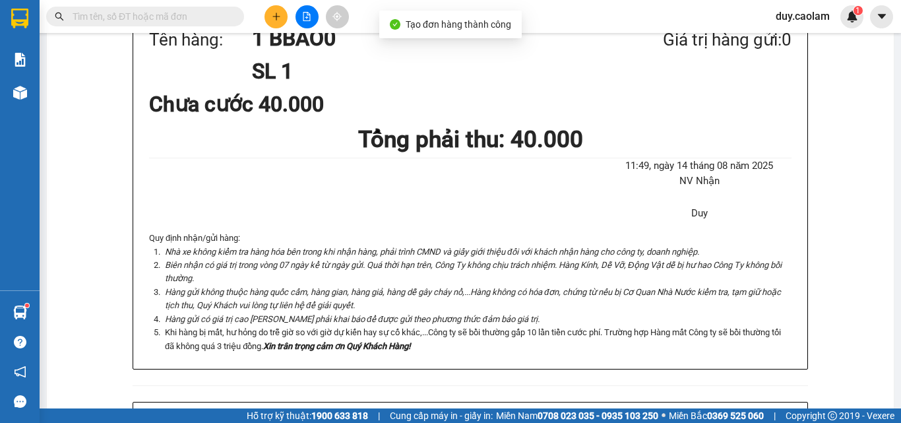
drag, startPoint x: 458, startPoint y: 51, endPoint x: 461, endPoint y: 67, distance: 16.2
click at [458, 55] on div "In mẫu A5 CAO LÂM 165-167 [PERSON_NAME], P. Phú Thủy 0907 831 831 BIÊN NHẬN GỬI…" at bounding box center [470, 306] width 847 height 1191
drag, startPoint x: 487, startPoint y: 73, endPoint x: 495, endPoint y: 82, distance: 11.2
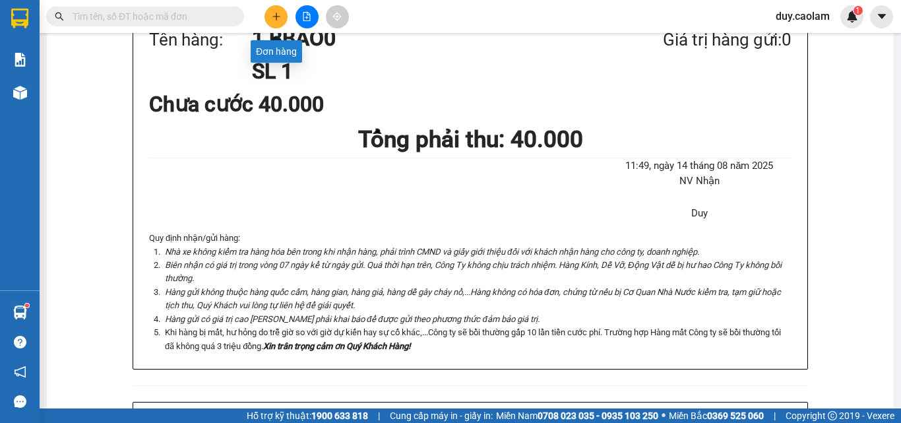
click at [277, 22] on button at bounding box center [275, 16] width 23 height 23
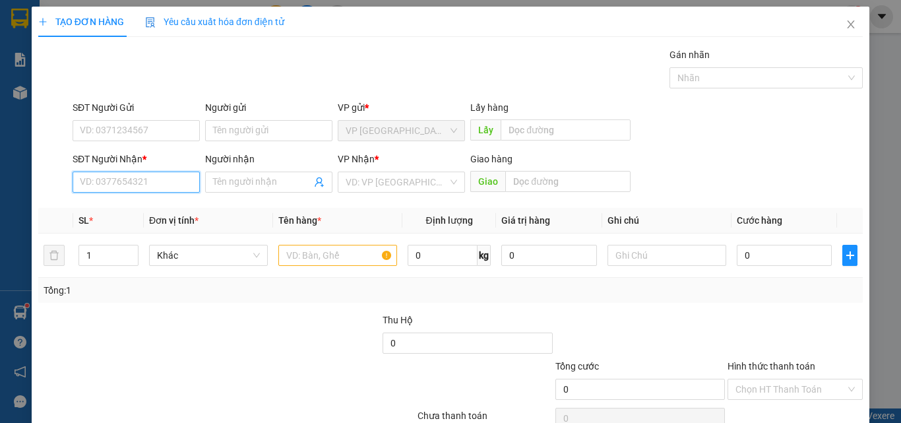
click at [172, 185] on input "SĐT Người Nhận *" at bounding box center [136, 181] width 127 height 21
click at [144, 206] on div "0916345154 - LINH" at bounding box center [135, 208] width 110 height 15
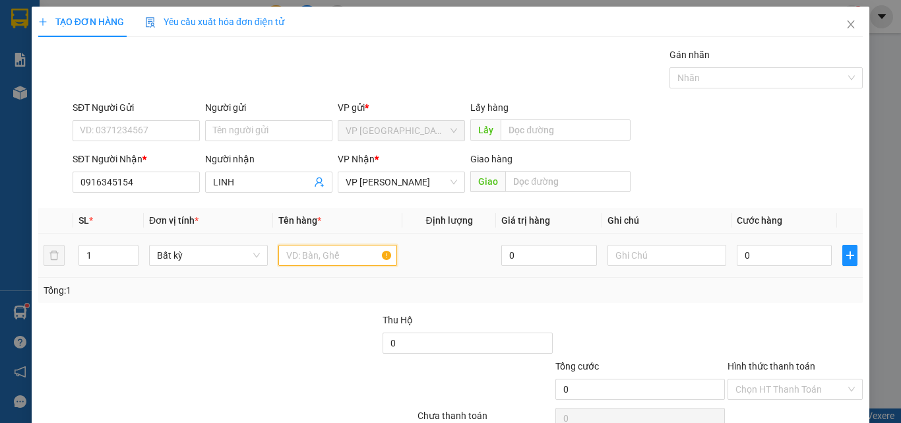
click at [335, 258] on input "text" at bounding box center [337, 255] width 119 height 21
click at [746, 254] on input "0" at bounding box center [784, 255] width 95 height 21
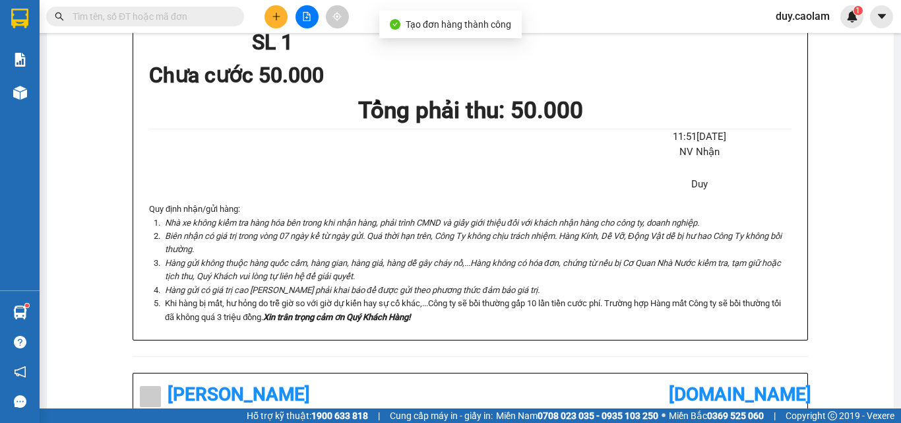
drag, startPoint x: 450, startPoint y: 69, endPoint x: 462, endPoint y: 64, distance: 13.0
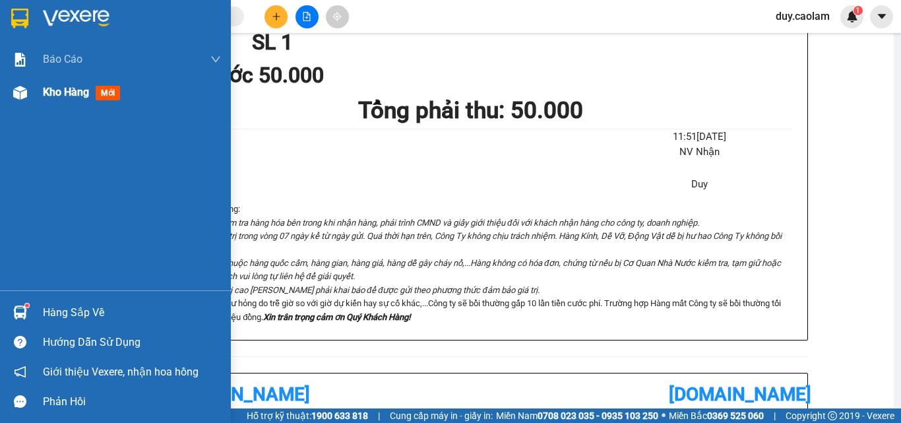
click at [38, 92] on div "Kho hàng mới" at bounding box center [115, 92] width 231 height 33
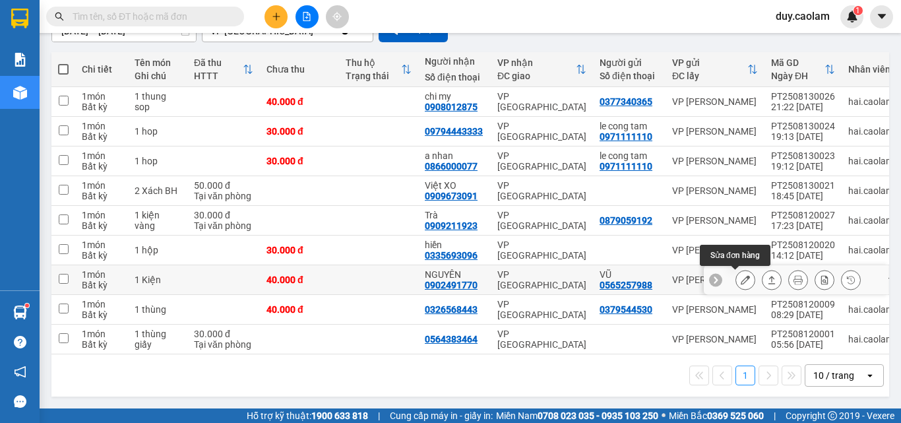
click at [740, 282] on icon at bounding box center [744, 279] width 9 height 9
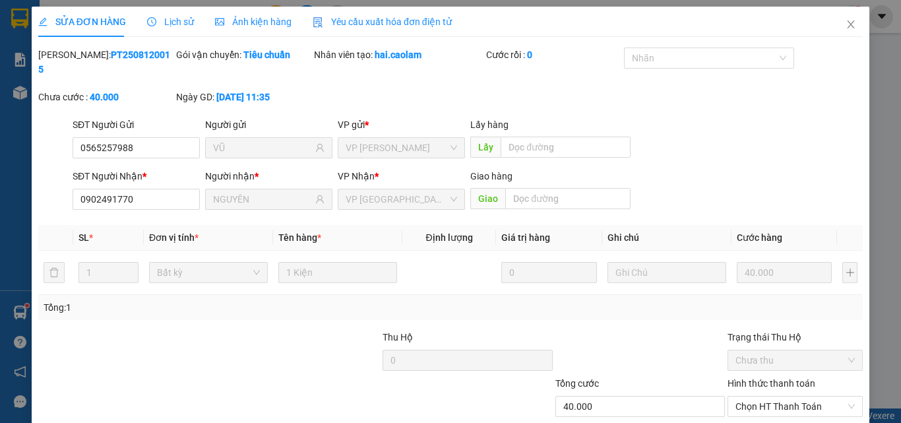
click at [773, 378] on label "Hình thức thanh toán" at bounding box center [771, 383] width 88 height 11
click at [773, 396] on input "Hình thức thanh toán" at bounding box center [790, 406] width 110 height 20
click at [767, 411] on div "Tại văn phòng" at bounding box center [787, 418] width 118 height 15
click at [845, 23] on icon "close" at bounding box center [850, 24] width 11 height 11
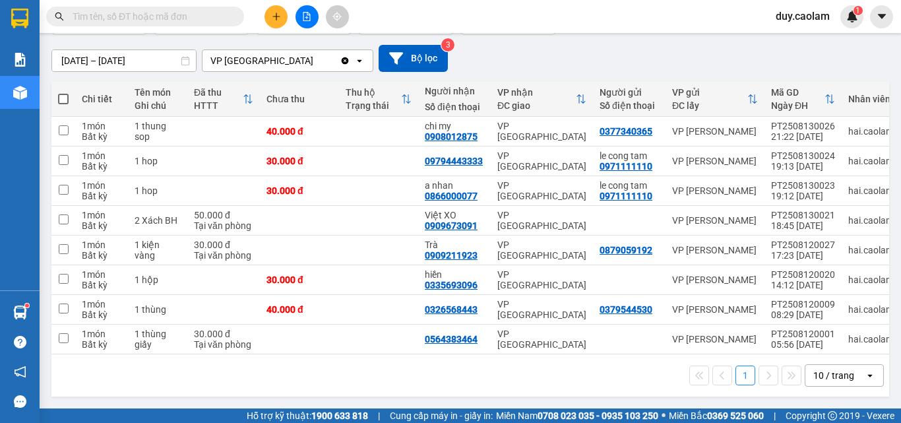
click at [278, 22] on button at bounding box center [275, 16] width 23 height 23
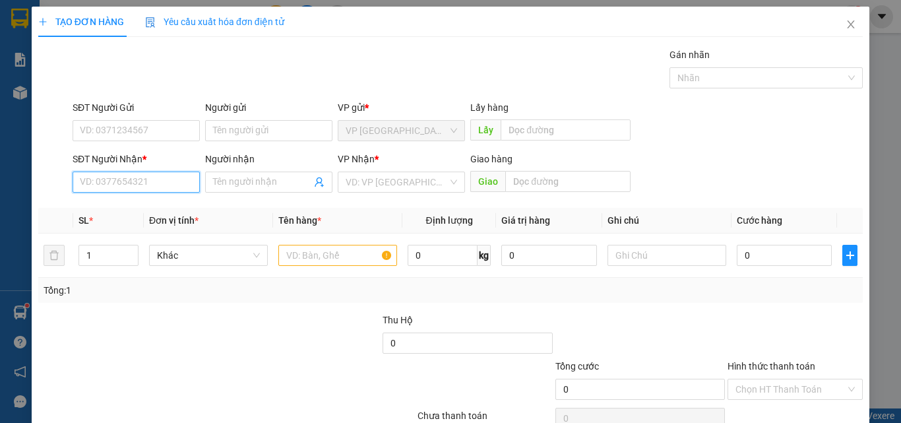
click at [163, 179] on input "SĐT Người Nhận *" at bounding box center [136, 181] width 127 height 21
click at [146, 184] on input "392" at bounding box center [136, 181] width 127 height 21
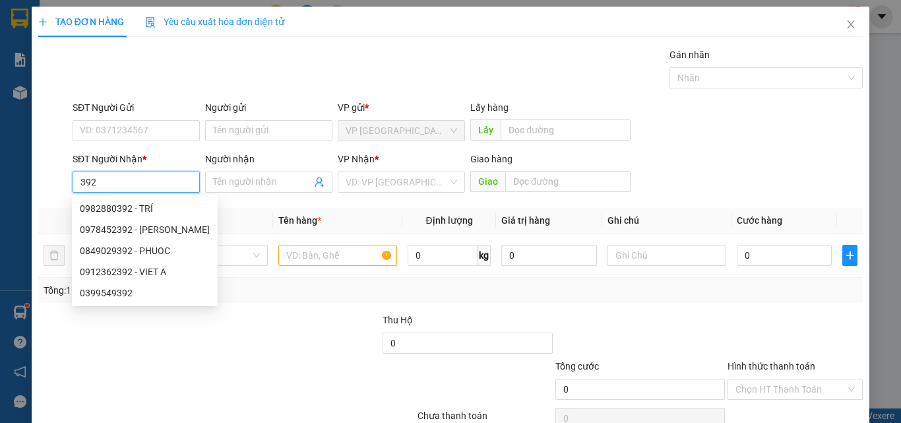
click at [150, 183] on input "392" at bounding box center [136, 181] width 127 height 21
click at [133, 208] on div "0982880392 - TRÍ" at bounding box center [145, 208] width 130 height 15
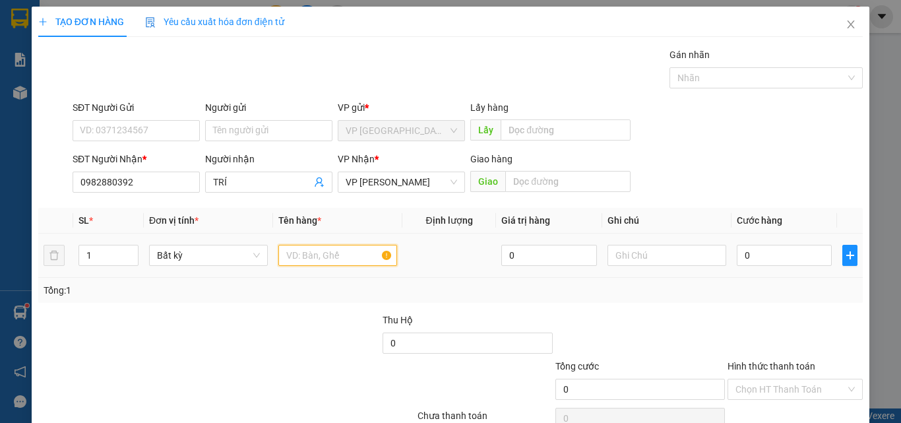
click at [335, 256] on input "text" at bounding box center [337, 255] width 119 height 21
click at [773, 264] on input "0" at bounding box center [784, 255] width 95 height 21
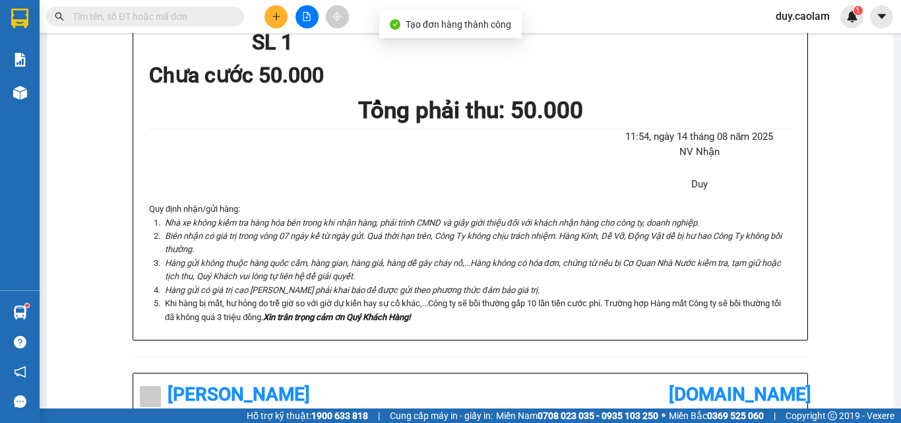
click at [276, 25] on button at bounding box center [275, 16] width 23 height 23
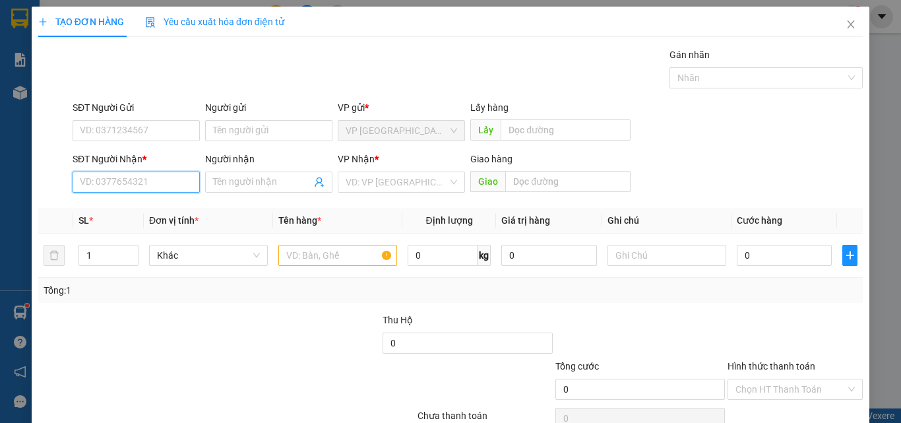
click at [162, 183] on input "SĐT Người Nhận *" at bounding box center [136, 181] width 127 height 21
click at [167, 181] on input "852" at bounding box center [136, 181] width 127 height 21
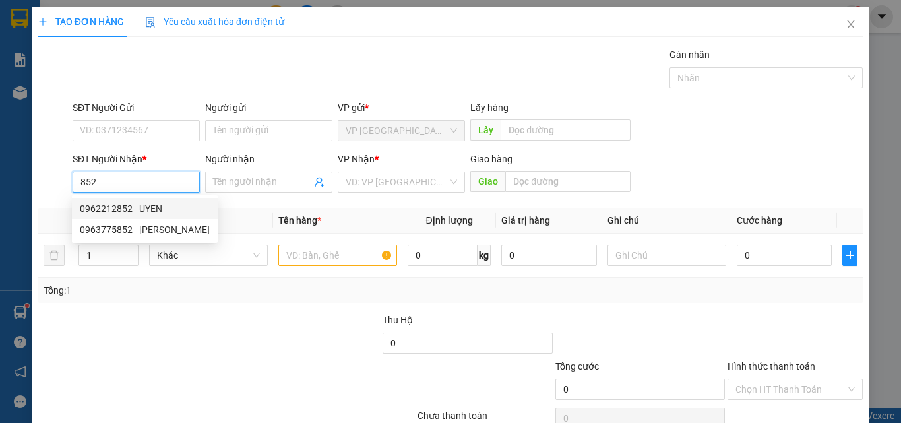
click at [154, 215] on div "0962212852 - UYEN" at bounding box center [145, 208] width 130 height 15
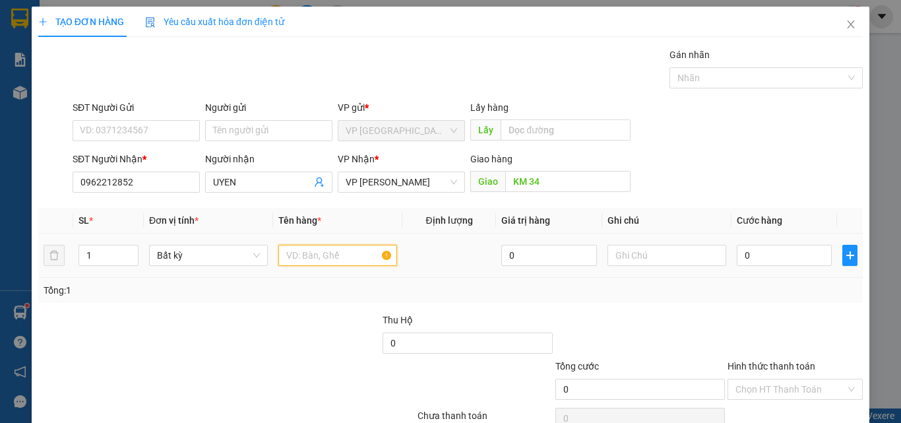
click at [309, 261] on input "text" at bounding box center [337, 255] width 119 height 21
click at [769, 256] on input "0" at bounding box center [784, 255] width 95 height 21
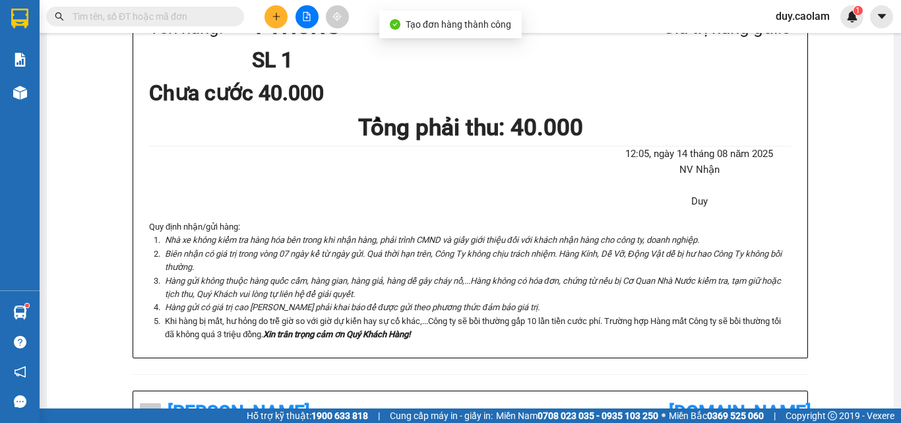
drag, startPoint x: 456, startPoint y: 69, endPoint x: 484, endPoint y: 78, distance: 29.2
